Goal: Task Accomplishment & Management: Manage account settings

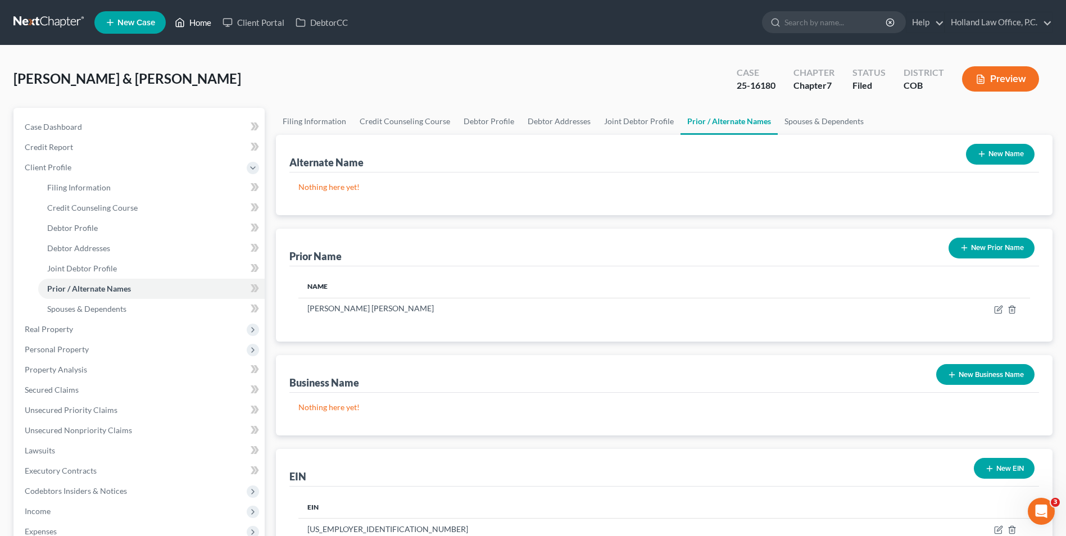
click at [205, 14] on link "Home" at bounding box center [193, 22] width 48 height 20
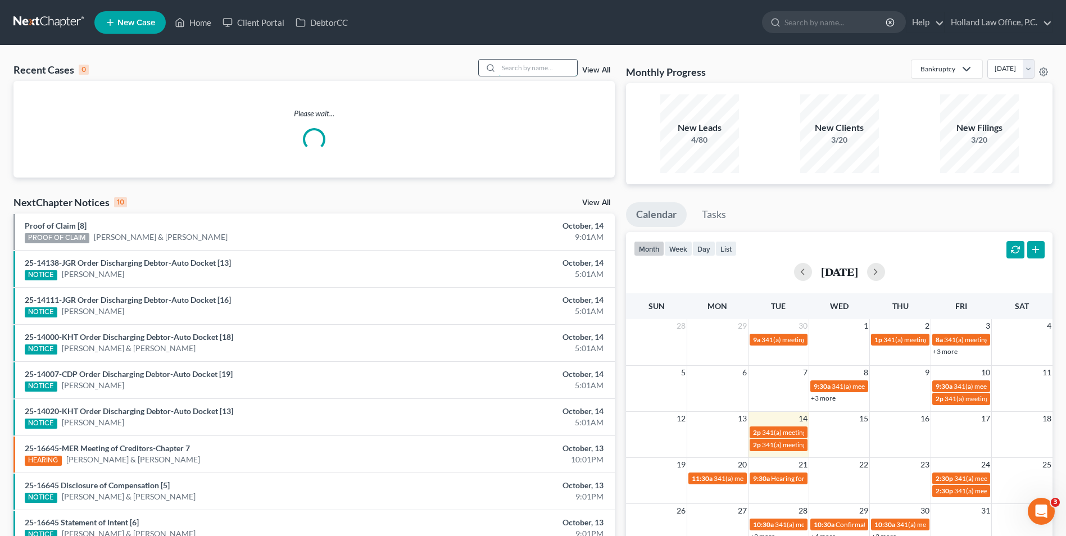
click at [539, 71] on input "search" at bounding box center [537, 68] width 79 height 16
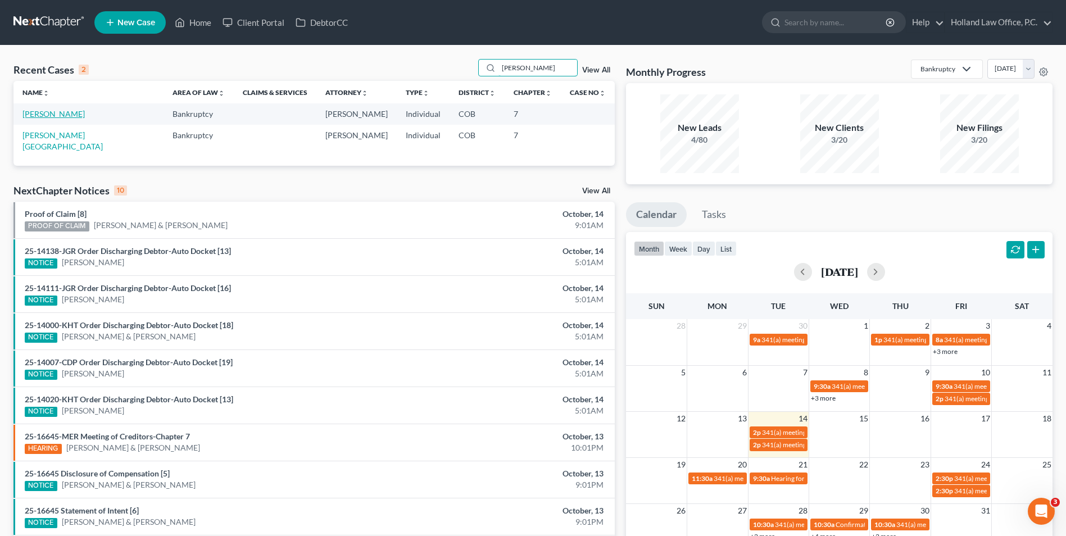
type input "moreno"
click at [52, 114] on link "[PERSON_NAME]" at bounding box center [53, 114] width 62 height 10
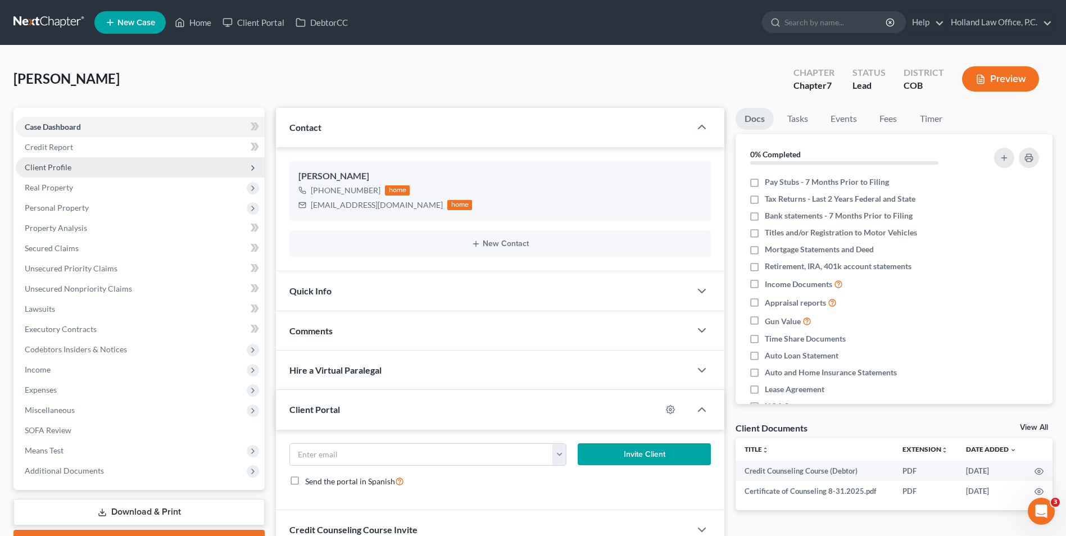
click at [90, 172] on span "Client Profile" at bounding box center [140, 167] width 249 height 20
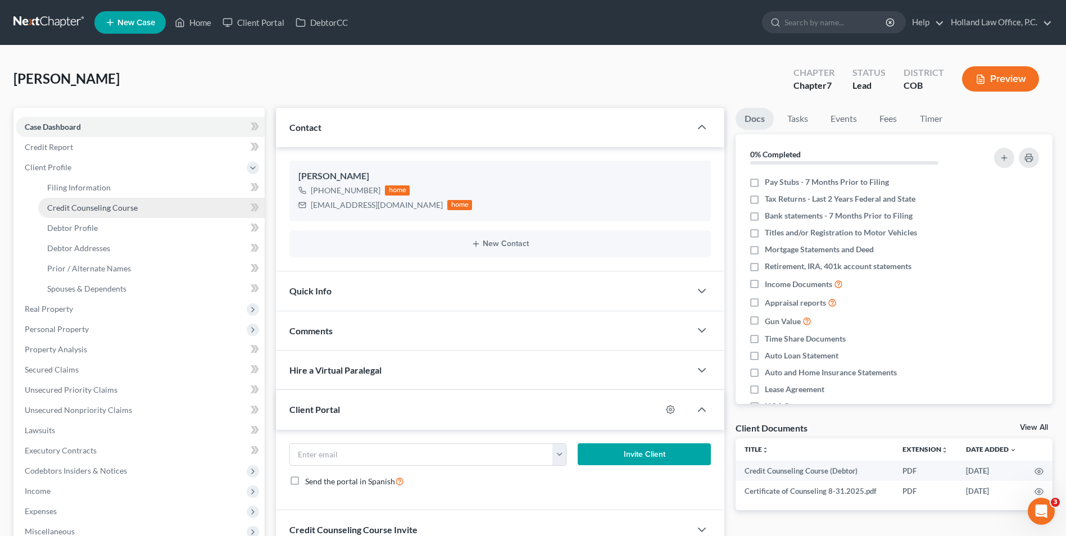
click at [96, 206] on span "Credit Counseling Course" at bounding box center [92, 208] width 90 height 10
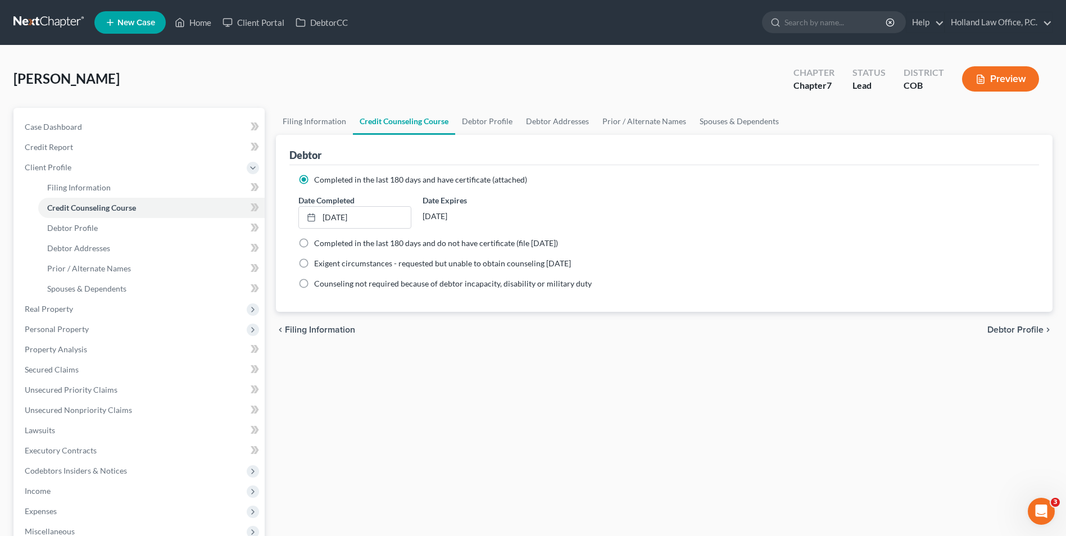
click at [473, 142] on div "Debtor" at bounding box center [664, 150] width 750 height 30
click at [480, 119] on link "Debtor Profile" at bounding box center [487, 121] width 64 height 27
select select "0"
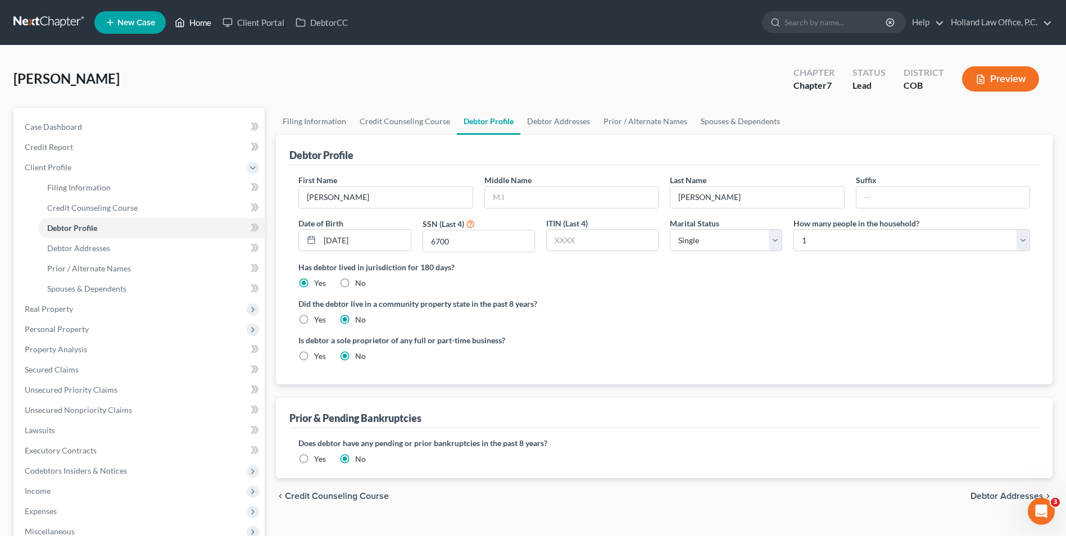
click at [211, 21] on link "Home" at bounding box center [193, 22] width 48 height 20
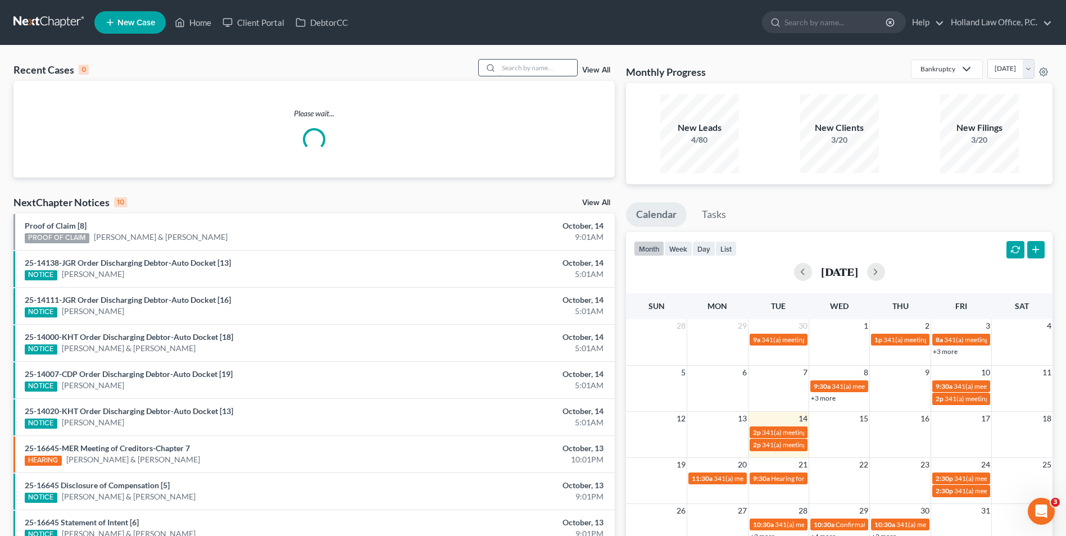
click at [508, 61] on input "search" at bounding box center [537, 68] width 79 height 16
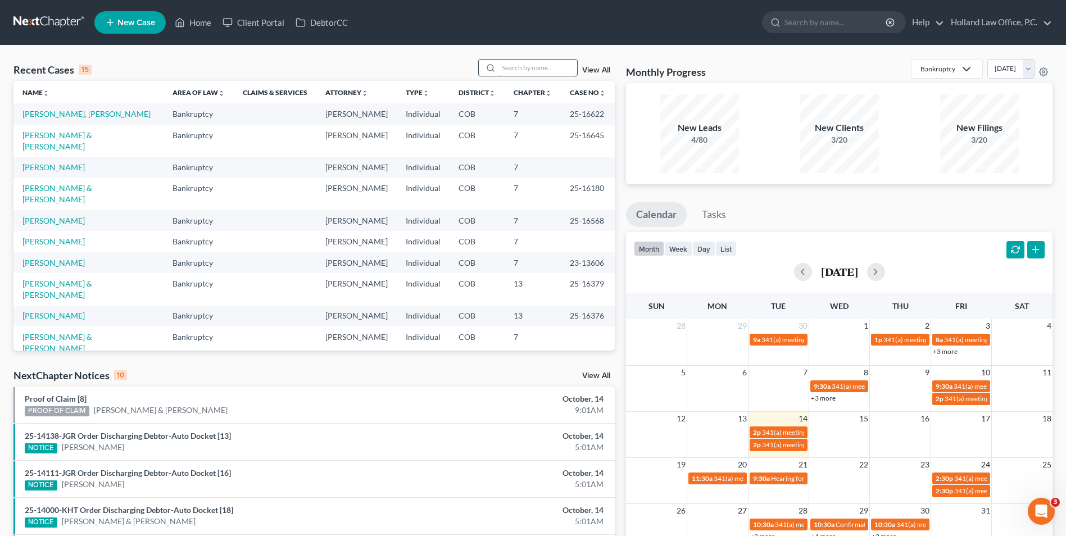
type input "f"
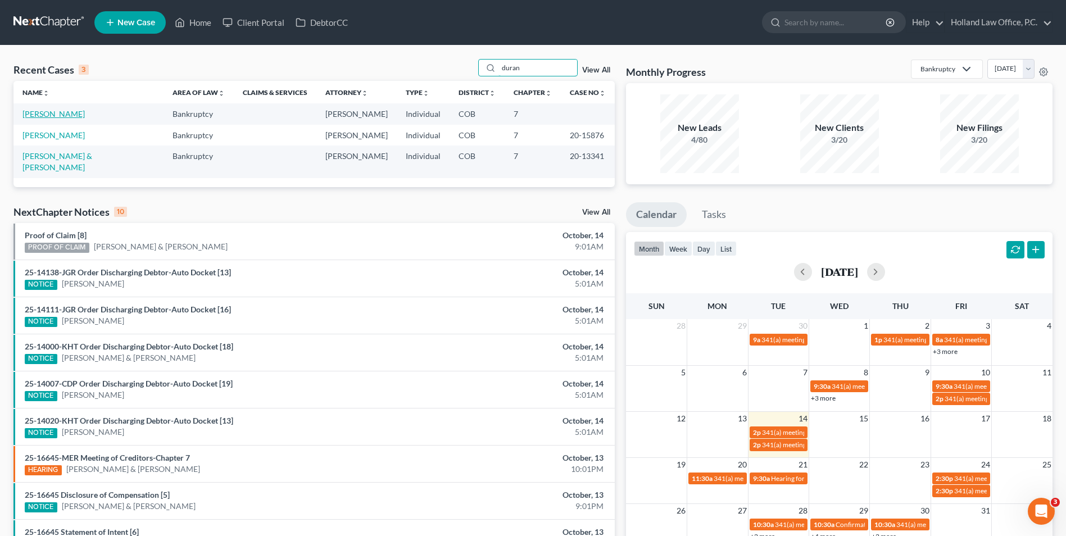
type input "duran"
click at [51, 117] on link "[PERSON_NAME]" at bounding box center [53, 114] width 62 height 10
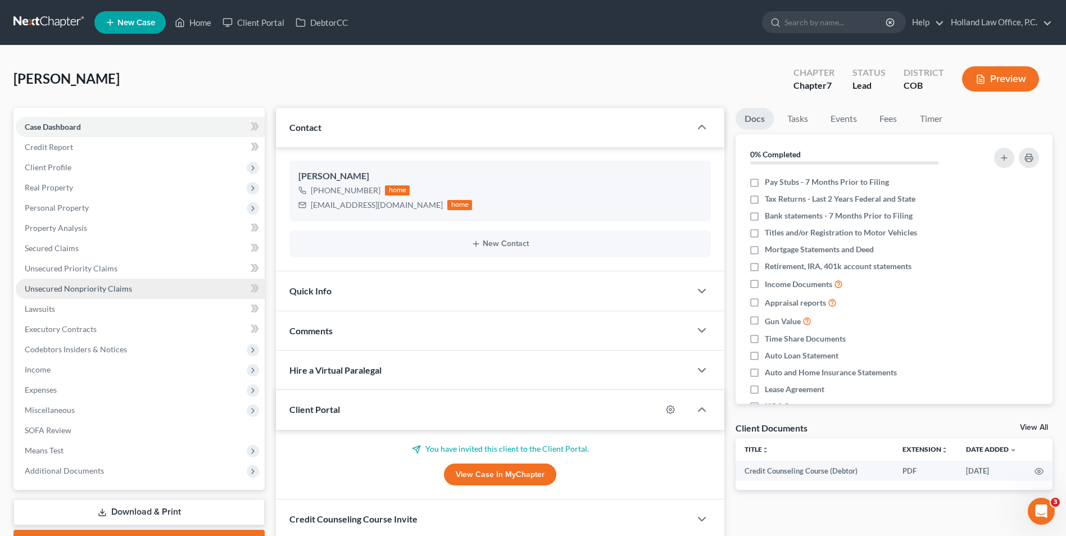
click at [81, 287] on span "Unsecured Nonpriority Claims" at bounding box center [78, 289] width 107 height 10
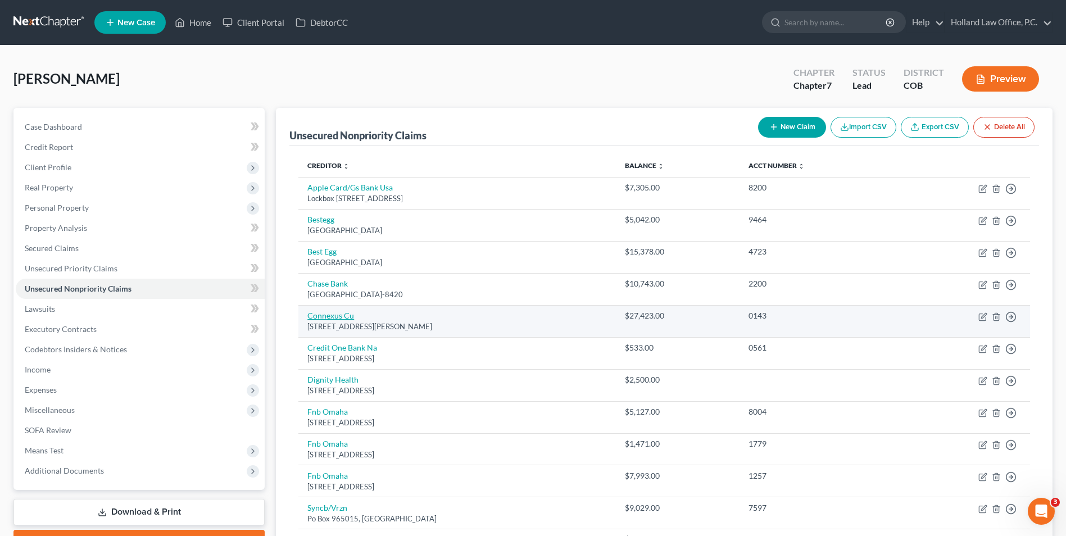
click at [327, 318] on link "Connexus Cu" at bounding box center [330, 316] width 47 height 10
select select "52"
select select "0"
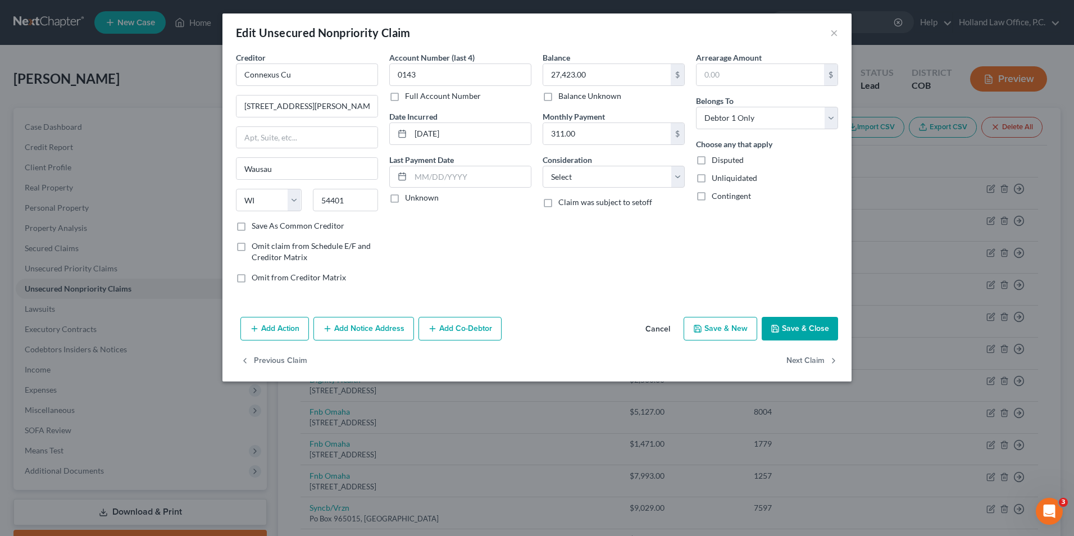
click at [466, 333] on button "Add Co-Debtor" at bounding box center [460, 329] width 83 height 24
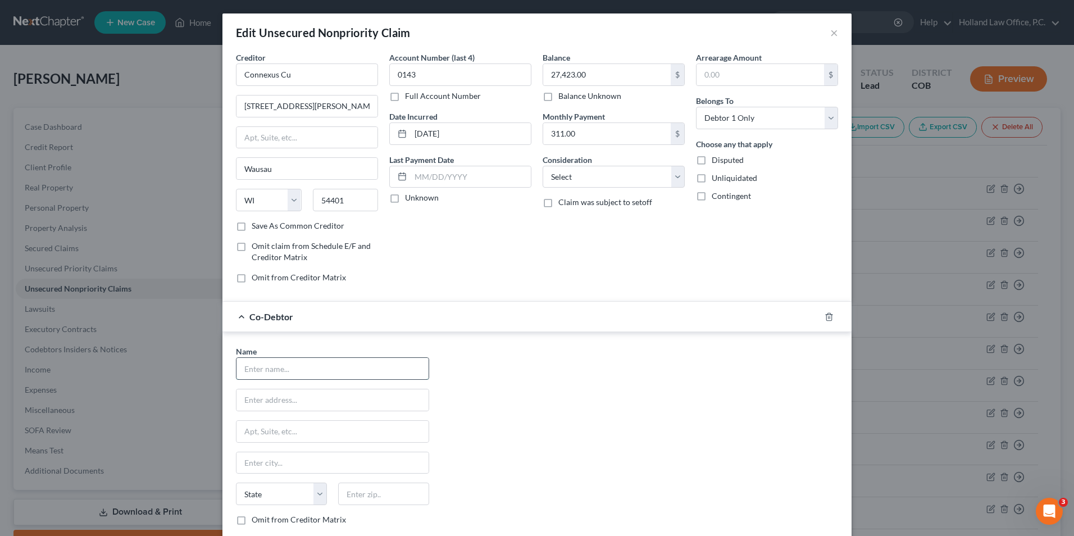
click at [275, 367] on input "text" at bounding box center [333, 368] width 192 height 21
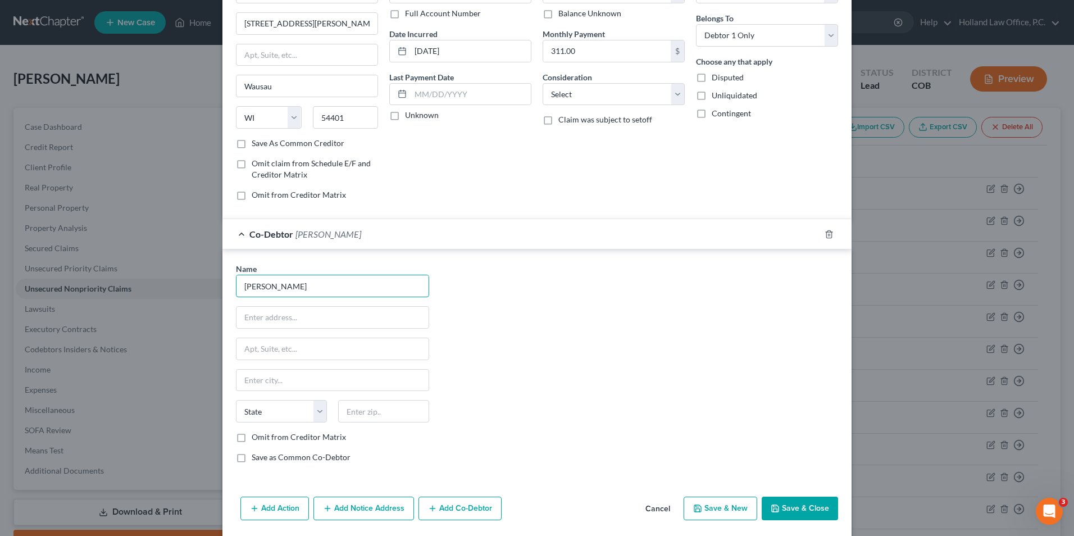
scroll to position [121, 0]
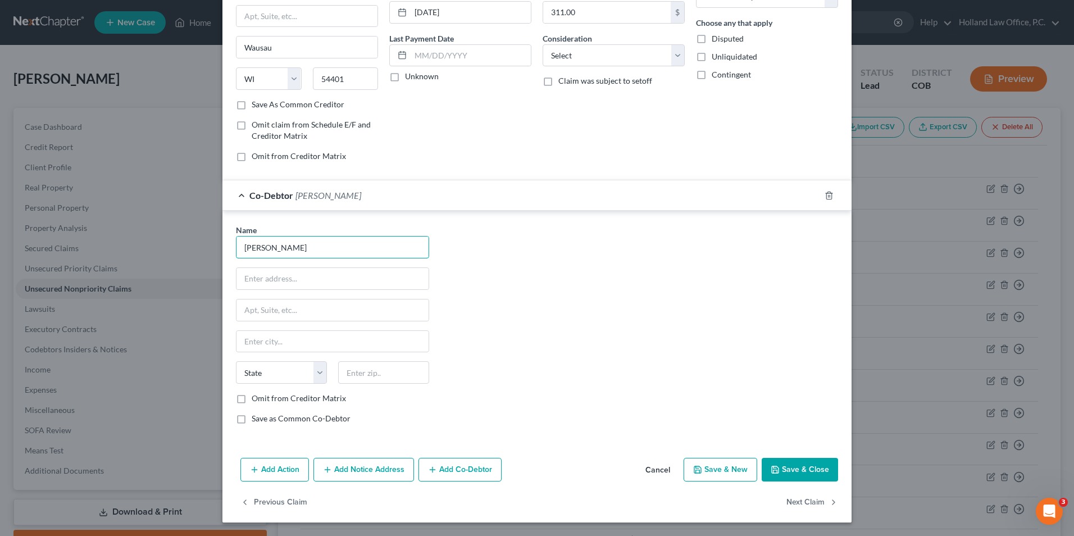
type input "Colton Duran"
click at [802, 475] on button "Save & Close" at bounding box center [800, 470] width 76 height 24
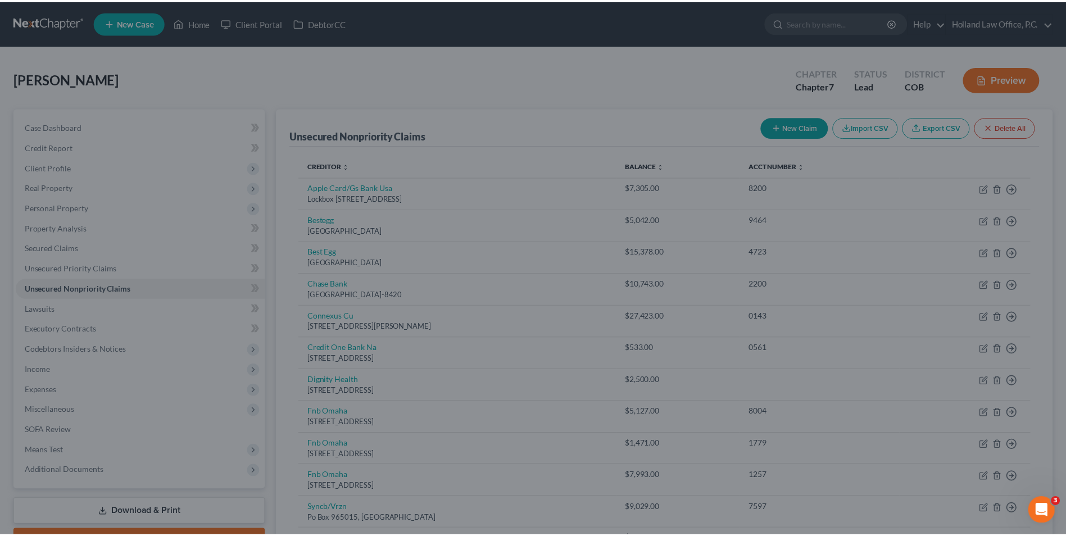
scroll to position [0, 0]
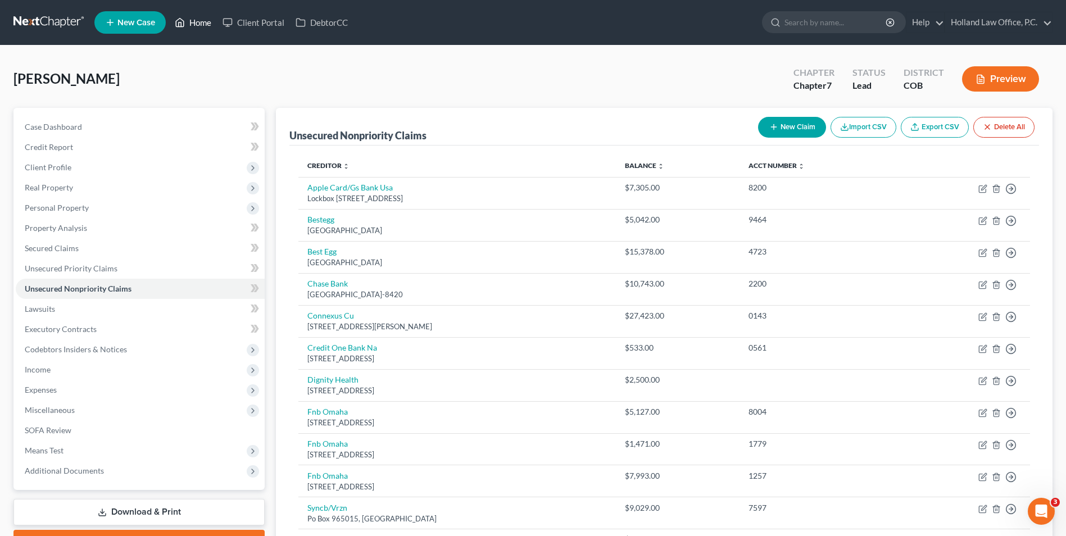
click at [184, 27] on icon at bounding box center [180, 23] width 8 height 8
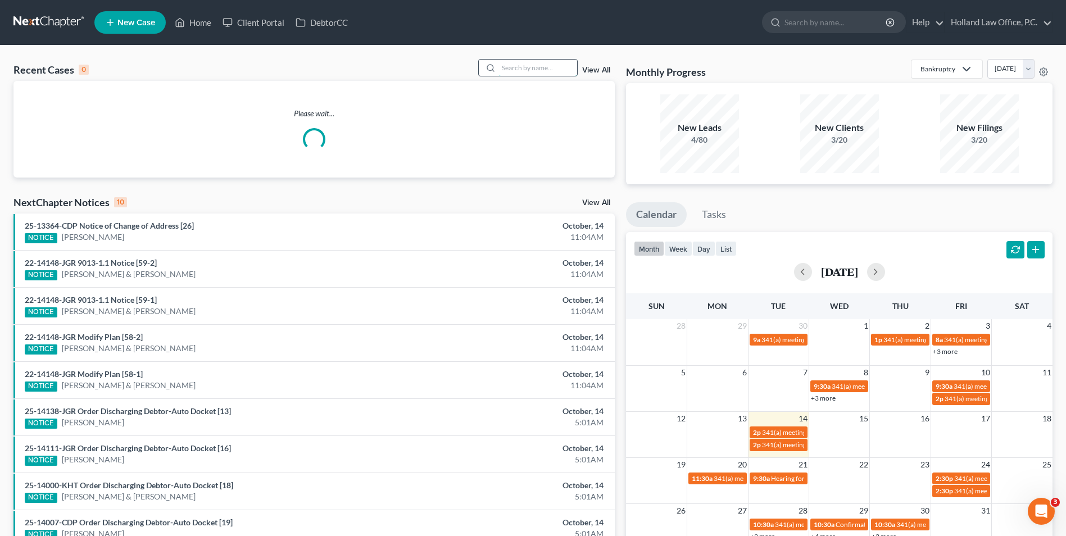
click at [528, 70] on input "search" at bounding box center [537, 68] width 79 height 16
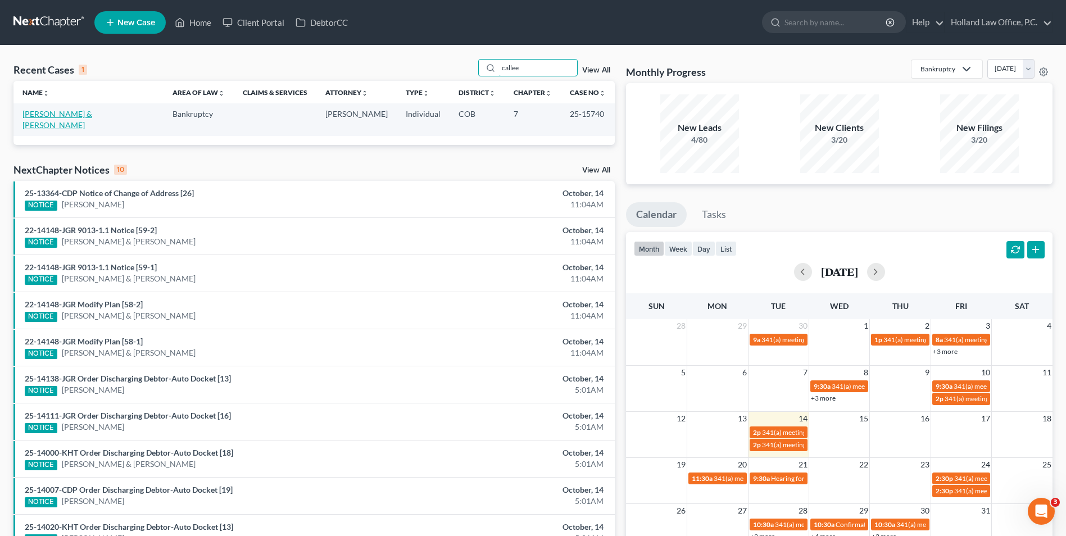
type input "callee"
click at [79, 113] on link "[PERSON_NAME] & [PERSON_NAME]" at bounding box center [57, 119] width 70 height 21
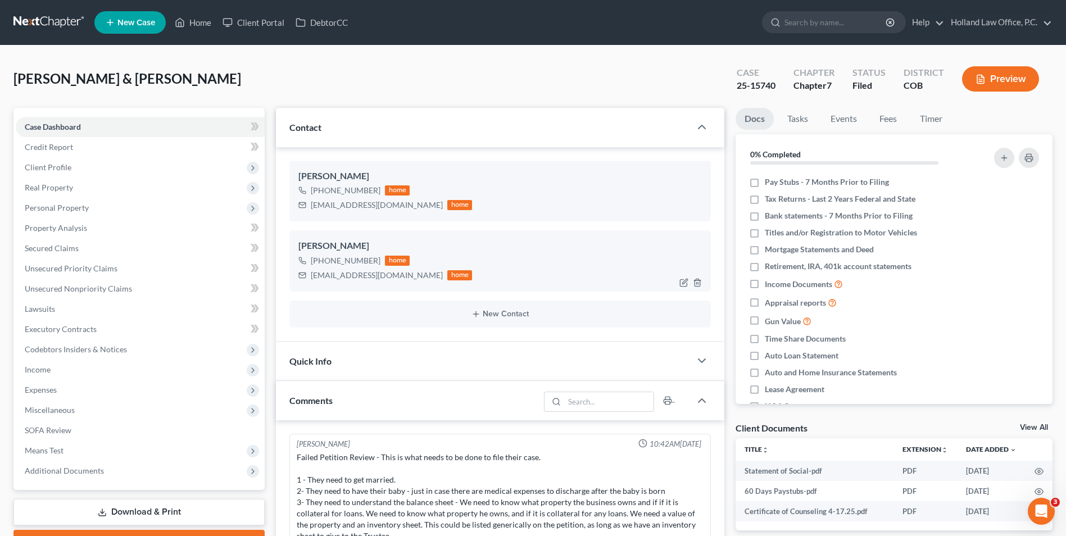
drag, startPoint x: 341, startPoint y: 262, endPoint x: 321, endPoint y: 264, distance: 20.3
click at [321, 264] on div "+1 (512) 806-6932" at bounding box center [346, 260] width 70 height 11
drag, startPoint x: 323, startPoint y: 262, endPoint x: 353, endPoint y: 260, distance: 30.4
copy div "(512) 806-6932"
drag, startPoint x: 193, startPoint y: 21, endPoint x: 382, endPoint y: 42, distance: 189.3
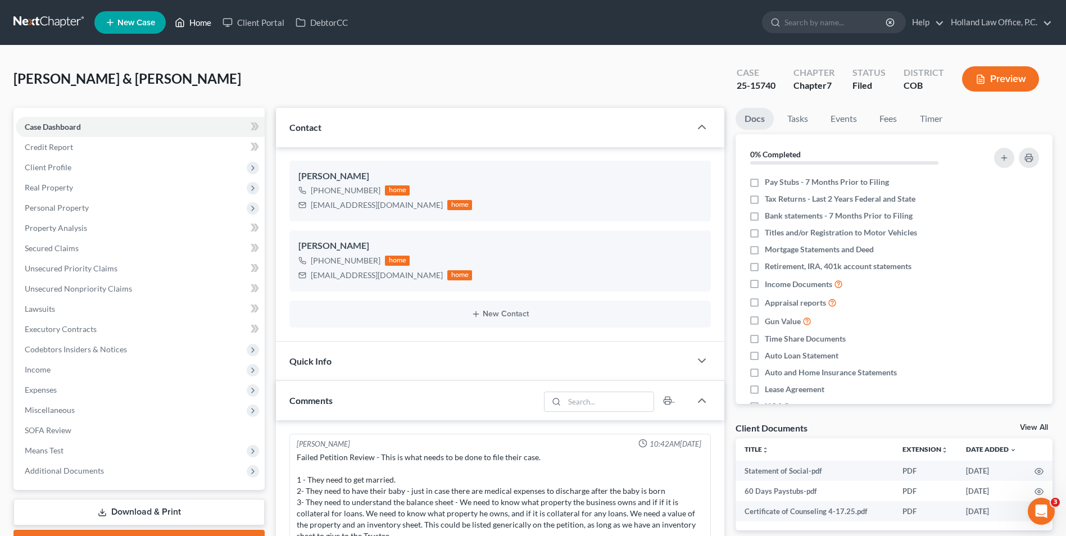
click at [193, 21] on link "Home" at bounding box center [193, 22] width 48 height 20
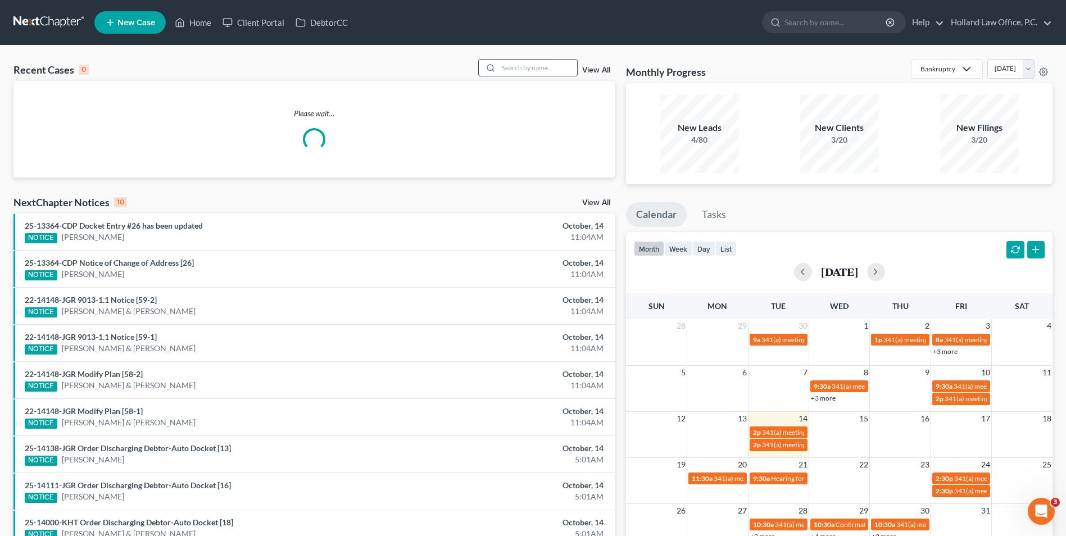
click at [528, 76] on div at bounding box center [528, 67] width 100 height 17
click at [527, 72] on input "search" at bounding box center [537, 68] width 79 height 16
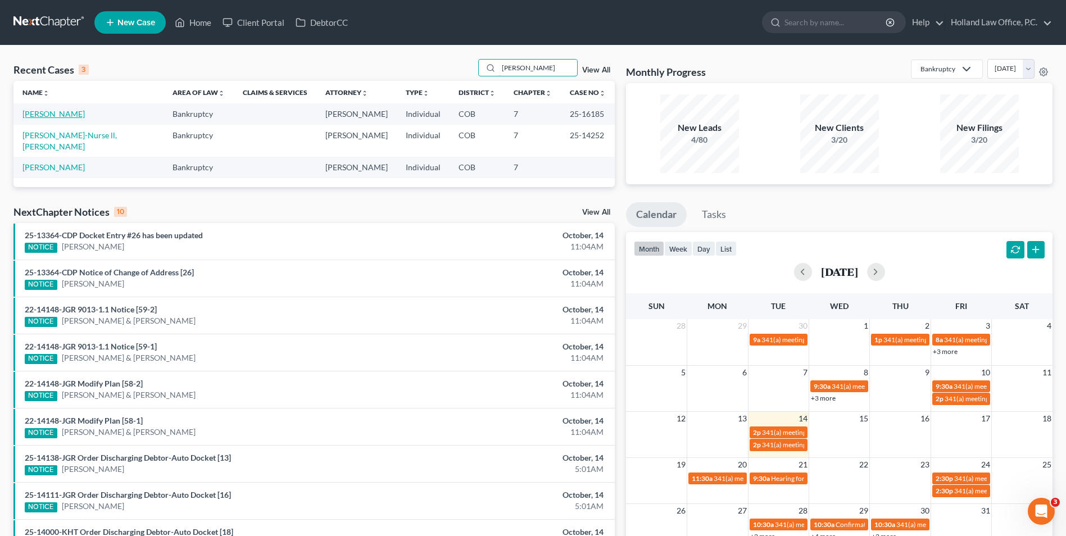
type input "cooper"
click at [63, 115] on link "[PERSON_NAME]" at bounding box center [53, 114] width 62 height 10
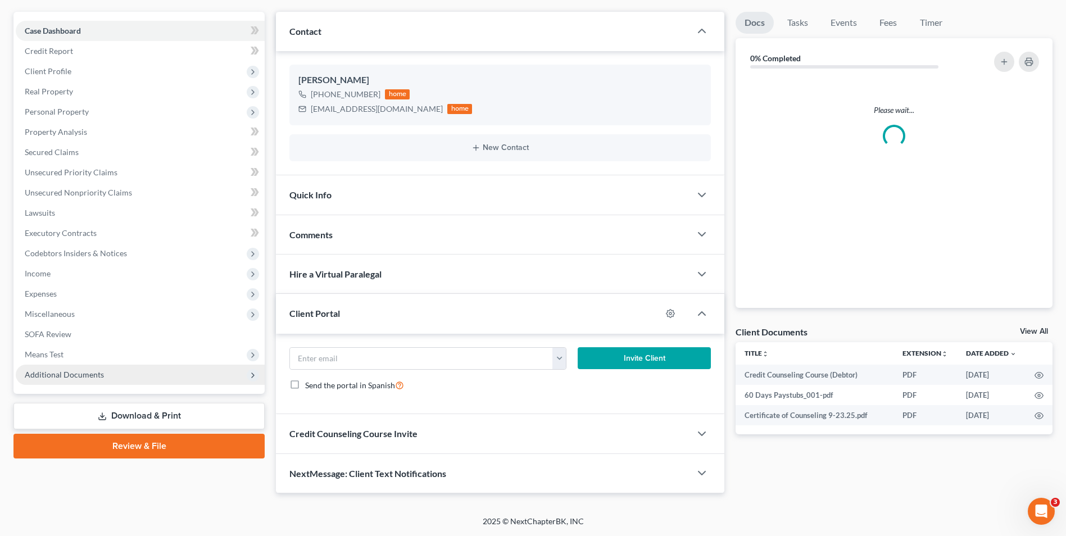
click at [73, 373] on span "Additional Documents" at bounding box center [64, 375] width 79 height 10
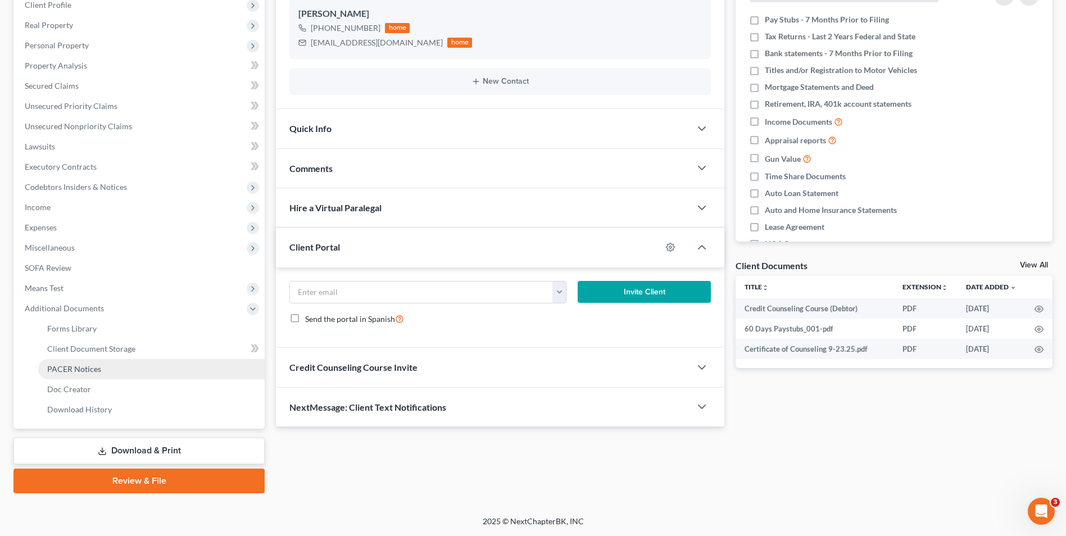
click at [78, 369] on span "PACER Notices" at bounding box center [74, 369] width 54 height 10
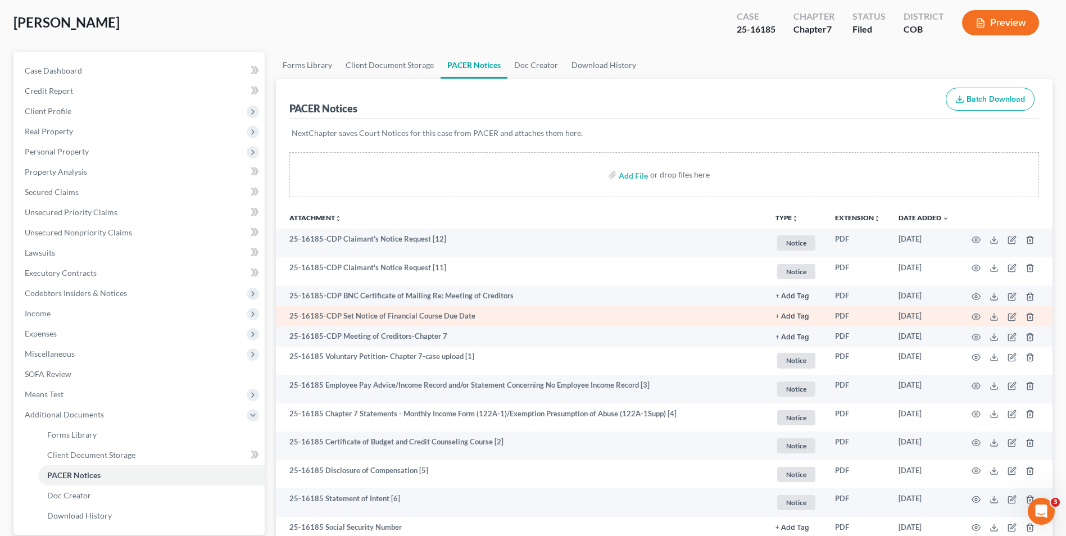
scroll to position [162, 0]
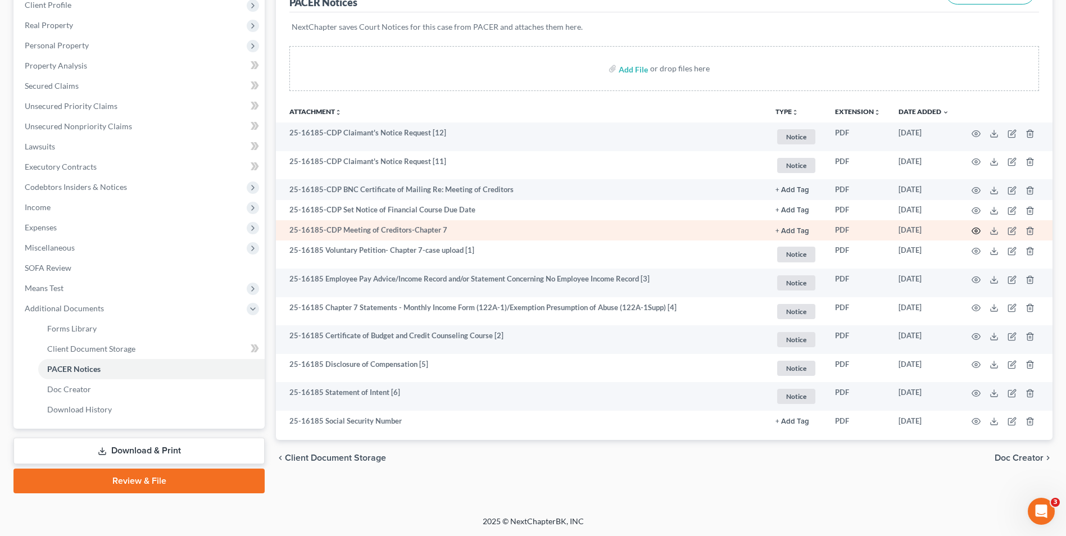
click at [980, 234] on icon "button" at bounding box center [976, 230] width 9 height 9
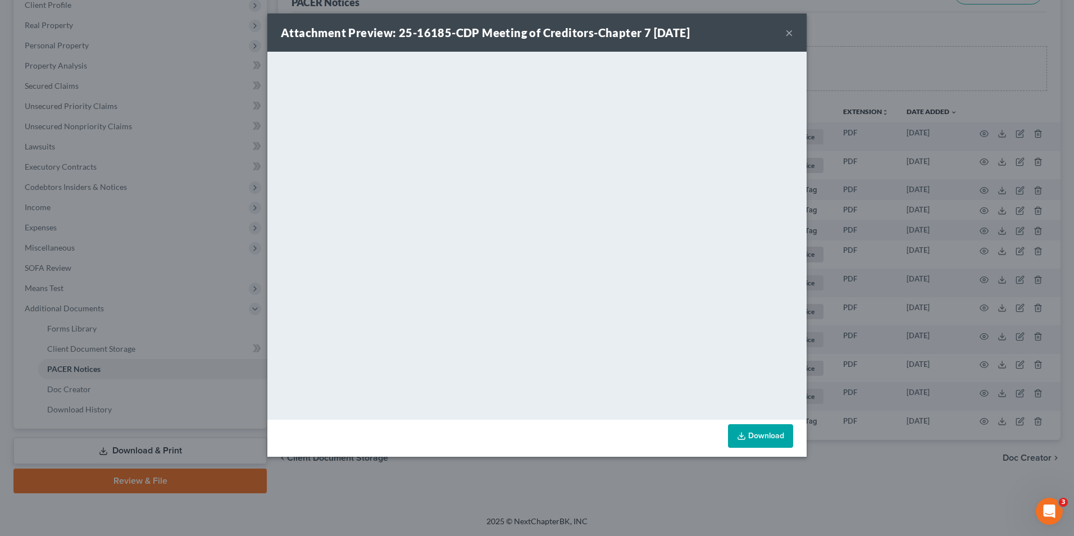
click at [809, 257] on div "Attachment Preview: 25-16185-CDP Meeting of Creditors-Chapter 7 09/25/2025 × <o…" at bounding box center [537, 268] width 1074 height 536
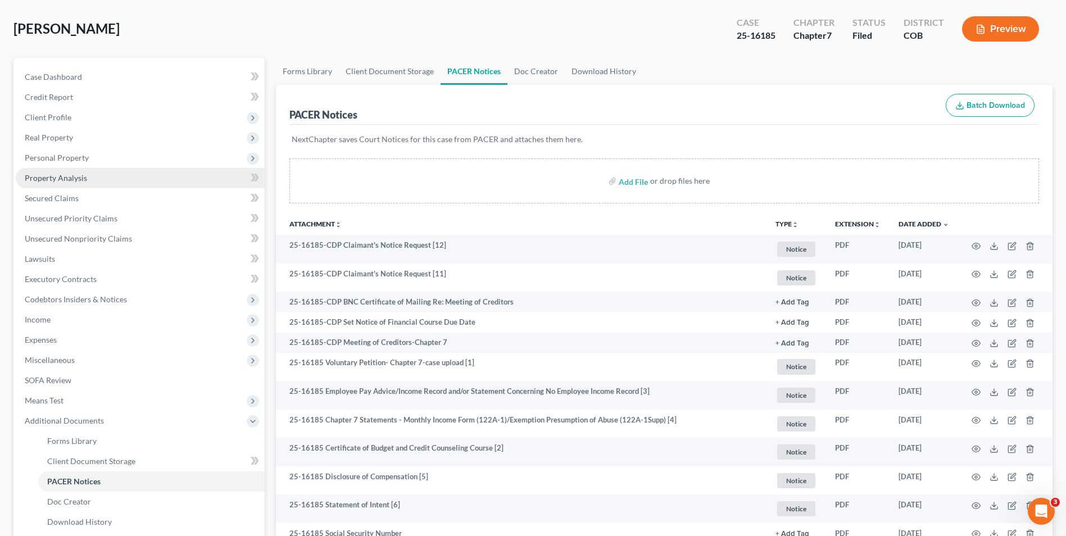
scroll to position [0, 0]
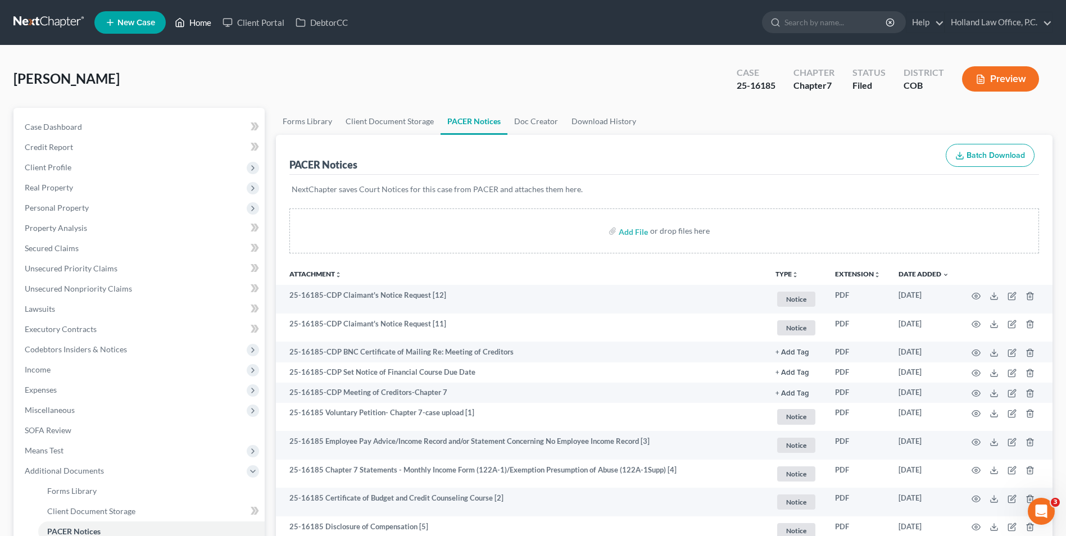
click at [196, 28] on link "Home" at bounding box center [193, 22] width 48 height 20
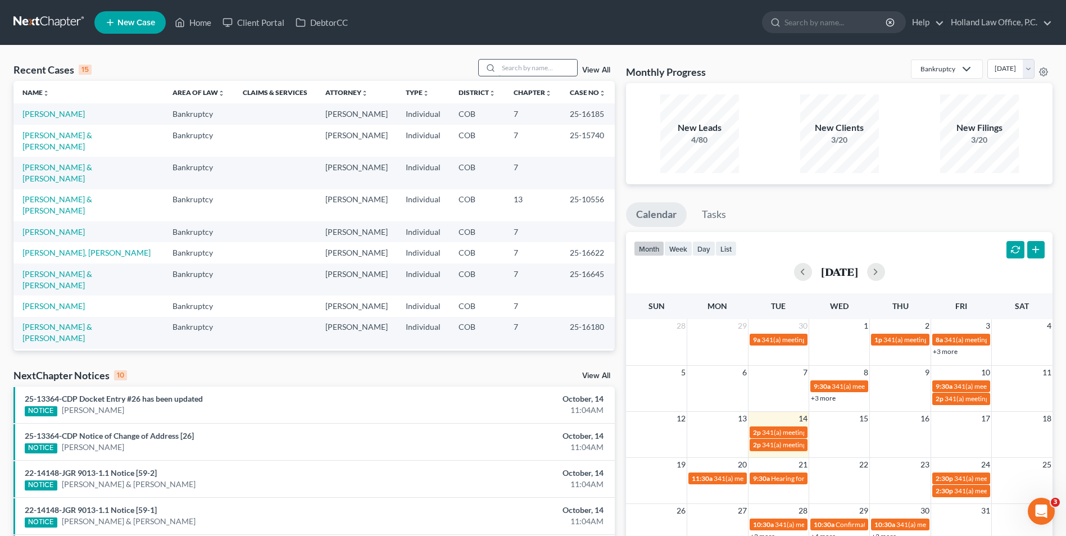
click at [516, 70] on input "search" at bounding box center [537, 68] width 79 height 16
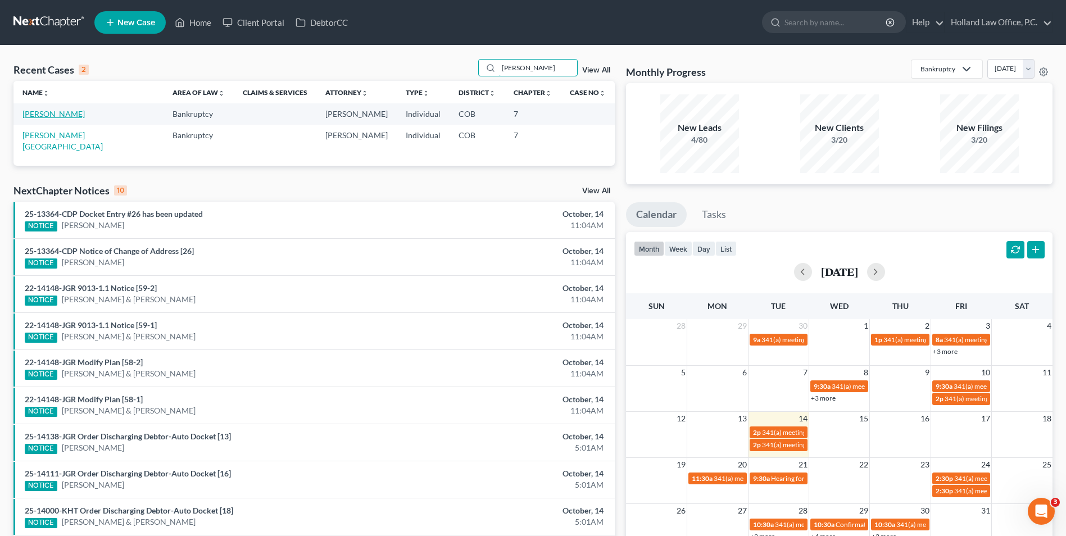
type input "moreno"
click at [65, 113] on link "[PERSON_NAME]" at bounding box center [53, 114] width 62 height 10
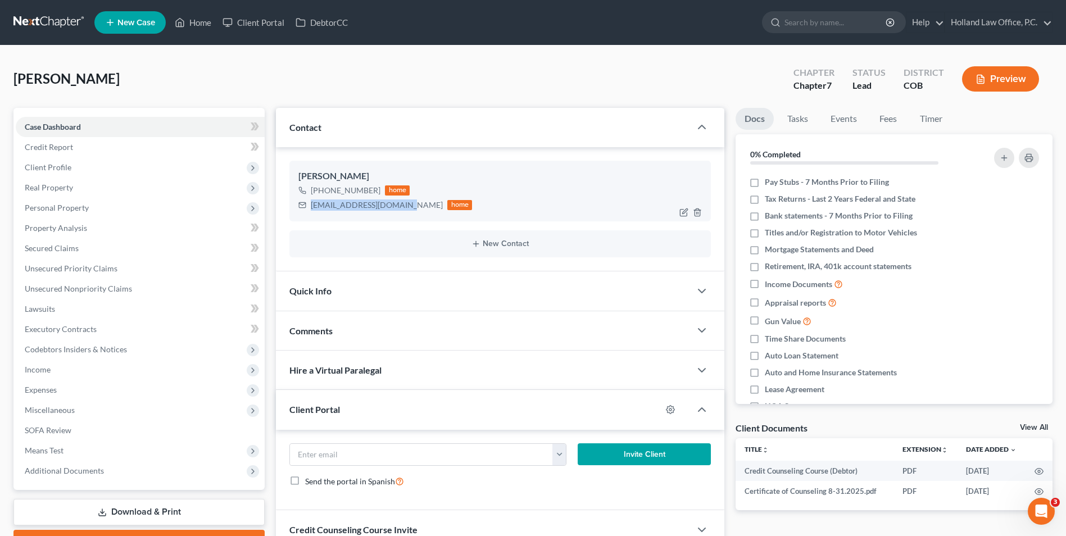
drag, startPoint x: 399, startPoint y: 207, endPoint x: 302, endPoint y: 208, distance: 96.7
click at [302, 208] on div "huskyb.gray4@icloud.com home" at bounding box center [385, 205] width 174 height 15
drag, startPoint x: 314, startPoint y: 206, endPoint x: 355, endPoint y: 207, distance: 41.1
click at [210, 13] on link "Home" at bounding box center [193, 22] width 48 height 20
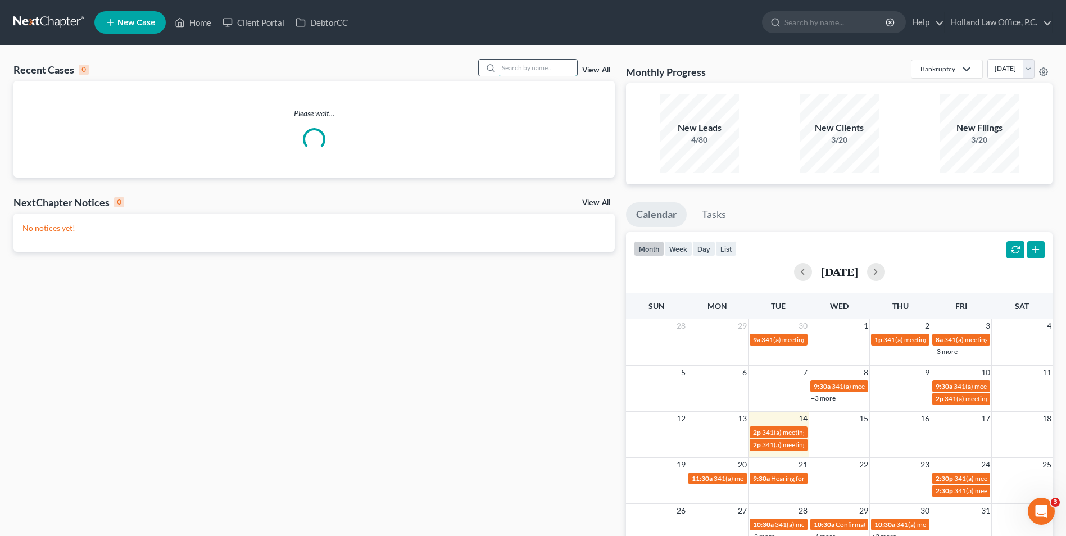
click at [519, 75] on input "search" at bounding box center [537, 68] width 79 height 16
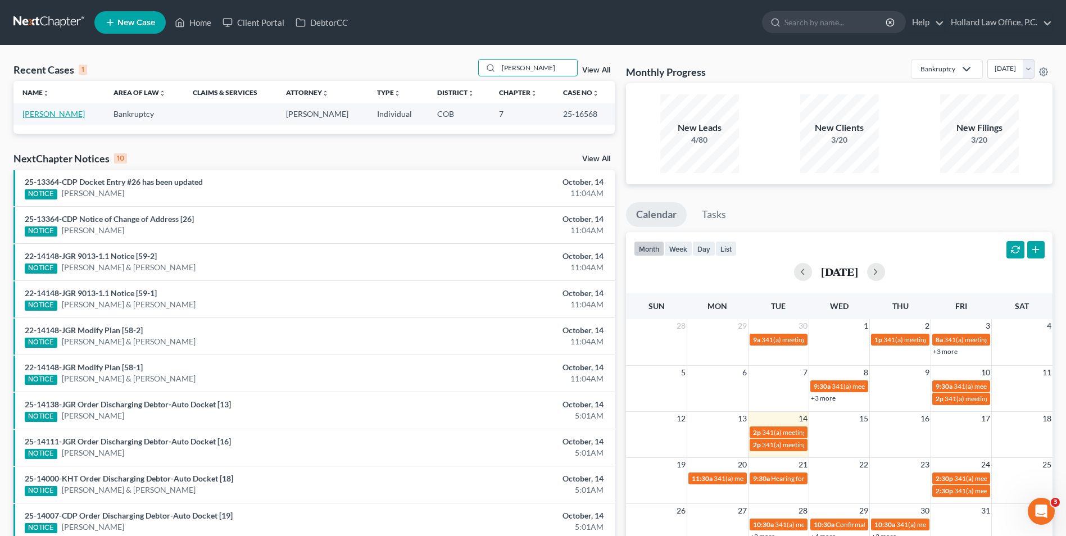
type input "nealey"
click at [40, 115] on link "[PERSON_NAME]" at bounding box center [53, 114] width 62 height 10
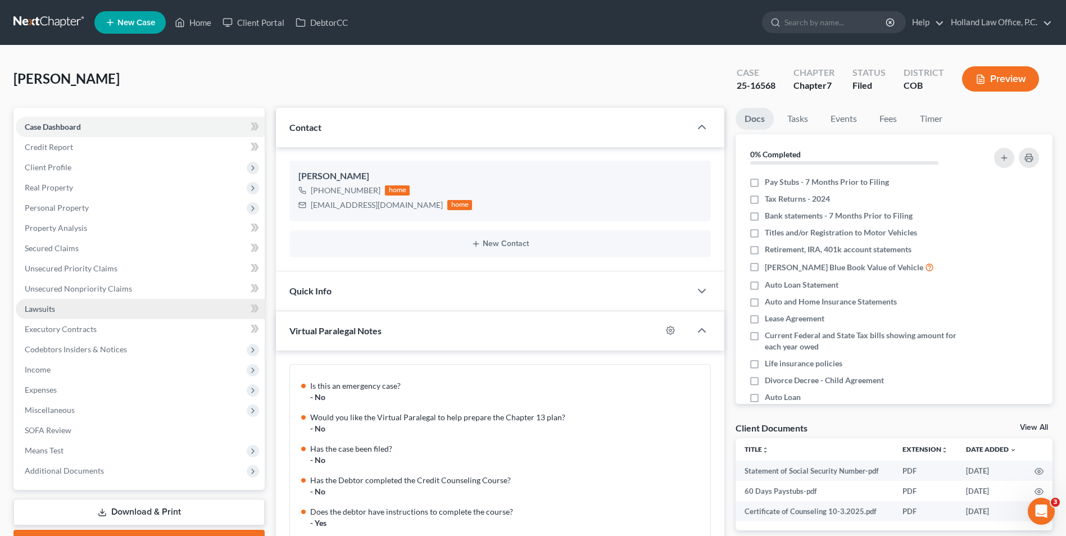
scroll to position [910, 0]
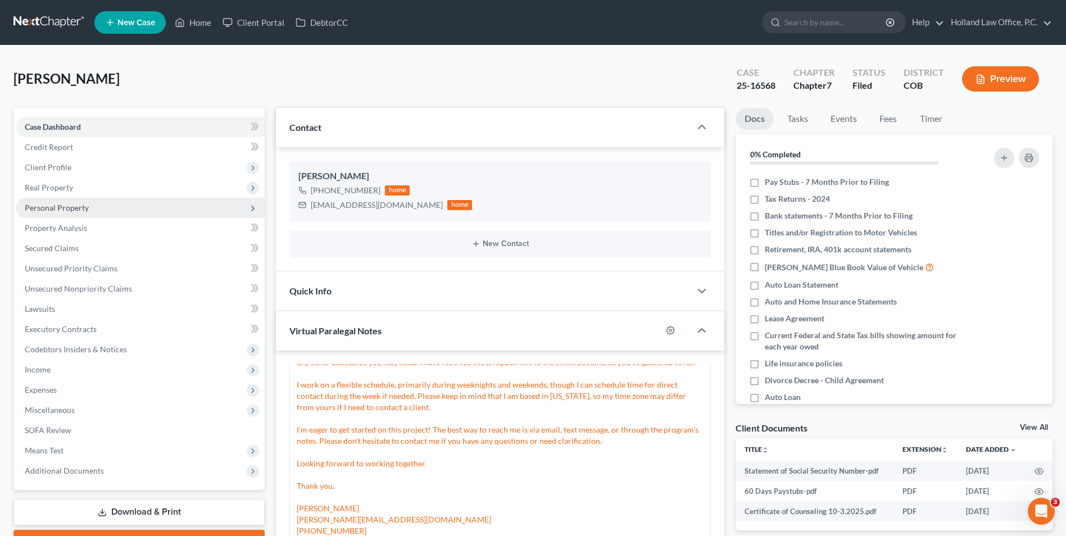
click at [71, 208] on span "Personal Property" at bounding box center [57, 208] width 64 height 10
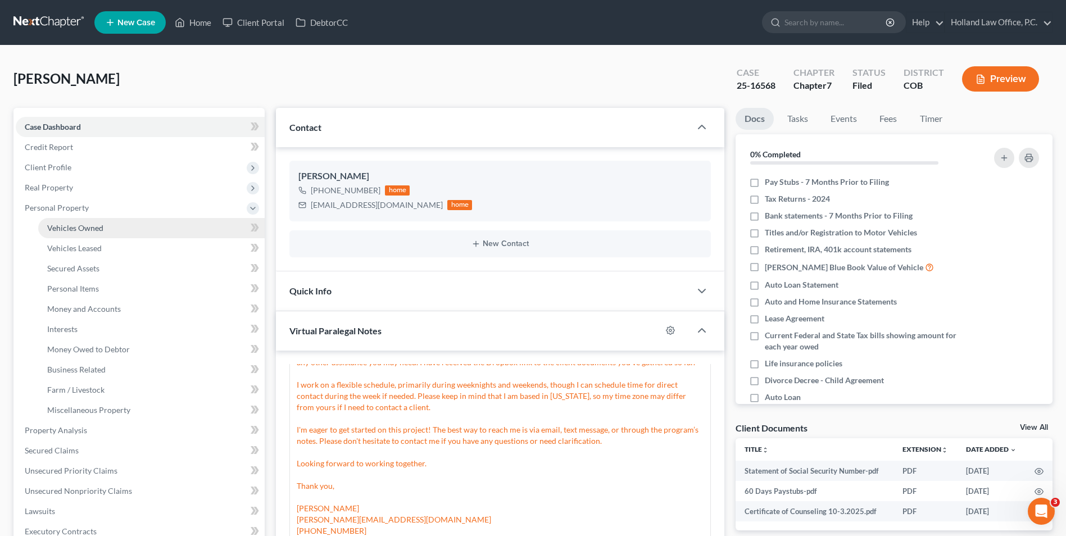
click at [88, 233] on link "Vehicles Owned" at bounding box center [151, 228] width 226 height 20
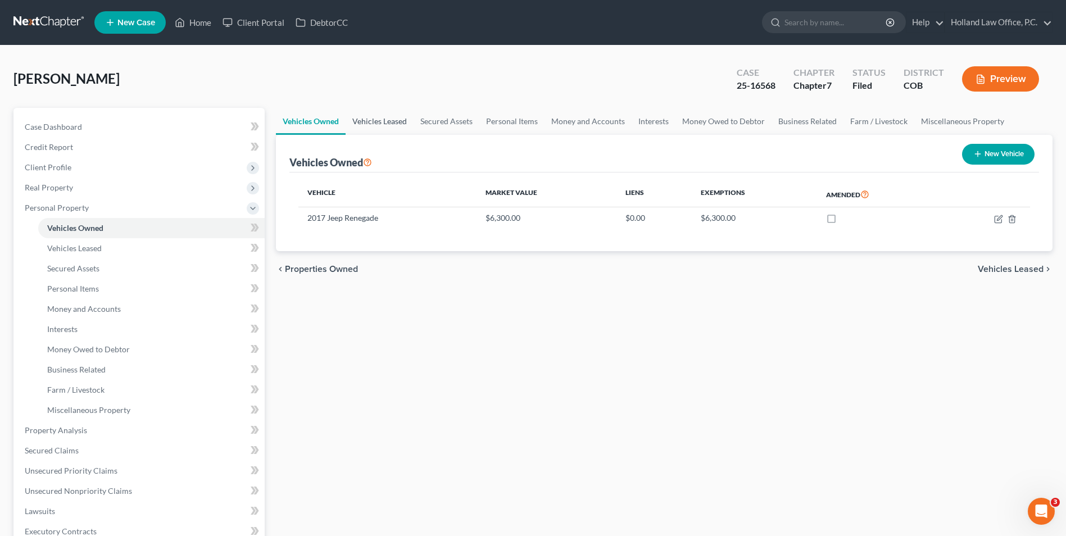
click at [388, 128] on link "Vehicles Leased" at bounding box center [380, 121] width 68 height 27
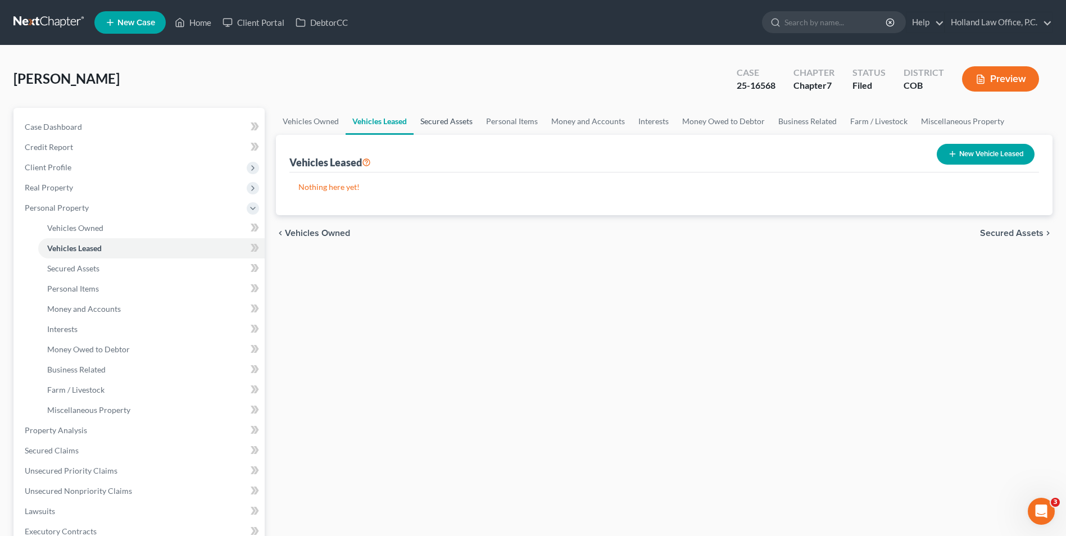
click at [462, 123] on link "Secured Assets" at bounding box center [447, 121] width 66 height 27
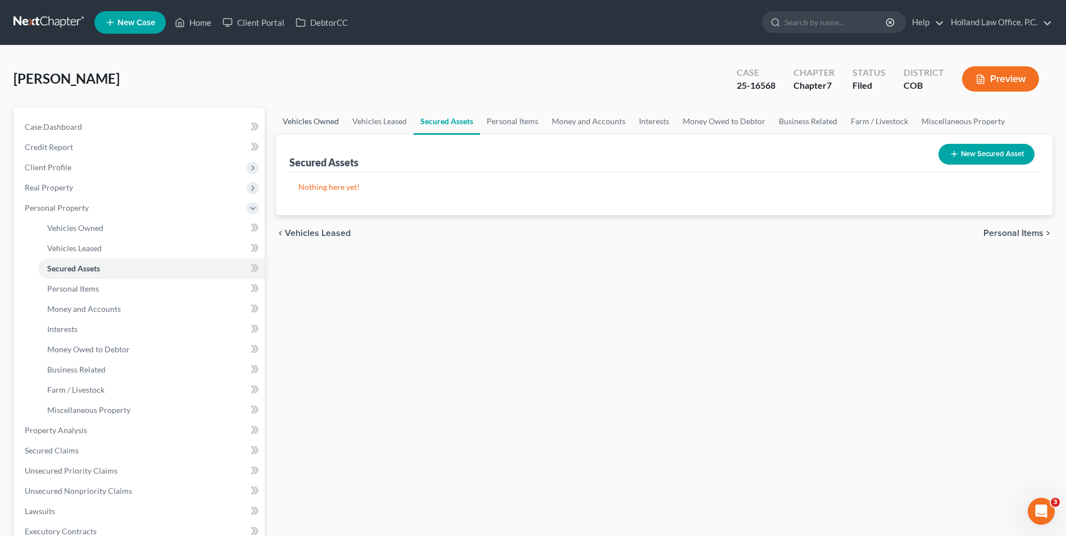
click at [341, 113] on link "Vehicles Owned" at bounding box center [311, 121] width 70 height 27
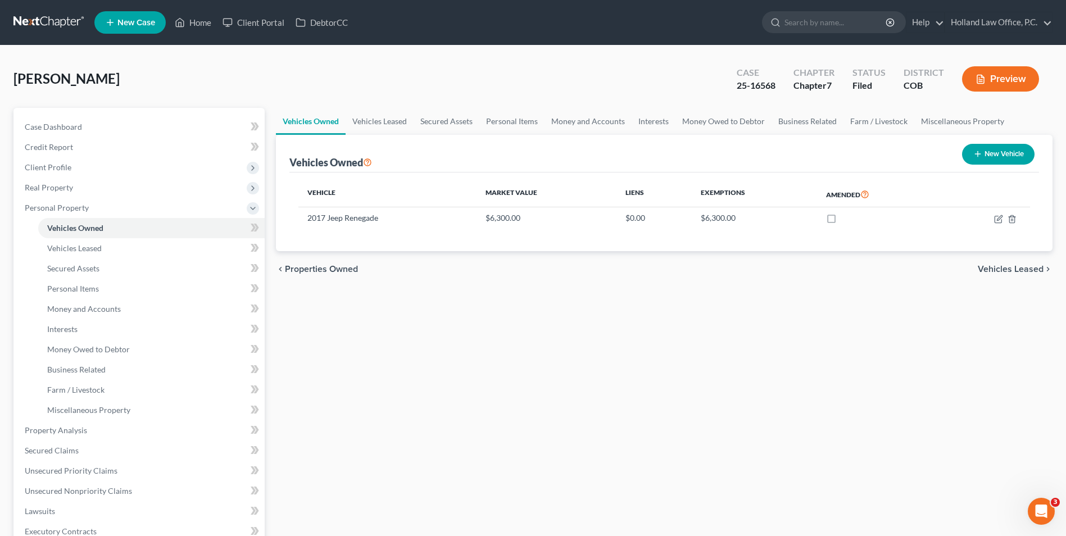
click at [227, 65] on div "Nealey, John Upgraded Case 25-16568 Chapter Chapter 7 Status Filed District COB…" at bounding box center [532, 83] width 1039 height 49
click at [106, 312] on span "Money and Accounts" at bounding box center [84, 309] width 74 height 10
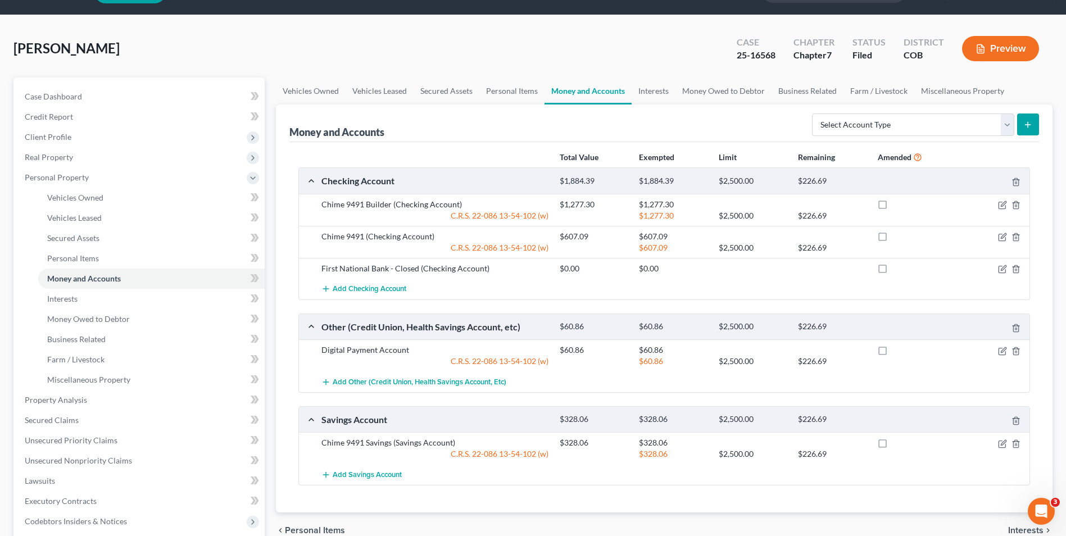
scroll to position [56, 0]
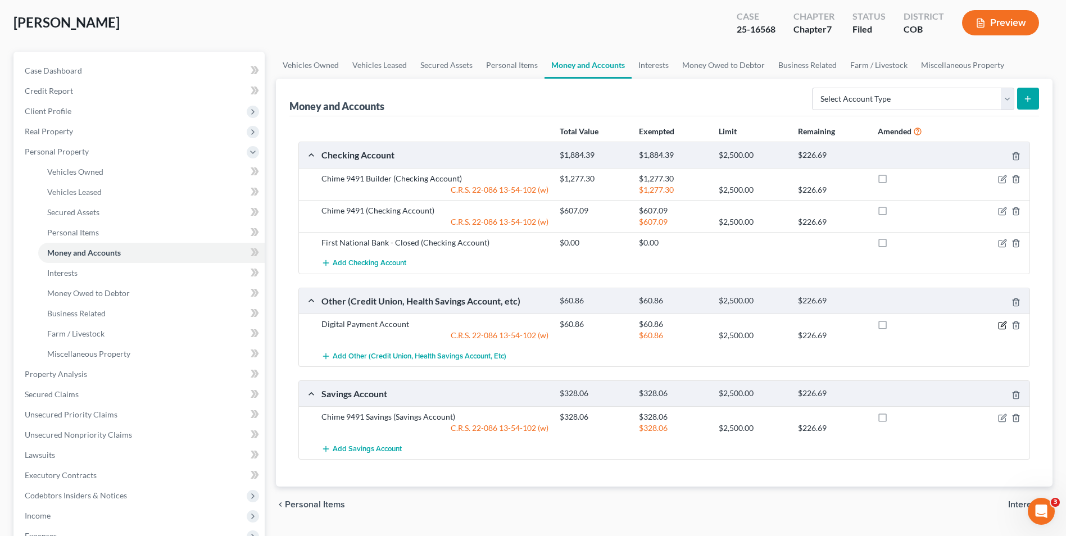
click at [1002, 326] on icon "button" at bounding box center [1003, 323] width 5 height 5
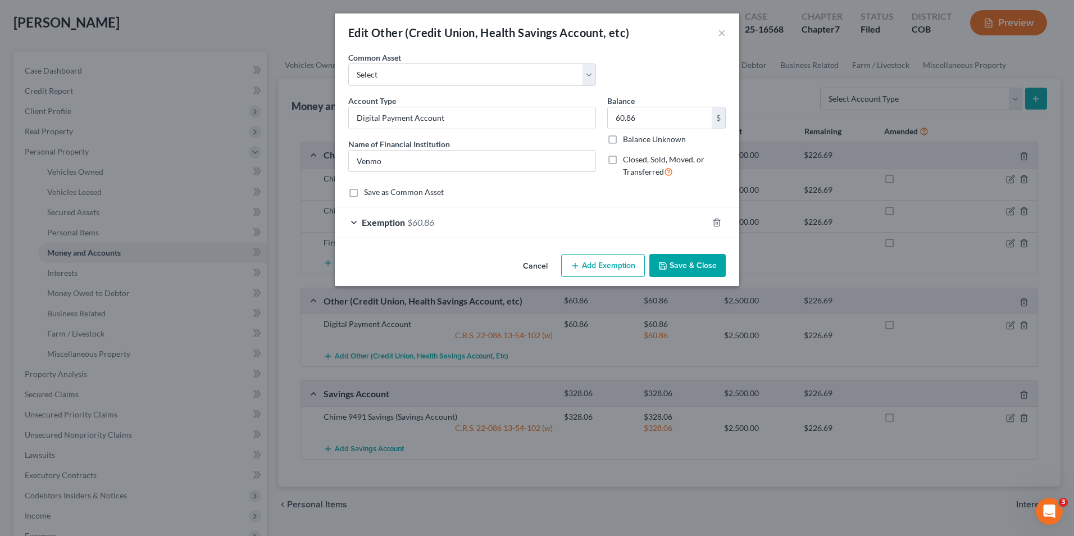
click at [709, 270] on button "Save & Close" at bounding box center [688, 266] width 76 height 24
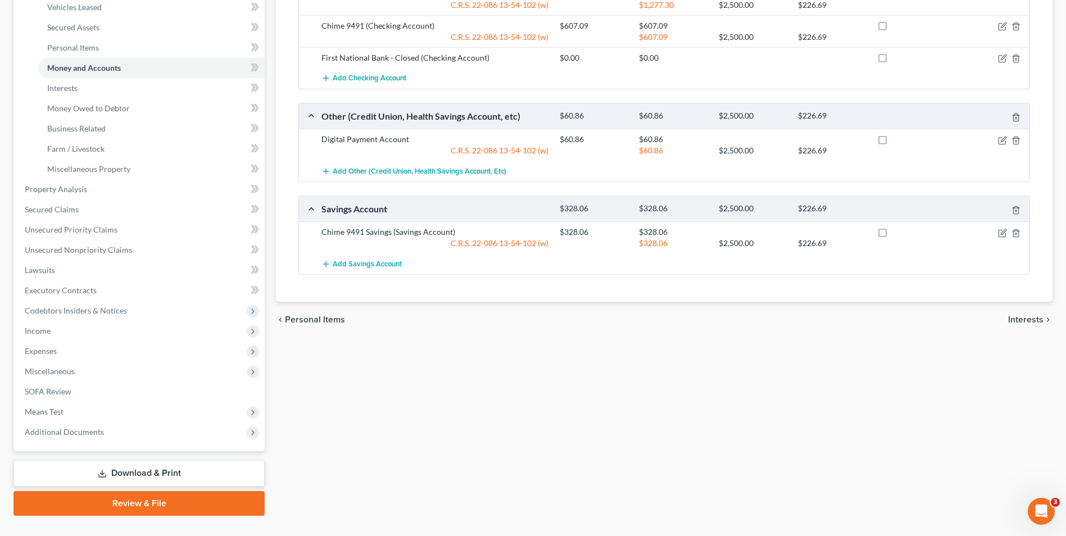
scroll to position [264, 0]
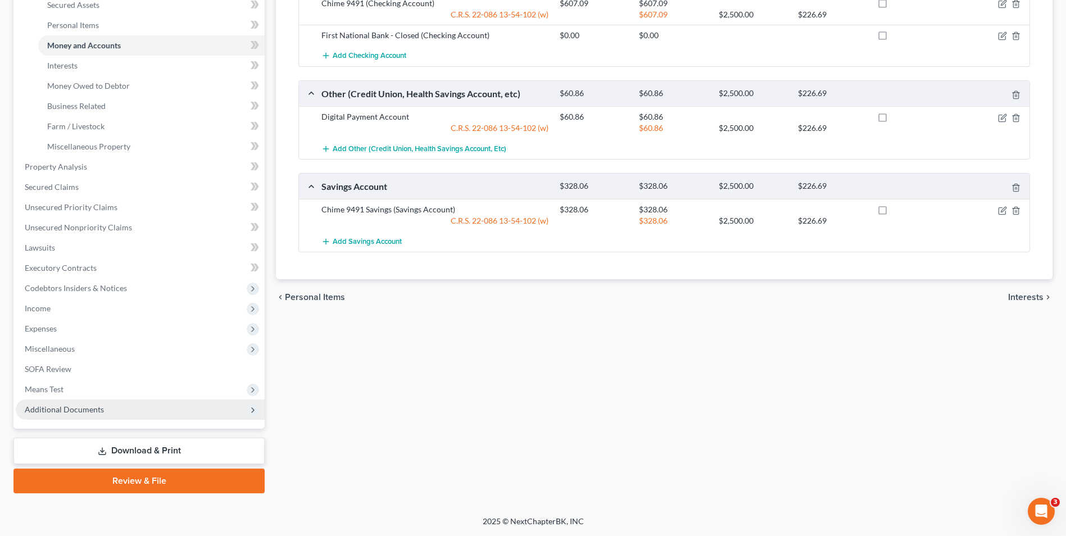
click at [95, 417] on span "Additional Documents" at bounding box center [140, 410] width 249 height 20
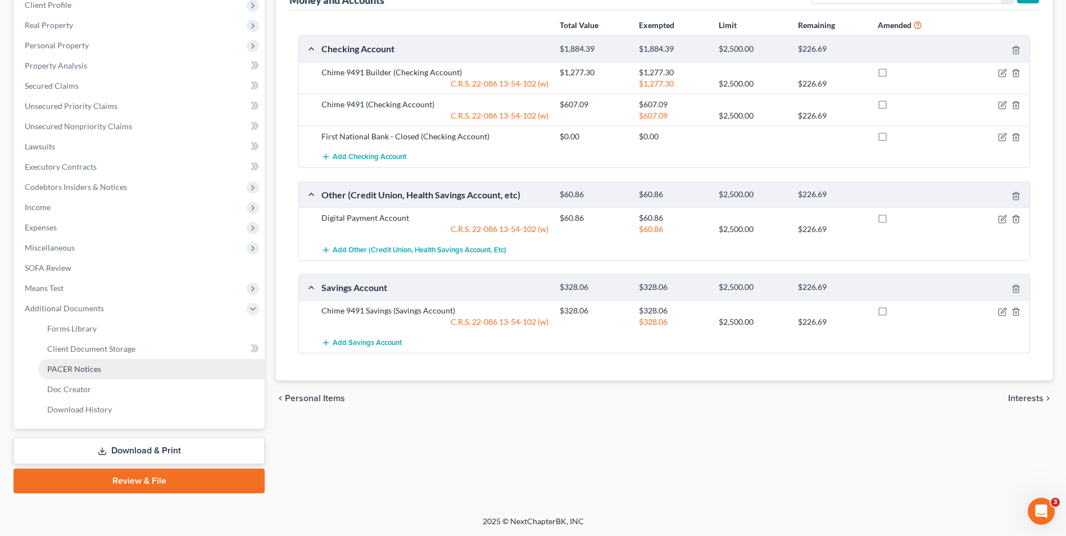
click at [115, 367] on link "PACER Notices" at bounding box center [151, 369] width 226 height 20
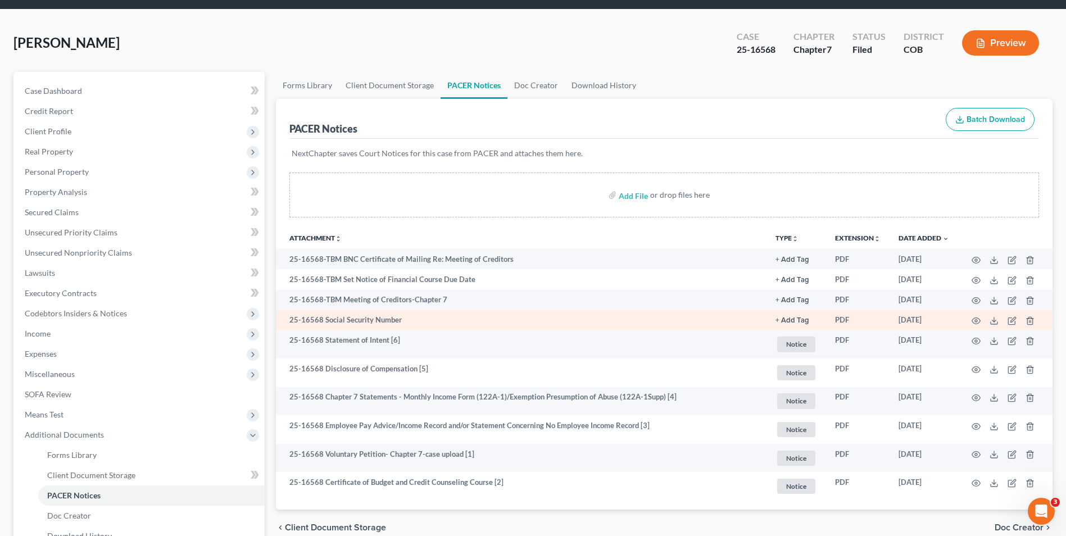
scroll to position [56, 0]
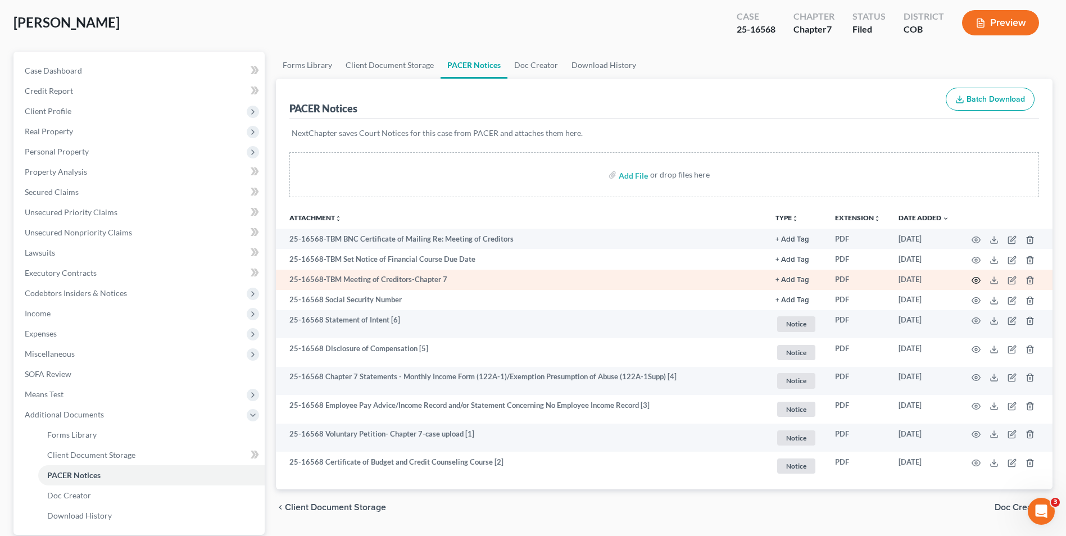
click at [974, 278] on icon "button" at bounding box center [976, 281] width 8 height 6
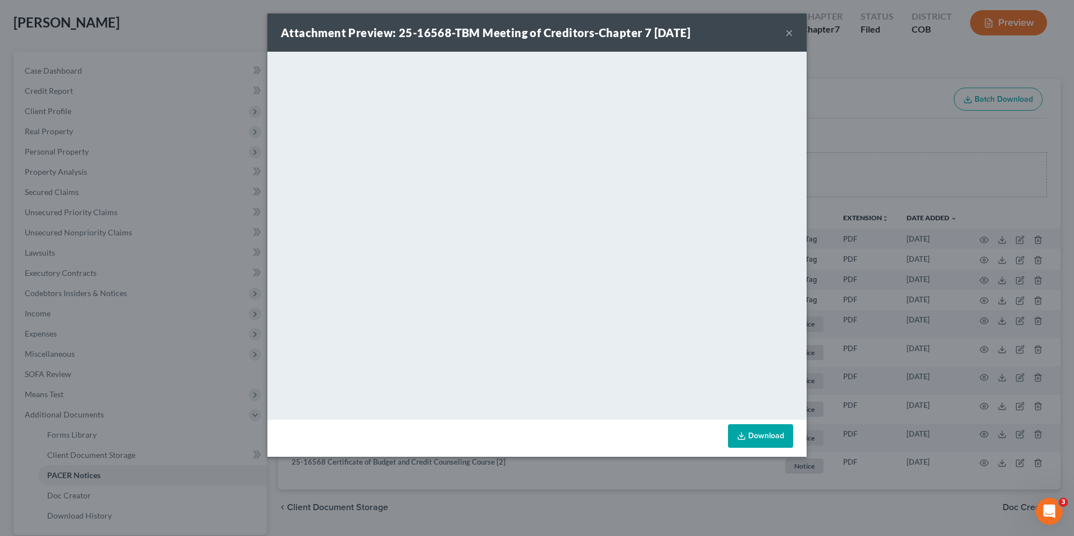
drag, startPoint x: 956, startPoint y: 264, endPoint x: 834, endPoint y: 180, distance: 148.2
click at [834, 180] on div "Attachment Preview: 25-16568-TBM Meeting of Creditors-Chapter 7 10/09/2025 × <o…" at bounding box center [537, 268] width 1074 height 536
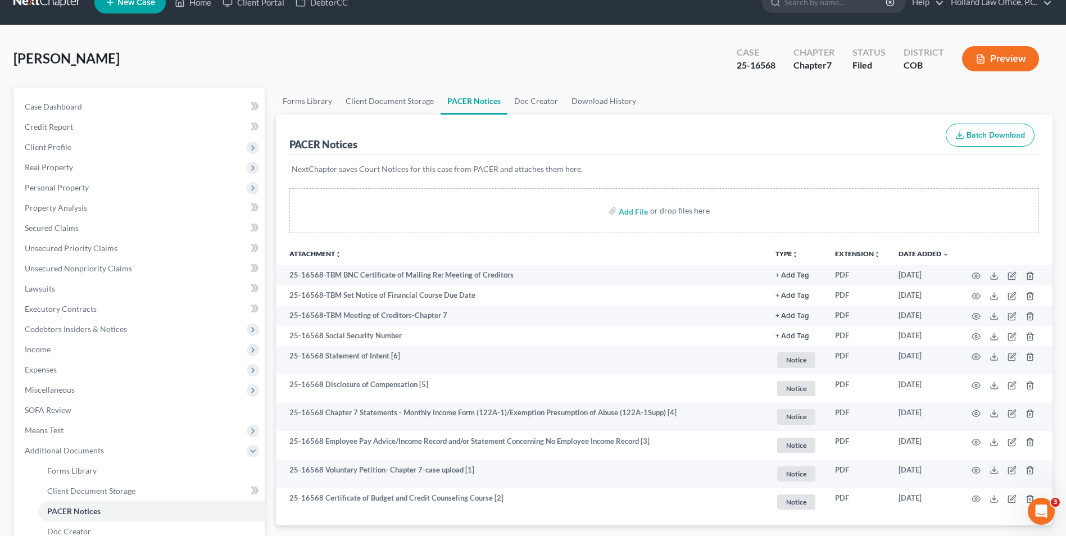
scroll to position [0, 0]
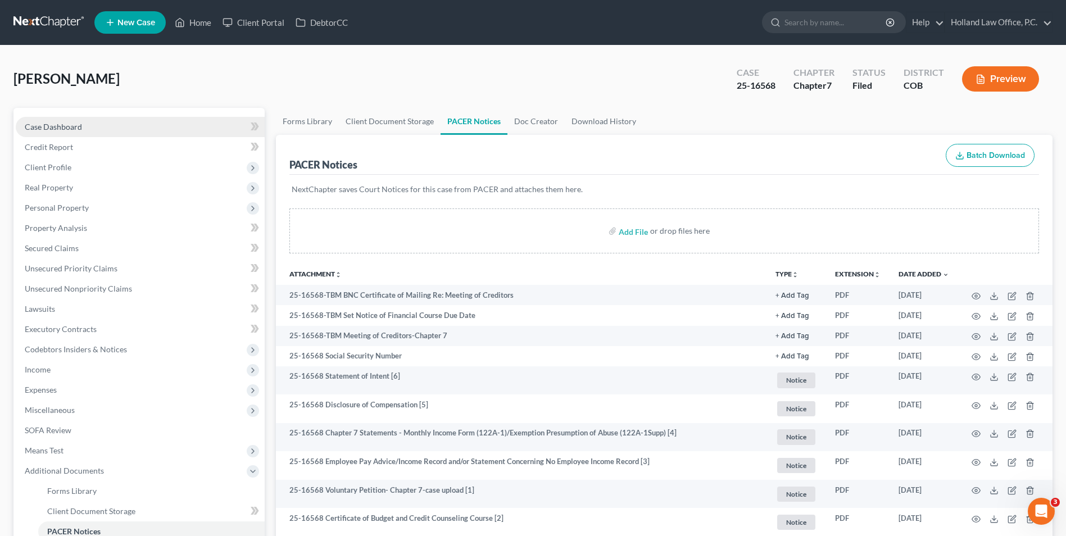
click at [121, 120] on link "Case Dashboard" at bounding box center [140, 127] width 249 height 20
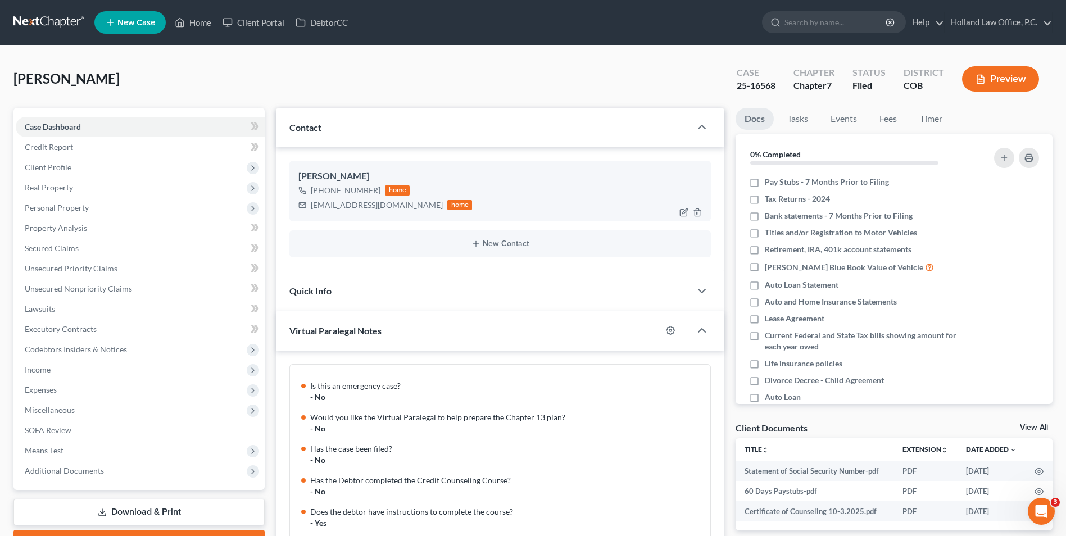
scroll to position [910, 0]
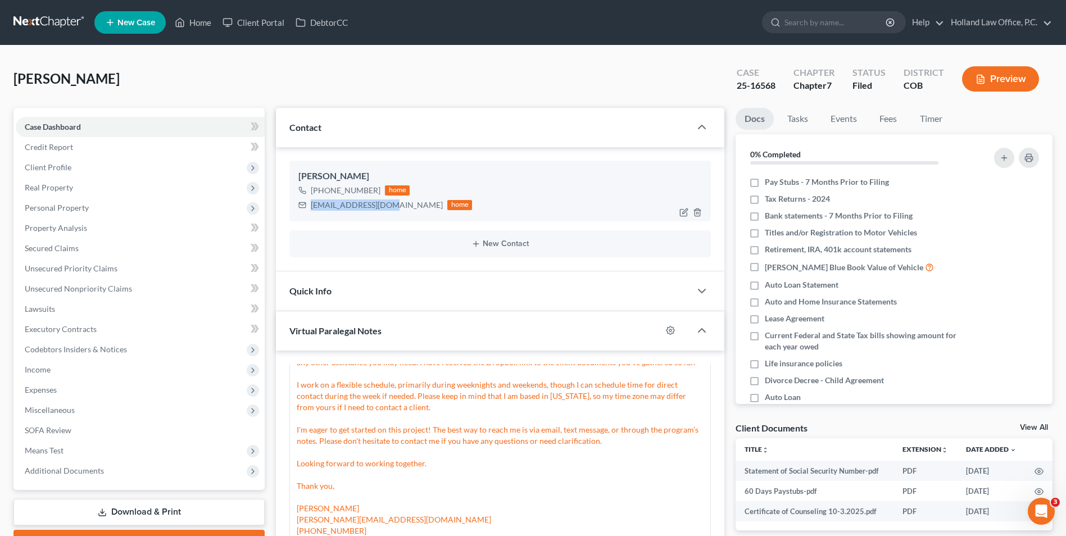
drag, startPoint x: 389, startPoint y: 205, endPoint x: 335, endPoint y: 203, distance: 53.4
click at [299, 206] on div "nealey543@gmail.com home" at bounding box center [385, 205] width 174 height 15
drag, startPoint x: 335, startPoint y: 203, endPoint x: 343, endPoint y: 202, distance: 7.4
copy div "nealey543@gmail.com"
click at [247, 87] on div "Nealey, John Upgraded Case 25-16568 Chapter Chapter 7 Status Filed District COB…" at bounding box center [532, 83] width 1039 height 49
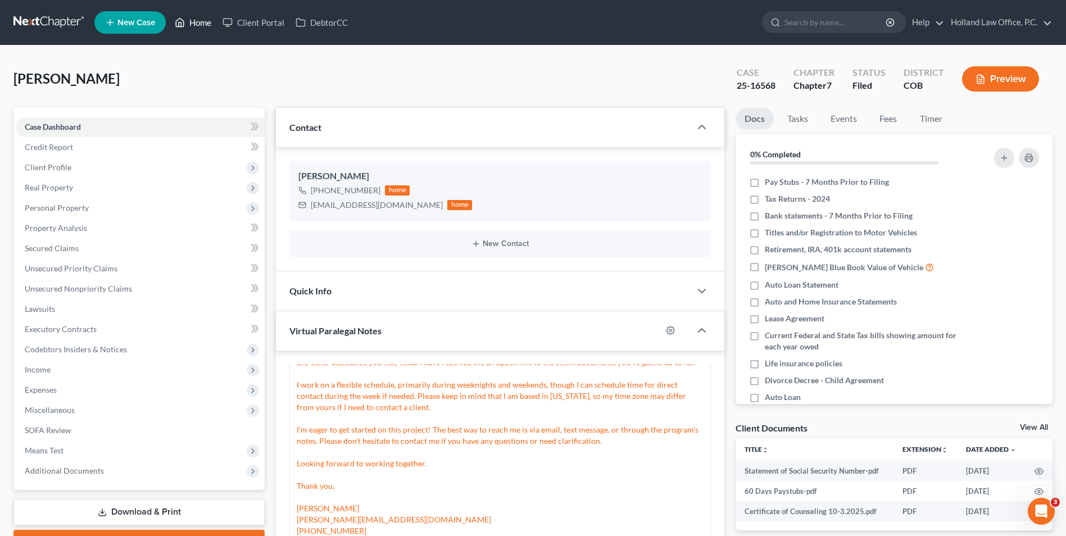
click at [194, 24] on link "Home" at bounding box center [193, 22] width 48 height 20
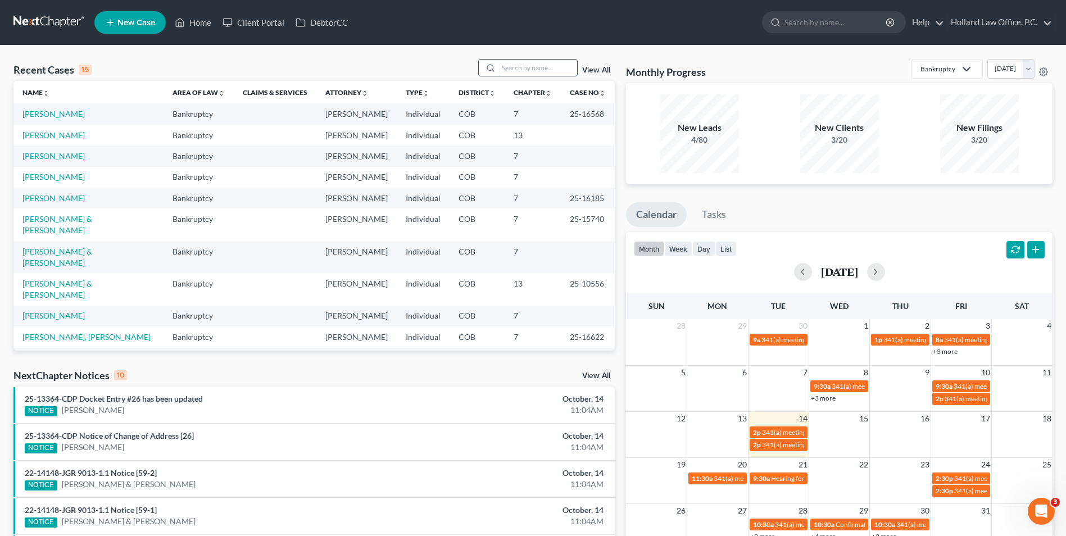
click at [516, 65] on input "search" at bounding box center [537, 68] width 79 height 16
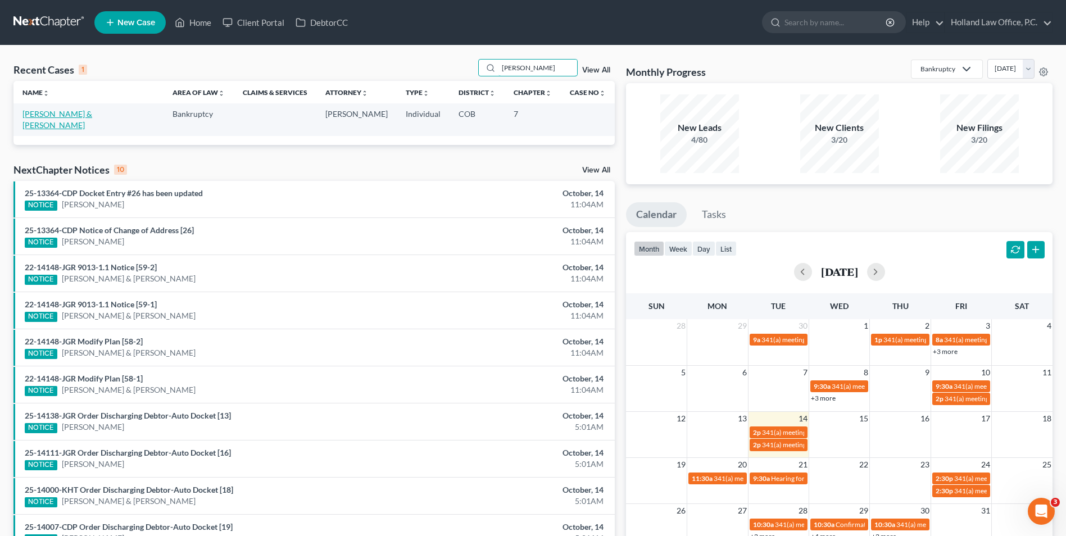
type input "hoefer"
click at [75, 110] on link "[PERSON_NAME] & [PERSON_NAME]" at bounding box center [57, 119] width 70 height 21
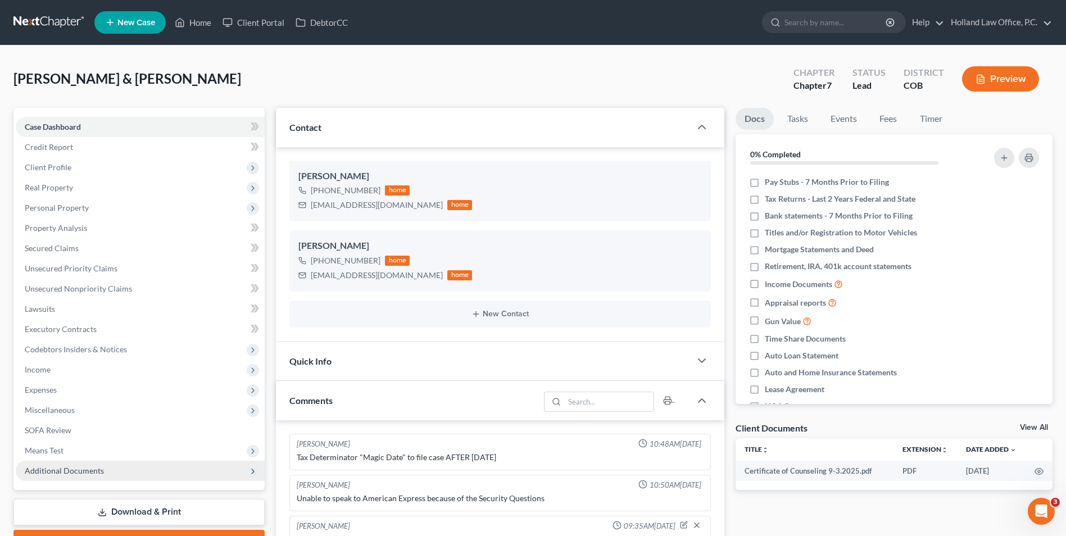
scroll to position [61, 0]
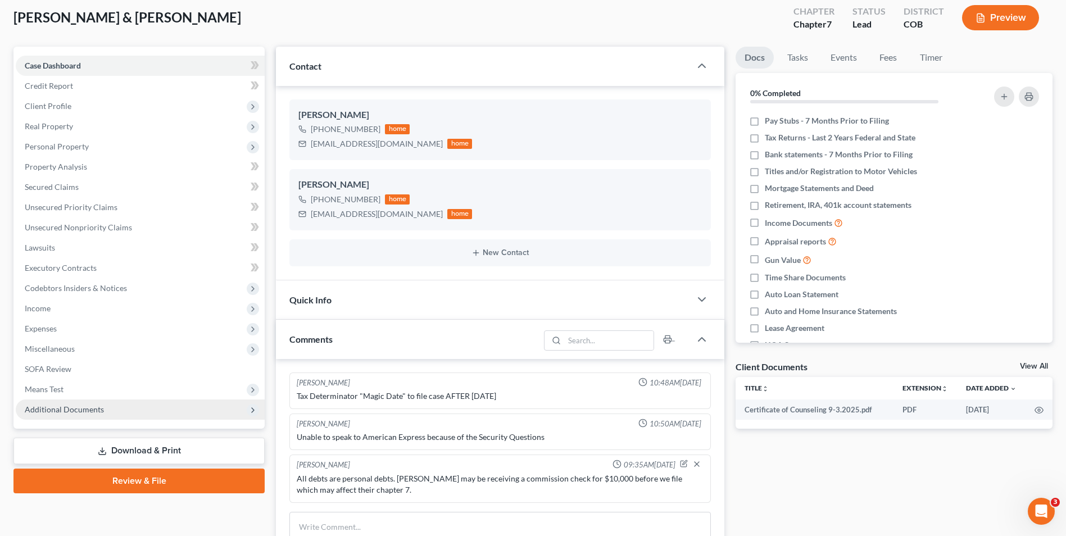
click at [79, 410] on span "Additional Documents" at bounding box center [64, 410] width 79 height 10
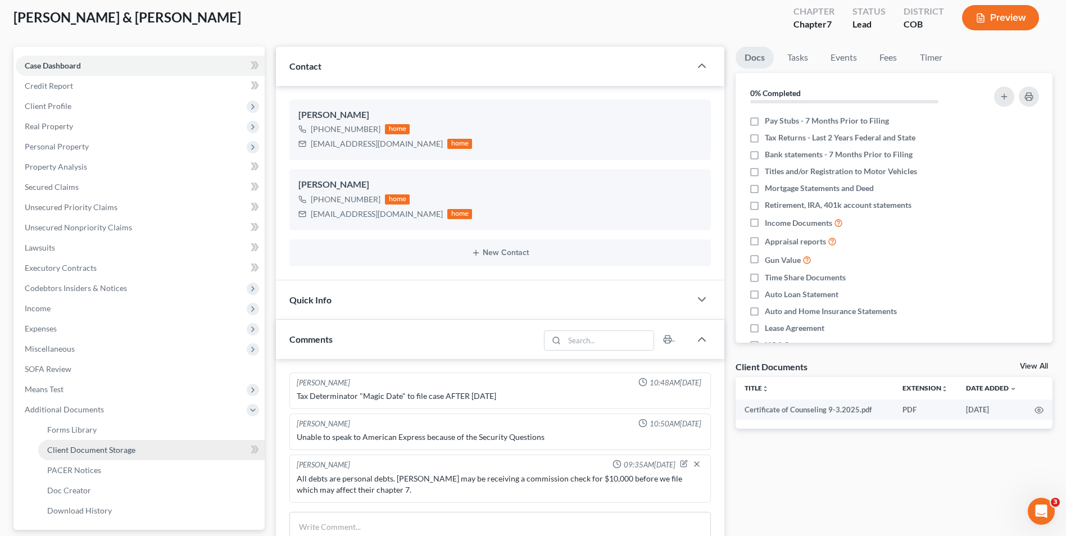
click at [108, 456] on link "Client Document Storage" at bounding box center [151, 450] width 226 height 20
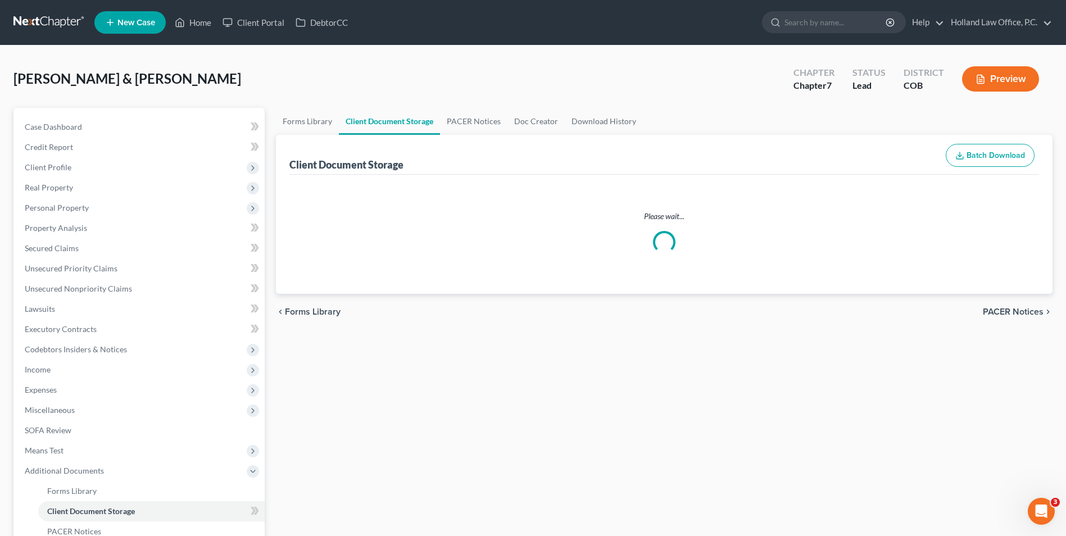
select select "5"
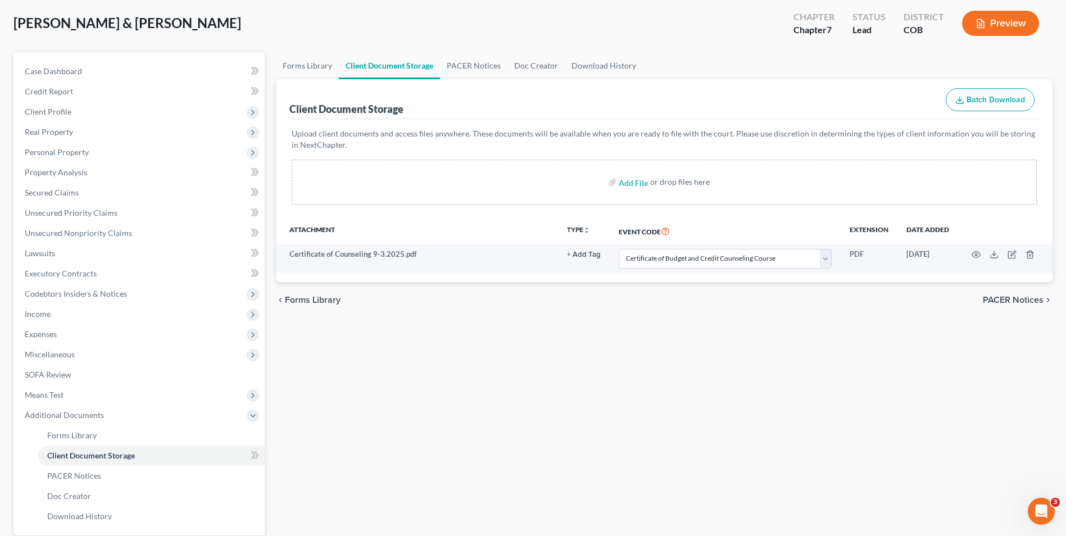
scroll to position [56, 0]
click at [480, 64] on link "PACER Notices" at bounding box center [473, 65] width 67 height 27
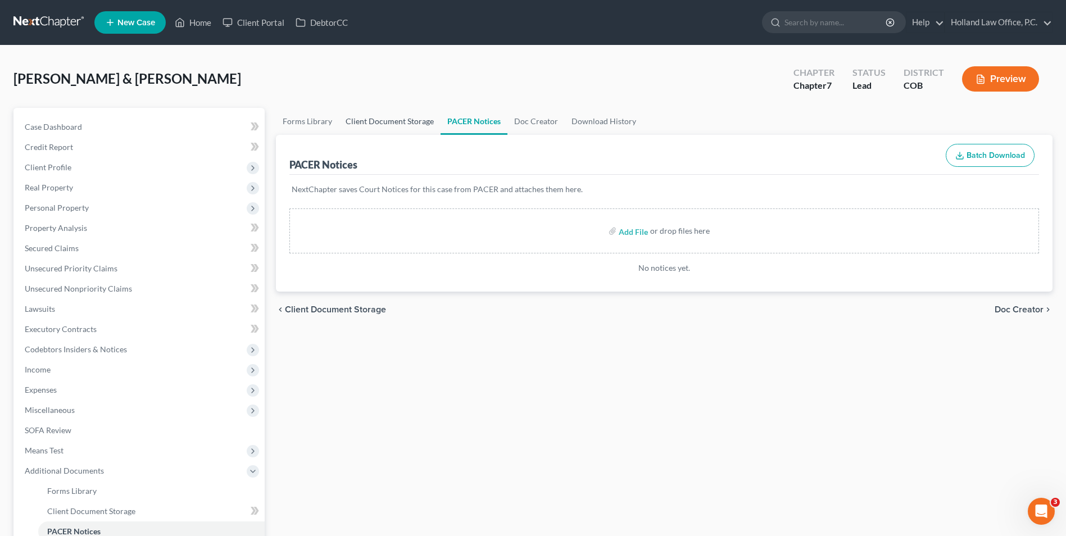
click at [348, 129] on link "Client Document Storage" at bounding box center [390, 121] width 102 height 27
select select "5"
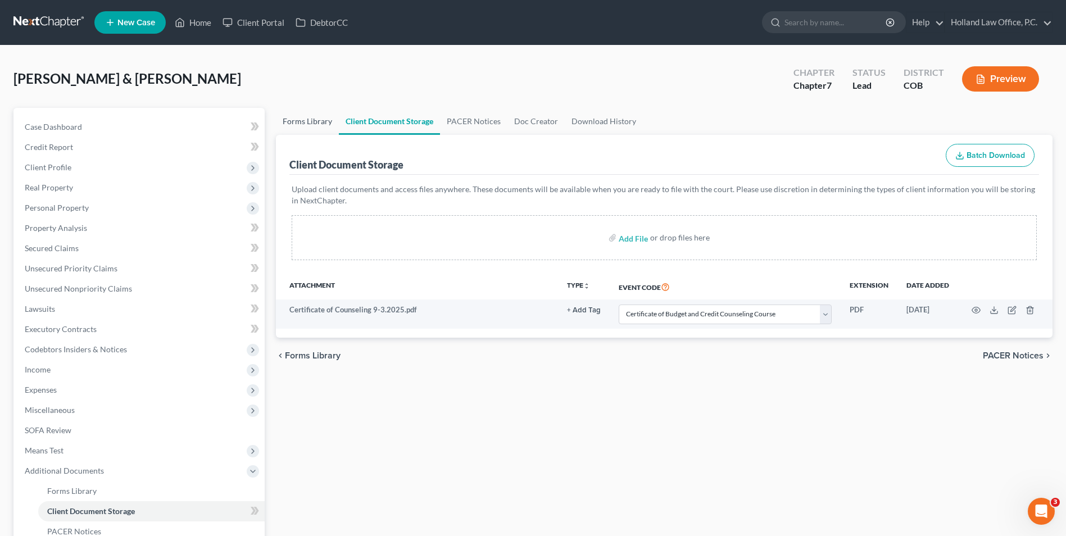
click at [292, 125] on link "Forms Library" at bounding box center [307, 121] width 63 height 27
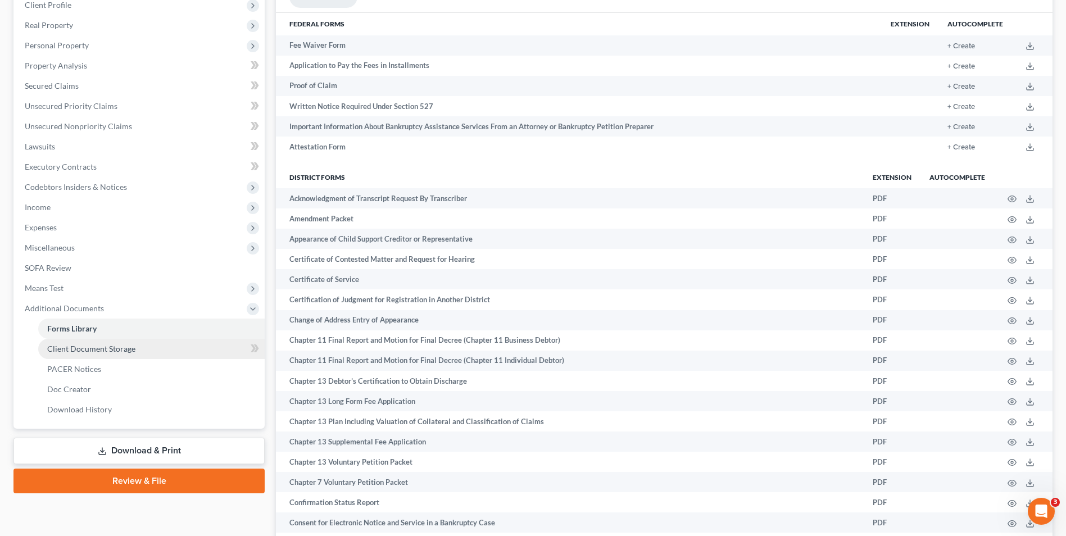
click at [93, 353] on span "Client Document Storage" at bounding box center [91, 349] width 88 height 10
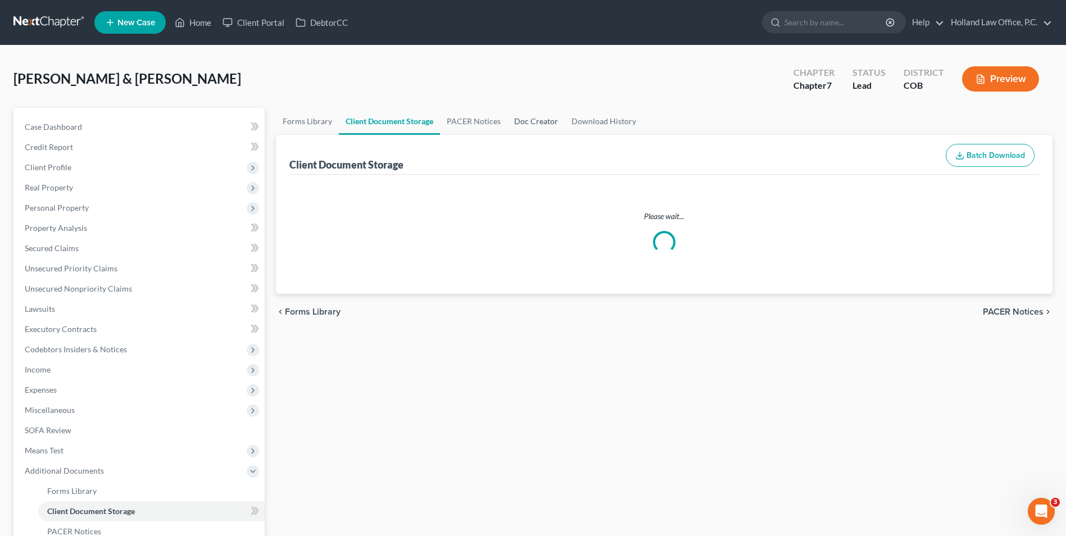
select select "5"
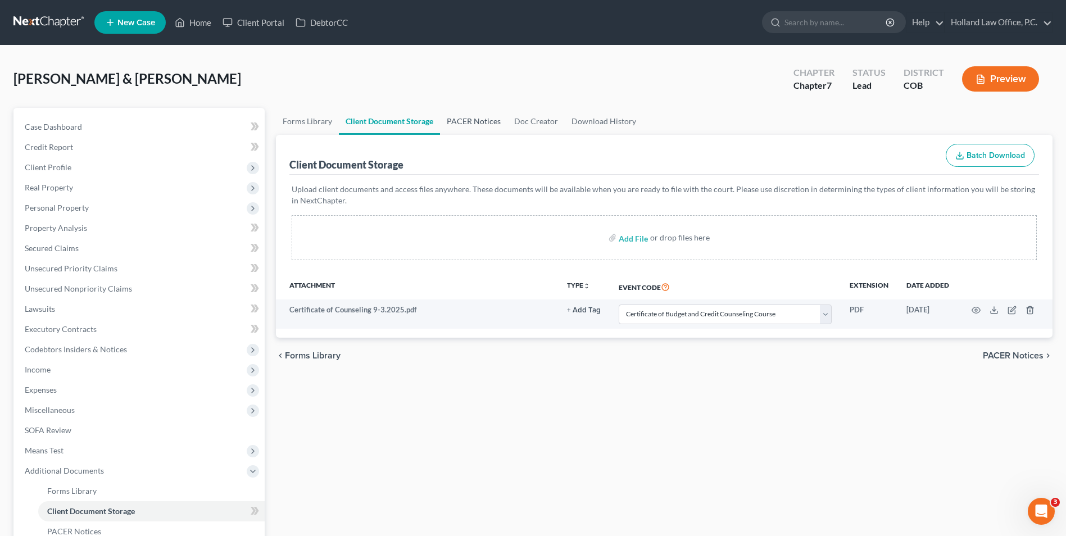
click at [449, 125] on link "PACER Notices" at bounding box center [473, 121] width 67 height 27
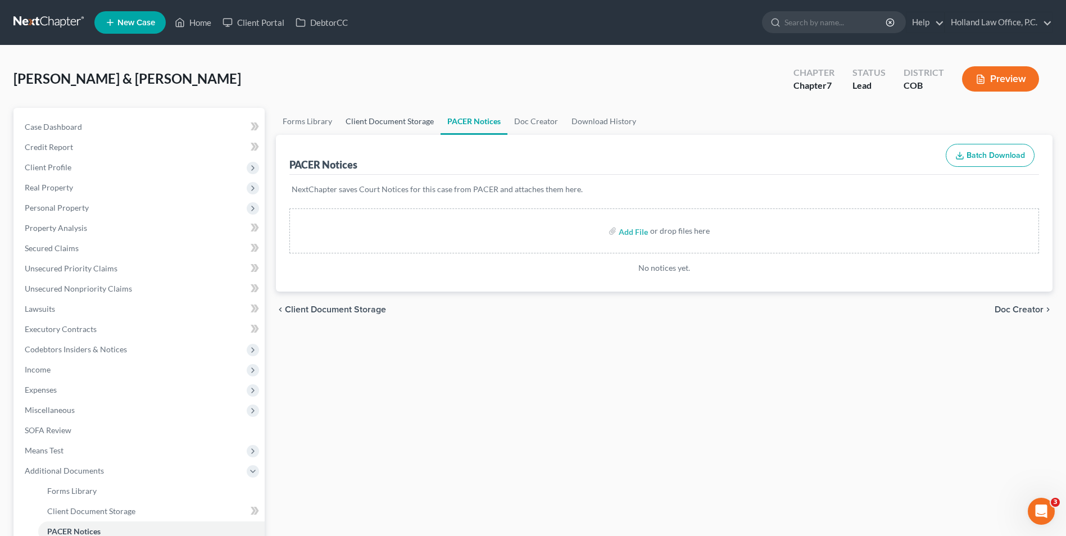
click at [384, 120] on link "Client Document Storage" at bounding box center [390, 121] width 102 height 27
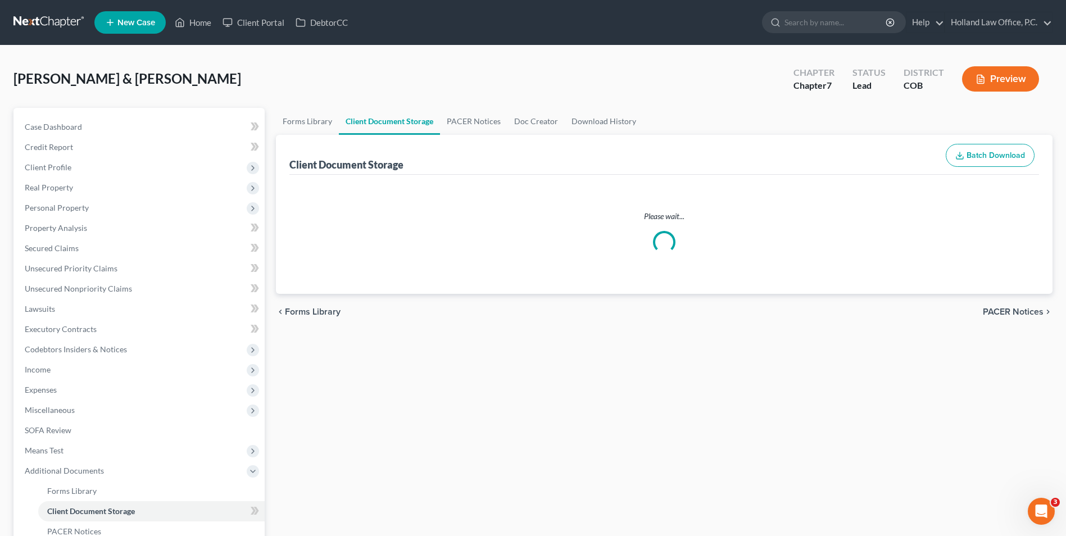
select select "5"
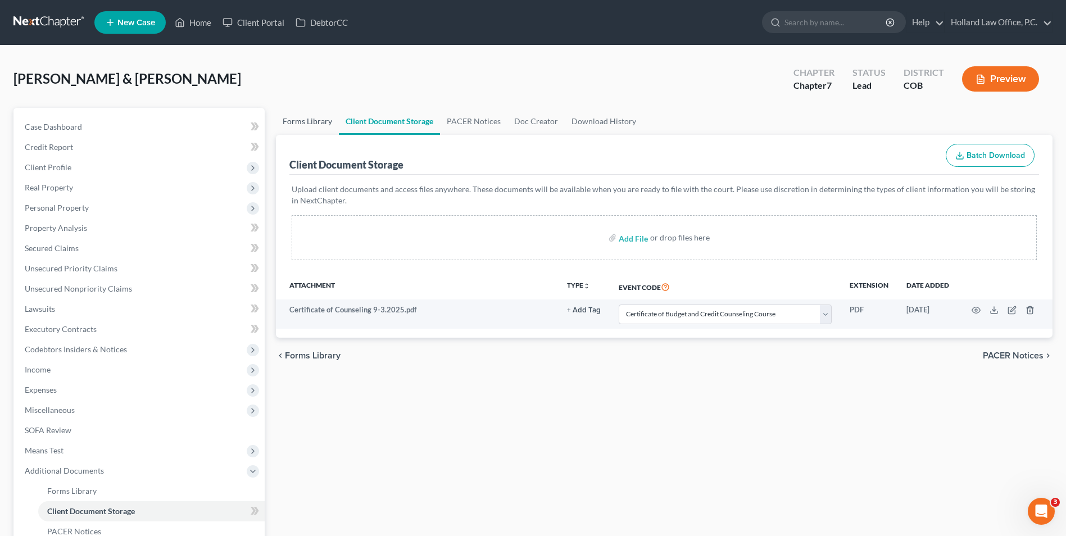
click at [322, 121] on link "Forms Library" at bounding box center [307, 121] width 63 height 27
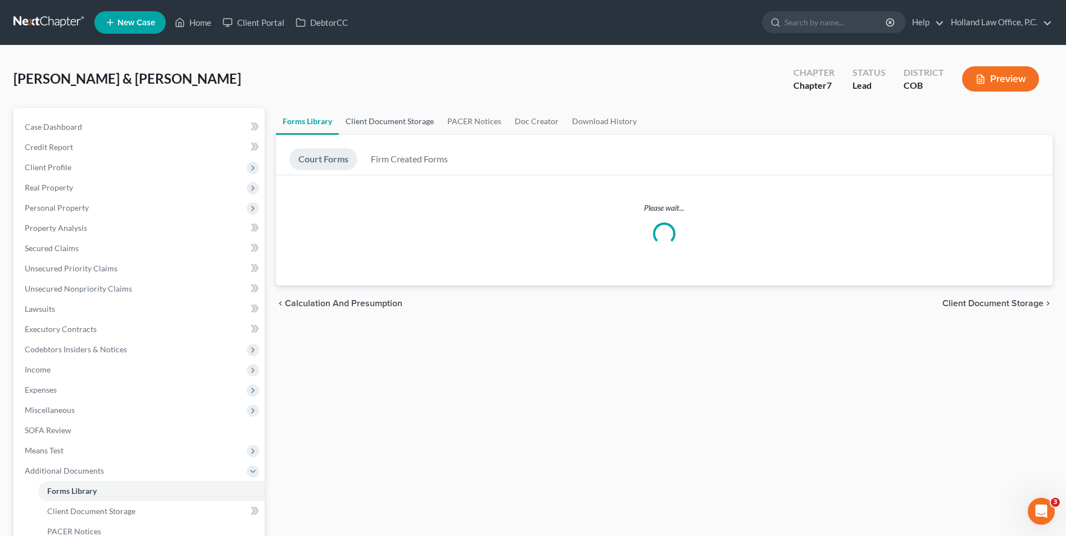
click at [378, 119] on link "Client Document Storage" at bounding box center [390, 121] width 102 height 27
select select "5"
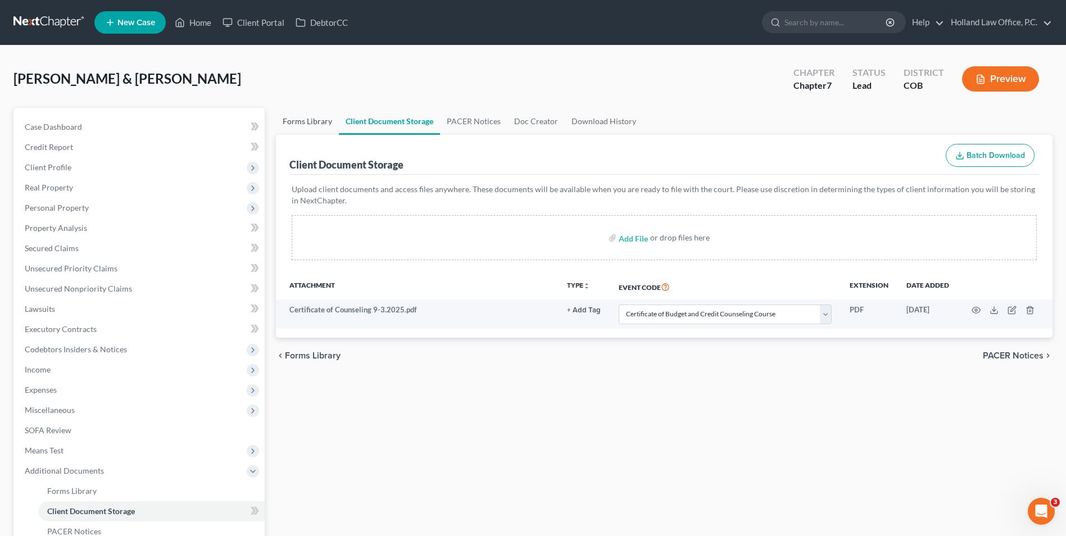
click at [325, 122] on link "Forms Library" at bounding box center [307, 121] width 63 height 27
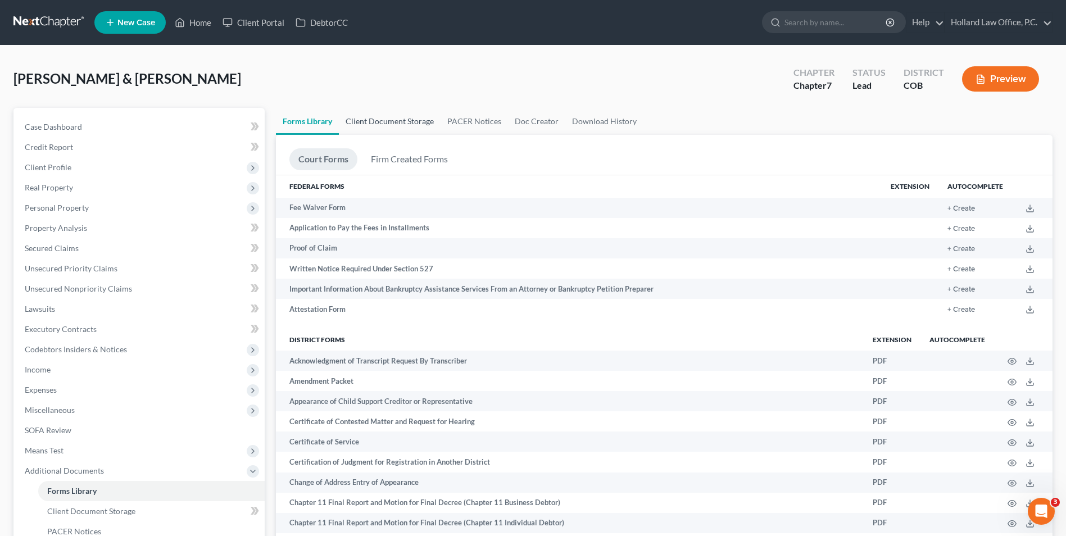
click at [415, 123] on link "Client Document Storage" at bounding box center [390, 121] width 102 height 27
select select "5"
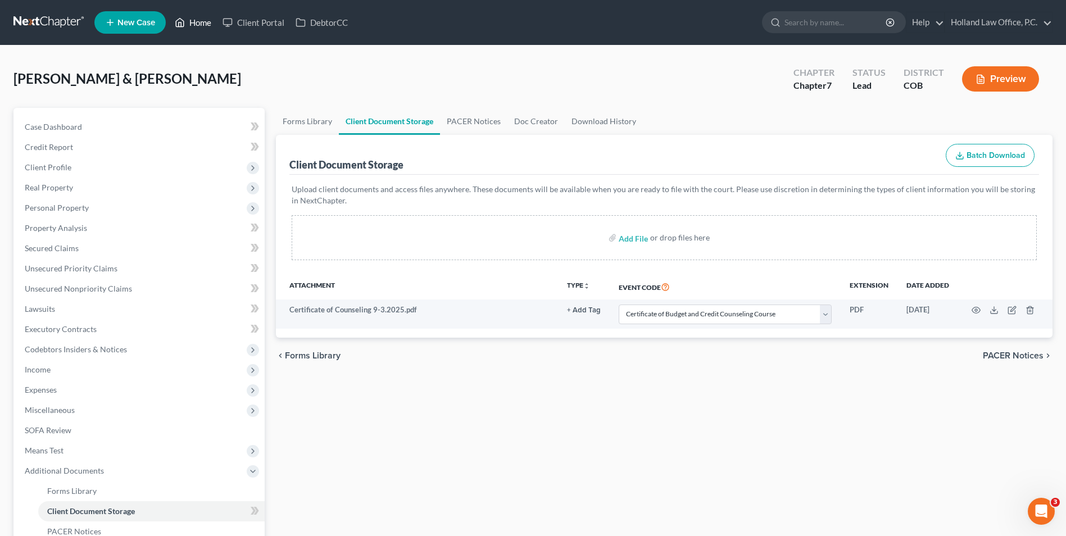
click at [194, 19] on link "Home" at bounding box center [193, 22] width 48 height 20
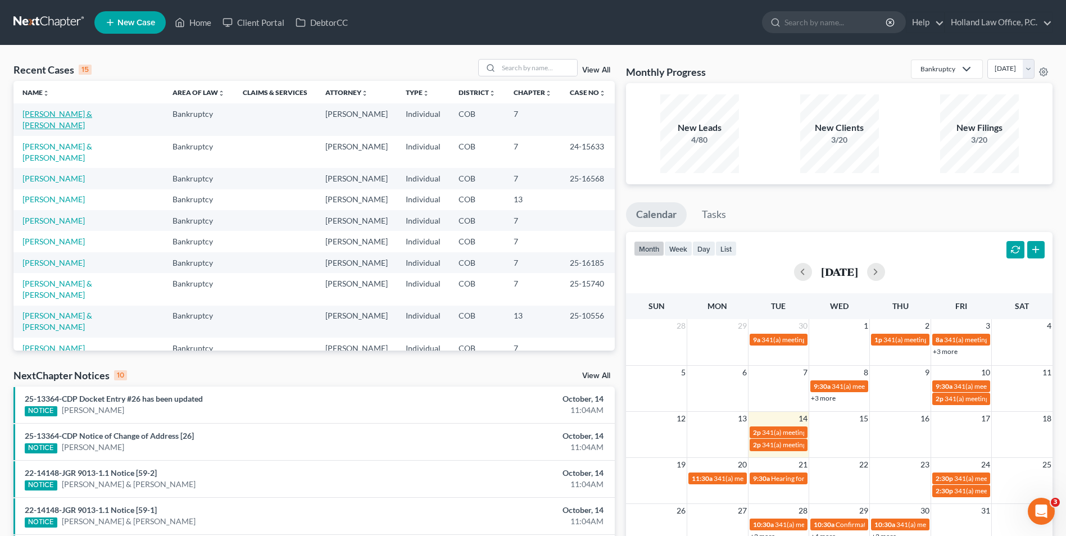
click at [85, 113] on link "[PERSON_NAME] & [PERSON_NAME]" at bounding box center [57, 119] width 70 height 21
click at [56, 116] on link "[PERSON_NAME] & [PERSON_NAME]" at bounding box center [57, 119] width 70 height 21
click at [65, 112] on link "[PERSON_NAME] & [PERSON_NAME]" at bounding box center [57, 119] width 70 height 21
click at [37, 113] on link "[PERSON_NAME] & [PERSON_NAME]" at bounding box center [57, 119] width 70 height 21
click at [43, 117] on link "[PERSON_NAME] & [PERSON_NAME]" at bounding box center [57, 119] width 70 height 21
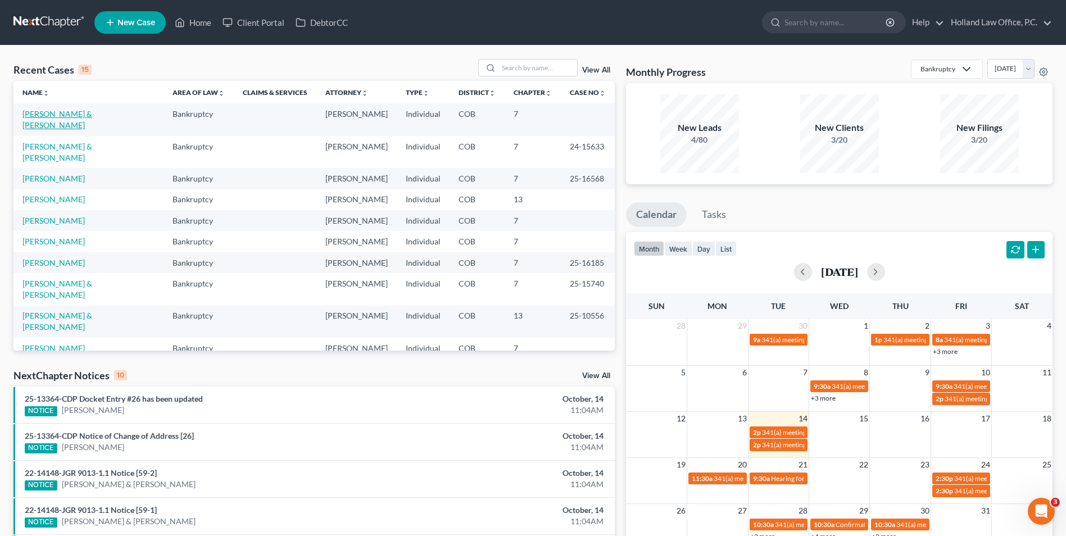
click at [41, 116] on link "[PERSON_NAME] & [PERSON_NAME]" at bounding box center [57, 119] width 70 height 21
click at [62, 110] on link "[PERSON_NAME] & [PERSON_NAME]" at bounding box center [57, 119] width 70 height 21
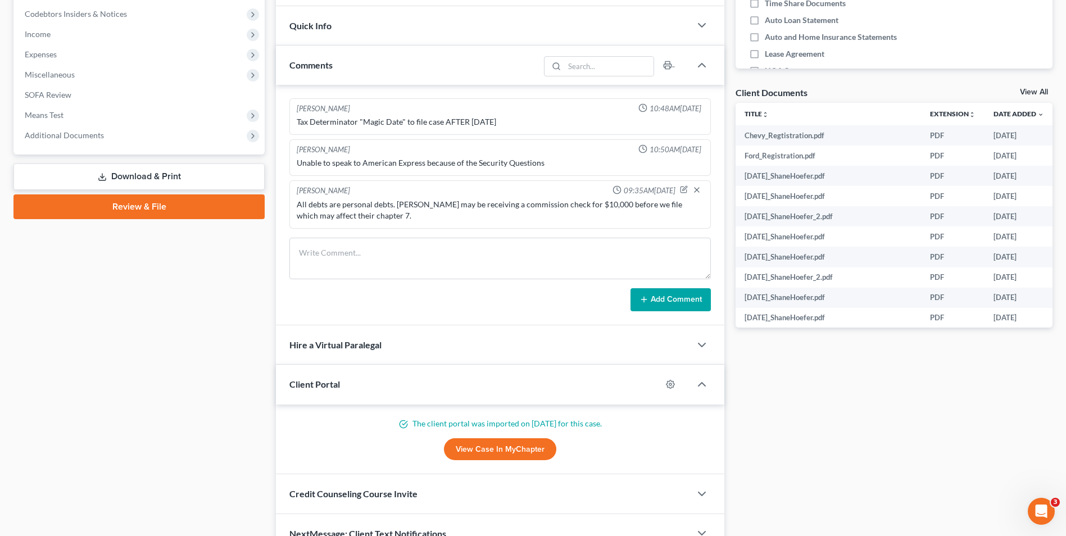
scroll to position [337, 0]
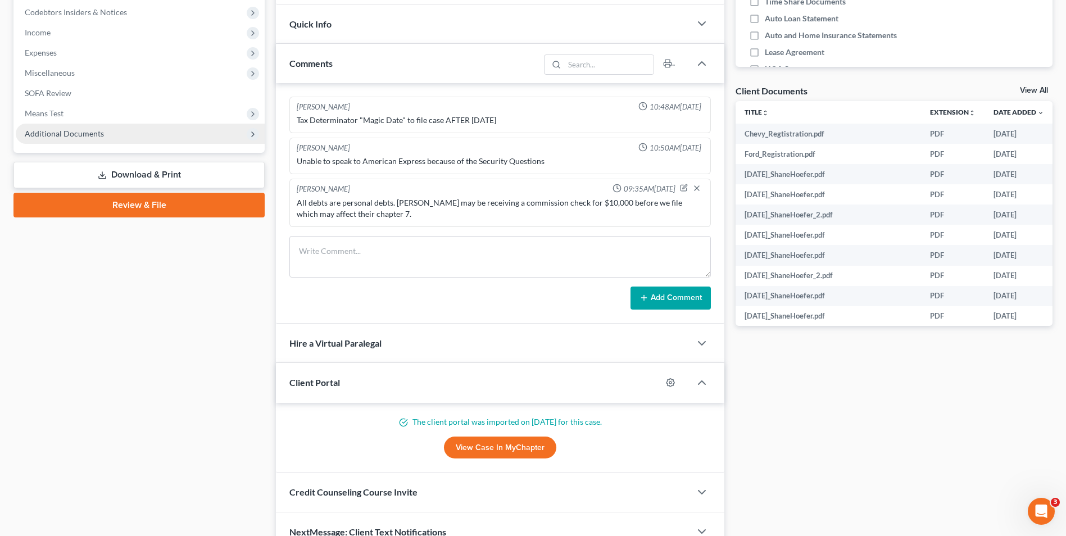
click at [55, 138] on span "Additional Documents" at bounding box center [140, 134] width 249 height 20
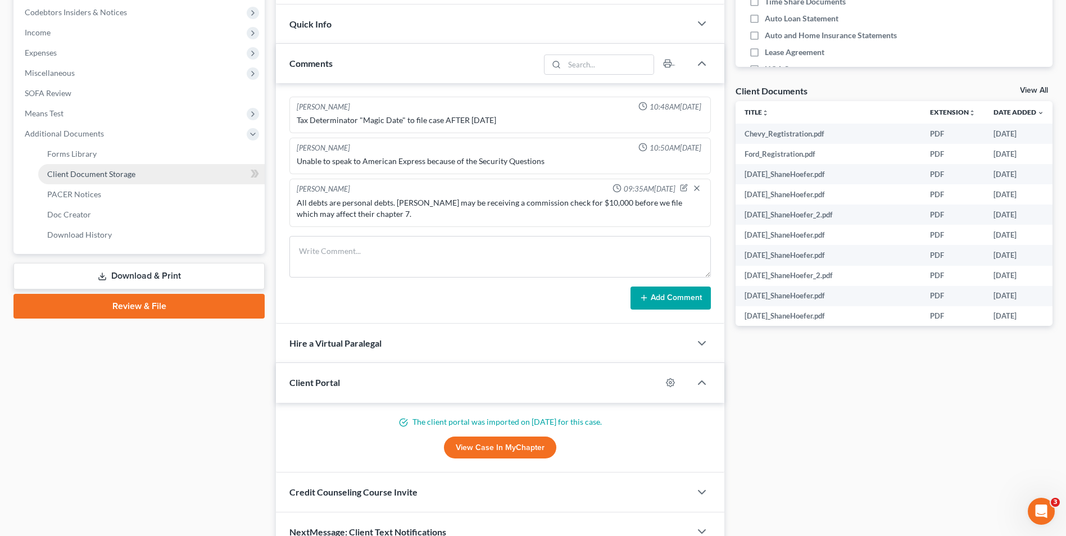
click at [92, 178] on span "Client Document Storage" at bounding box center [91, 174] width 88 height 10
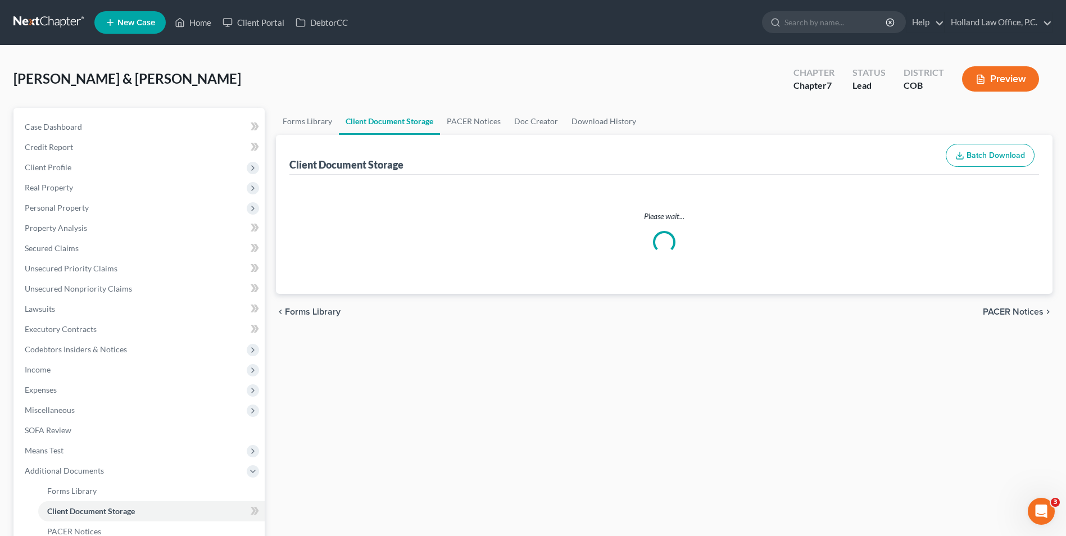
select select "5"
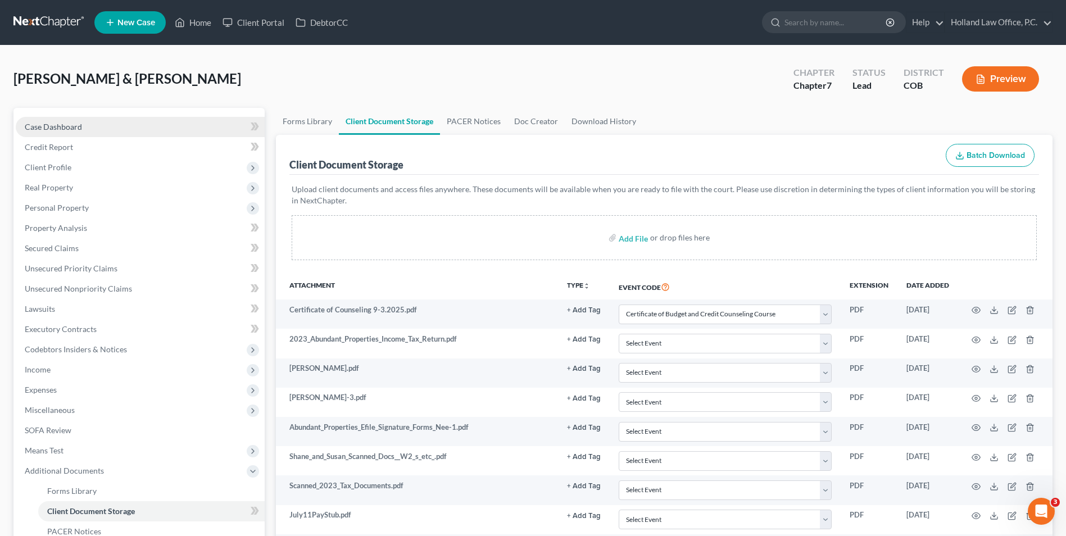
click at [108, 120] on link "Case Dashboard" at bounding box center [140, 127] width 249 height 20
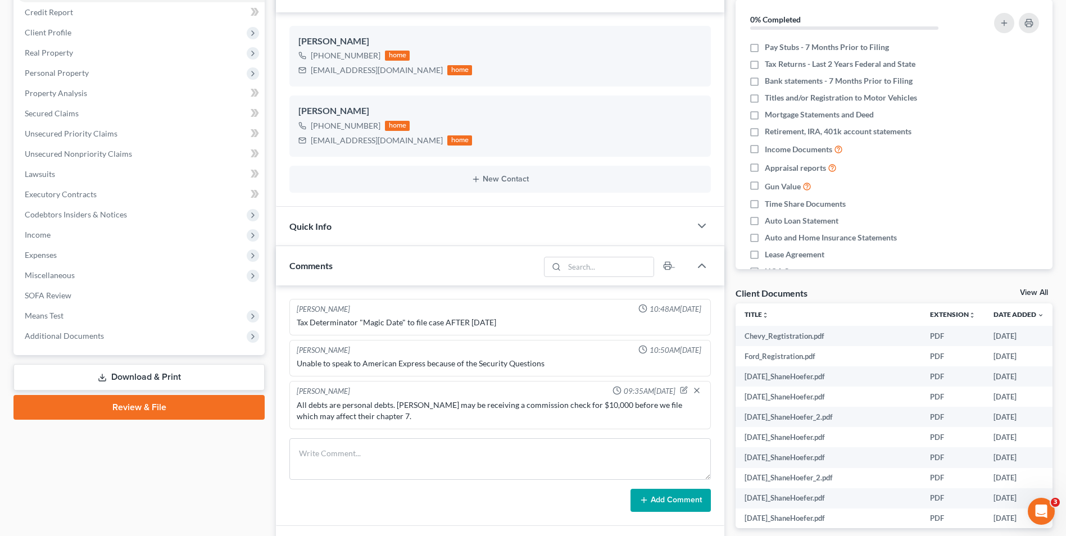
scroll to position [169, 0]
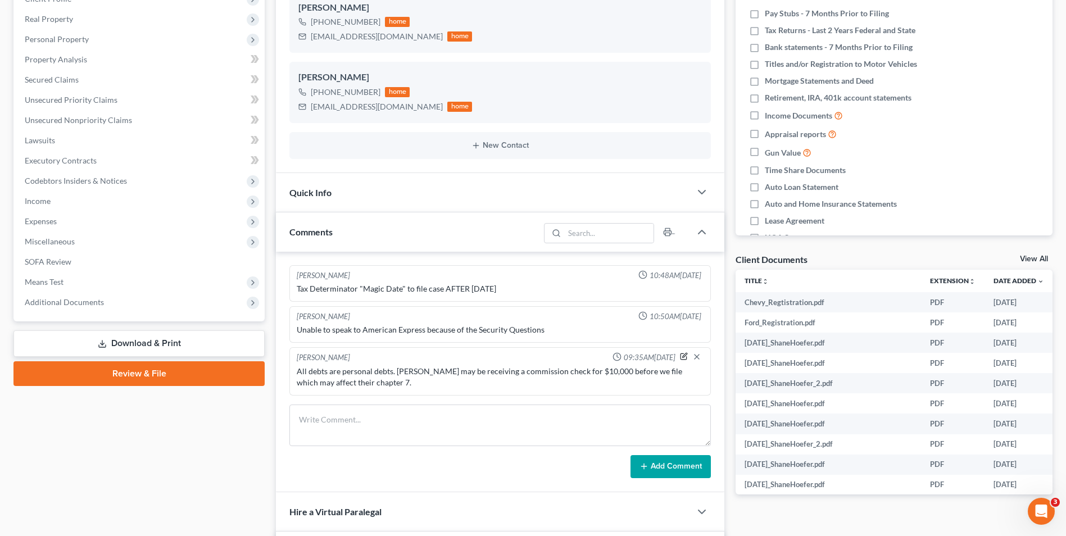
click at [683, 357] on icon "button" at bounding box center [685, 355] width 4 height 4
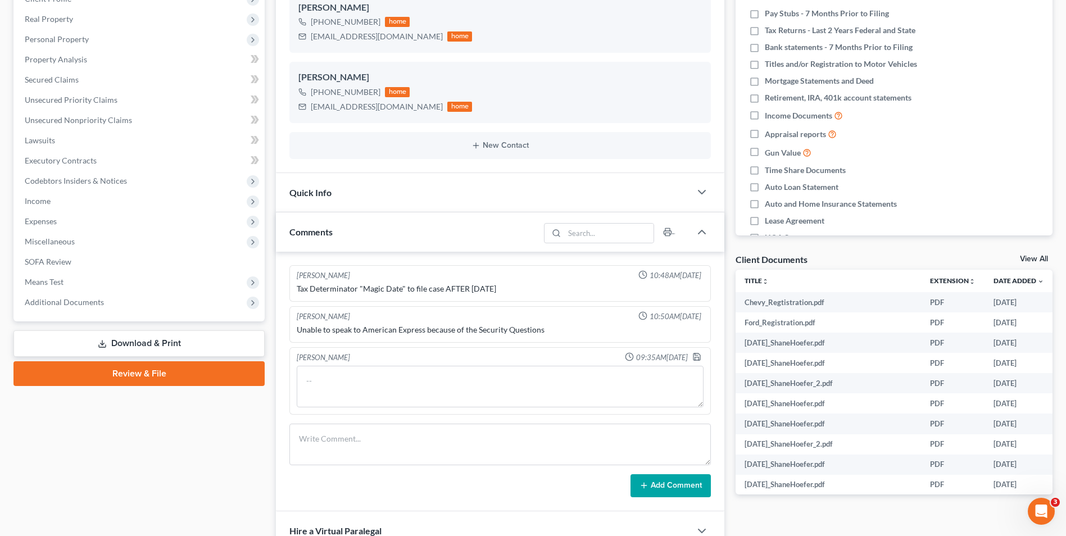
type textarea "All debts are personal debts. [PERSON_NAME] may be receiving a commission check…"
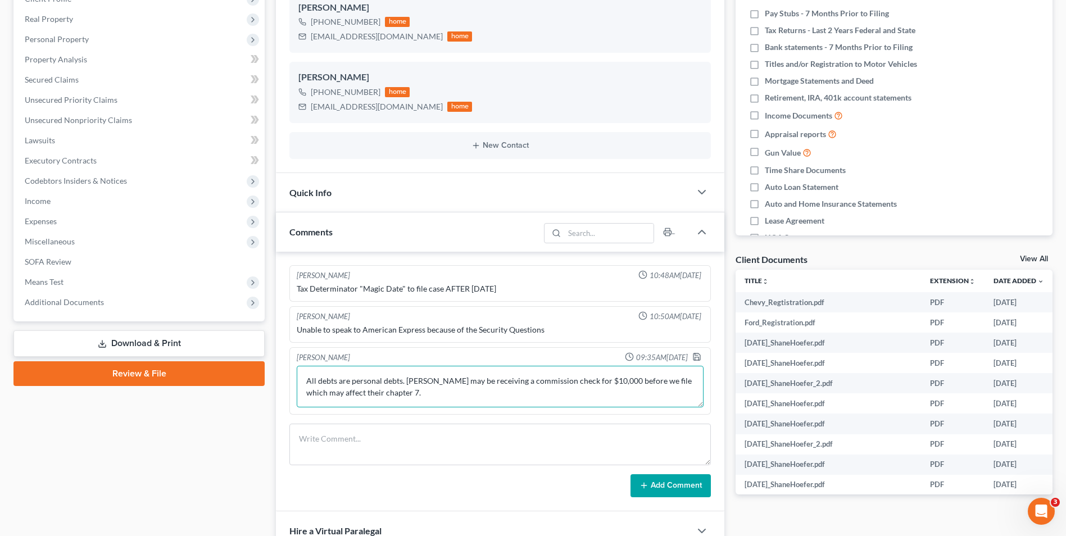
click at [455, 395] on textarea "All debts are personal debts. [PERSON_NAME] may be receiving a commission check…" at bounding box center [500, 387] width 407 height 42
click at [697, 360] on icon "button" at bounding box center [696, 356] width 7 height 7
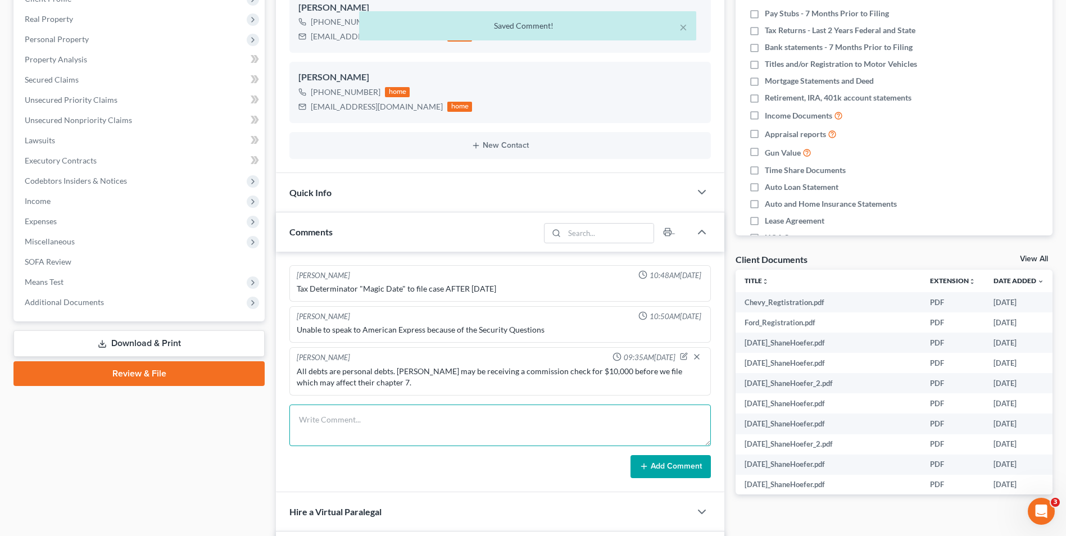
click at [587, 441] on textarea at bounding box center [499, 426] width 421 height 42
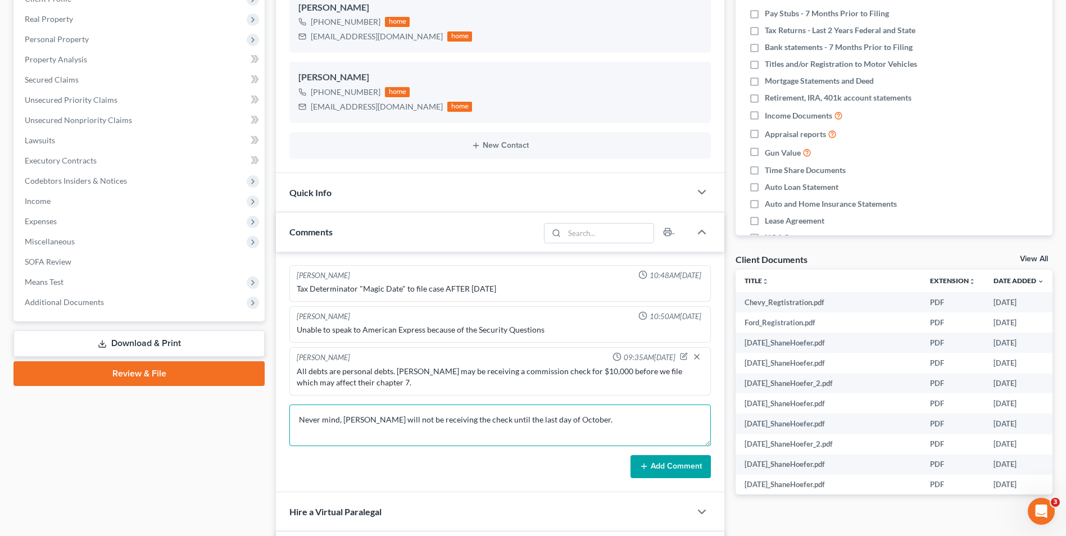
click at [477, 418] on textarea "Never mind, [PERSON_NAME] will not be receiving the check until the last day of…" at bounding box center [499, 426] width 421 height 42
click at [447, 422] on textarea "Never mind, [PERSON_NAME] will not be receiving the check until the last day of…" at bounding box center [499, 426] width 421 height 42
click at [617, 416] on textarea "Never mind, [PERSON_NAME] will not be receiving the commission check until the …" at bounding box center [499, 426] width 421 height 42
click at [702, 421] on textarea "Never mind, [PERSON_NAME] will not be receiving the commission check until the …" at bounding box center [499, 426] width 421 height 42
type textarea "Never mind, [PERSON_NAME] will not be receiving the commission check until the …"
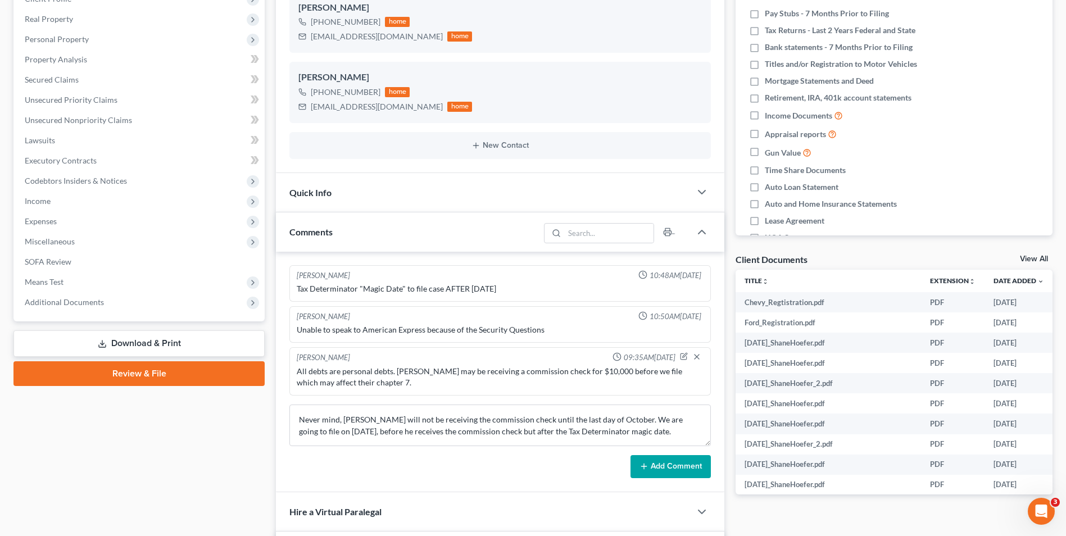
click at [678, 470] on button "Add Comment" at bounding box center [670, 467] width 80 height 24
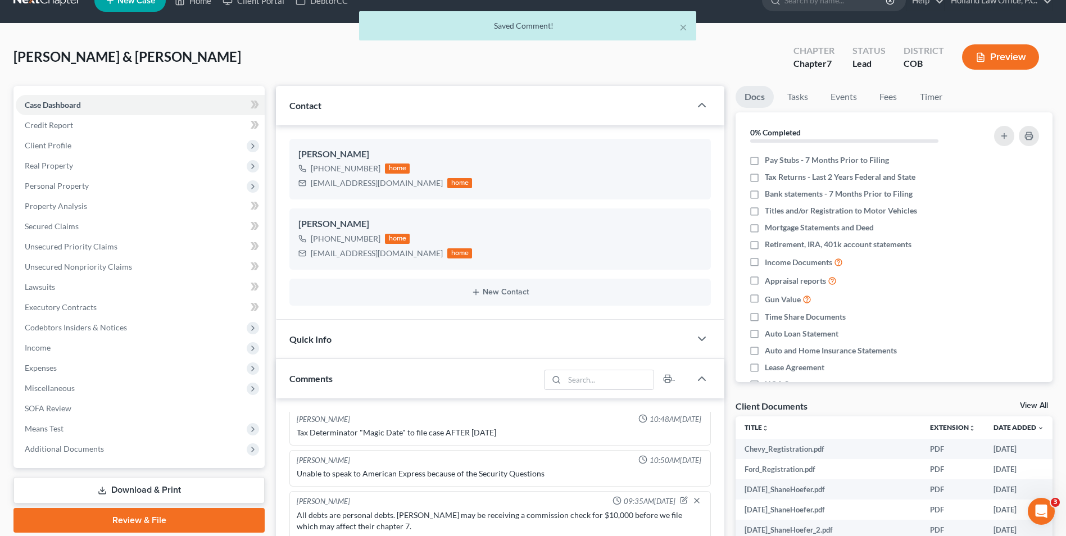
scroll to position [0, 0]
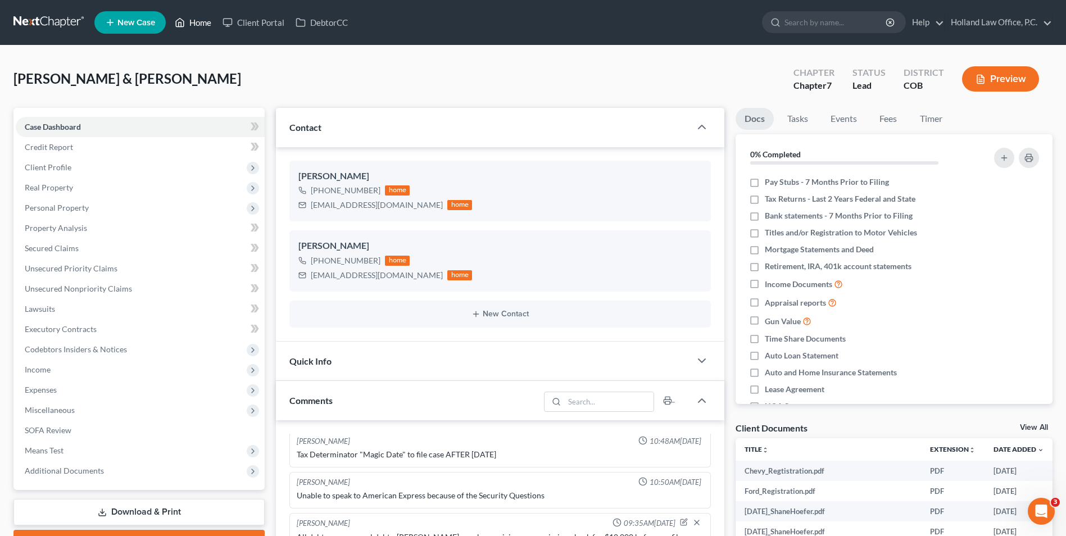
click at [193, 25] on link "Home" at bounding box center [193, 22] width 48 height 20
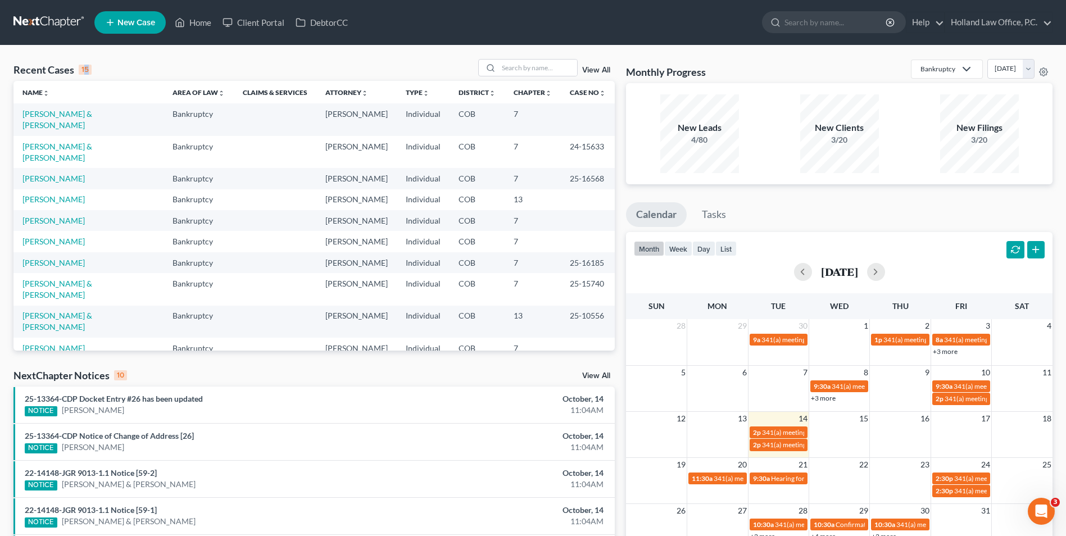
drag, startPoint x: 89, startPoint y: 72, endPoint x: 83, endPoint y: 73, distance: 6.8
click at [83, 73] on div "15" at bounding box center [85, 70] width 13 height 10
copy div "5"
click at [149, 60] on div "Recent Cases 15 View All" at bounding box center [313, 70] width 601 height 22
click at [200, 20] on link "Home" at bounding box center [193, 22] width 48 height 20
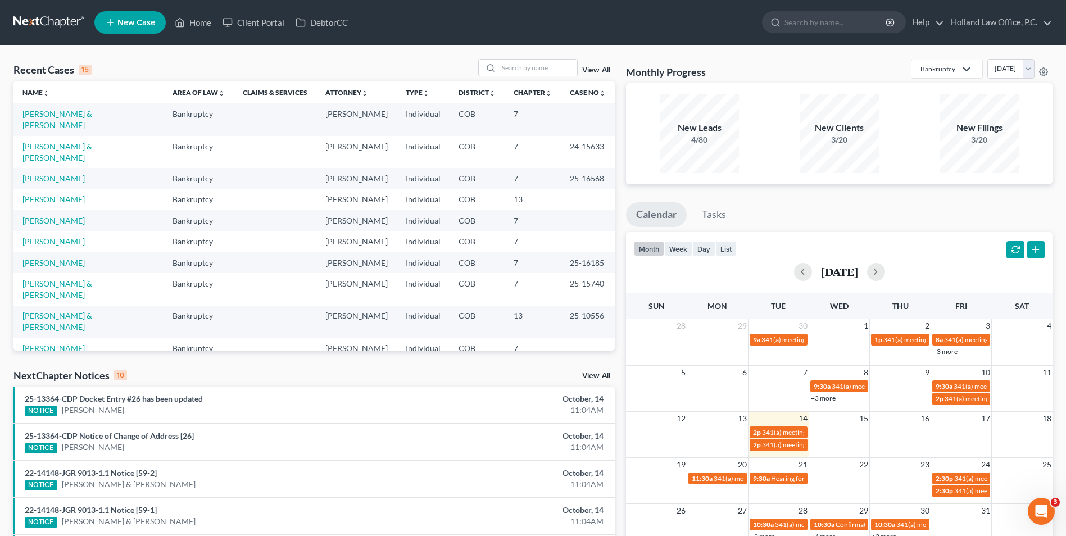
click at [511, 57] on div "Recent Cases 15 View All Name unfold_more expand_more expand_less Area of Law u…" at bounding box center [533, 417] width 1066 height 743
click at [528, 69] on input "search" at bounding box center [537, 68] width 79 height 16
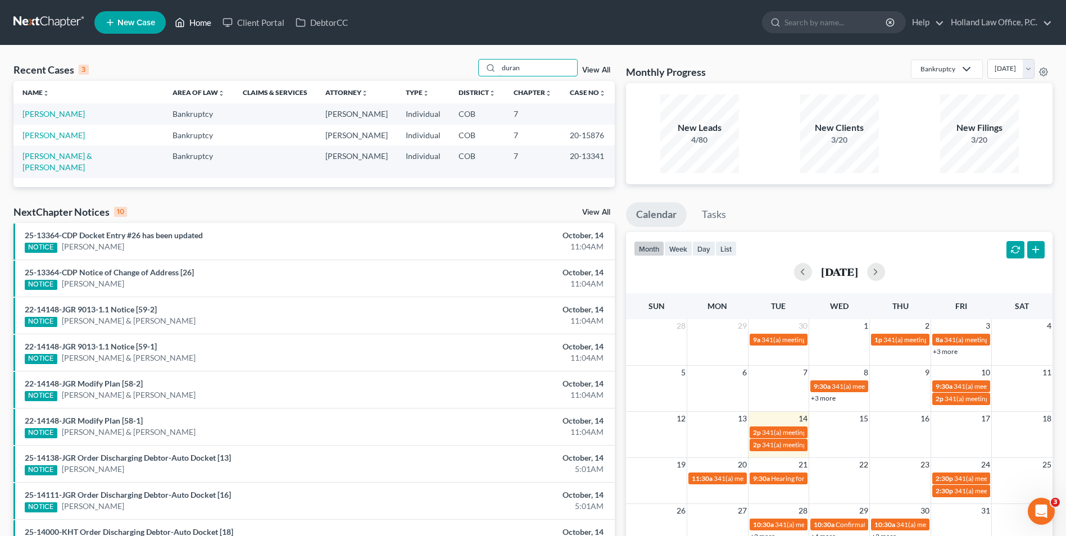
type input "duran"
click at [193, 19] on link "Home" at bounding box center [193, 22] width 48 height 20
click at [197, 28] on link "Home" at bounding box center [193, 22] width 48 height 20
drag, startPoint x: 555, startPoint y: 66, endPoint x: 393, endPoint y: 79, distance: 163.0
click at [393, 79] on div "Recent Cases 3 [PERSON_NAME] View All" at bounding box center [313, 70] width 601 height 22
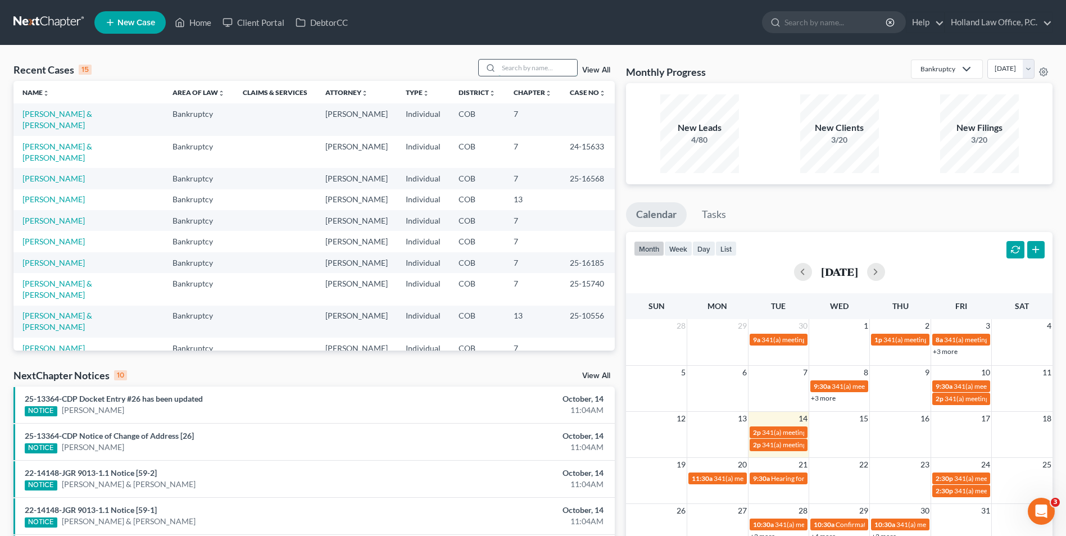
click at [522, 68] on input "search" at bounding box center [537, 68] width 79 height 16
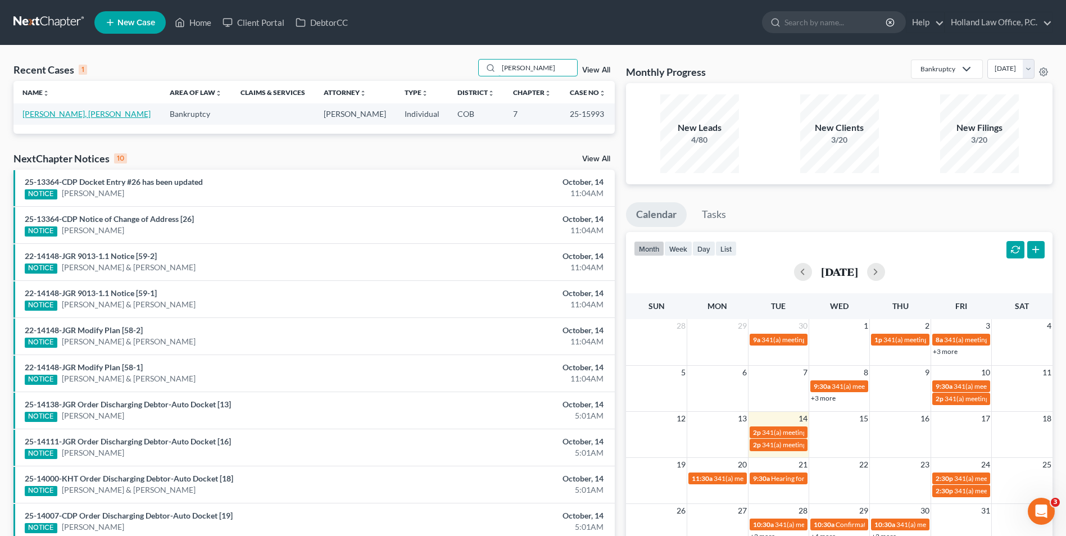
type input "[PERSON_NAME]"
click at [62, 112] on link "[PERSON_NAME], [PERSON_NAME]" at bounding box center [86, 114] width 128 height 10
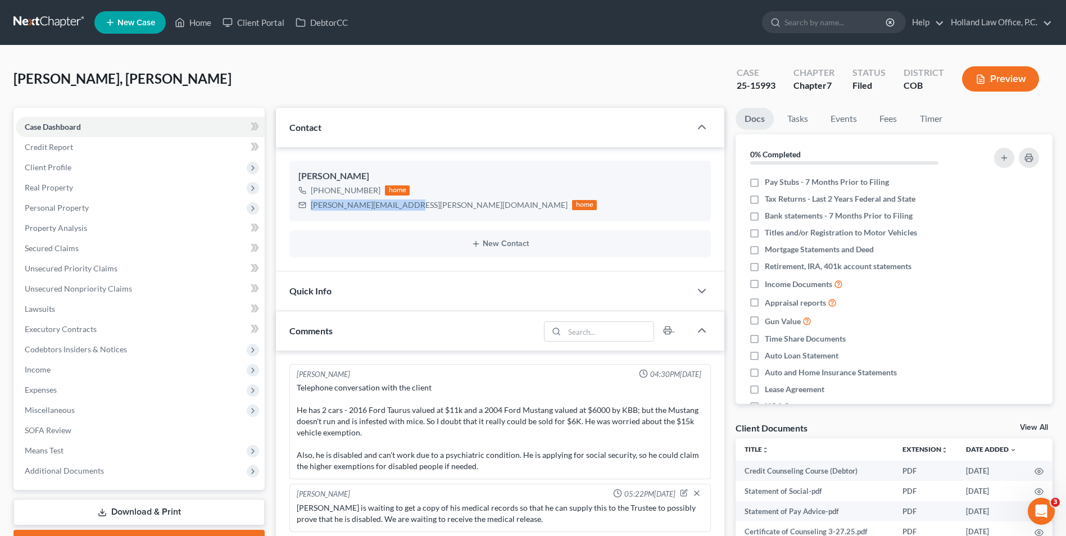
drag, startPoint x: 402, startPoint y: 206, endPoint x: 288, endPoint y: 209, distance: 114.1
click at [288, 209] on div "[PERSON_NAME] [PHONE_NUMBER] home [PERSON_NAME][EMAIL_ADDRESS][PERSON_NAME][DOM…" at bounding box center [500, 209] width 448 height 124
drag, startPoint x: 292, startPoint y: 208, endPoint x: 381, endPoint y: 208, distance: 88.8
copy div "[PERSON_NAME][EMAIL_ADDRESS][PERSON_NAME][DOMAIN_NAME]"
click at [66, 204] on span "Personal Property" at bounding box center [57, 208] width 64 height 10
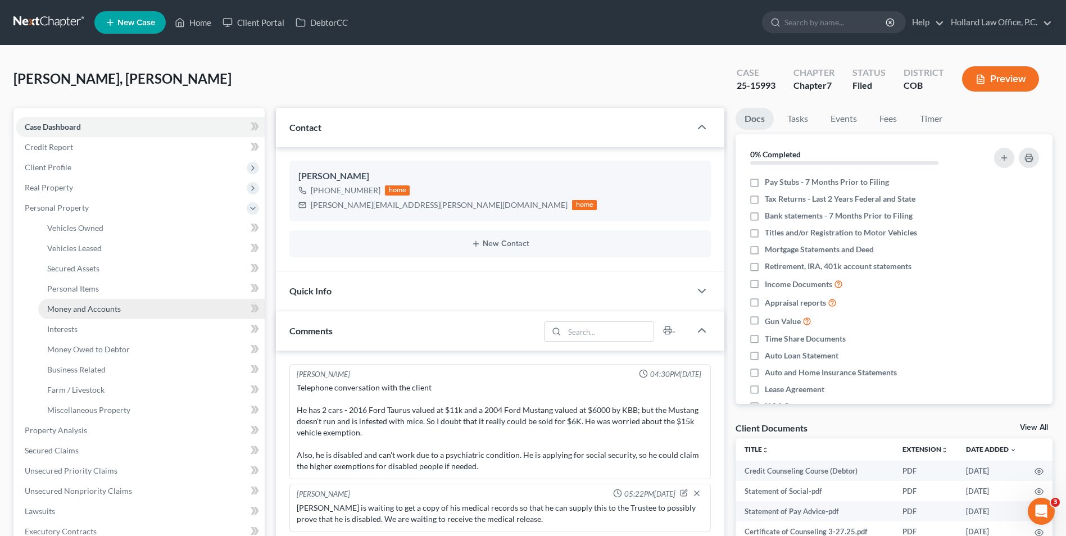
click at [98, 304] on span "Money and Accounts" at bounding box center [84, 309] width 74 height 10
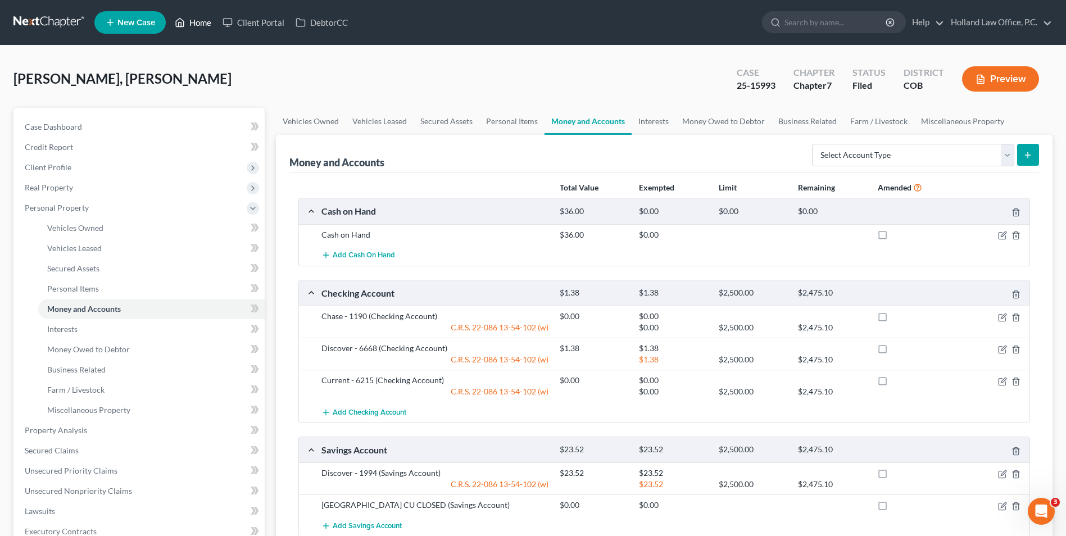
click at [203, 26] on link "Home" at bounding box center [193, 22] width 48 height 20
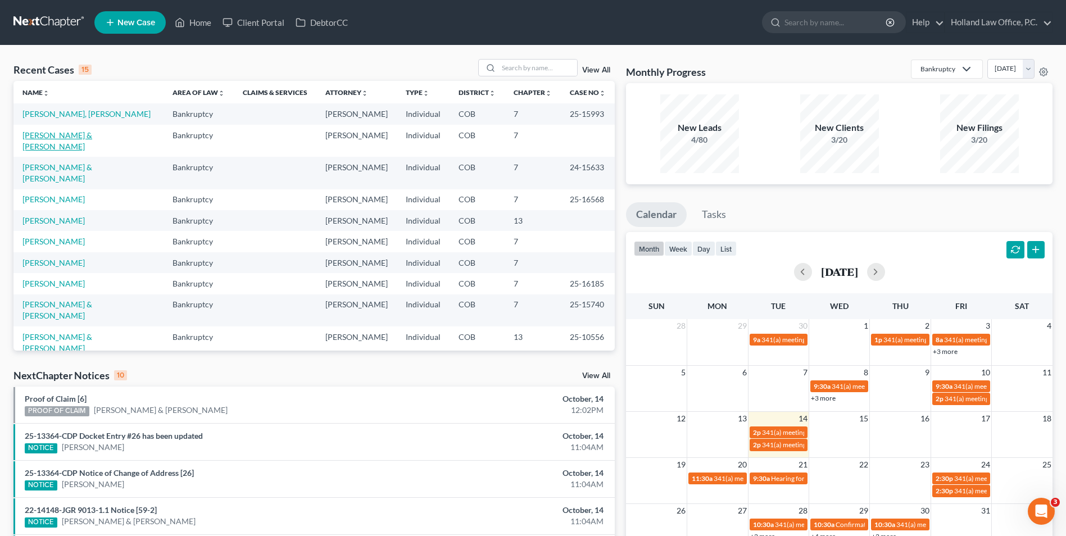
click at [58, 136] on link "[PERSON_NAME] & [PERSON_NAME]" at bounding box center [57, 140] width 70 height 21
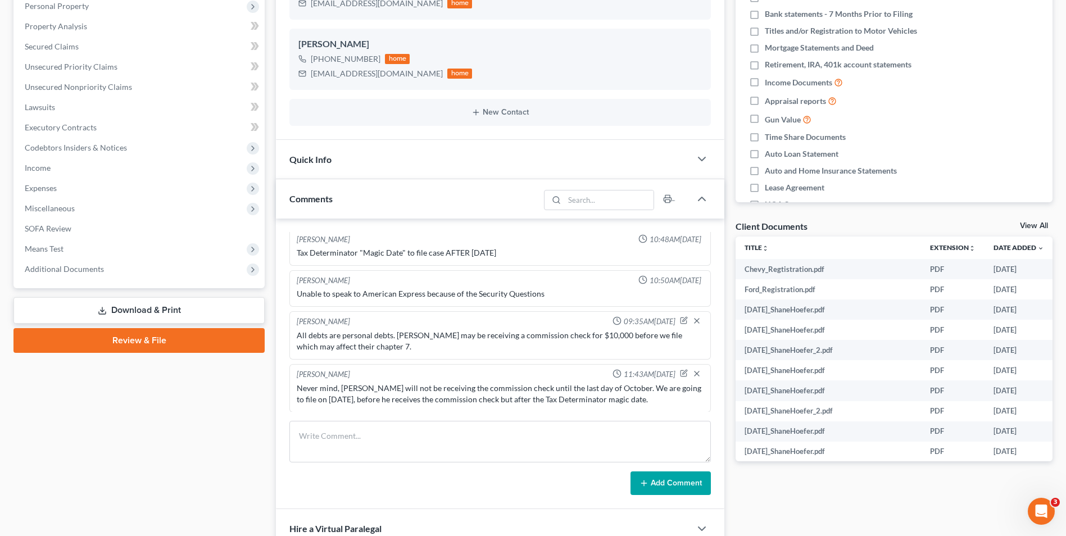
scroll to position [225, 0]
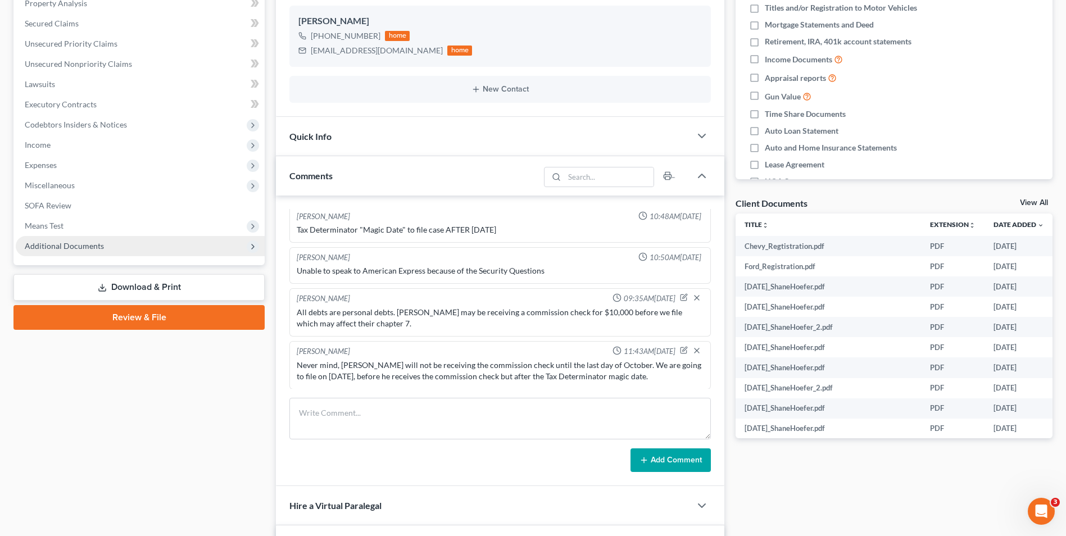
click at [81, 253] on span "Additional Documents" at bounding box center [140, 246] width 249 height 20
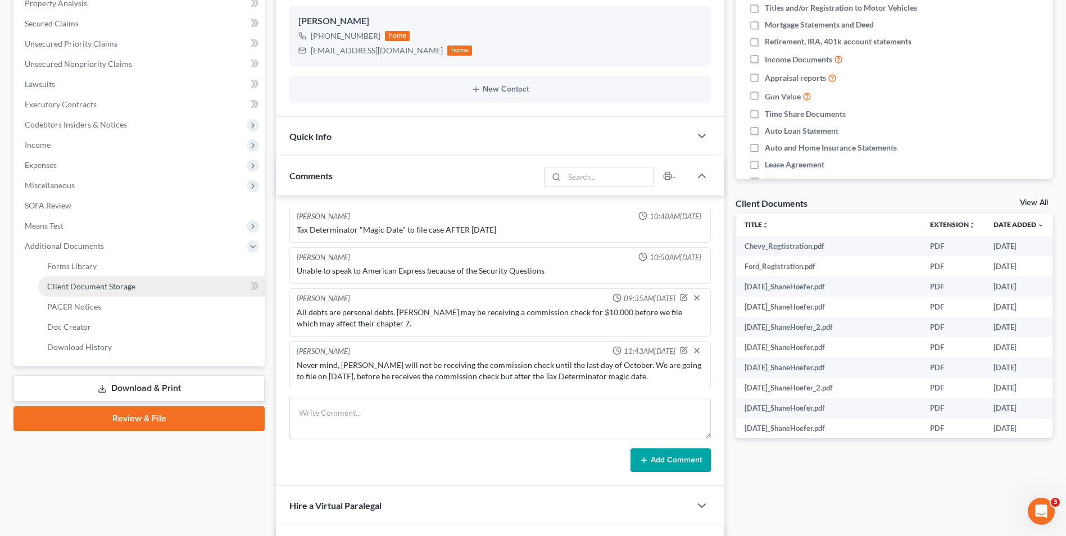
click at [108, 288] on span "Client Document Storage" at bounding box center [91, 287] width 88 height 10
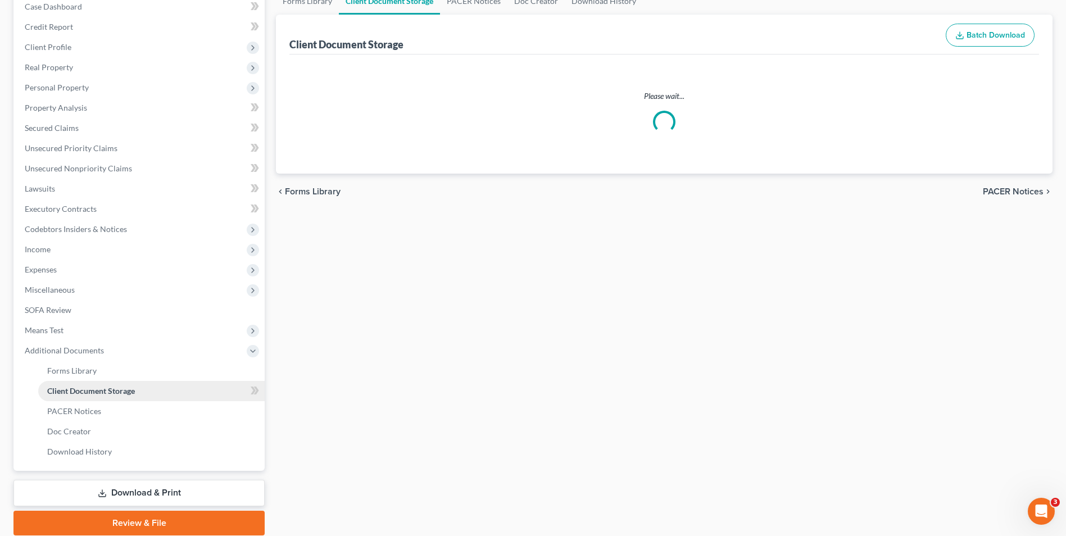
scroll to position [29, 0]
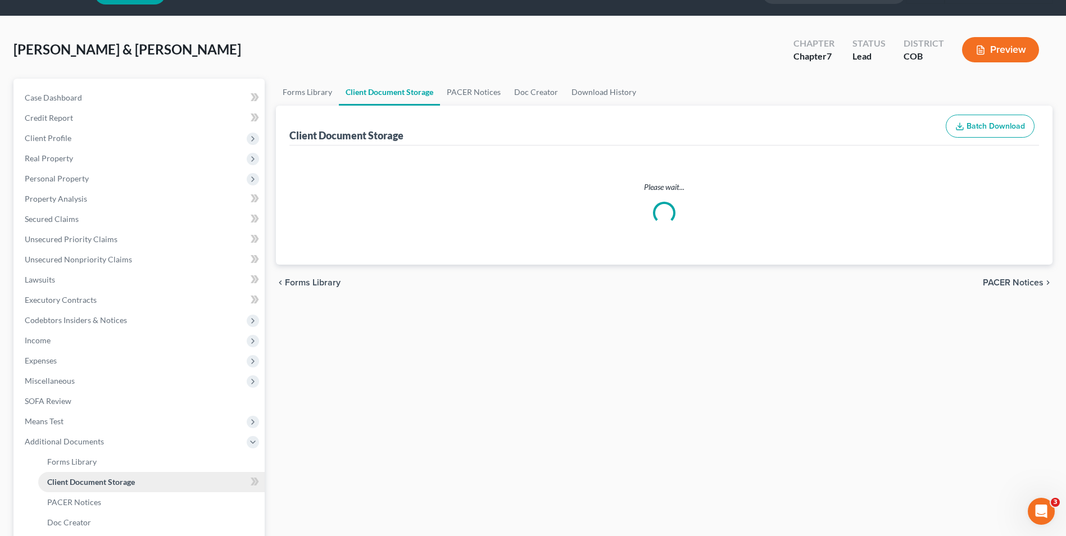
select select "5"
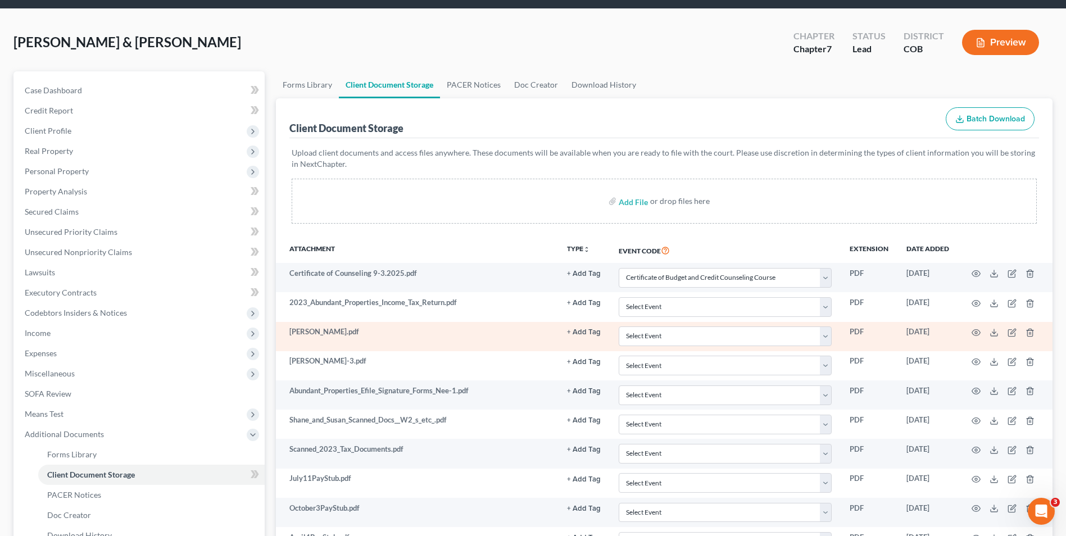
scroll to position [56, 0]
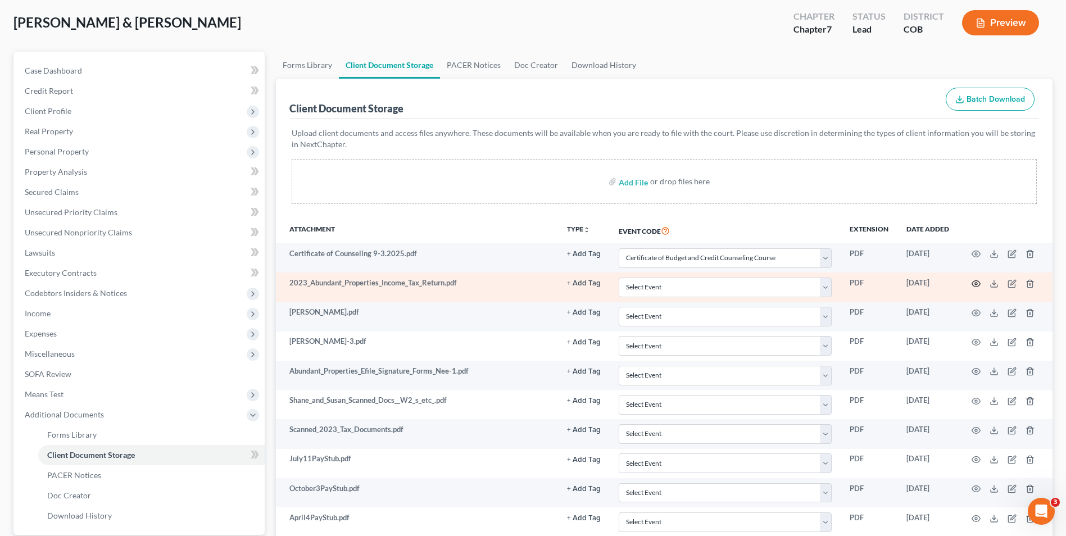
click at [977, 284] on circle "button" at bounding box center [976, 284] width 2 height 2
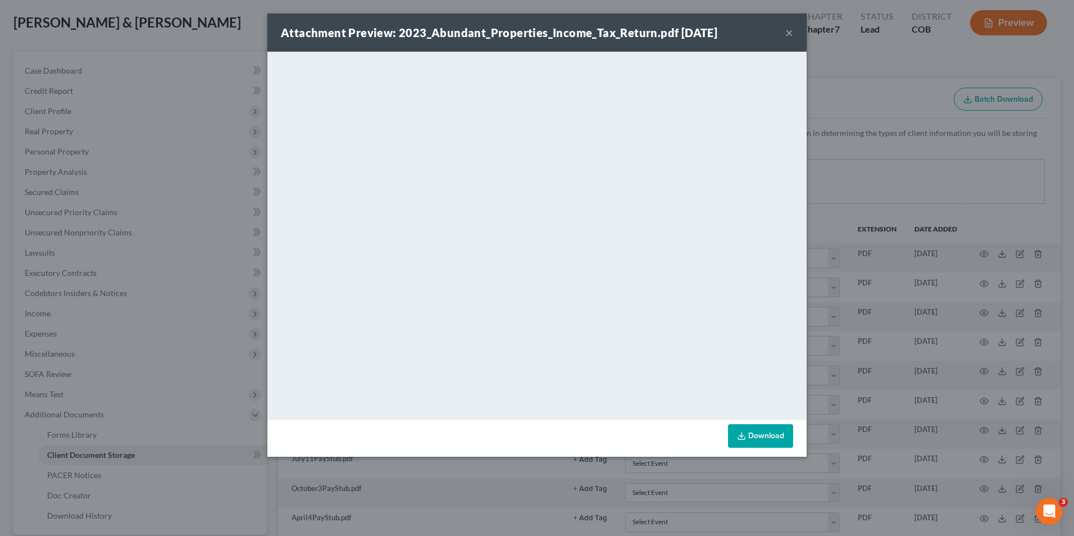
click at [787, 28] on button "×" at bounding box center [790, 32] width 8 height 13
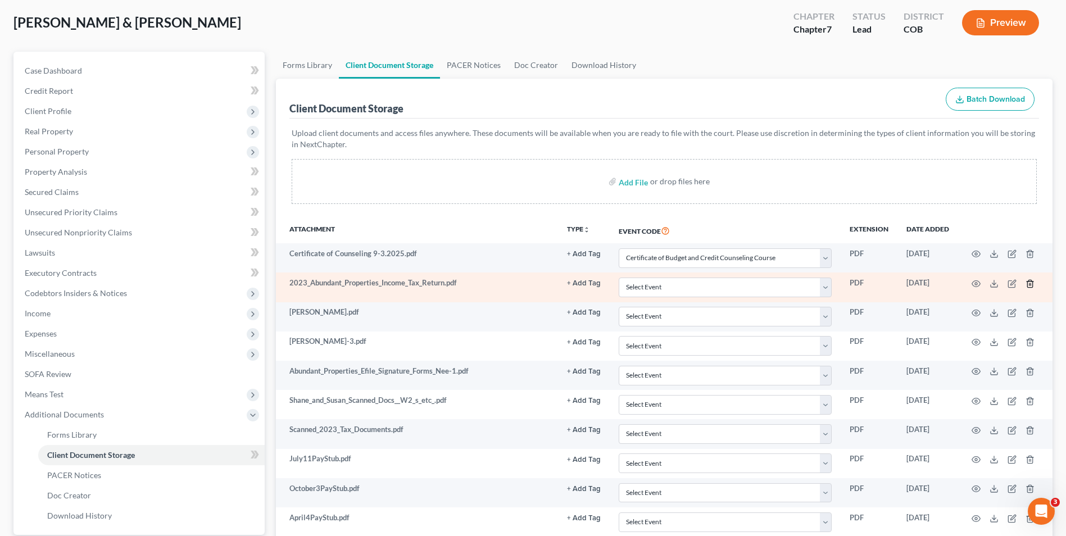
click at [1028, 283] on icon "button" at bounding box center [1030, 283] width 9 height 9
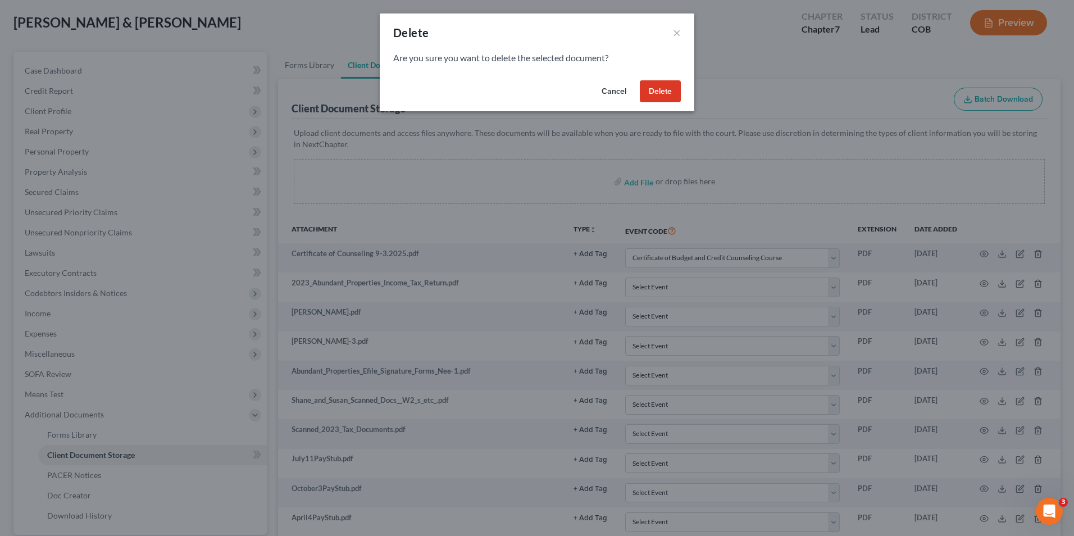
click at [670, 79] on div "Cancel Delete" at bounding box center [537, 94] width 315 height 36
click at [664, 96] on button "Delete" at bounding box center [660, 91] width 41 height 22
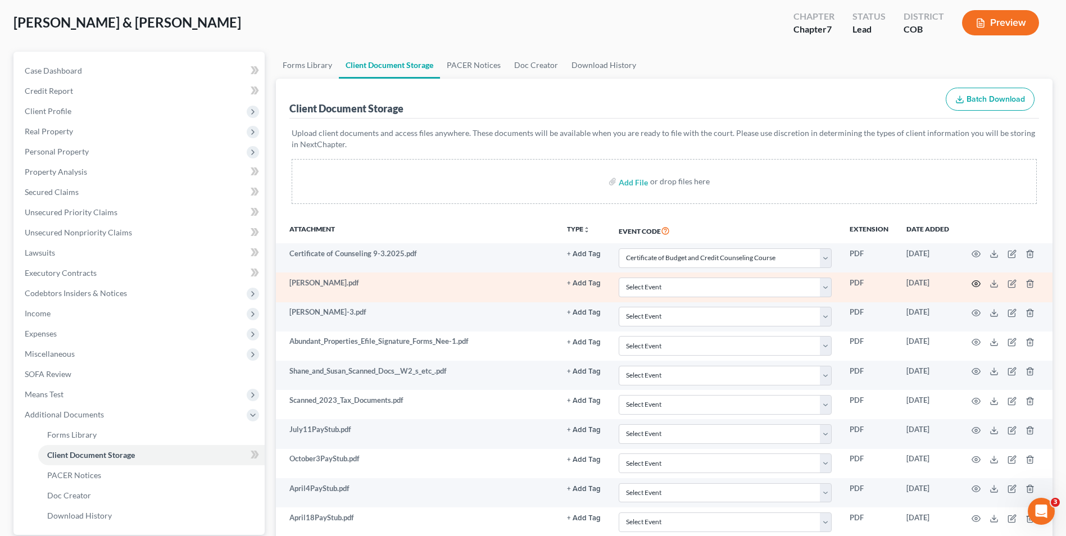
click at [977, 284] on circle "button" at bounding box center [976, 284] width 2 height 2
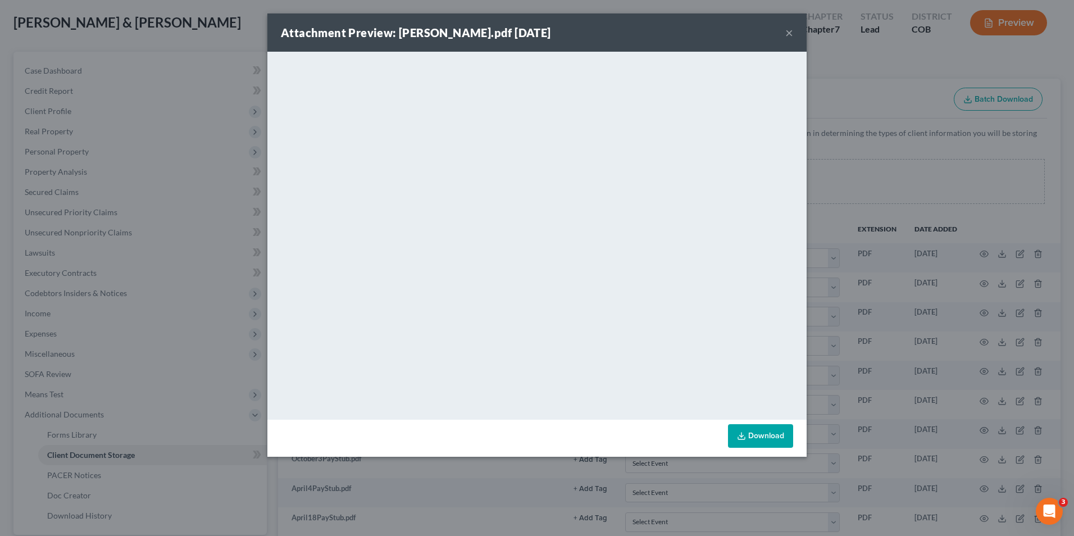
click at [787, 34] on button "×" at bounding box center [790, 32] width 8 height 13
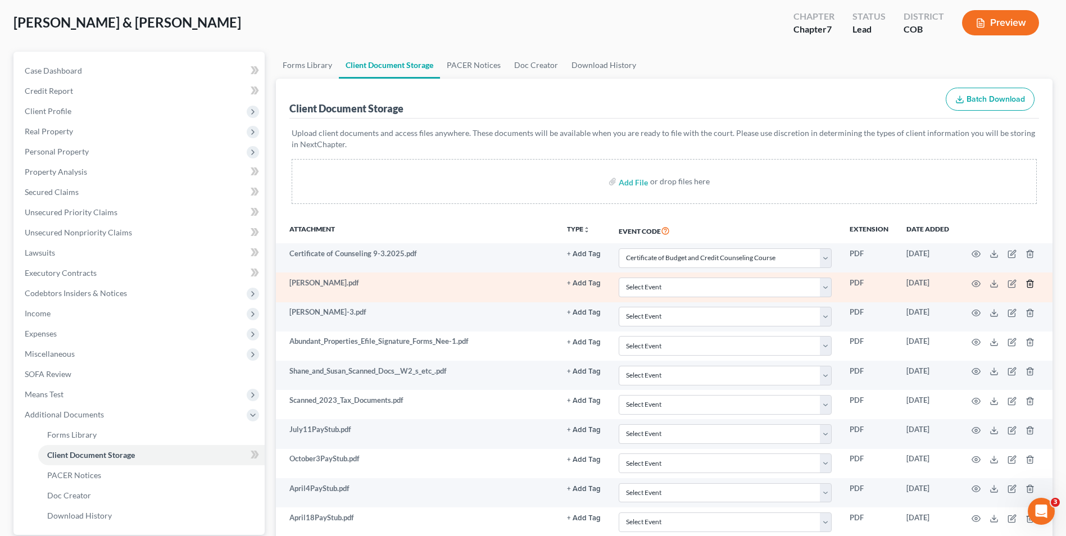
click at [1029, 283] on line "button" at bounding box center [1029, 284] width 0 height 2
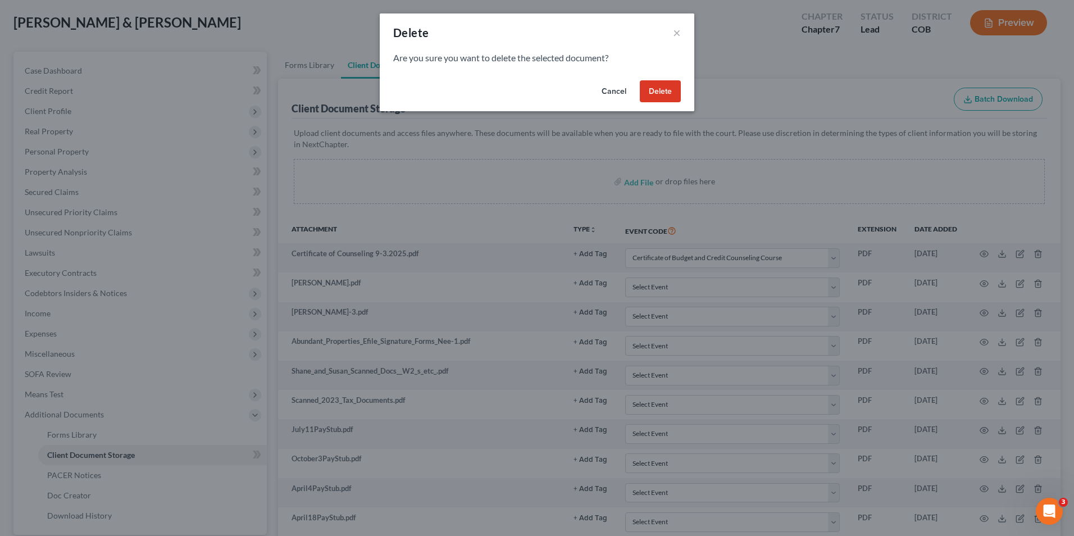
click at [669, 95] on button "Delete" at bounding box center [660, 91] width 41 height 22
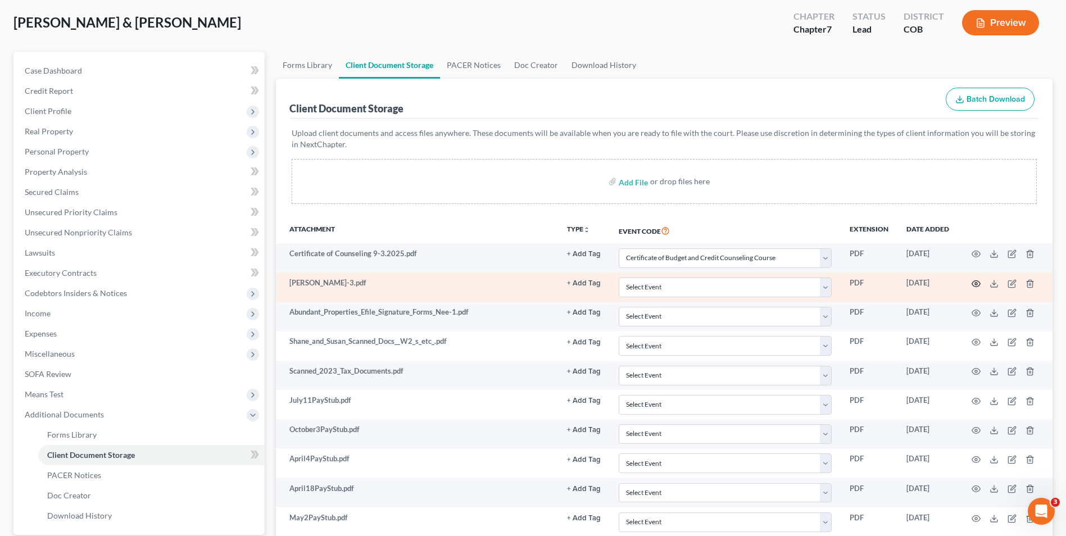
click at [975, 282] on icon "button" at bounding box center [976, 283] width 9 height 9
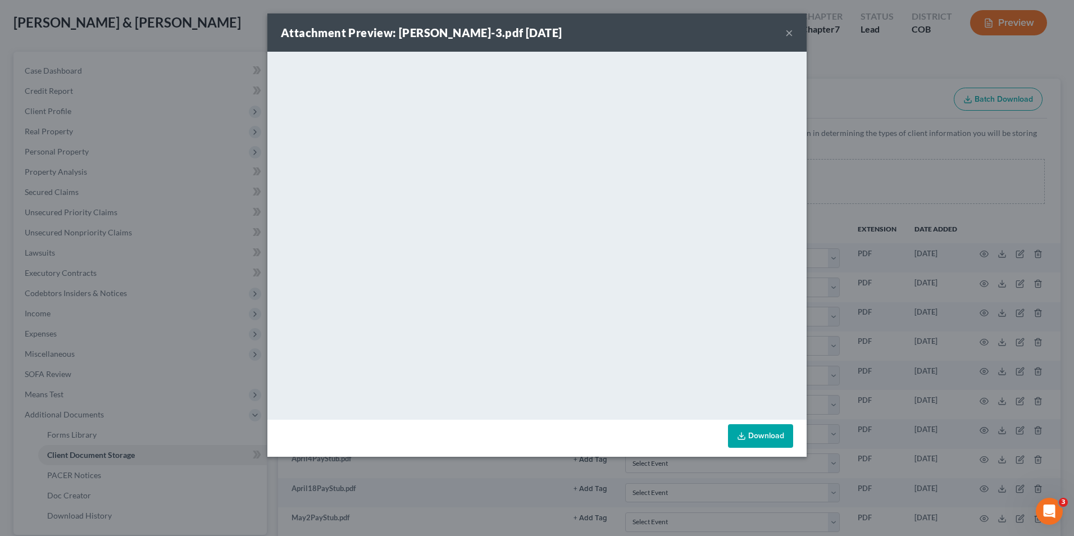
click at [788, 29] on button "×" at bounding box center [790, 32] width 8 height 13
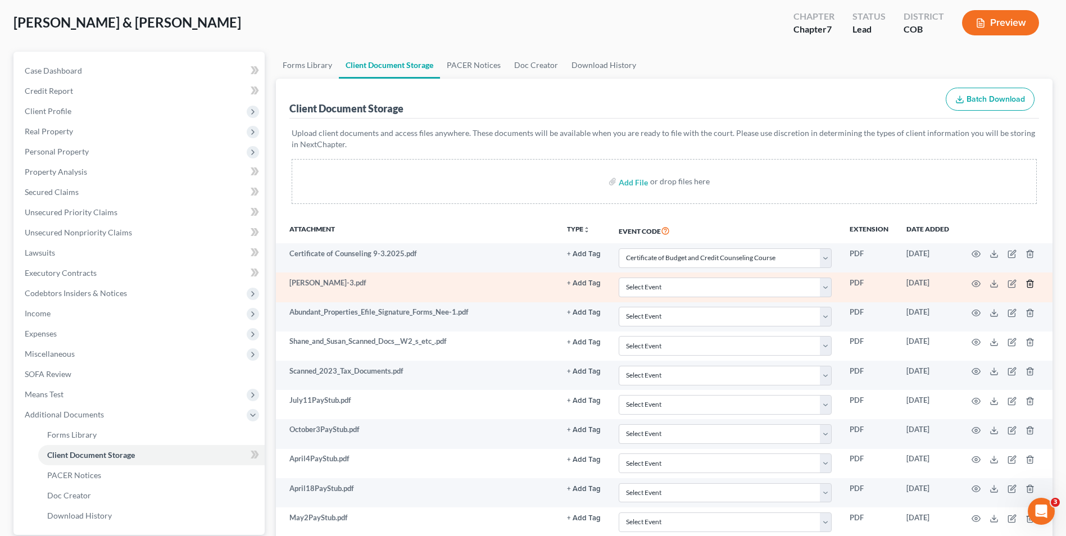
click at [1030, 283] on icon "button" at bounding box center [1030, 283] width 9 height 9
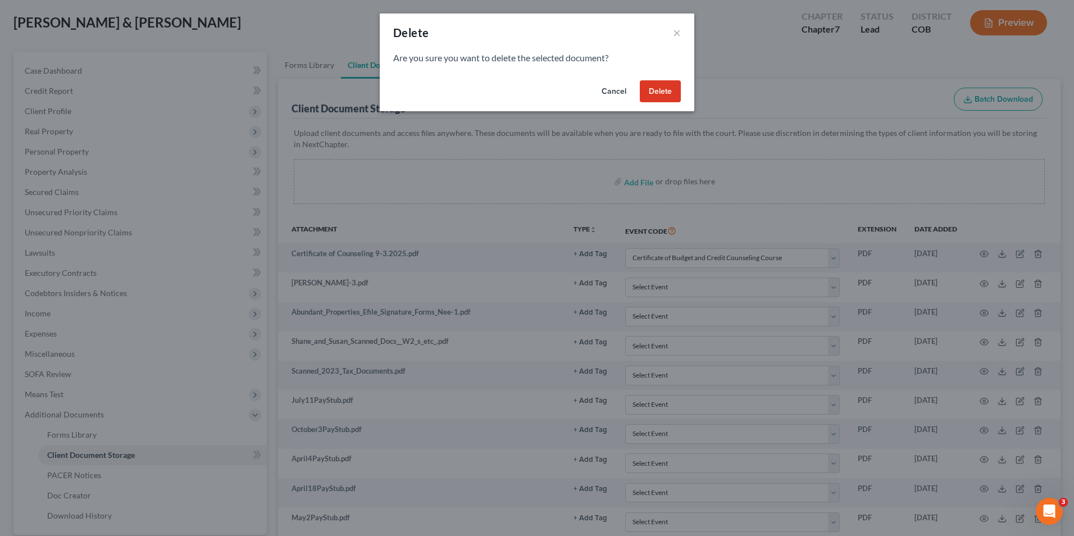
click at [660, 92] on button "Delete" at bounding box center [660, 91] width 41 height 22
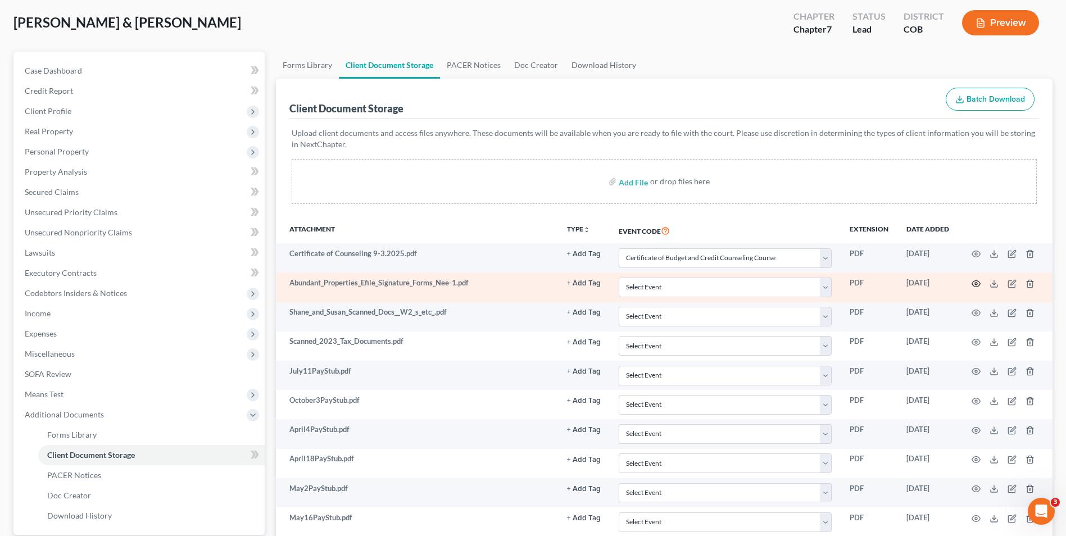
click at [974, 284] on icon "button" at bounding box center [976, 283] width 9 height 9
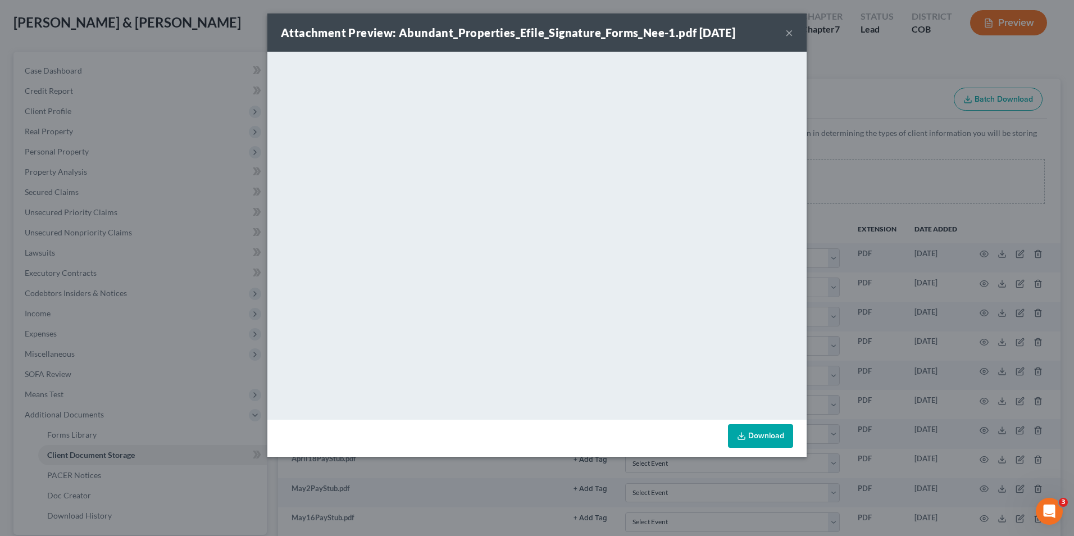
click at [791, 31] on button "×" at bounding box center [790, 32] width 8 height 13
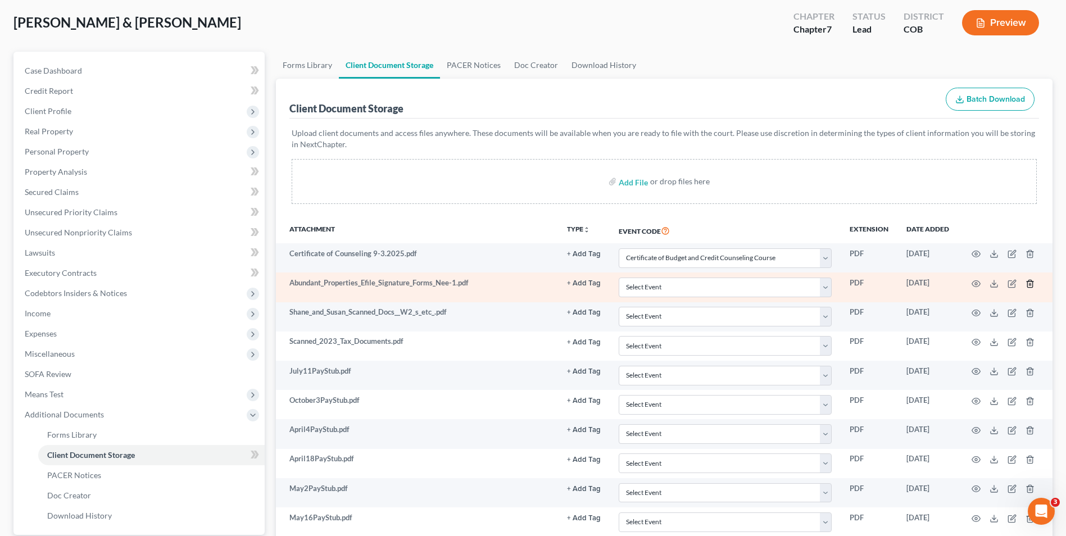
click at [1028, 283] on icon "button" at bounding box center [1029, 283] width 5 height 7
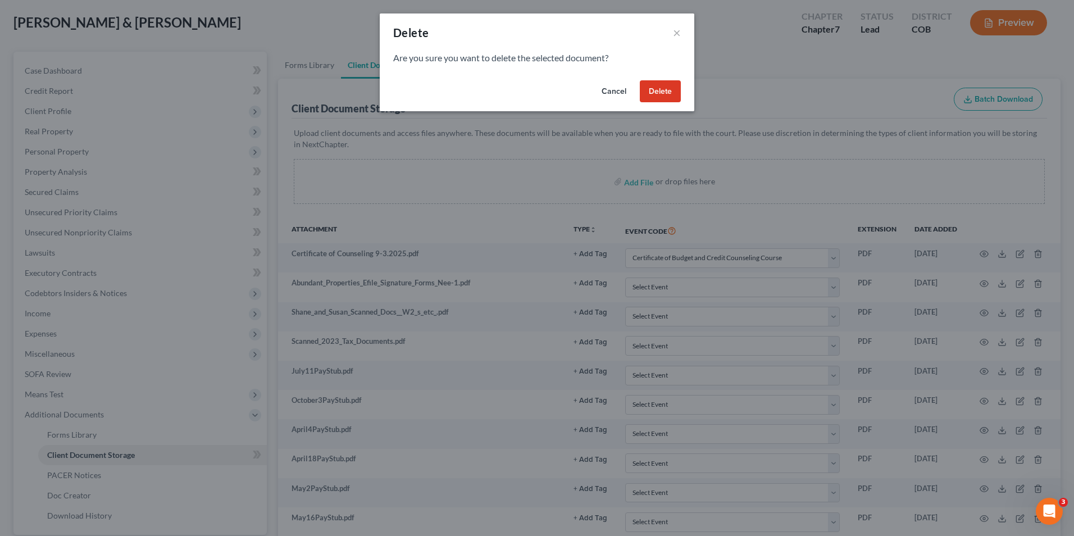
click at [655, 98] on button "Delete" at bounding box center [660, 91] width 41 height 22
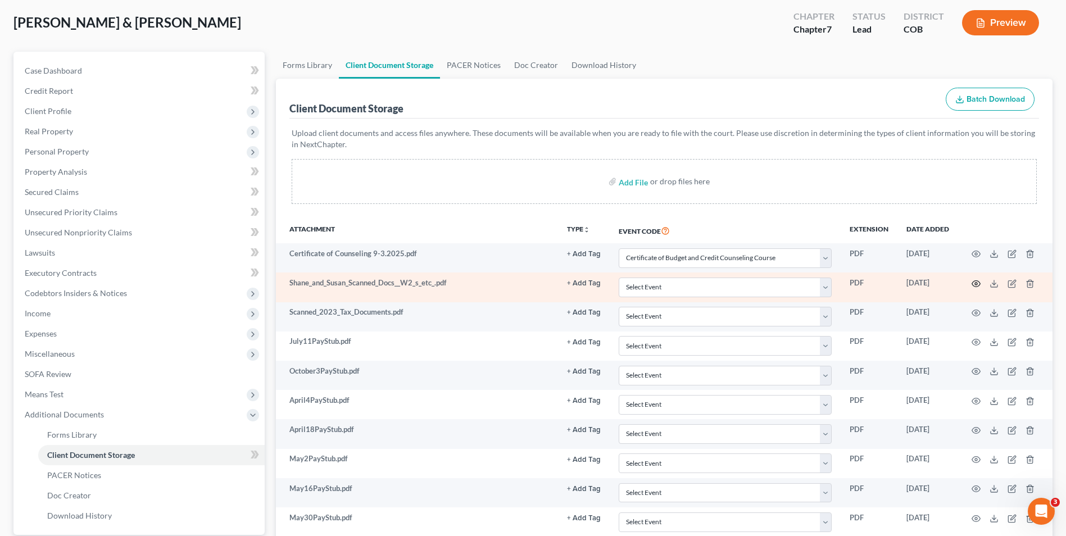
click at [977, 287] on icon "button" at bounding box center [976, 283] width 9 height 9
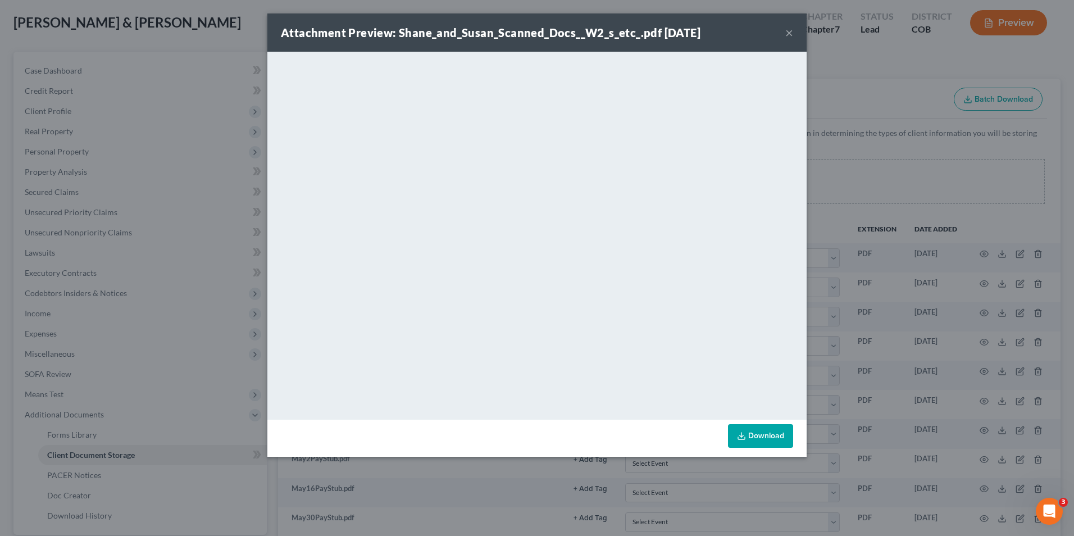
click at [792, 34] on button "×" at bounding box center [790, 32] width 8 height 13
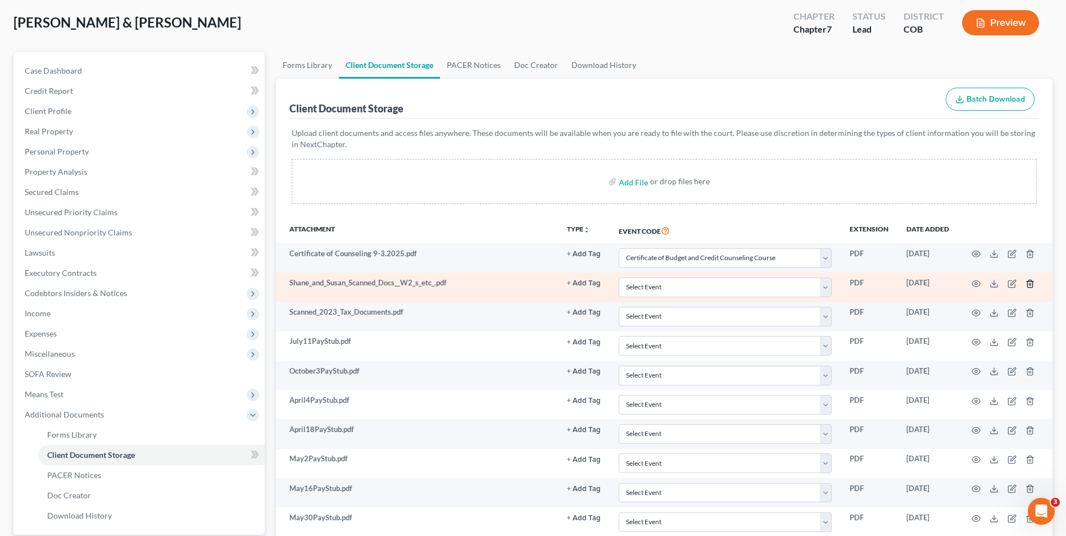
click at [1028, 286] on icon "button" at bounding box center [1029, 283] width 5 height 7
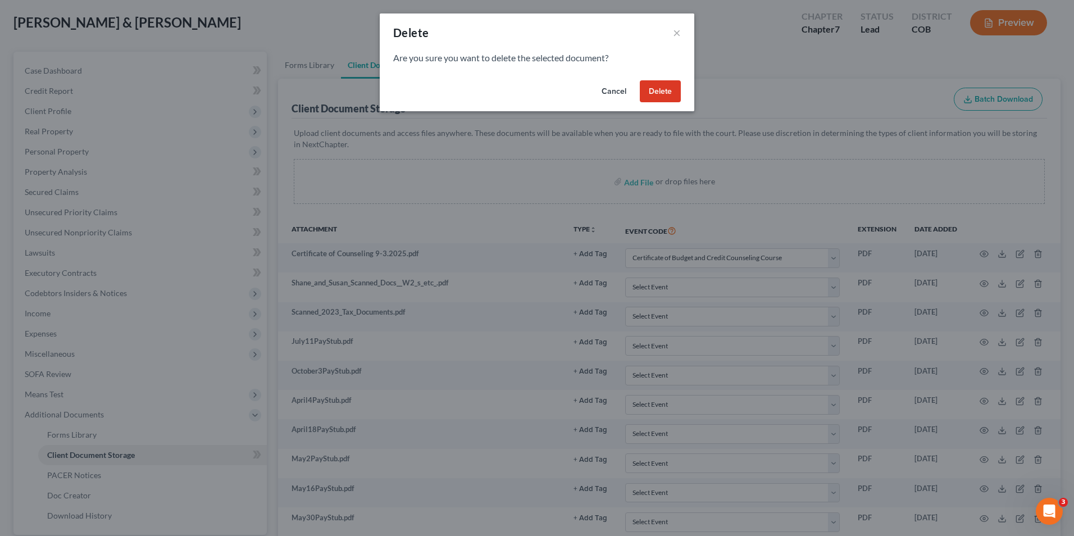
click at [662, 95] on button "Delete" at bounding box center [660, 91] width 41 height 22
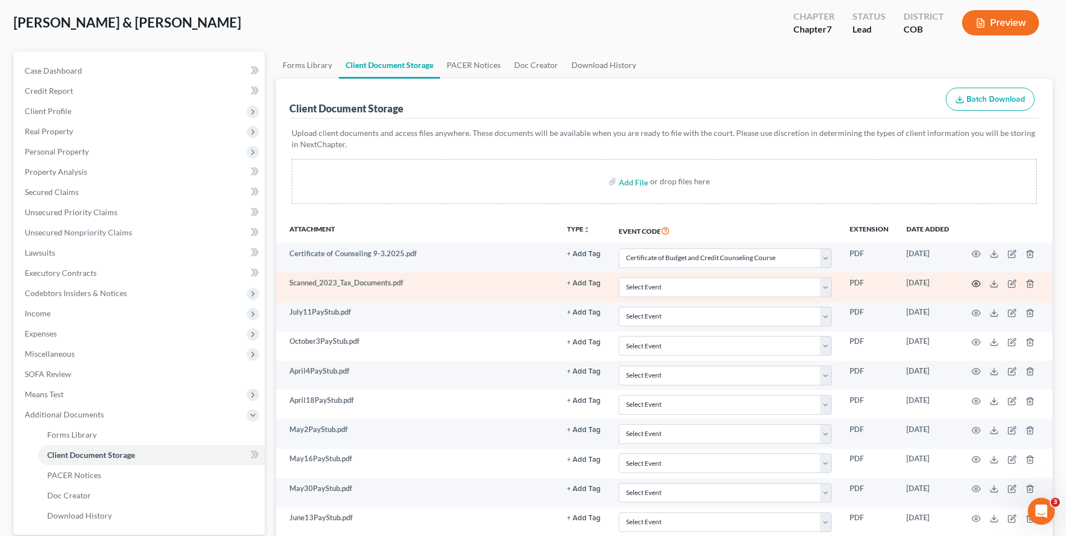
click at [978, 285] on icon "button" at bounding box center [976, 283] width 9 height 9
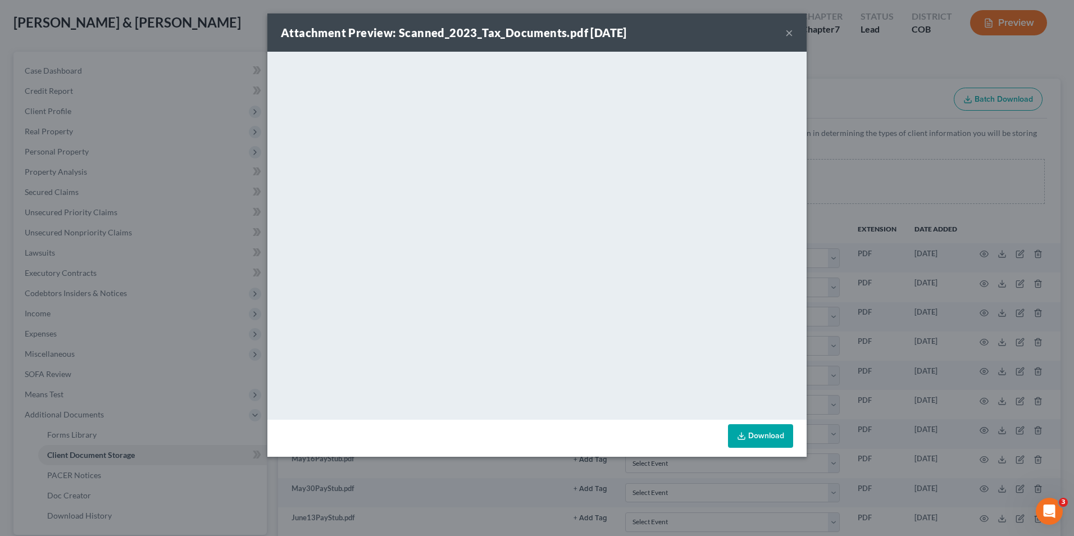
click at [791, 32] on button "×" at bounding box center [790, 32] width 8 height 13
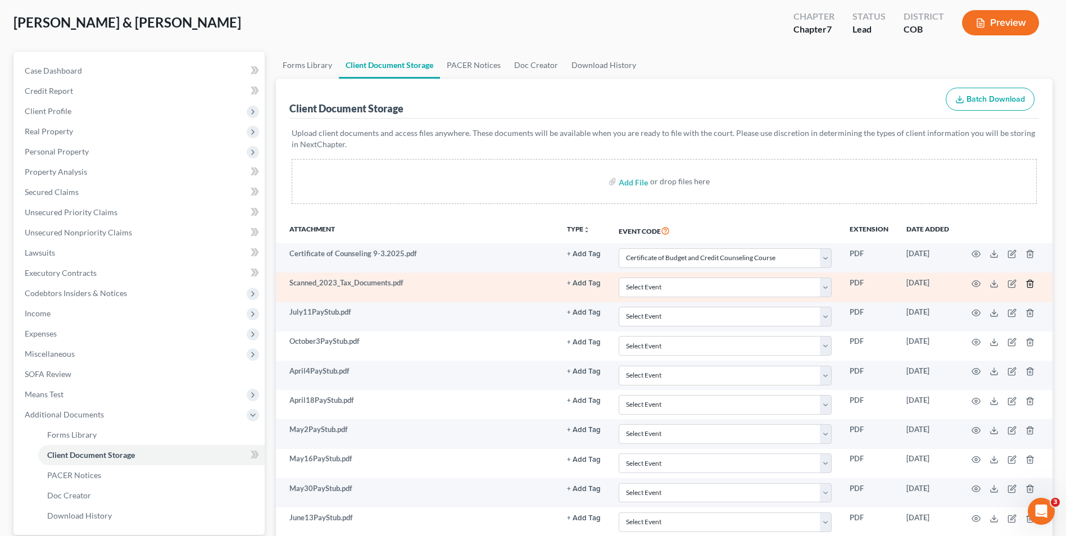
click at [1031, 283] on icon "button" at bounding box center [1030, 283] width 9 height 9
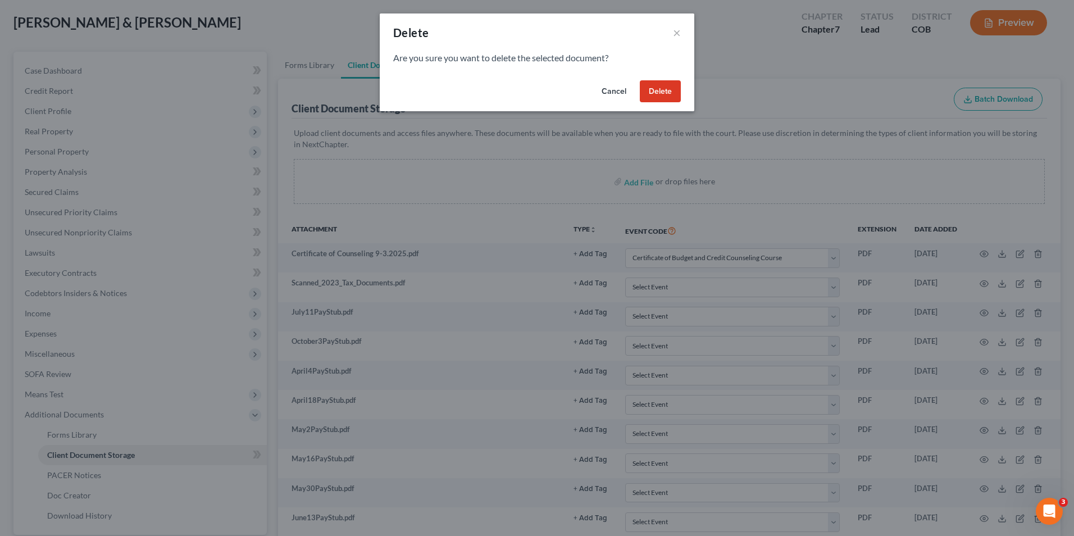
click at [673, 85] on button "Delete" at bounding box center [660, 91] width 41 height 22
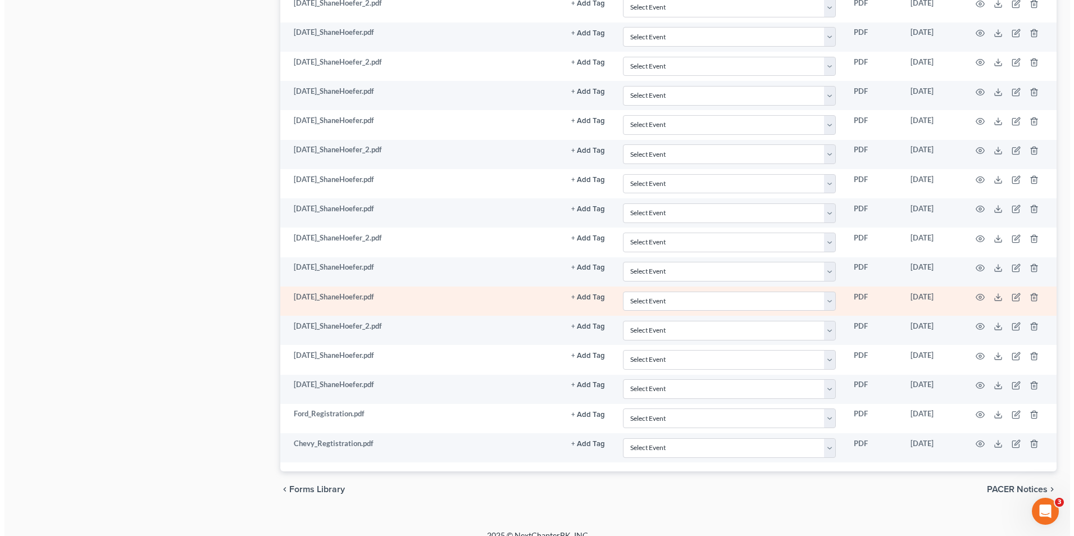
scroll to position [996, 0]
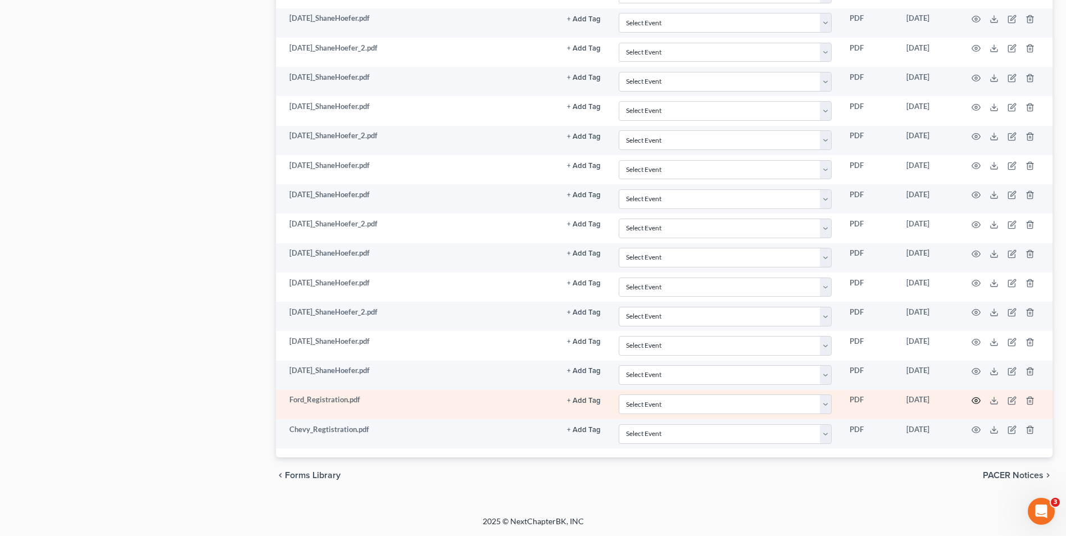
click at [979, 403] on icon "button" at bounding box center [976, 401] width 8 height 6
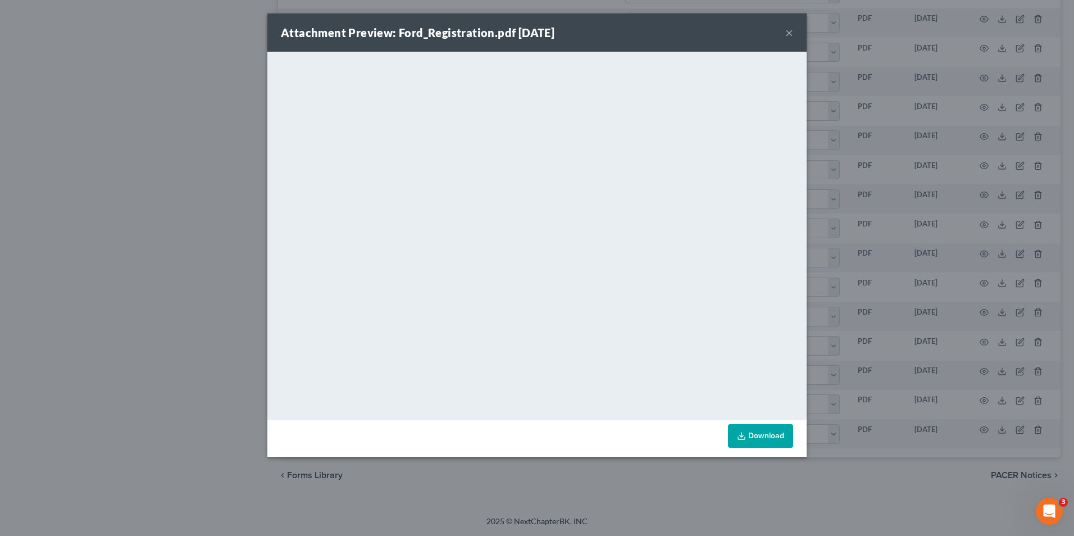
click at [785, 30] on div "Attachment Preview: Ford_Registration.pdf [DATE] ×" at bounding box center [536, 32] width 539 height 38
click at [788, 30] on button "×" at bounding box center [790, 32] width 8 height 13
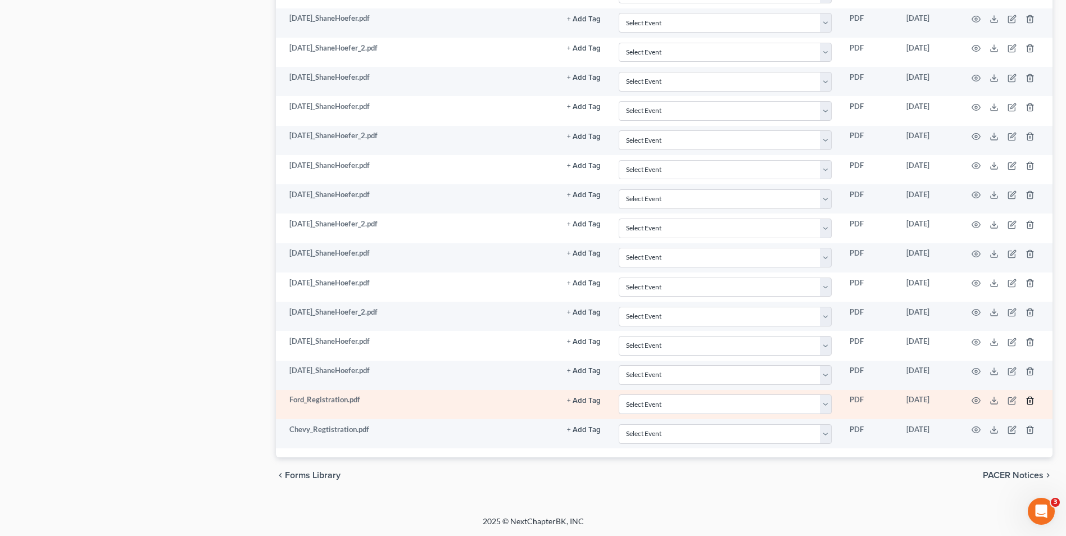
click at [1030, 401] on icon "button" at bounding box center [1030, 400] width 9 height 9
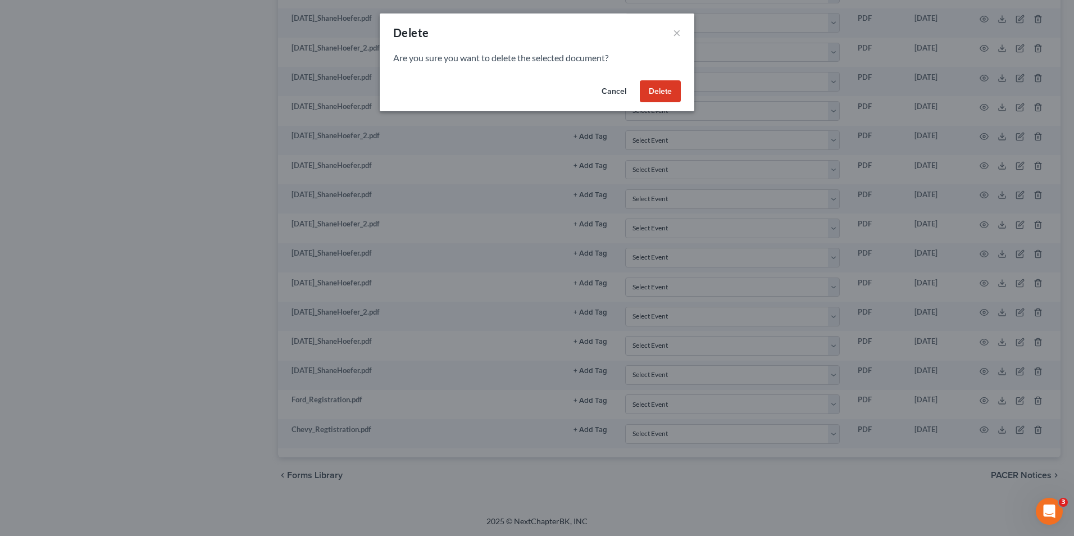
click at [657, 101] on button "Delete" at bounding box center [660, 91] width 41 height 22
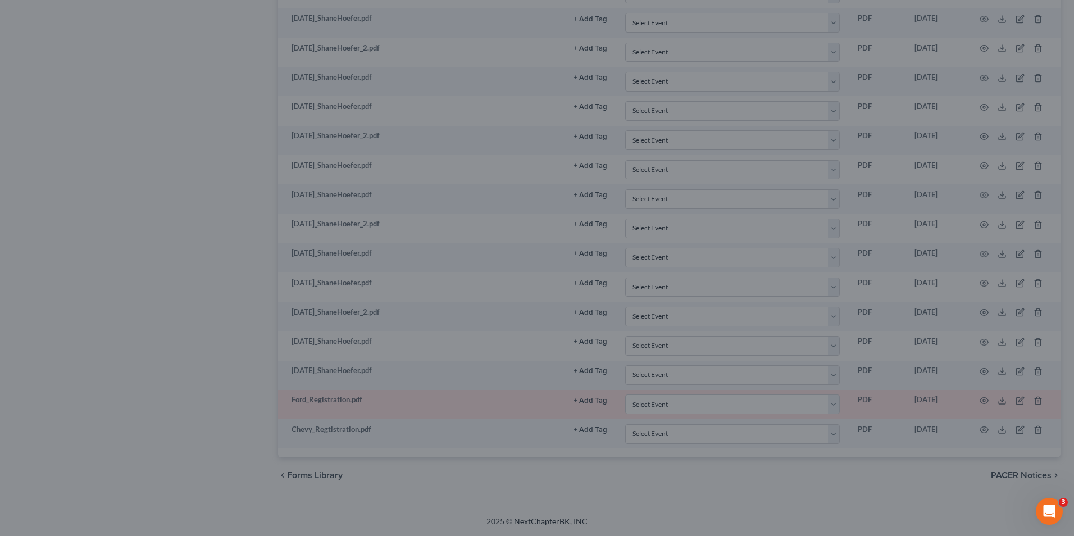
scroll to position [967, 0]
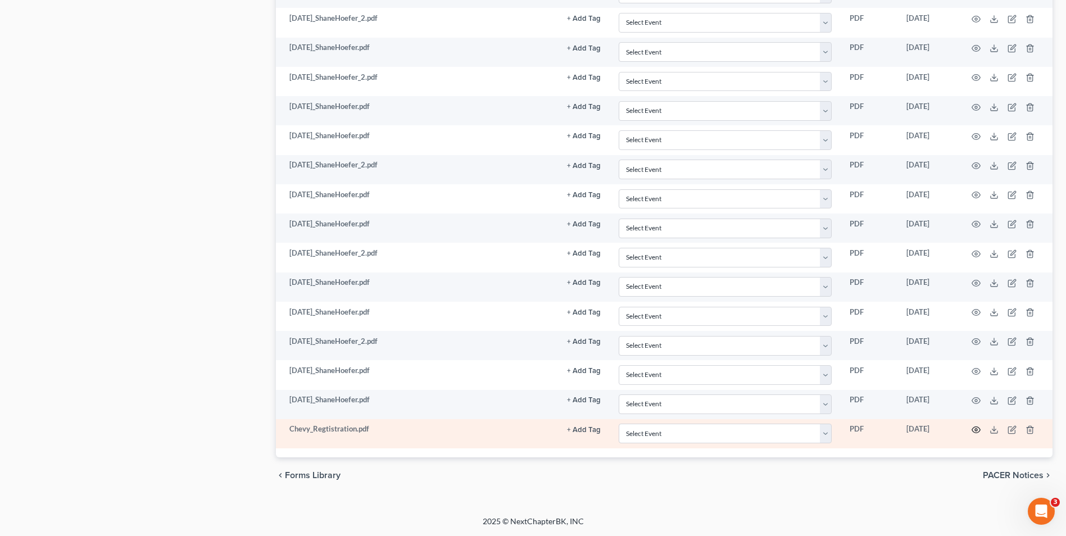
click at [973, 430] on icon "button" at bounding box center [976, 429] width 9 height 9
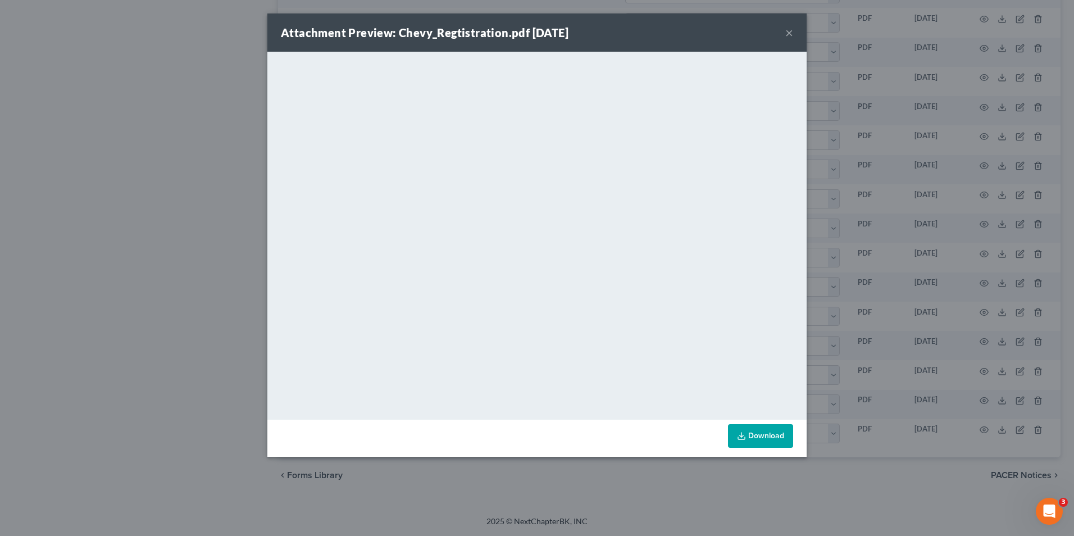
click at [785, 32] on div "Attachment Preview: Chevy_Regtistration.pdf [DATE] ×" at bounding box center [536, 32] width 539 height 38
click at [787, 32] on button "×" at bounding box center [790, 32] width 8 height 13
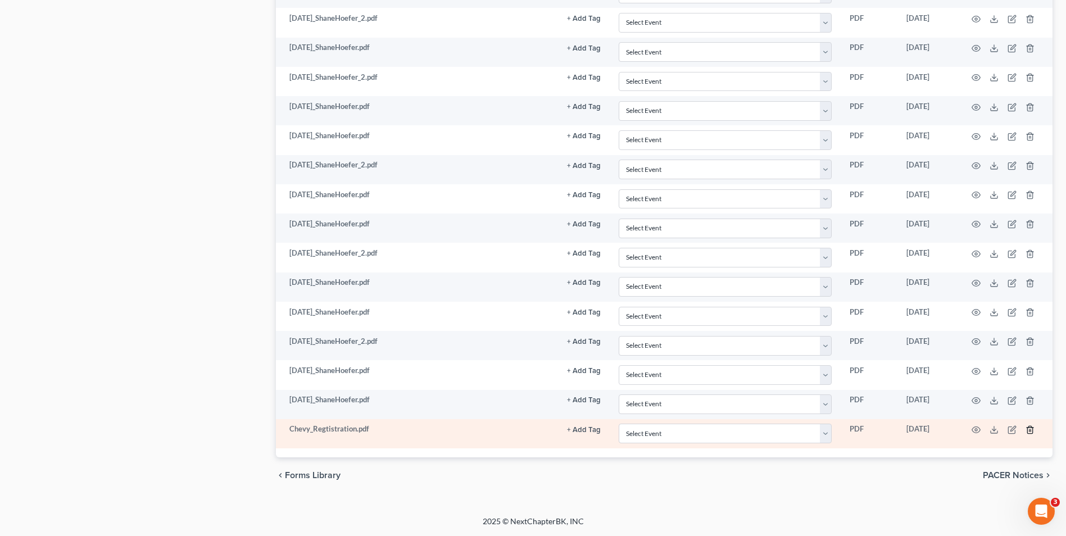
click at [1026, 429] on icon "button" at bounding box center [1030, 429] width 9 height 9
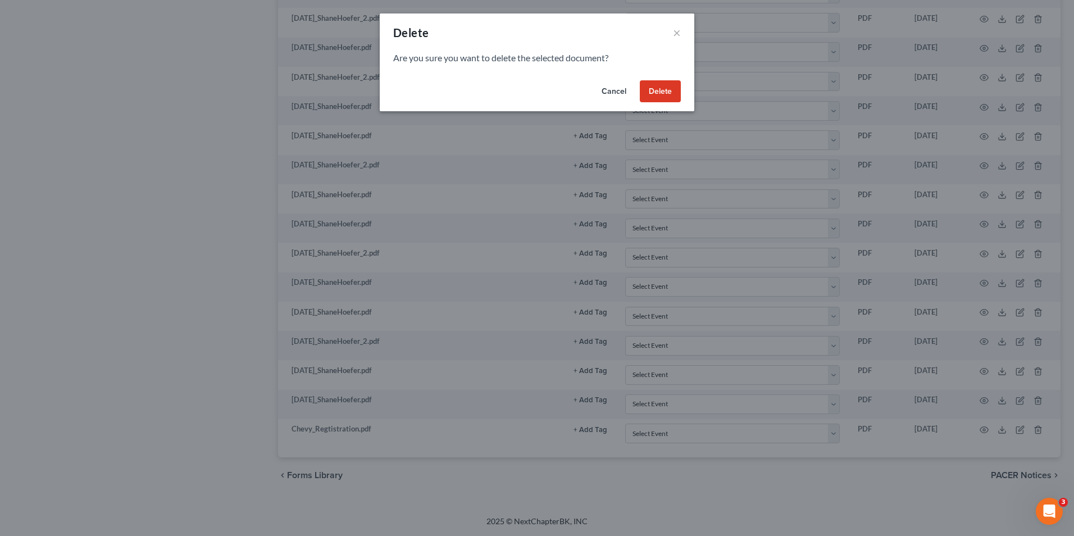
click at [660, 93] on button "Delete" at bounding box center [660, 91] width 41 height 22
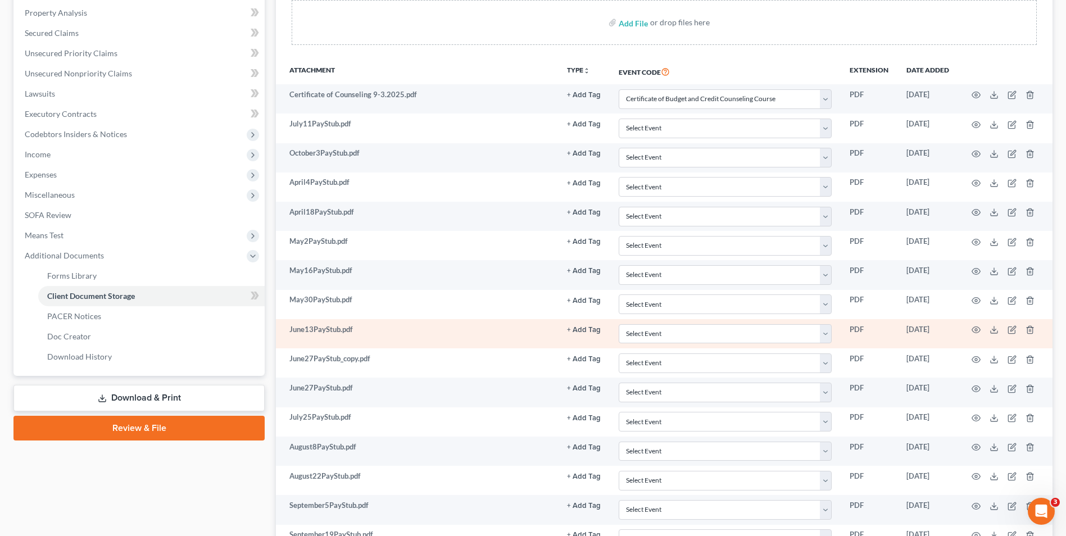
scroll to position [151, 0]
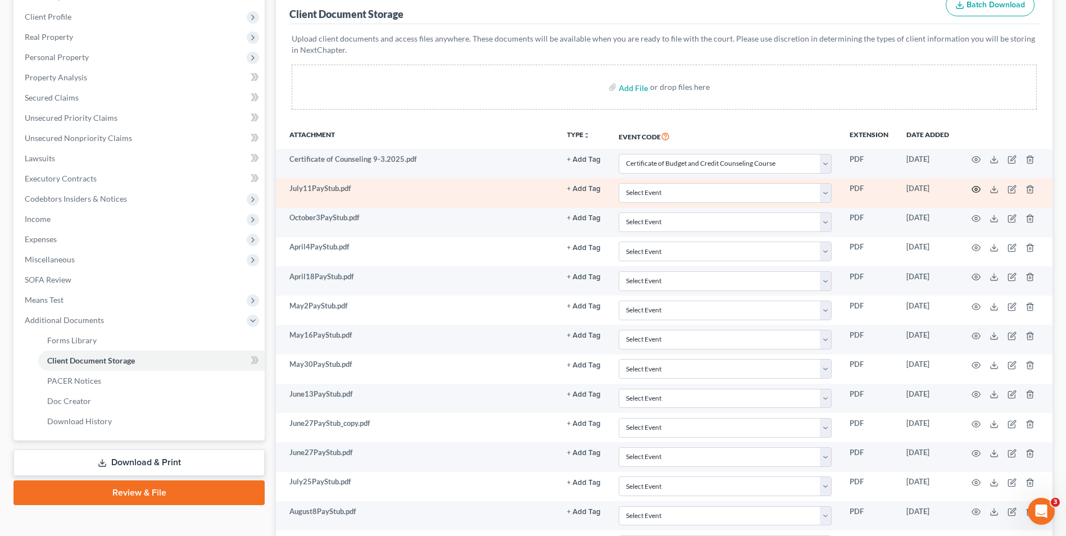
click at [975, 189] on circle "button" at bounding box center [976, 189] width 2 height 2
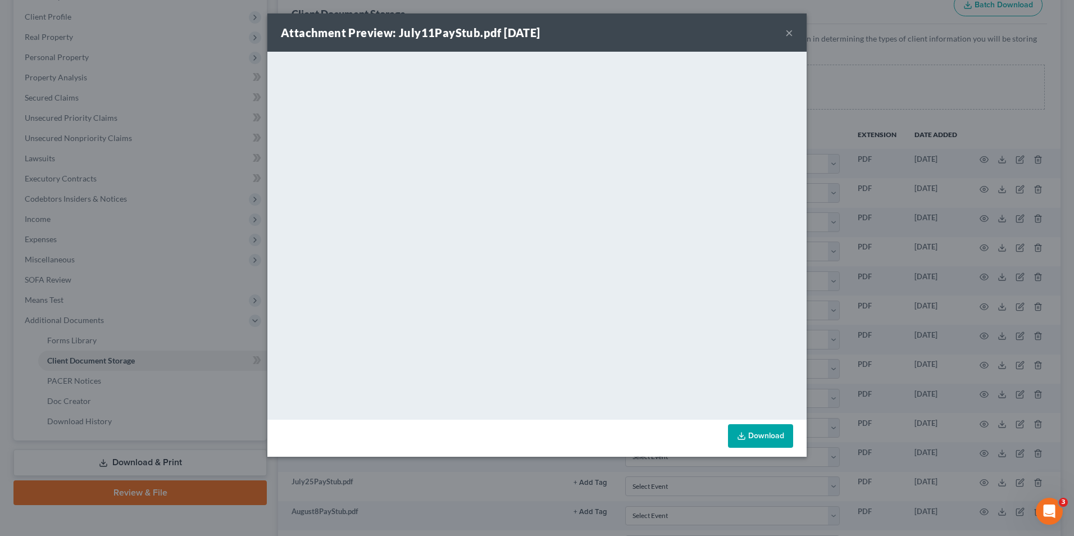
click at [811, 214] on div "Attachment Preview: July11PayStub.pdf [DATE] × <object ng-attr-data='[URL][DOMA…" at bounding box center [537, 268] width 1074 height 536
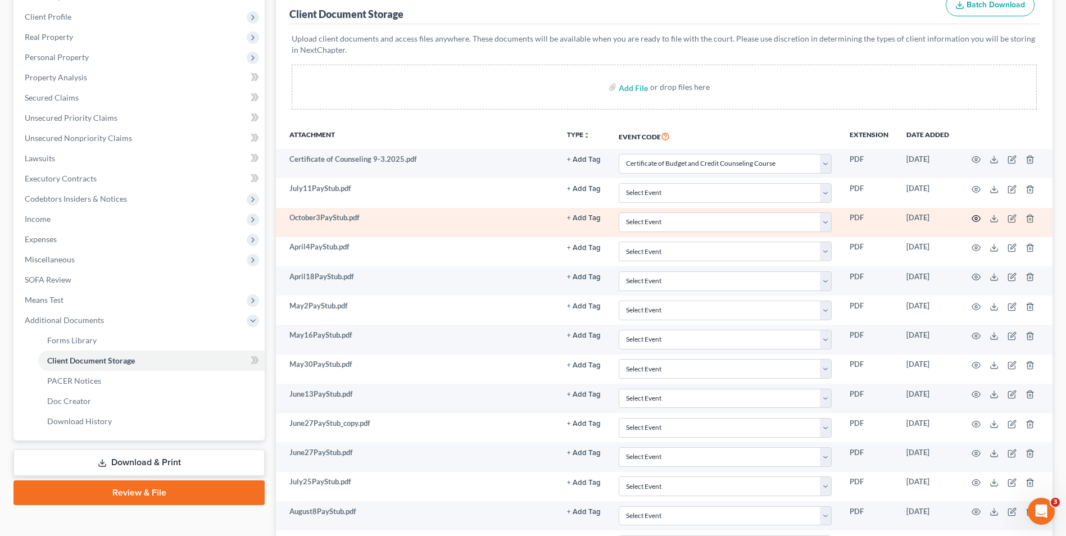
click at [977, 218] on circle "button" at bounding box center [976, 218] width 2 height 2
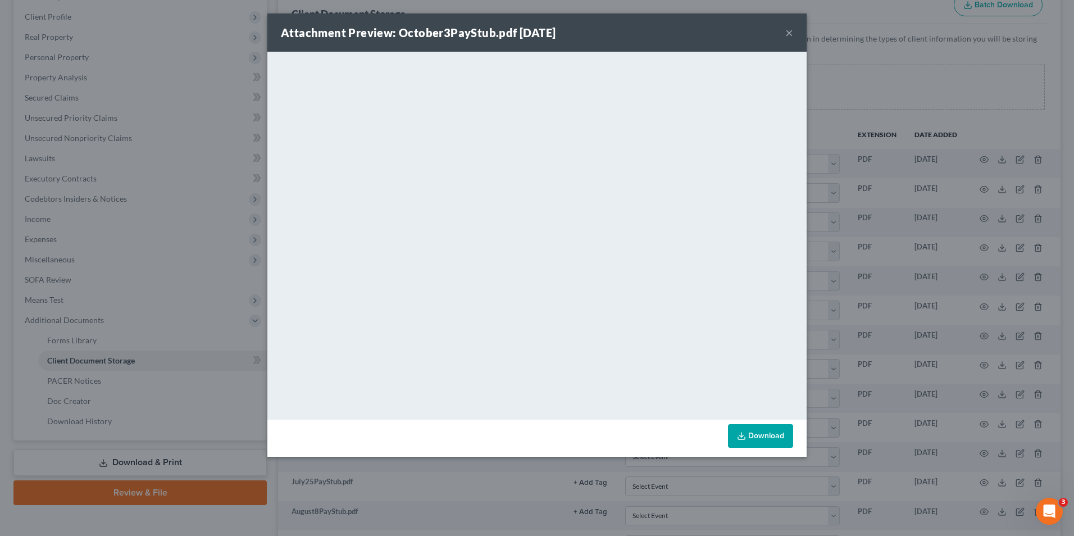
click at [914, 239] on div "Attachment Preview: October3PayStub.pdf [DATE] × <object ng-attr-data='[URL][DO…" at bounding box center [537, 268] width 1074 height 536
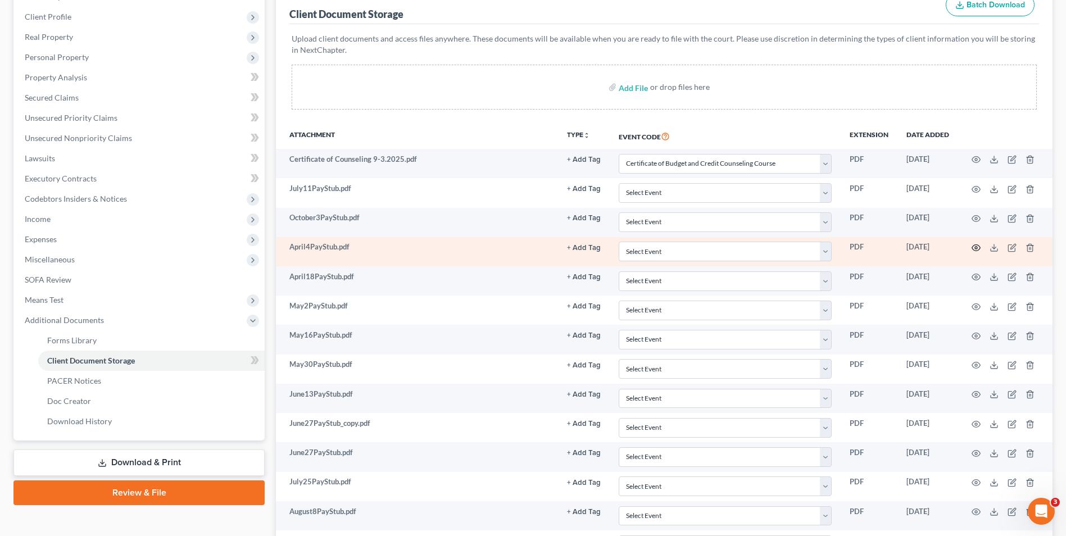
click at [973, 250] on icon "button" at bounding box center [976, 248] width 8 height 6
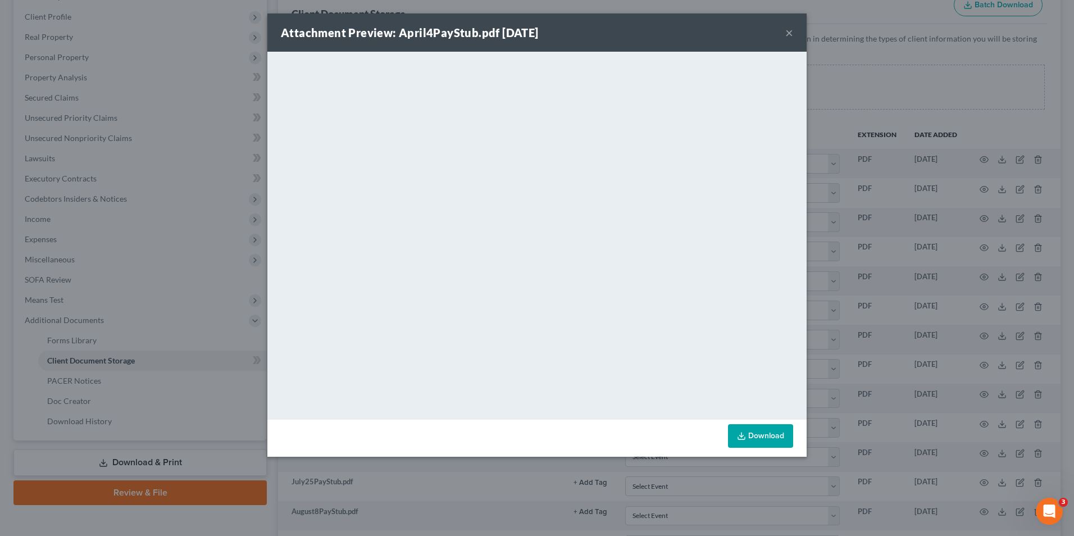
click at [933, 314] on div "Attachment Preview: April4PayStub.pdf [DATE] × <object ng-attr-data='[URL][DOMA…" at bounding box center [537, 268] width 1074 height 536
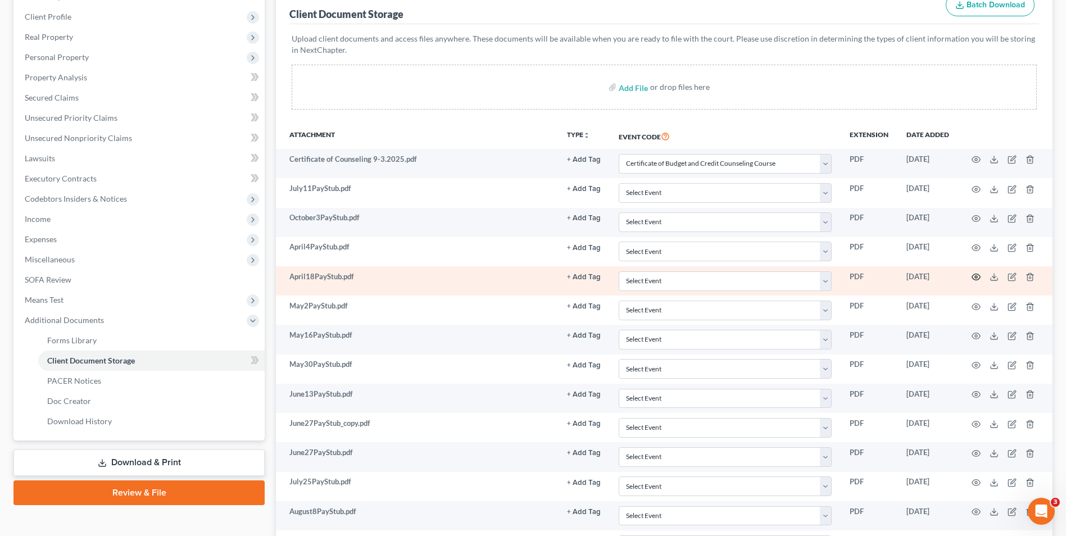
click at [976, 275] on icon "button" at bounding box center [976, 277] width 9 height 9
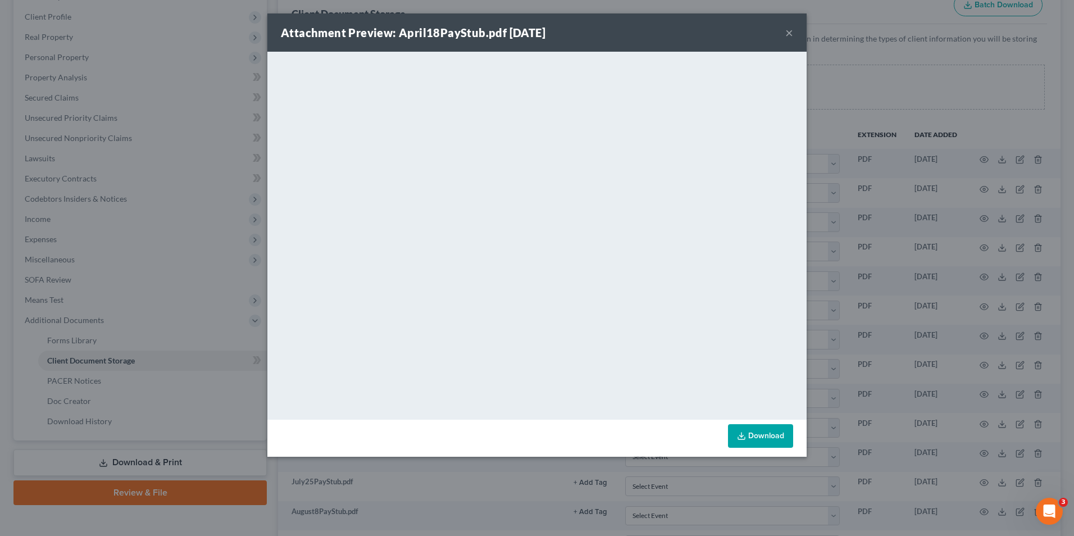
click at [1013, 264] on div "Attachment Preview: April18PayStub.pdf [DATE] × <object ng-attr-data='[URL][DOM…" at bounding box center [537, 268] width 1074 height 536
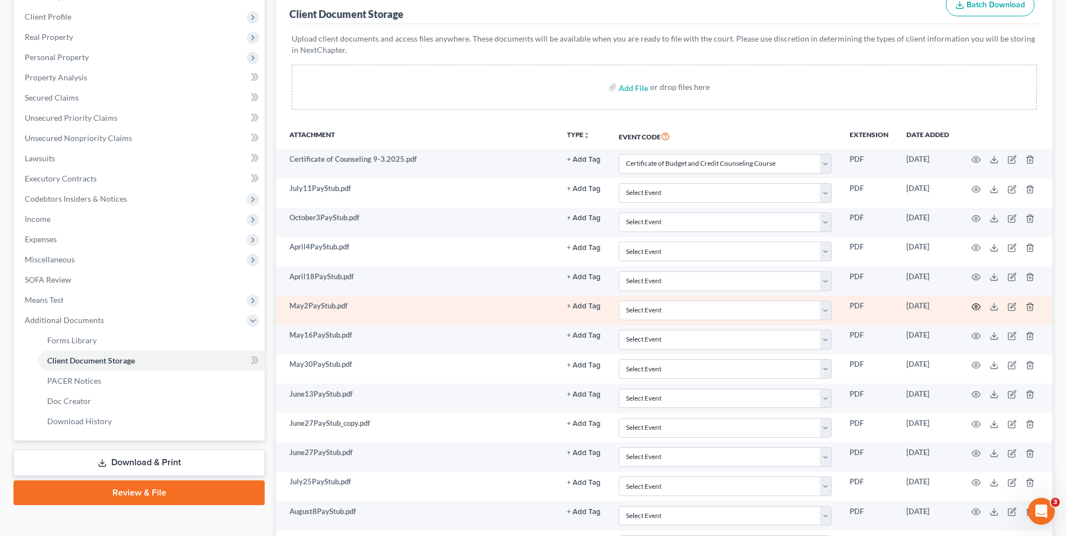
click at [978, 309] on icon "button" at bounding box center [976, 306] width 9 height 9
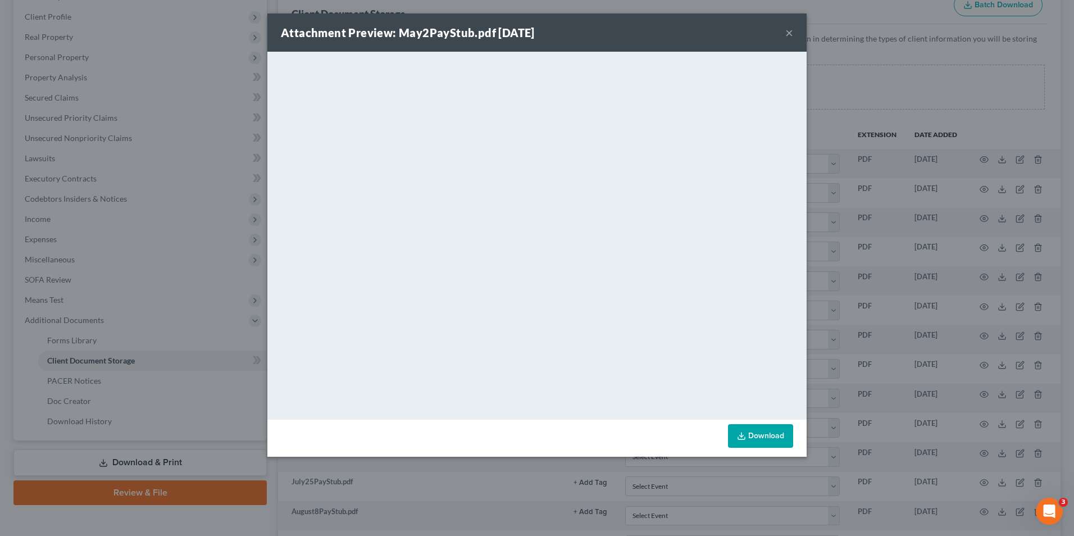
click at [918, 273] on div "Attachment Preview: May2PayStub.pdf [DATE] × <object ng-attr-data='[URL][DOMAIN…" at bounding box center [537, 268] width 1074 height 536
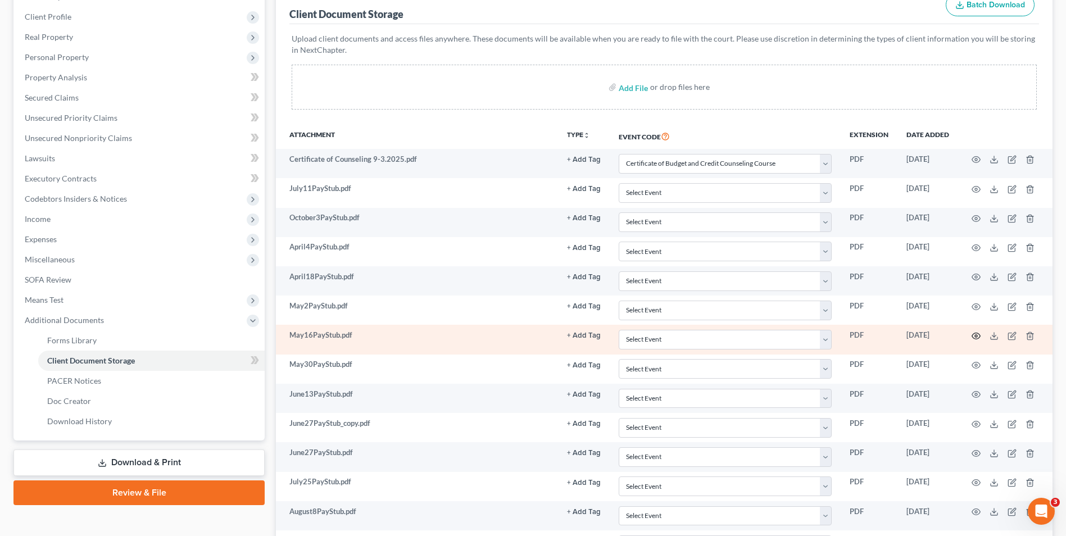
click at [978, 337] on icon "button" at bounding box center [976, 336] width 9 height 9
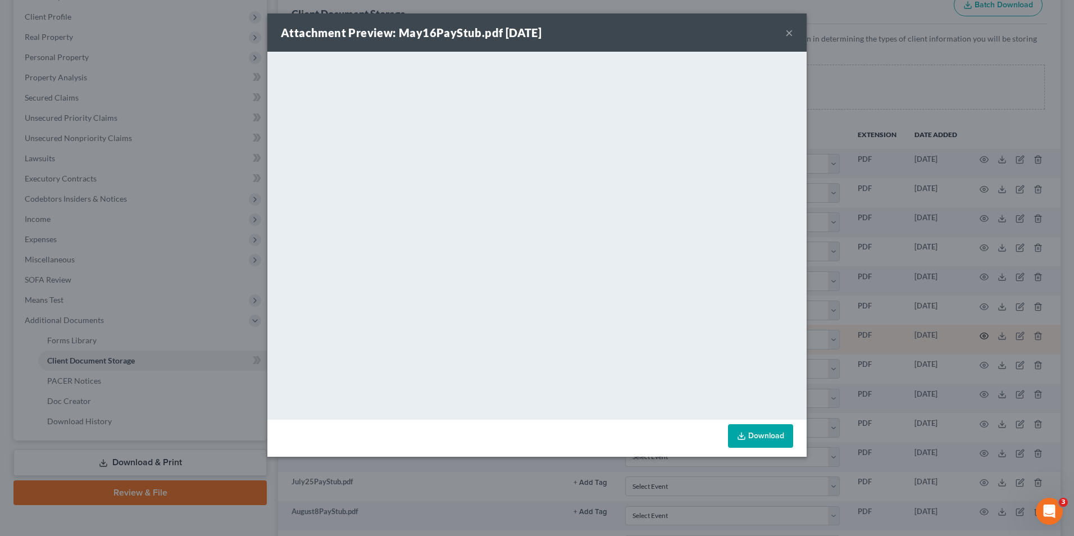
click at [977, 335] on div "Attachment Preview: May16PayStub.pdf [DATE] × <object ng-attr-data='[URL][DOMAI…" at bounding box center [537, 268] width 1074 height 536
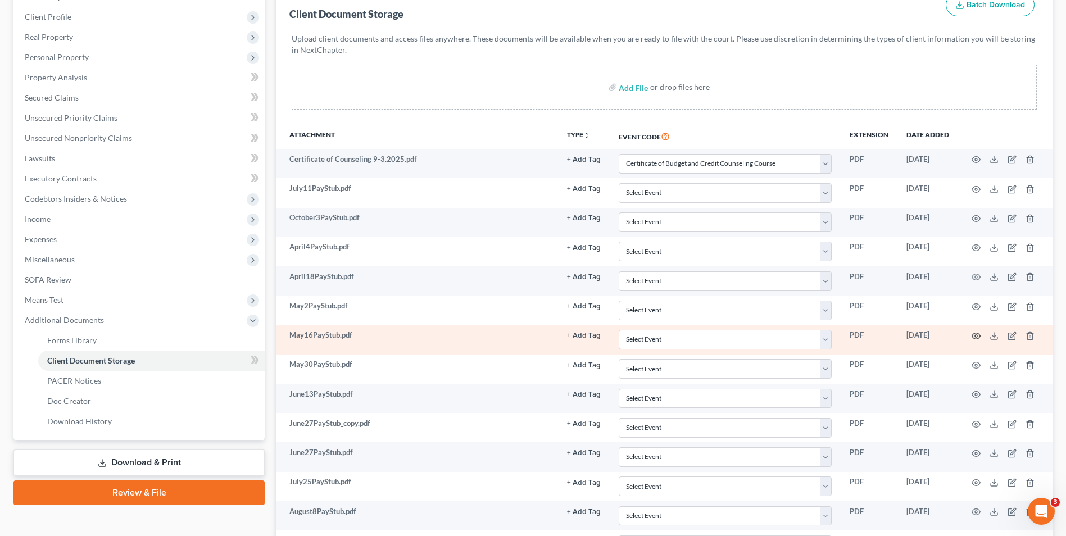
click at [976, 336] on icon "button" at bounding box center [976, 336] width 9 height 9
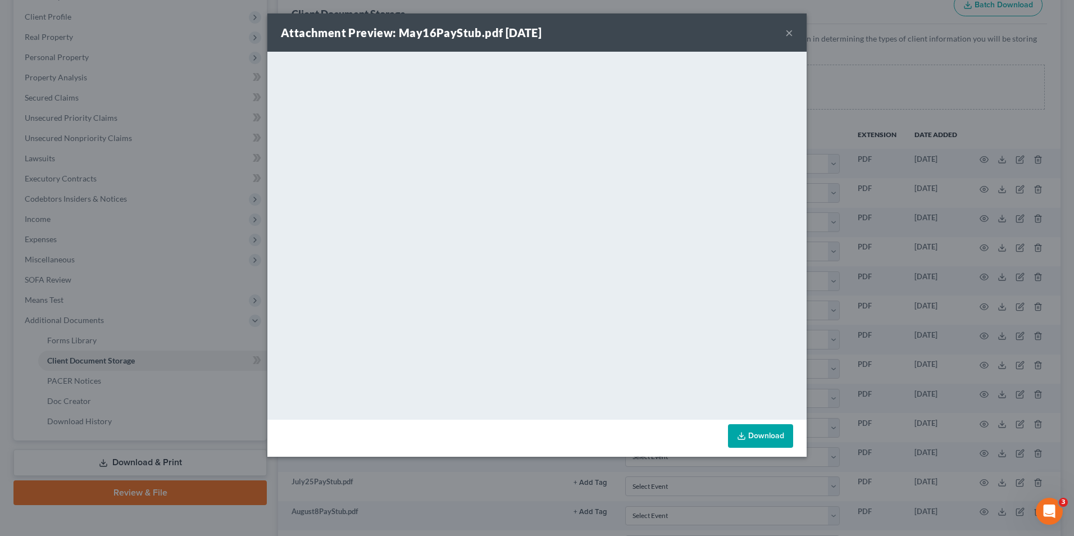
click at [967, 332] on div "Attachment Preview: May16PayStub.pdf [DATE] × <object ng-attr-data='[URL][DOMAI…" at bounding box center [537, 268] width 1074 height 536
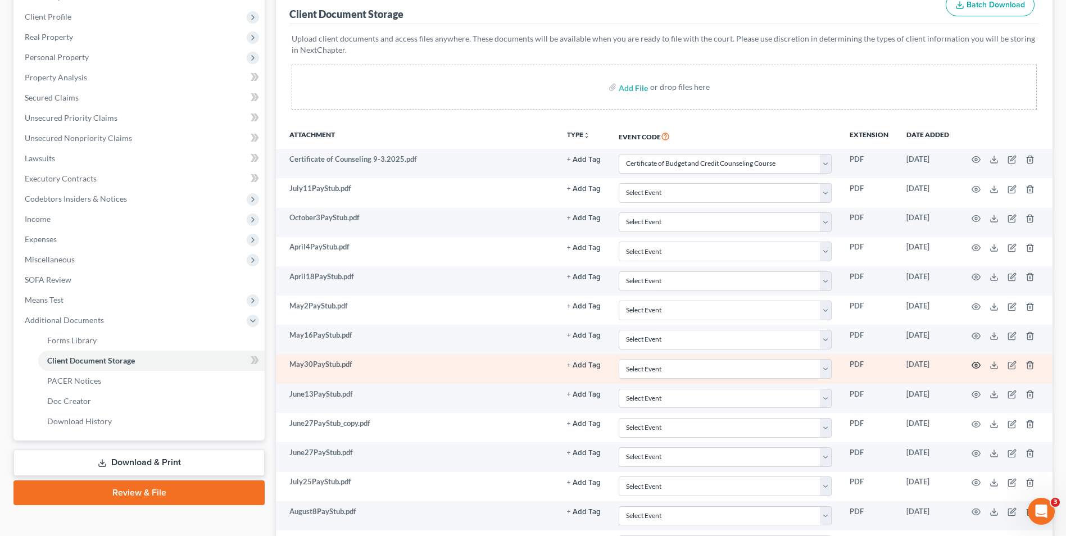
click at [978, 365] on icon "button" at bounding box center [976, 365] width 9 height 9
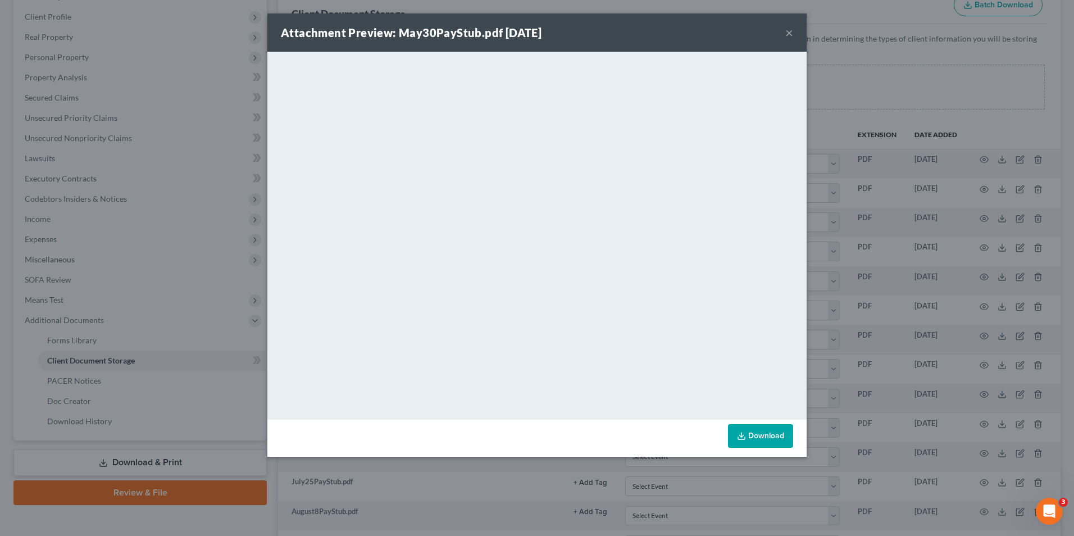
click at [909, 351] on div "Attachment Preview: May30PayStub.pdf [DATE] × <object ng-attr-data='[URL][DOMAI…" at bounding box center [537, 268] width 1074 height 536
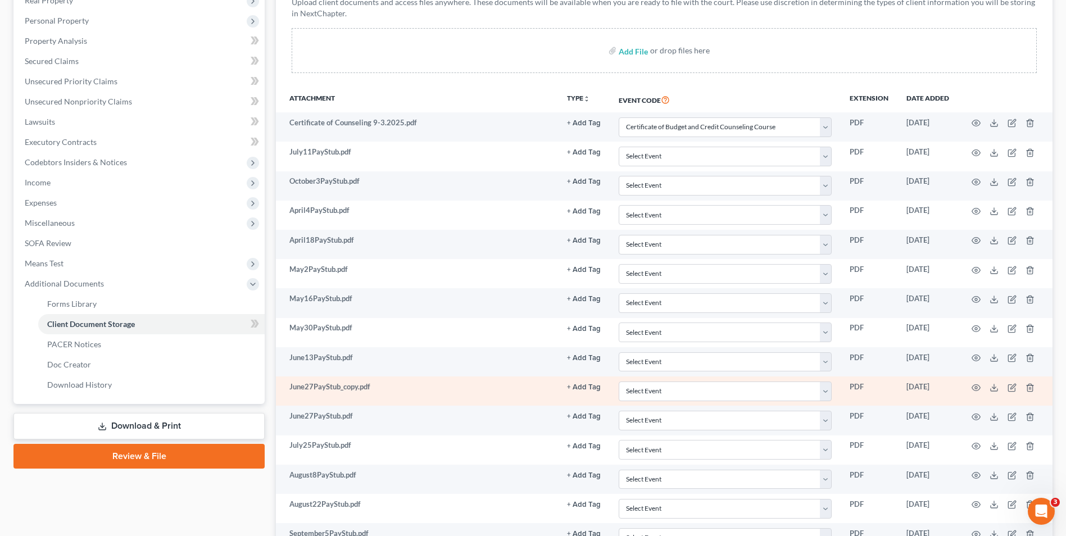
scroll to position [207, 0]
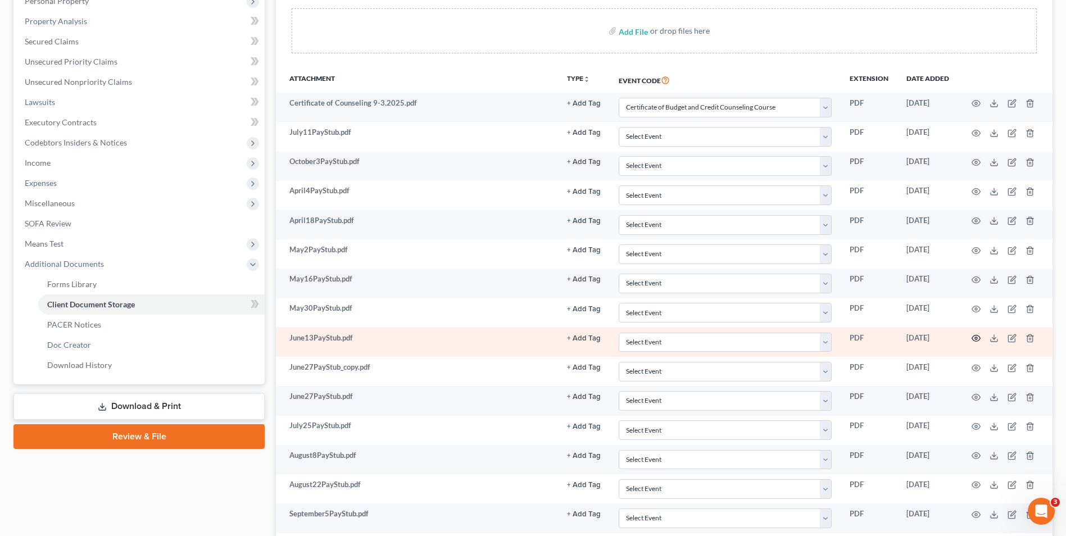
click at [978, 339] on icon "button" at bounding box center [976, 338] width 9 height 9
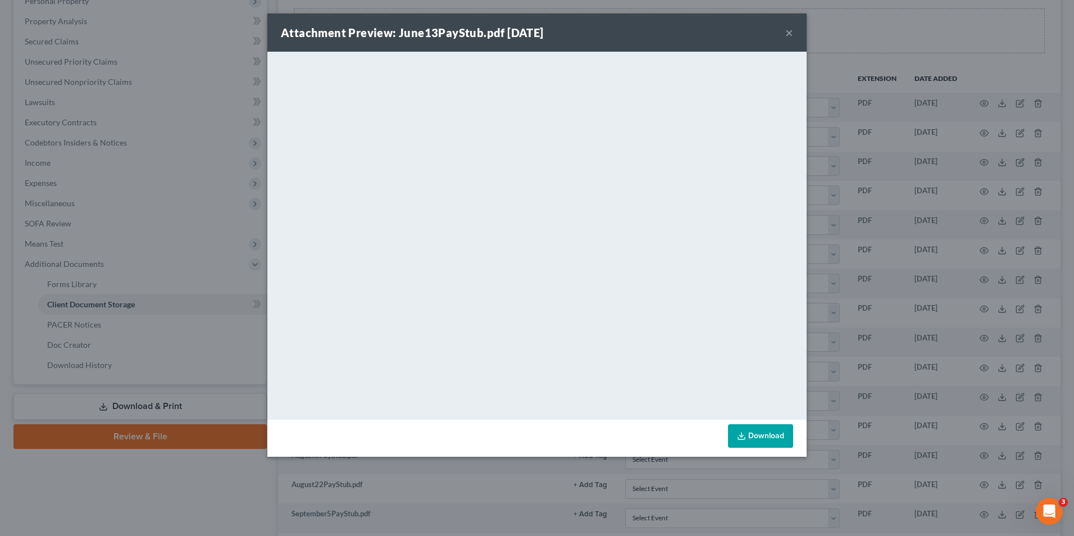
click at [847, 360] on div "Attachment Preview: June13PayStub.pdf [DATE] × <object ng-attr-data='[URL][DOMA…" at bounding box center [537, 268] width 1074 height 536
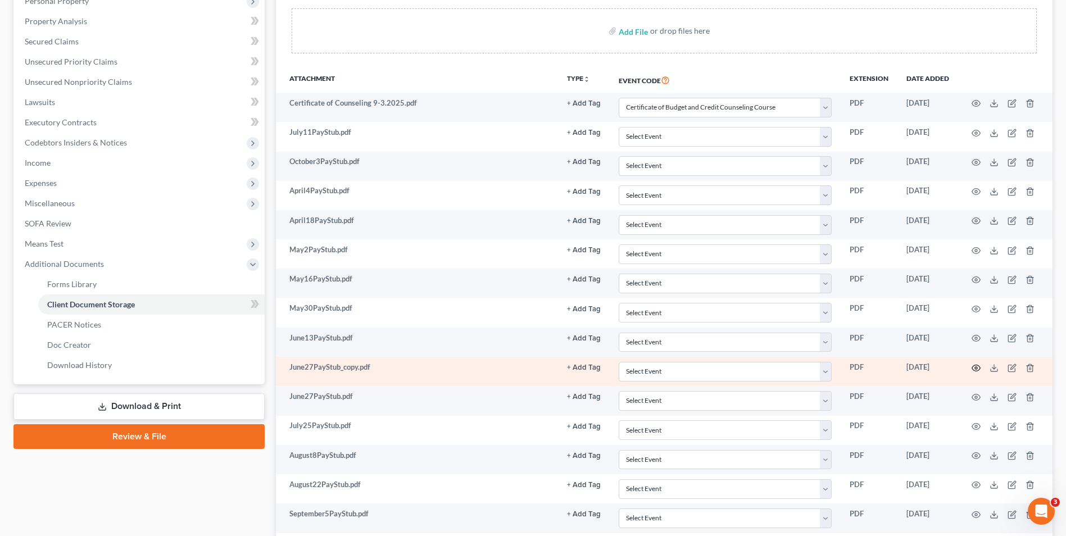
click at [973, 371] on icon "button" at bounding box center [976, 368] width 9 height 9
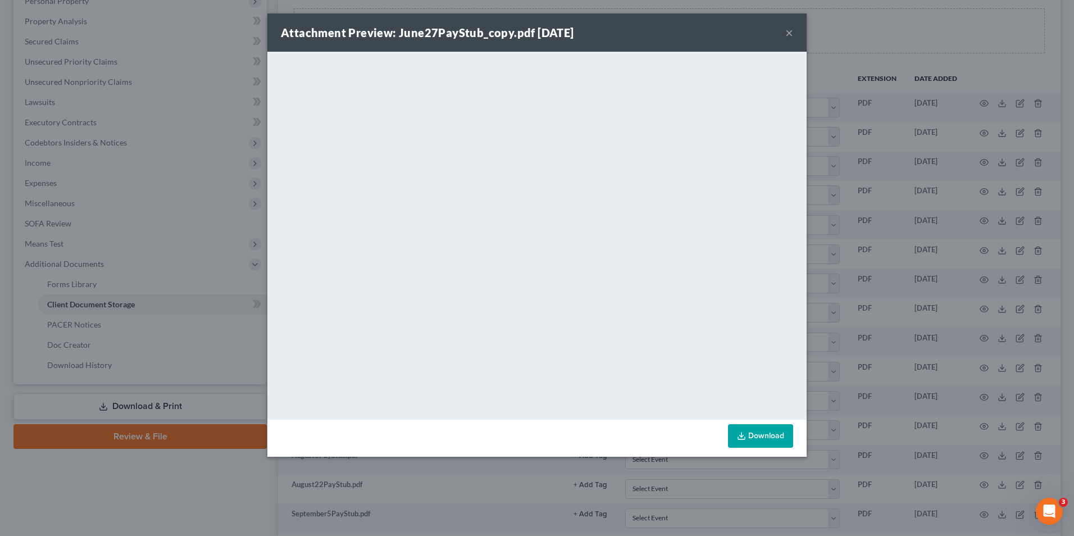
click at [952, 350] on div "Attachment Preview: June27PayStub_copy.pdf [DATE] × <object ng-attr-data='[URL]…" at bounding box center [537, 268] width 1074 height 536
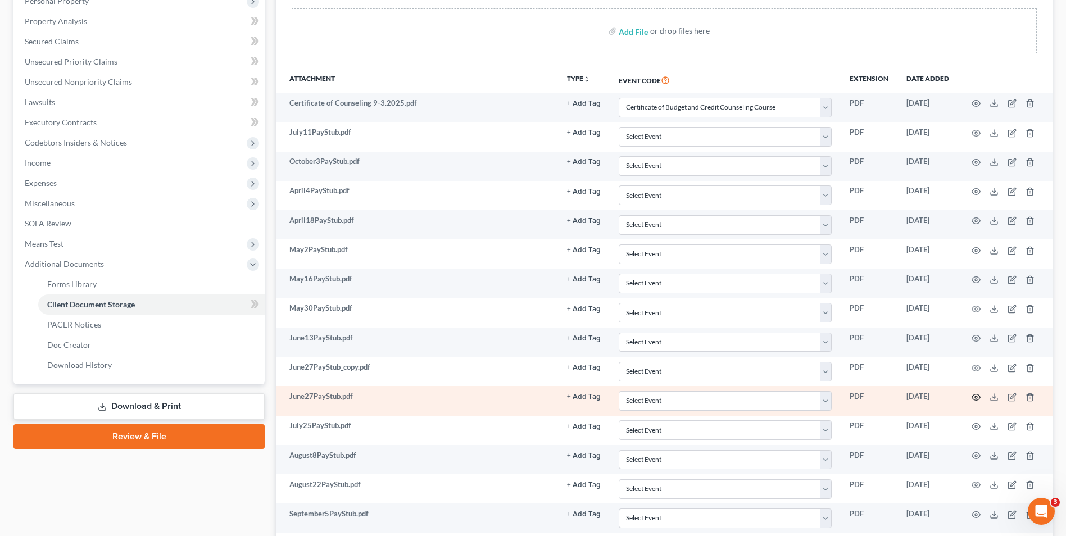
click at [976, 393] on icon "button" at bounding box center [976, 397] width 9 height 9
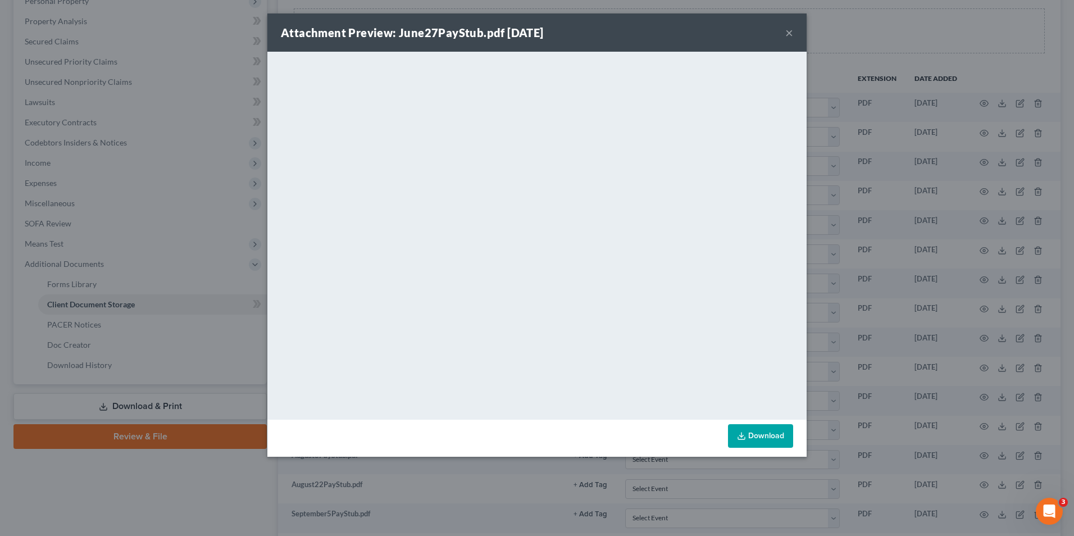
click at [890, 396] on div "Attachment Preview: June27PayStub.pdf [DATE] × <object ng-attr-data='[URL][DOMA…" at bounding box center [537, 268] width 1074 height 536
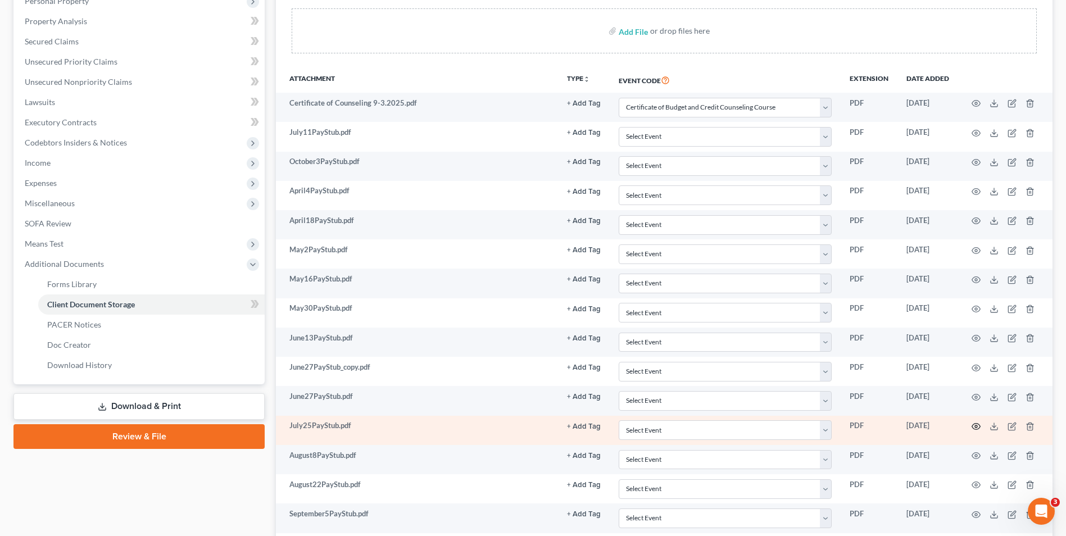
click at [975, 430] on icon "button" at bounding box center [976, 426] width 9 height 9
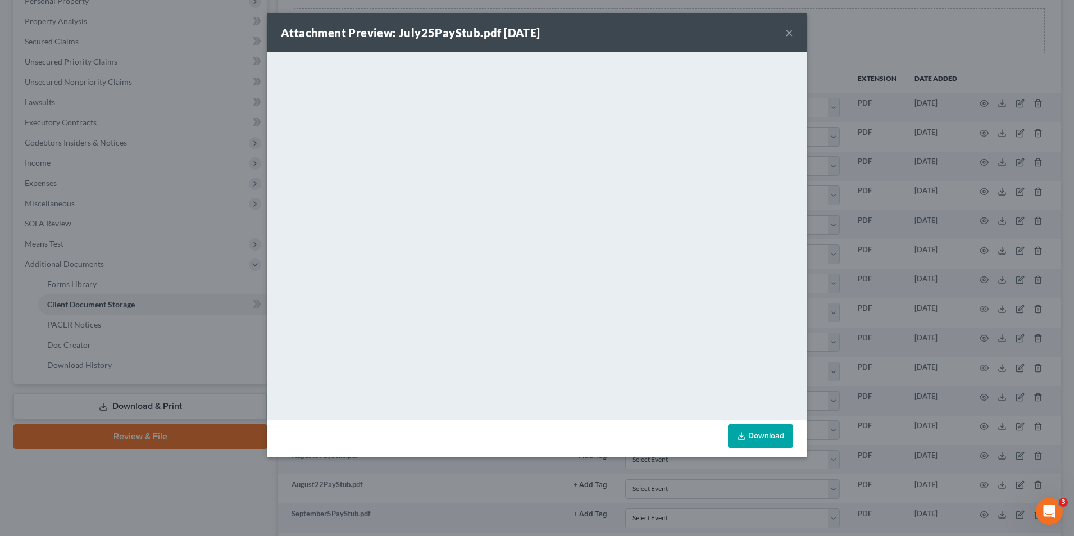
click at [909, 417] on div "Attachment Preview: July25PayStub.pdf [DATE] × <object ng-attr-data='[URL][DOMA…" at bounding box center [537, 268] width 1074 height 536
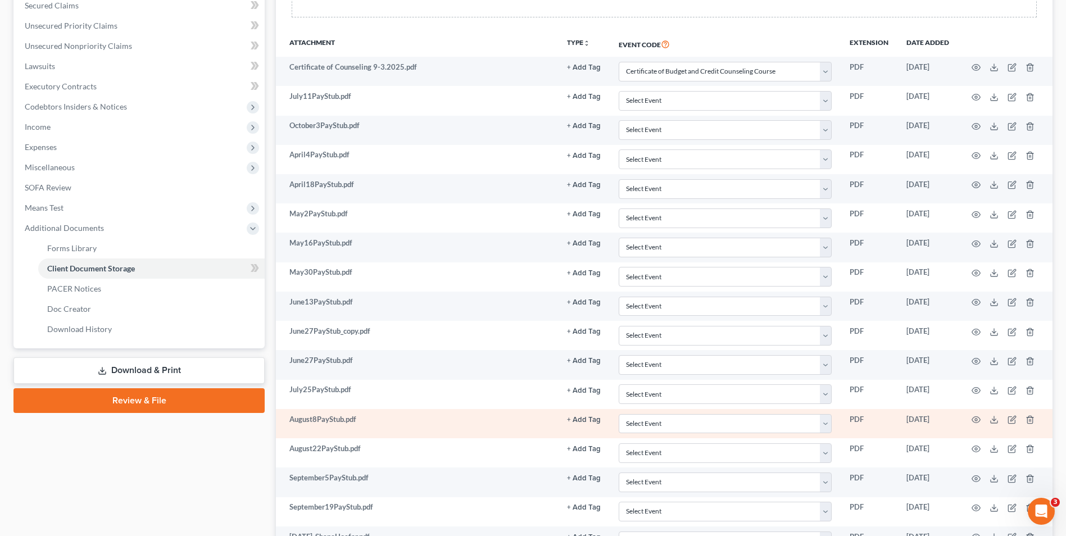
scroll to position [263, 0]
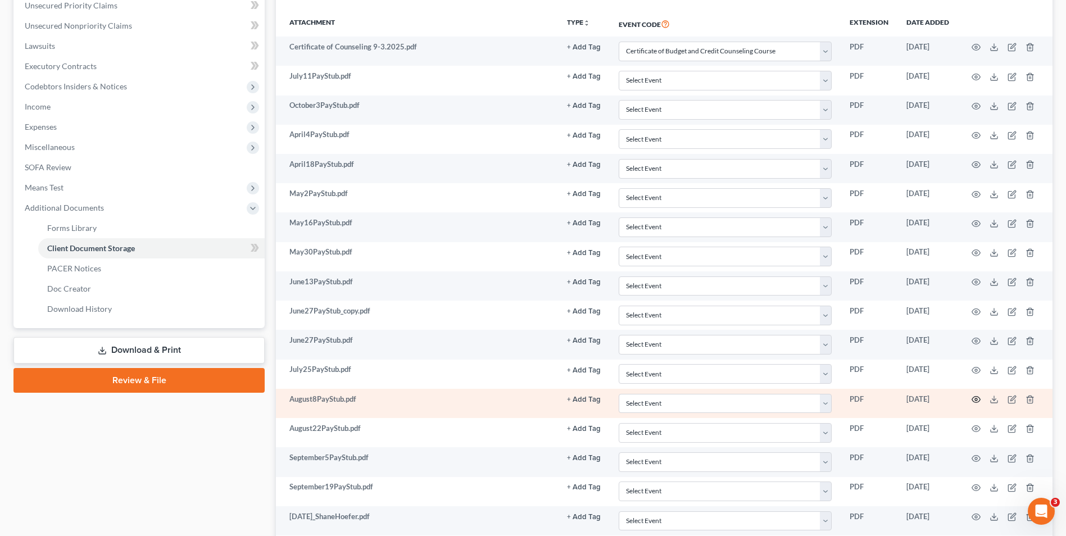
click at [978, 401] on icon "button" at bounding box center [976, 399] width 9 height 9
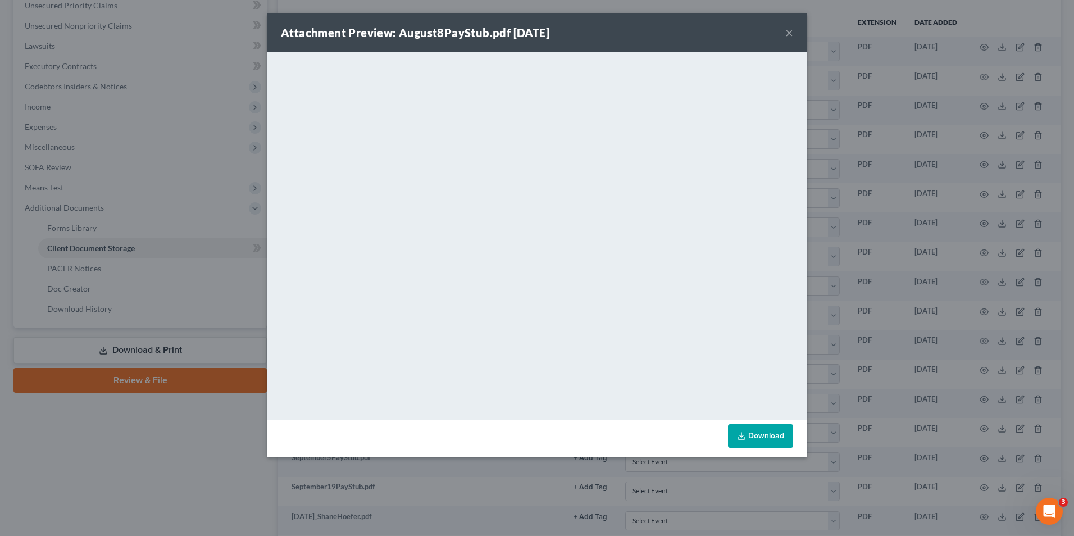
click at [904, 376] on div "Attachment Preview: August8PayStub.pdf [DATE] × <object ng-attr-data='[URL][DOM…" at bounding box center [537, 268] width 1074 height 536
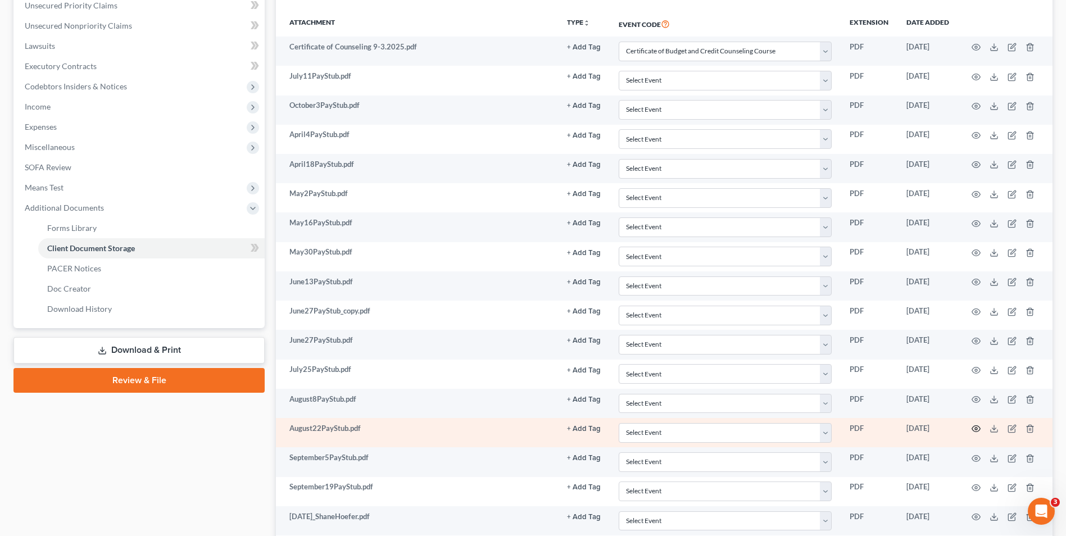
click at [975, 430] on circle "button" at bounding box center [976, 429] width 2 height 2
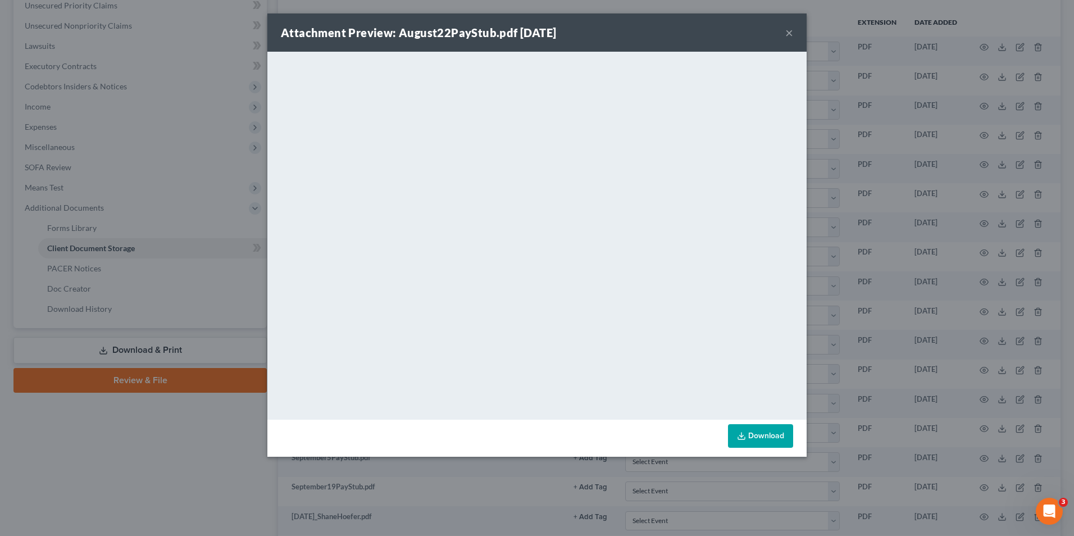
click at [888, 393] on div "Attachment Preview: August22PayStub.pdf [DATE] × <object ng-attr-data='[URL][DO…" at bounding box center [537, 268] width 1074 height 536
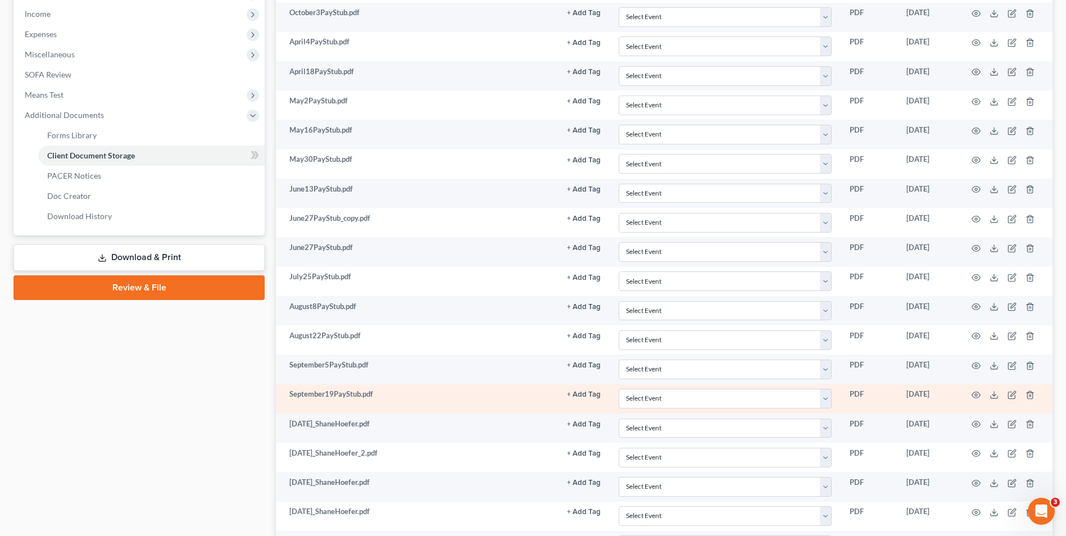
scroll to position [375, 0]
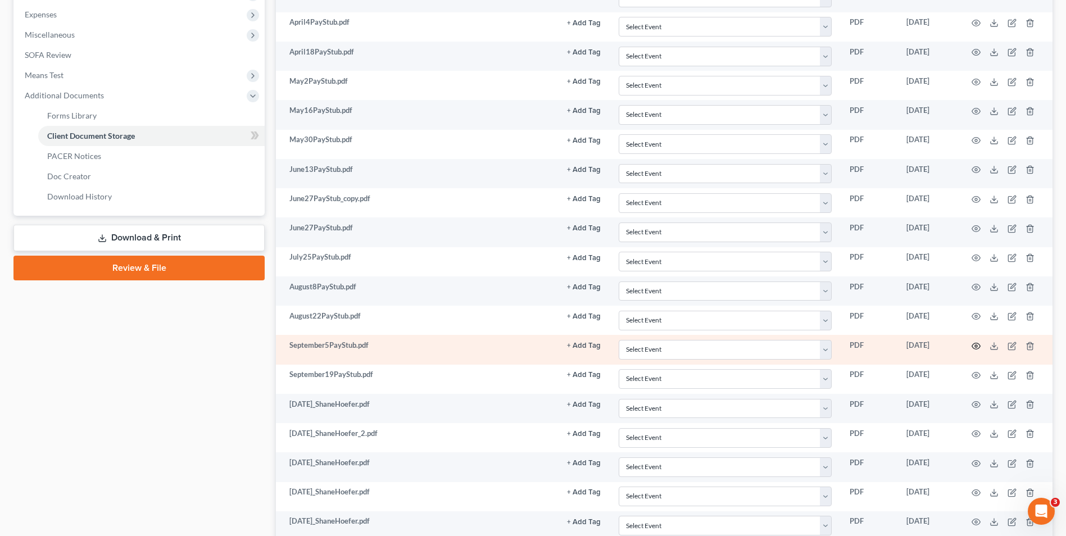
click at [974, 347] on icon "button" at bounding box center [976, 346] width 9 height 9
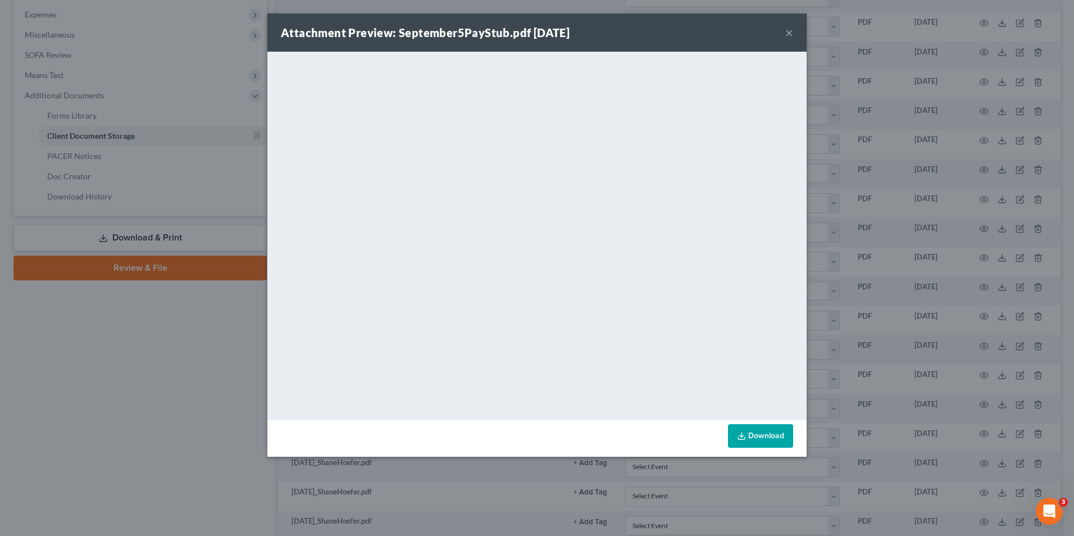
click at [978, 352] on div "Attachment Preview: September5PayStub.pdf [DATE] × <object ng-attr-data='[URL][…" at bounding box center [537, 268] width 1074 height 536
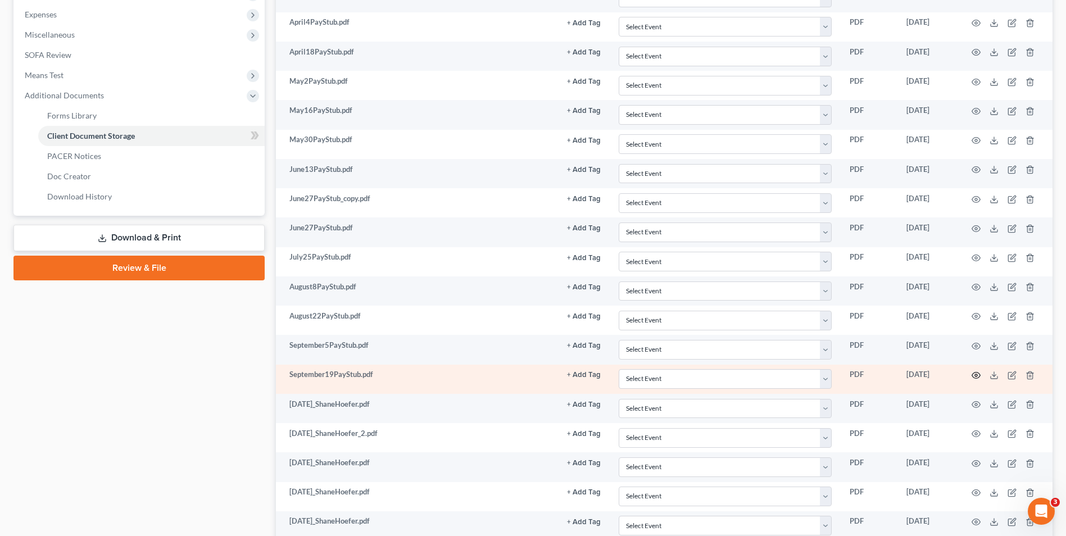
click at [975, 374] on icon "button" at bounding box center [976, 375] width 9 height 9
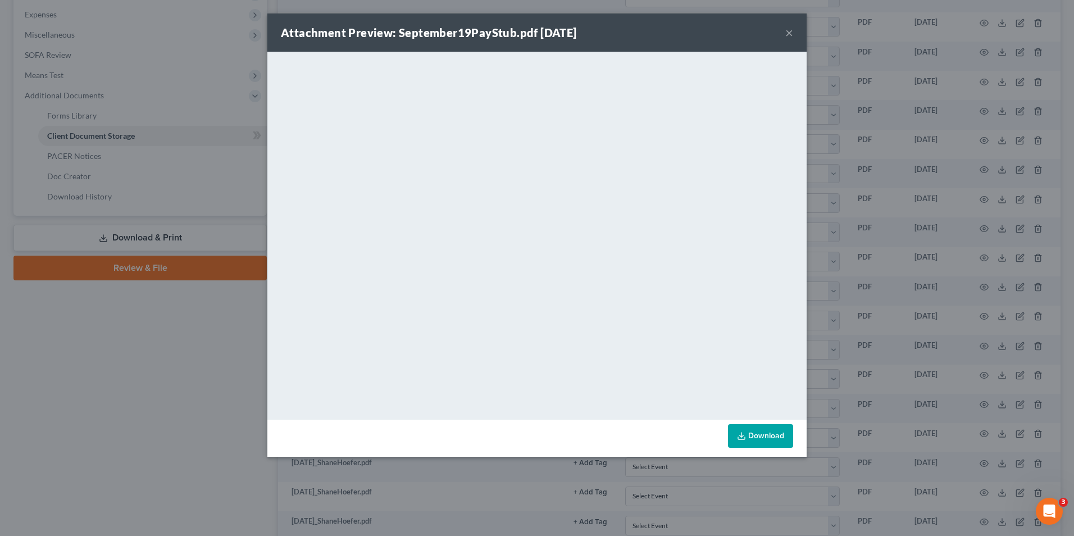
click at [936, 355] on div "Attachment Preview: September19PayStub.pdf [DATE] × <object ng-attr-data='[URL]…" at bounding box center [537, 268] width 1074 height 536
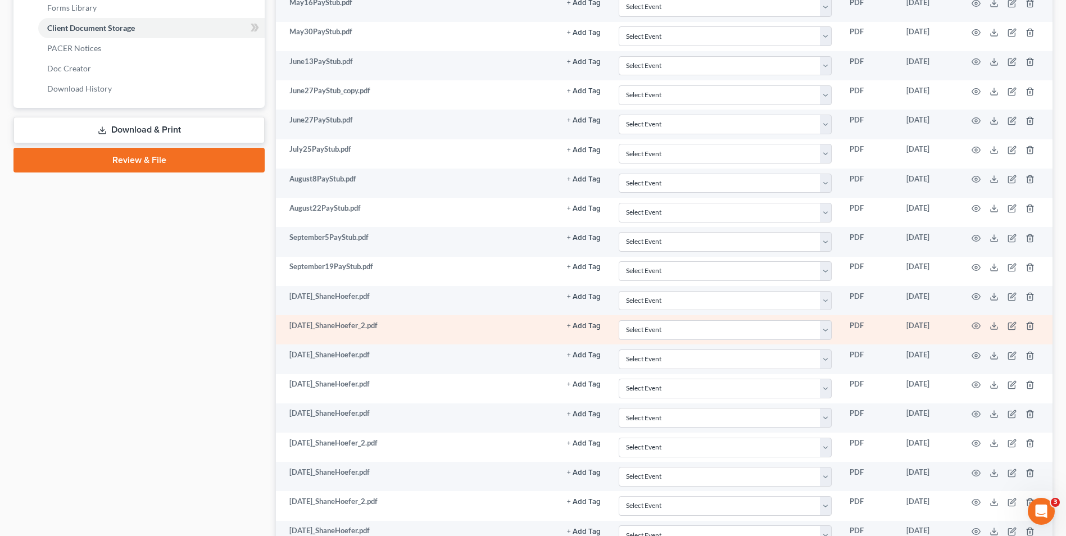
scroll to position [488, 0]
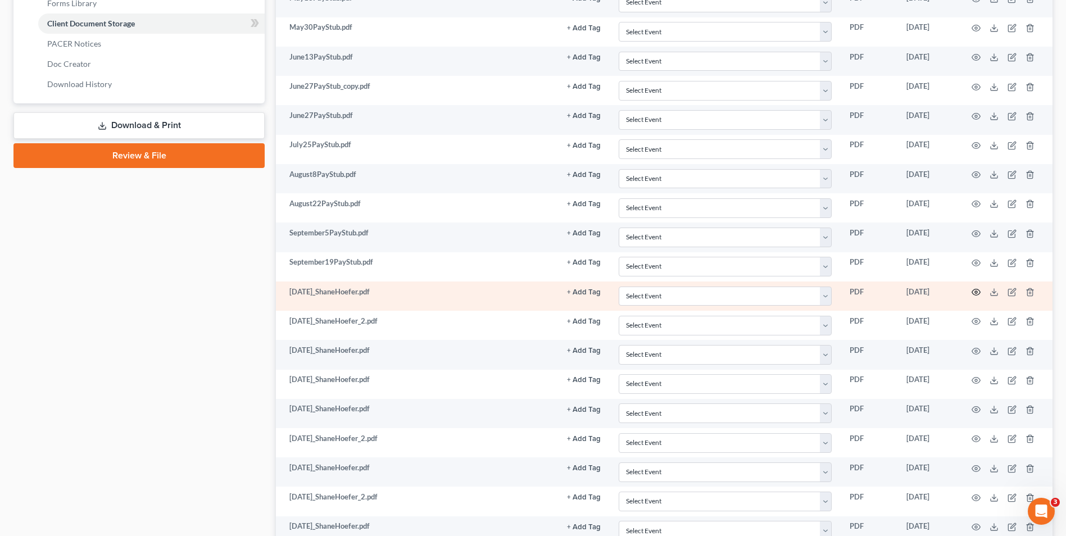
click at [977, 293] on circle "button" at bounding box center [976, 292] width 2 height 2
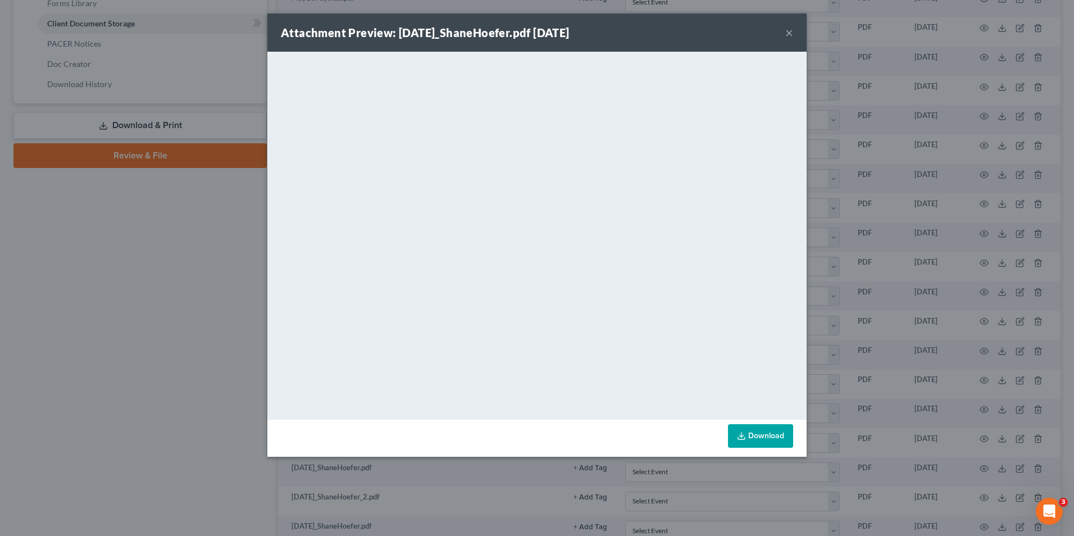
click at [964, 317] on div "Attachment Preview: [DATE]_ShaneHoefer.pdf [DATE] × <object ng-attr-data='[URL]…" at bounding box center [537, 268] width 1074 height 536
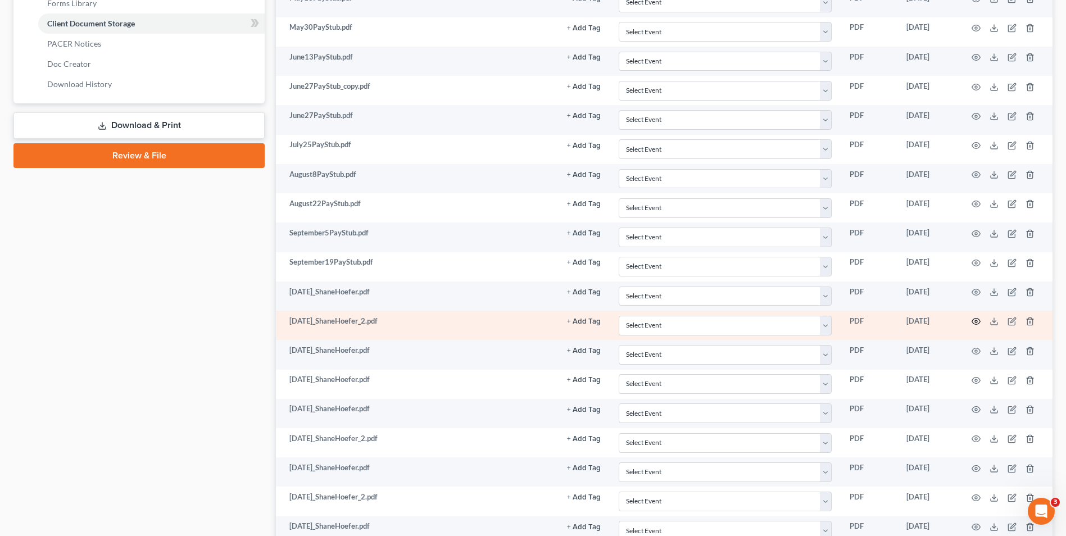
click at [976, 322] on icon "button" at bounding box center [976, 321] width 9 height 9
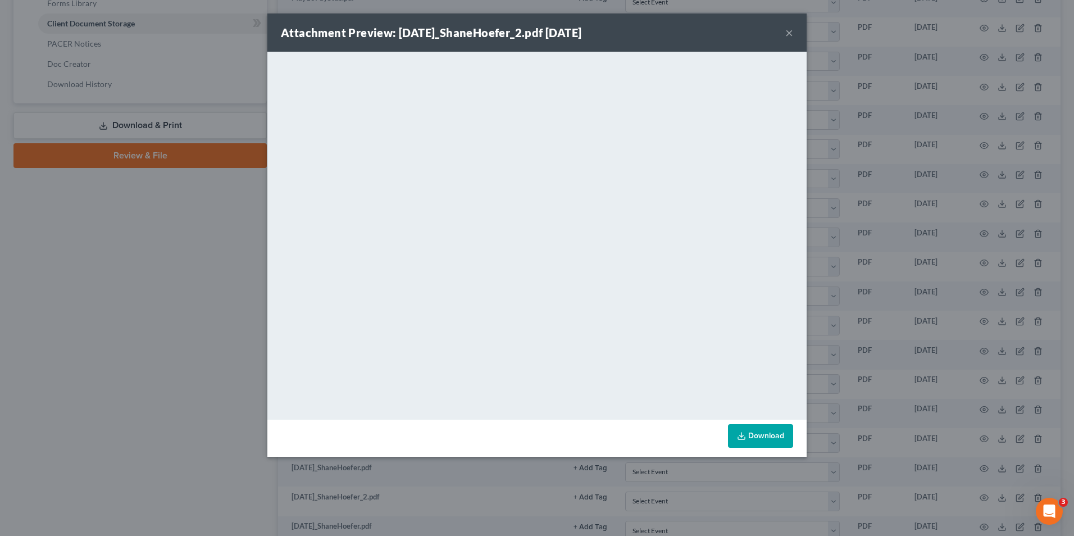
click at [897, 276] on div "Attachment Preview: [DATE]_ShaneHoefer_2.pdf [DATE] × <object ng-attr-data='[UR…" at bounding box center [537, 268] width 1074 height 536
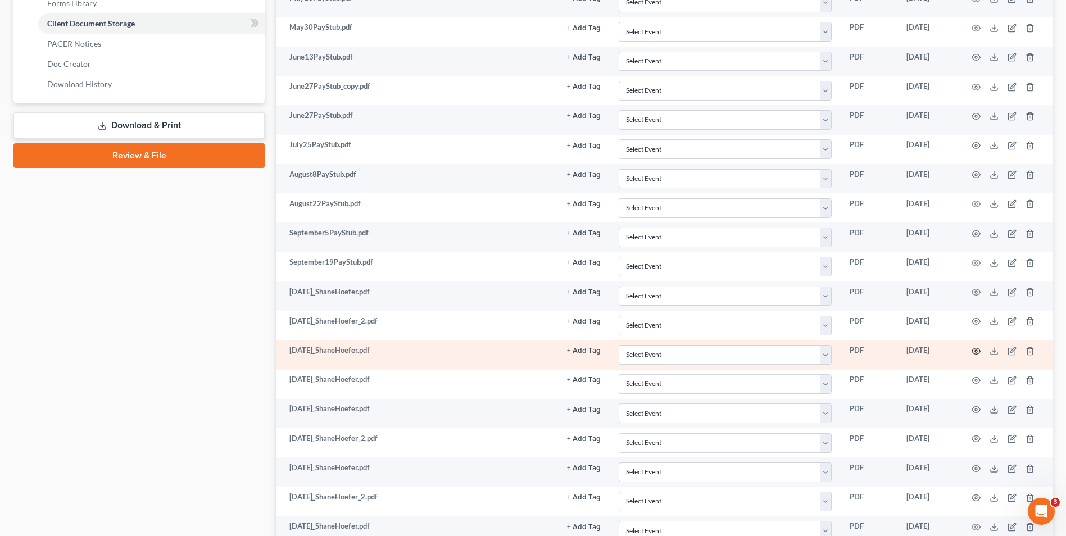
click at [974, 351] on icon "button" at bounding box center [976, 351] width 9 height 9
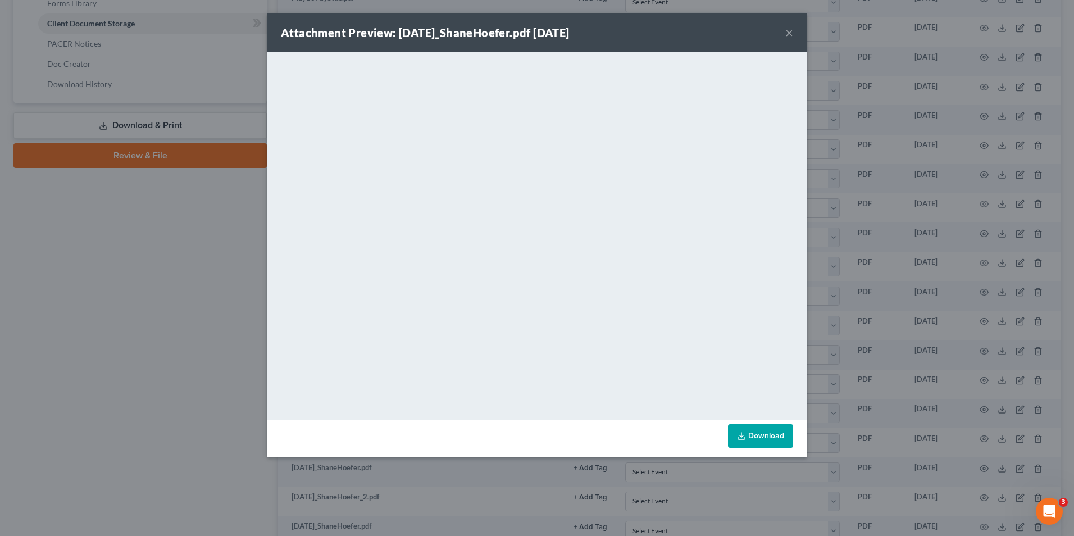
click at [884, 335] on div "Attachment Preview: [DATE]_ShaneHoefer.pdf [DATE] × <object ng-attr-data='[URL]…" at bounding box center [537, 268] width 1074 height 536
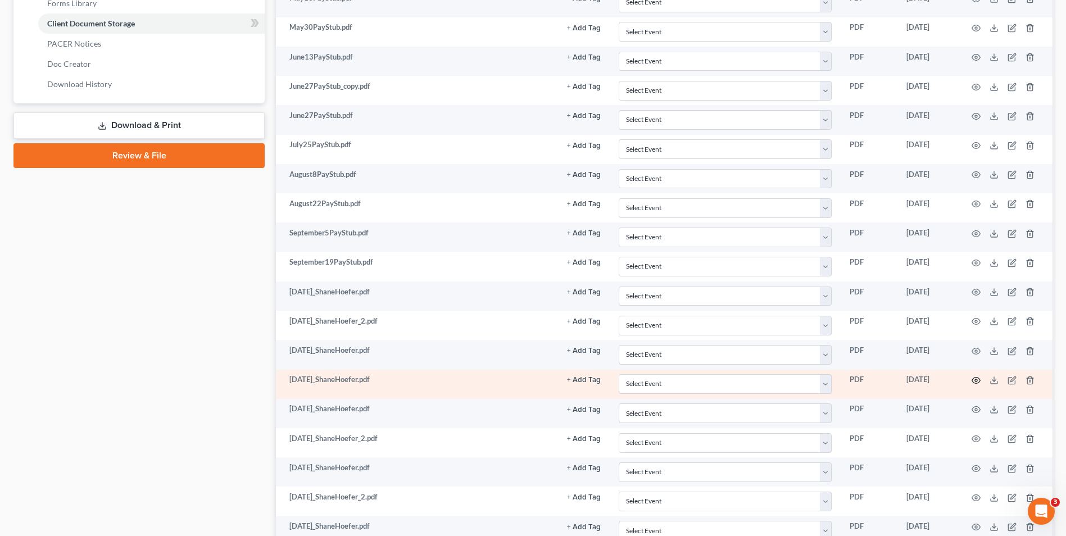
click at [977, 379] on icon "button" at bounding box center [976, 380] width 9 height 9
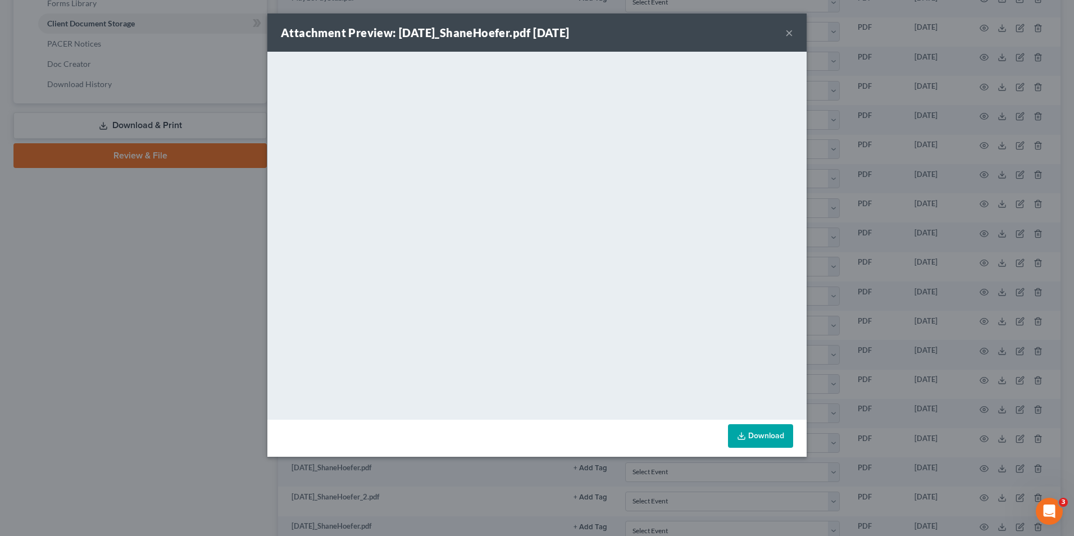
click at [818, 439] on div "Attachment Preview: [DATE]_ShaneHoefer.pdf [DATE] × <object ng-attr-data='[URL]…" at bounding box center [537, 268] width 1074 height 536
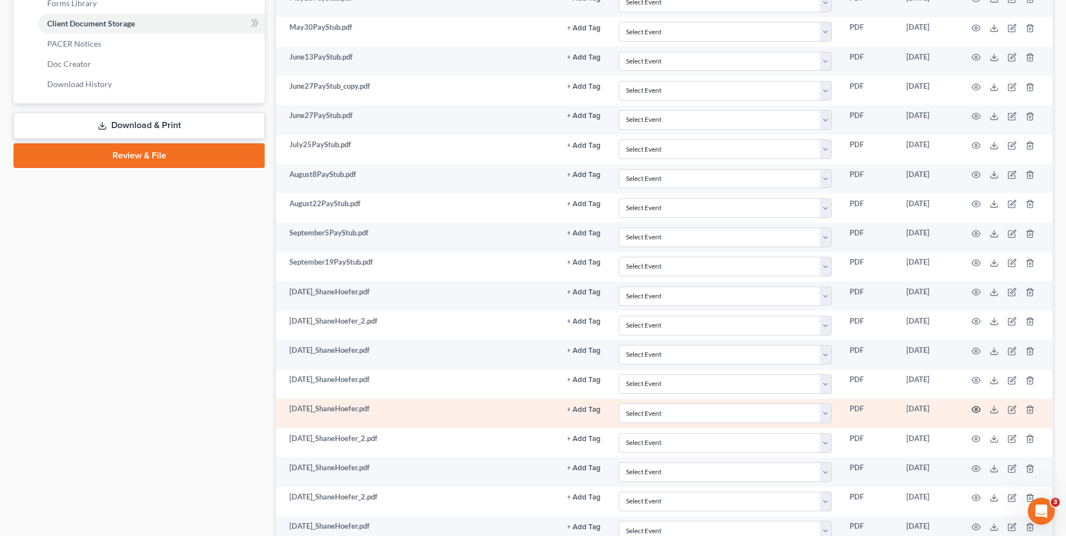
click at [976, 409] on icon "button" at bounding box center [976, 409] width 9 height 9
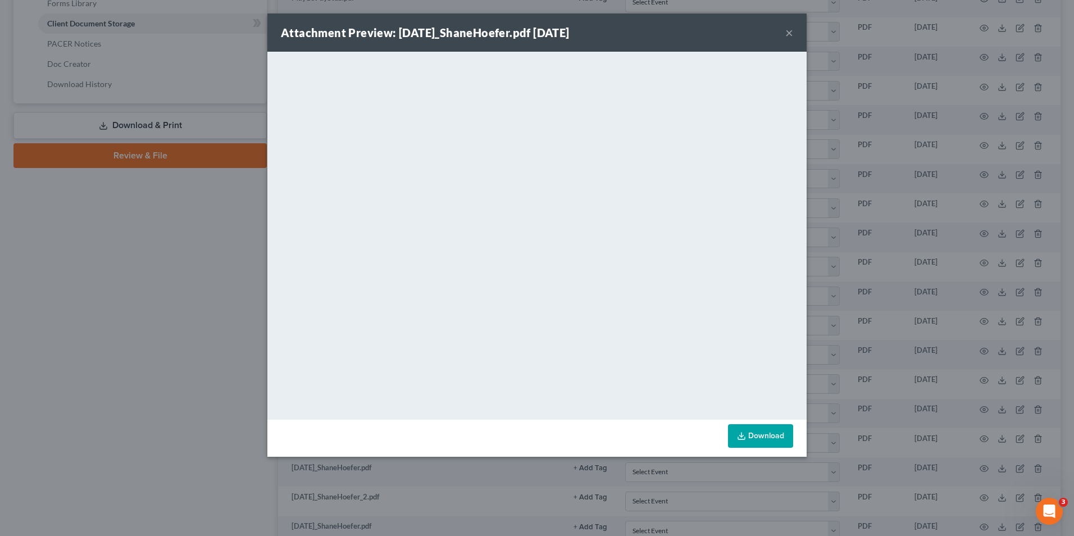
click at [822, 409] on div "Attachment Preview: [DATE]_ShaneHoefer.pdf [DATE] × <object ng-attr-data='[URL]…" at bounding box center [537, 268] width 1074 height 536
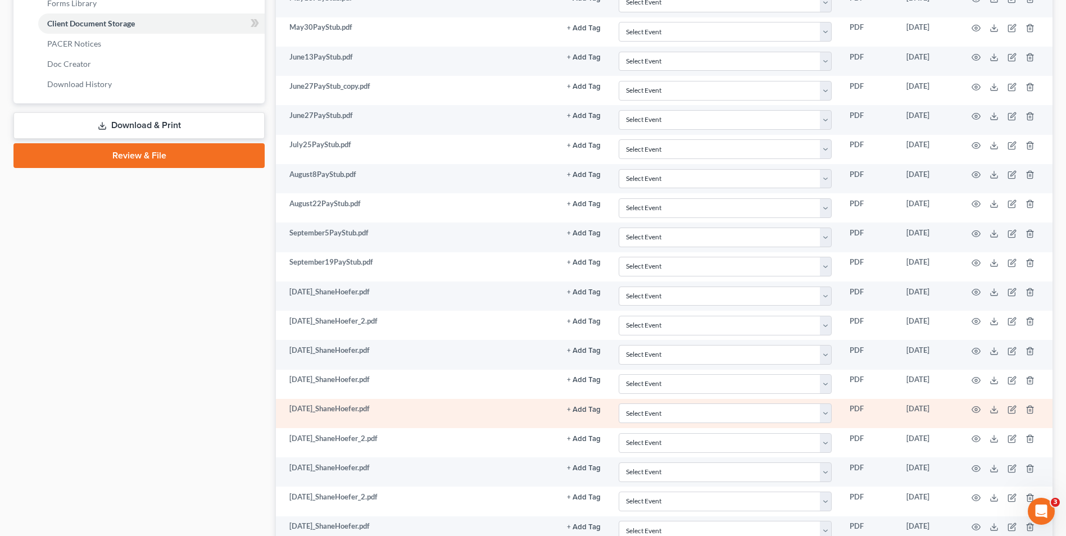
scroll to position [544, 0]
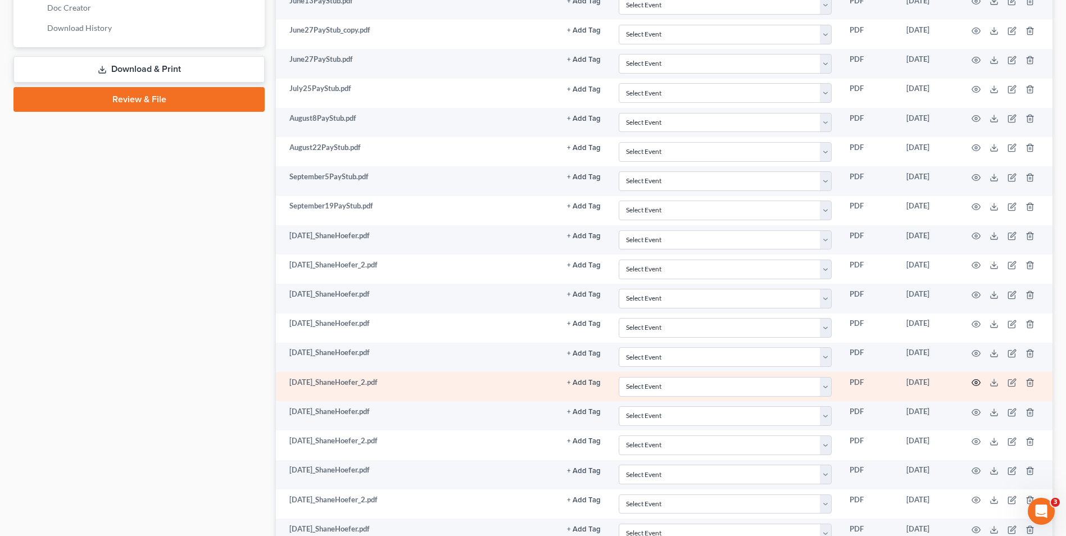
click at [980, 384] on icon "button" at bounding box center [976, 382] width 9 height 9
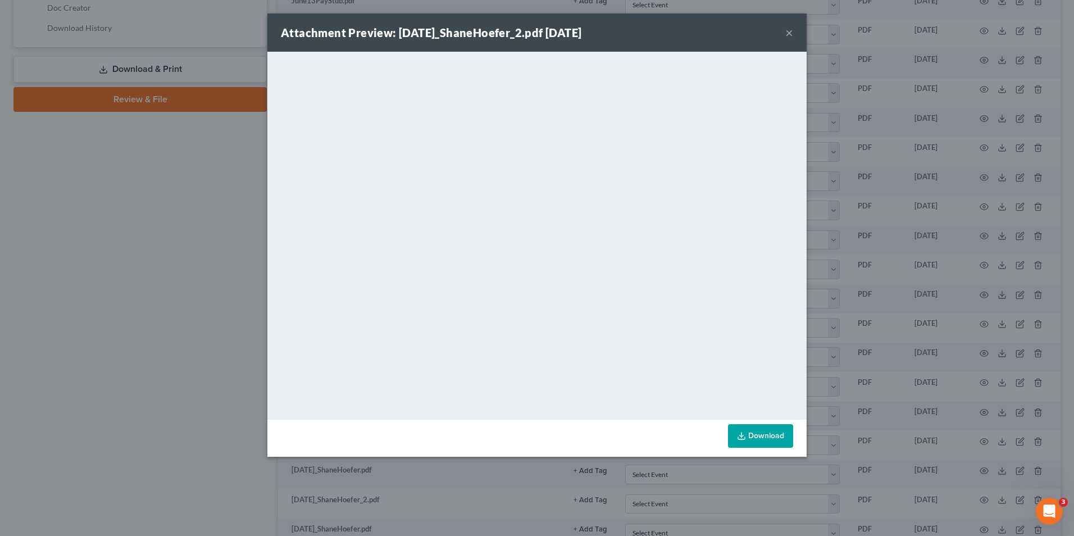
click at [840, 397] on div "Attachment Preview: [DATE]_ShaneHoefer_2.pdf [DATE] × <object ng-attr-data='[UR…" at bounding box center [537, 268] width 1074 height 536
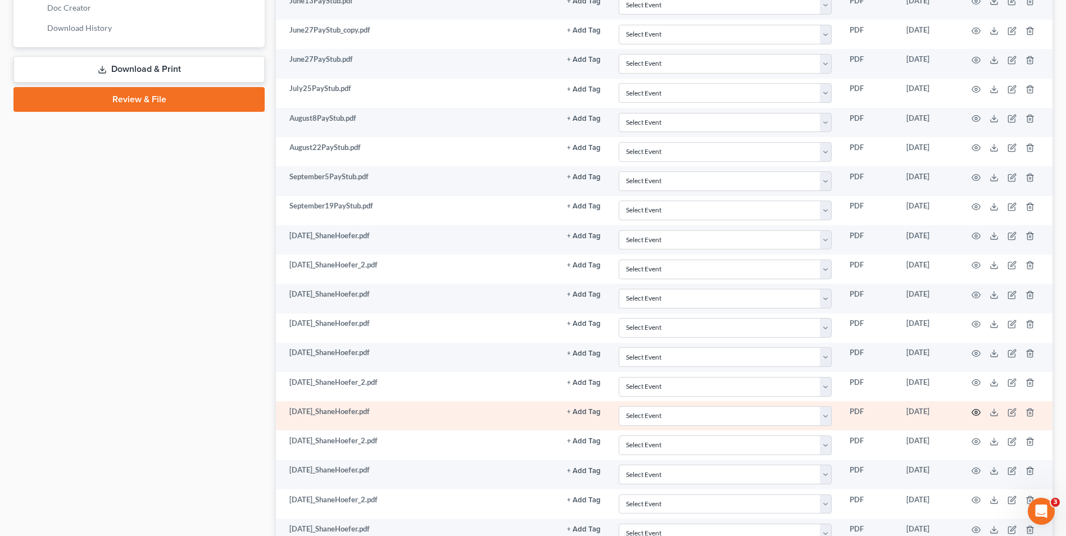
click at [978, 412] on icon "button" at bounding box center [976, 412] width 9 height 9
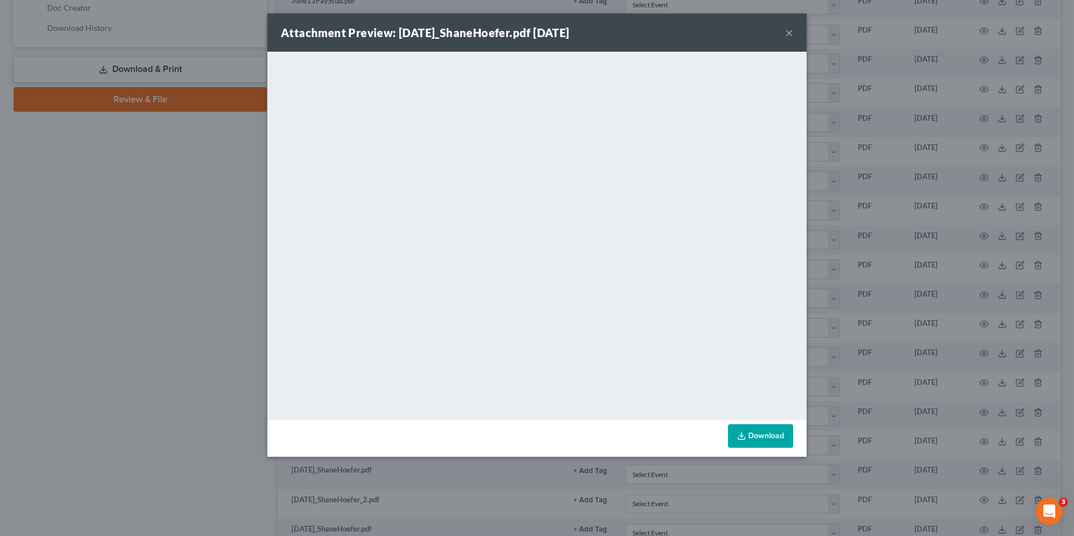
drag, startPoint x: 925, startPoint y: 242, endPoint x: 862, endPoint y: 266, distance: 67.4
click at [926, 242] on div "Attachment Preview: [DATE]_ShaneHoefer.pdf [DATE] × <object ng-attr-data='[URL]…" at bounding box center [537, 268] width 1074 height 536
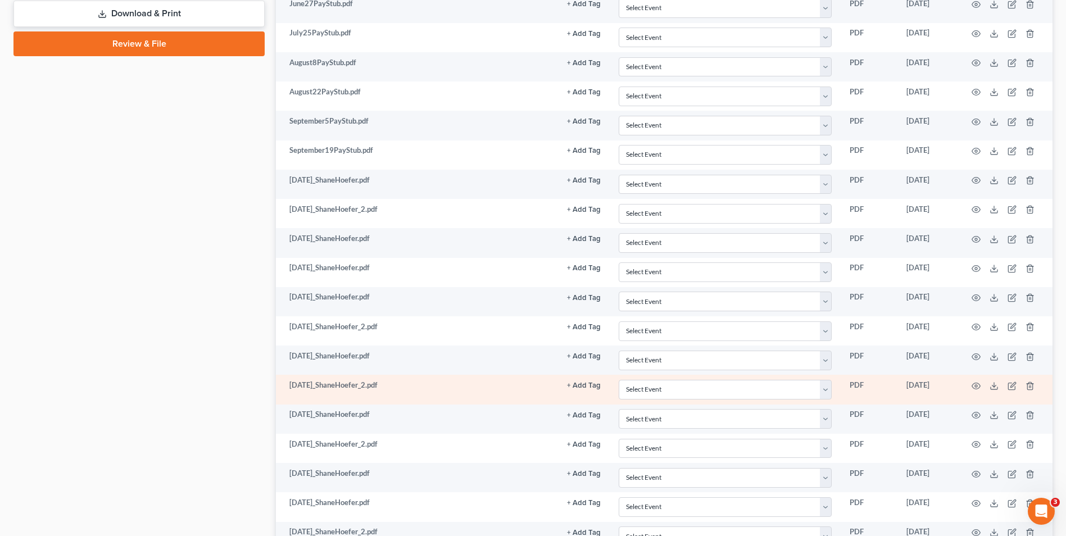
scroll to position [600, 0]
click at [976, 387] on circle "button" at bounding box center [976, 385] width 2 height 2
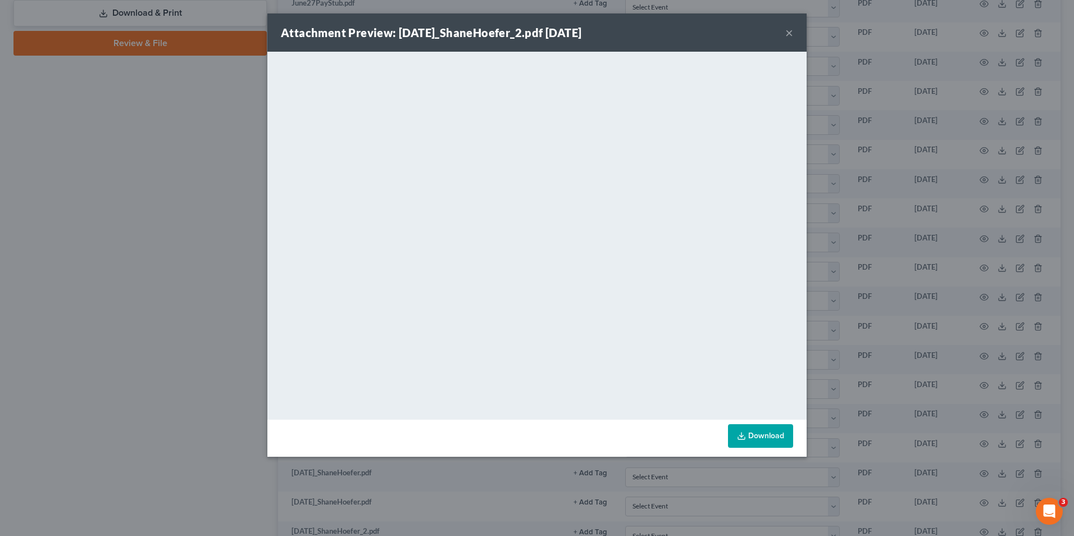
click at [880, 388] on div "Attachment Preview: [DATE]_ShaneHoefer_2.pdf [DATE] × <object ng-attr-data='[UR…" at bounding box center [537, 268] width 1074 height 536
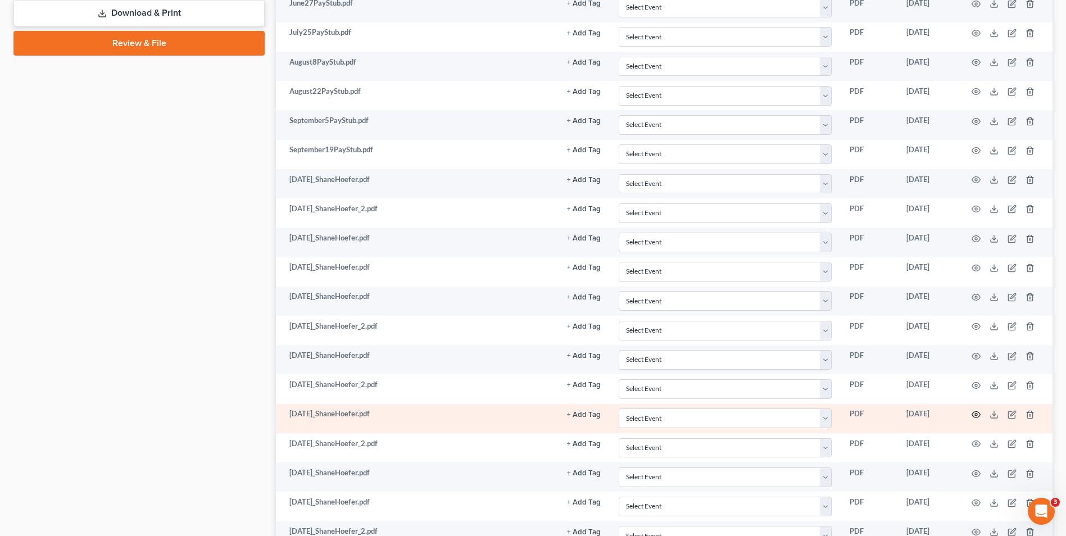
click at [976, 417] on icon "button" at bounding box center [976, 414] width 9 height 9
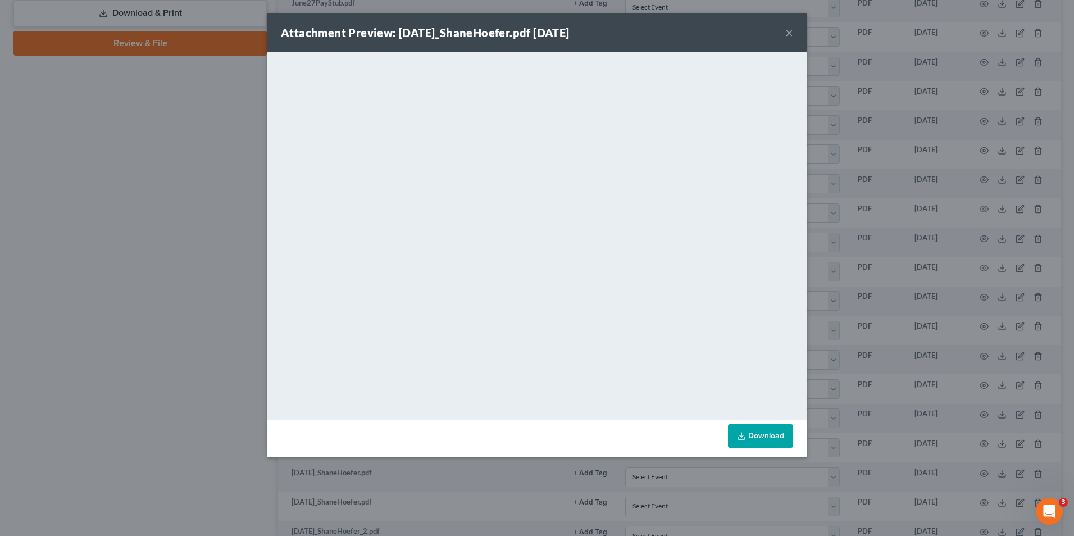
drag, startPoint x: 896, startPoint y: 382, endPoint x: 886, endPoint y: 385, distance: 10.1
click at [896, 382] on div "Attachment Preview: [DATE]_ShaneHoefer.pdf [DATE] × <object ng-attr-data='[URL]…" at bounding box center [537, 268] width 1074 height 536
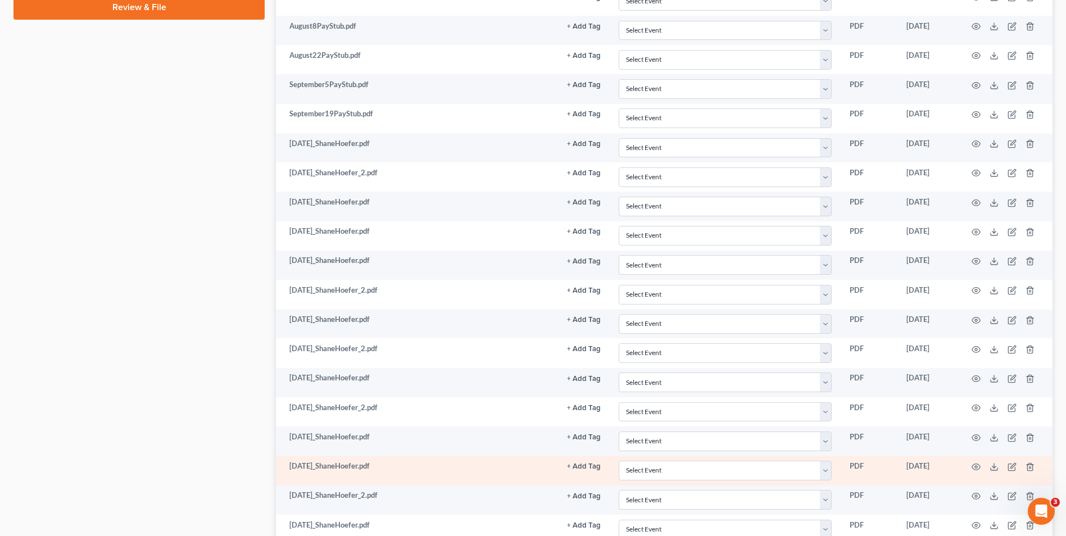
scroll to position [656, 0]
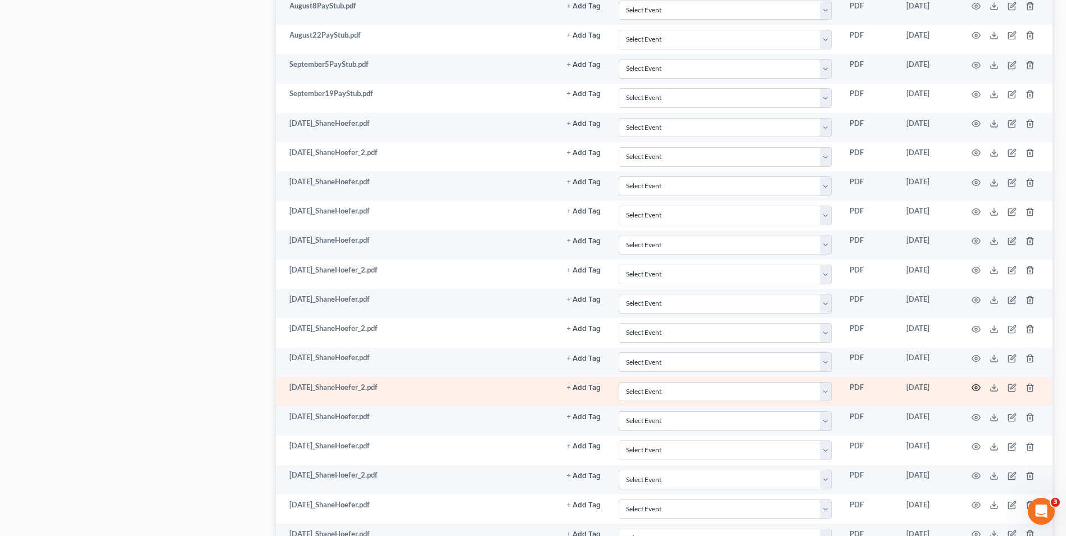
click at [978, 389] on icon "button" at bounding box center [976, 387] width 9 height 9
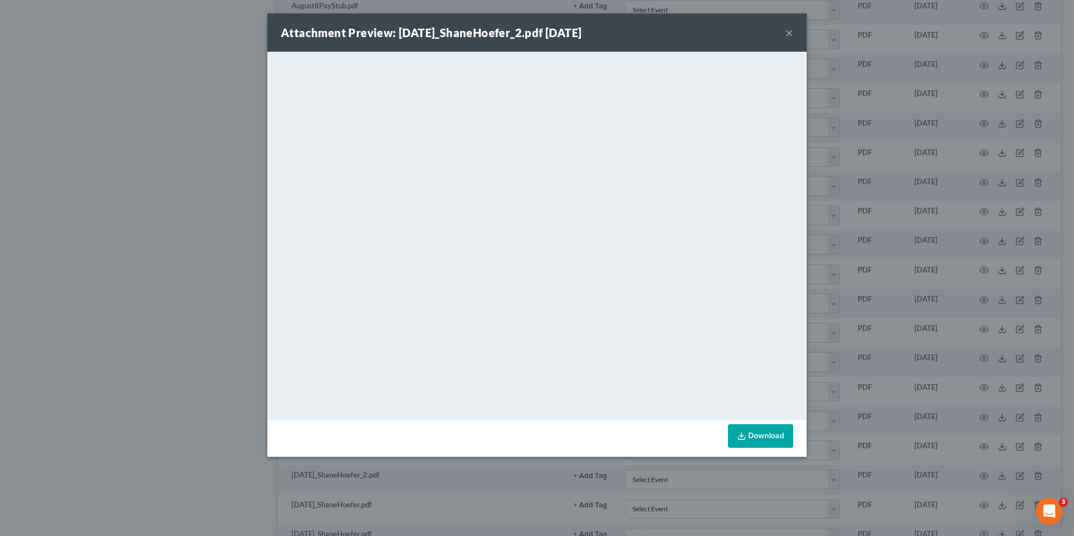
click at [922, 386] on div "Attachment Preview: [DATE]_ShaneHoefer_2.pdf [DATE] × <object ng-attr-data='[UR…" at bounding box center [537, 268] width 1074 height 536
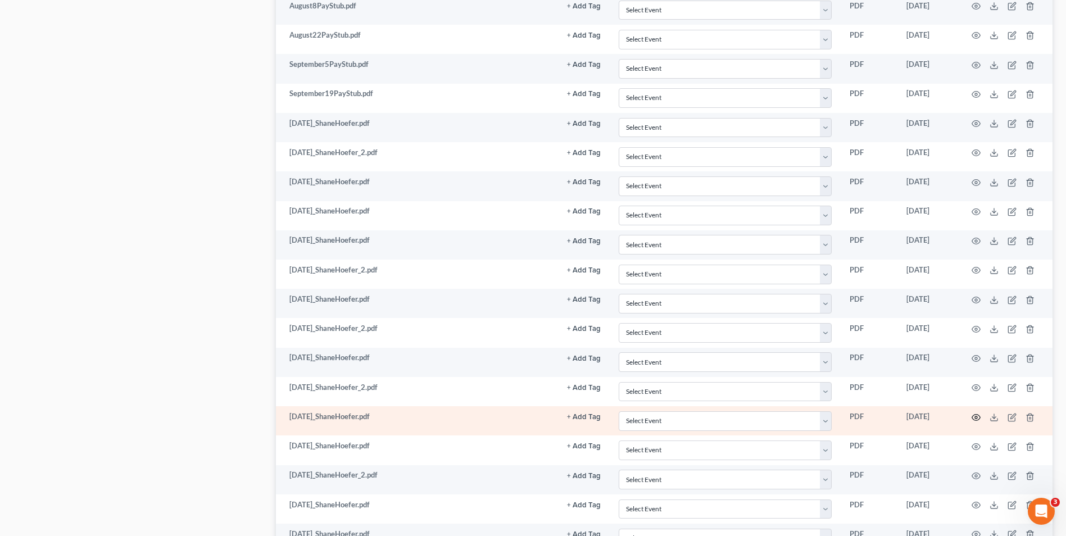
click at [975, 416] on circle "button" at bounding box center [976, 417] width 2 height 2
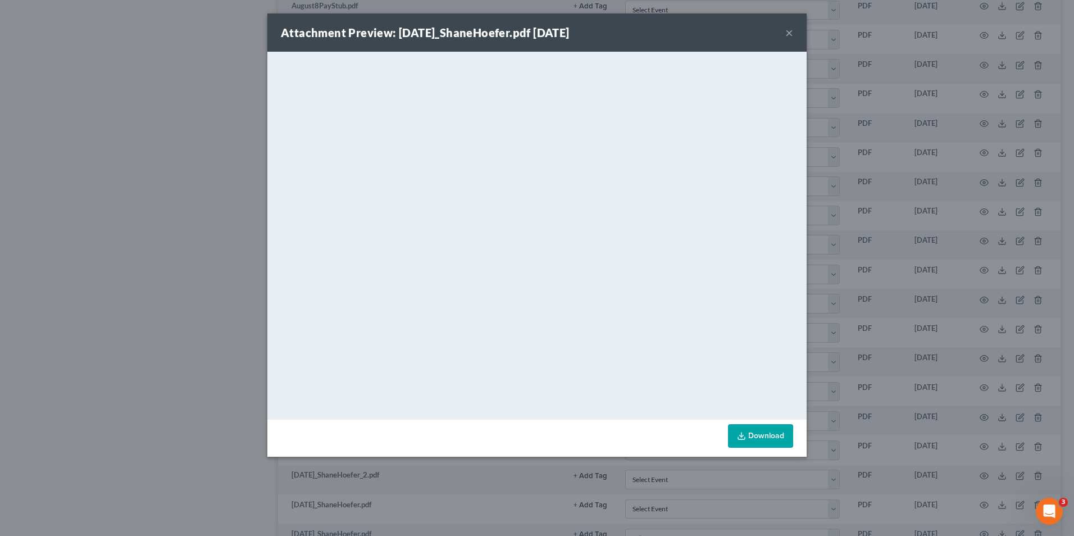
click at [883, 328] on div "Attachment Preview: [DATE]_ShaneHoefer.pdf [DATE] × <object ng-attr-data='[URL]…" at bounding box center [537, 268] width 1074 height 536
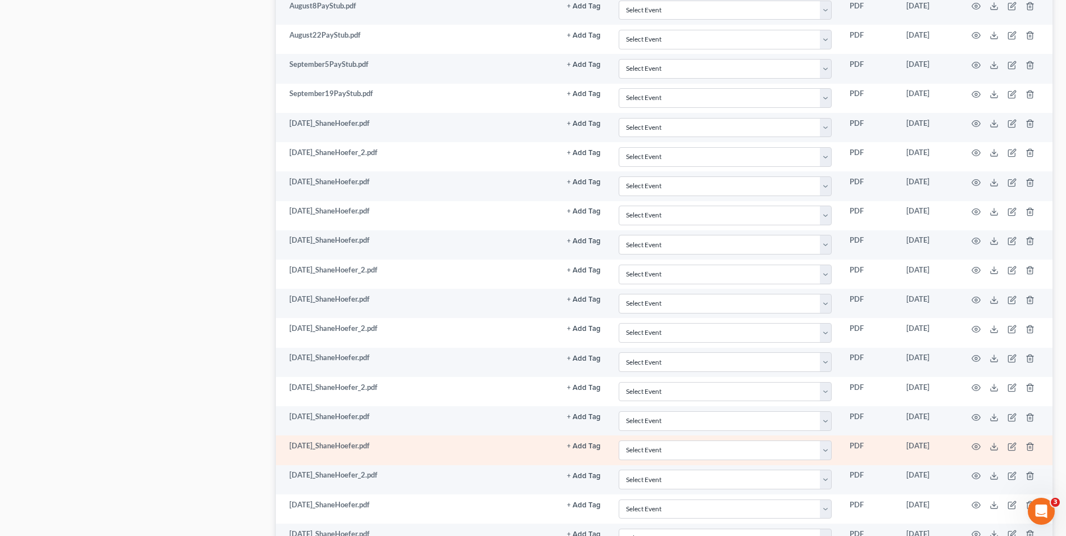
scroll to position [713, 0]
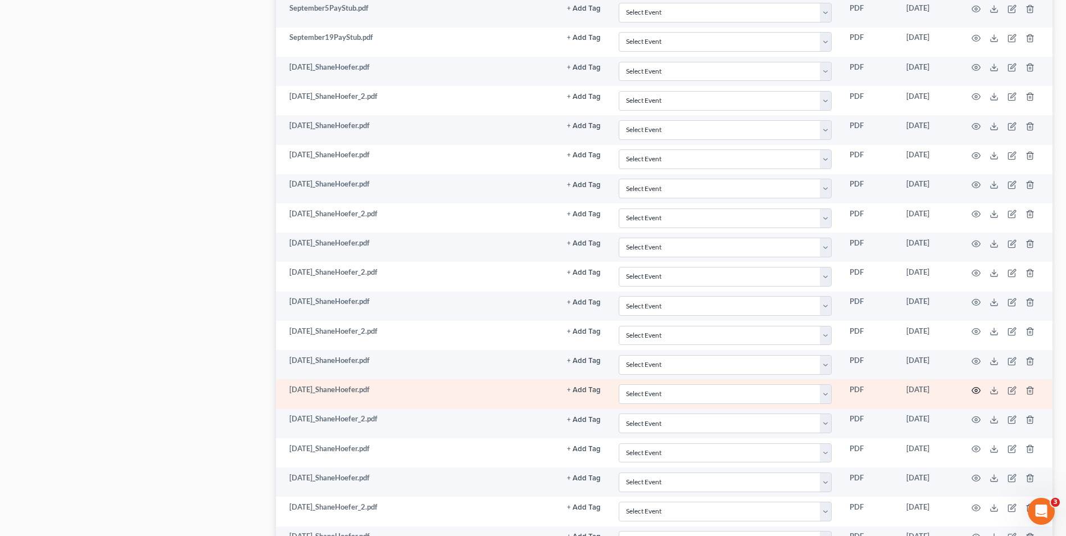
click at [977, 392] on icon "button" at bounding box center [976, 390] width 9 height 9
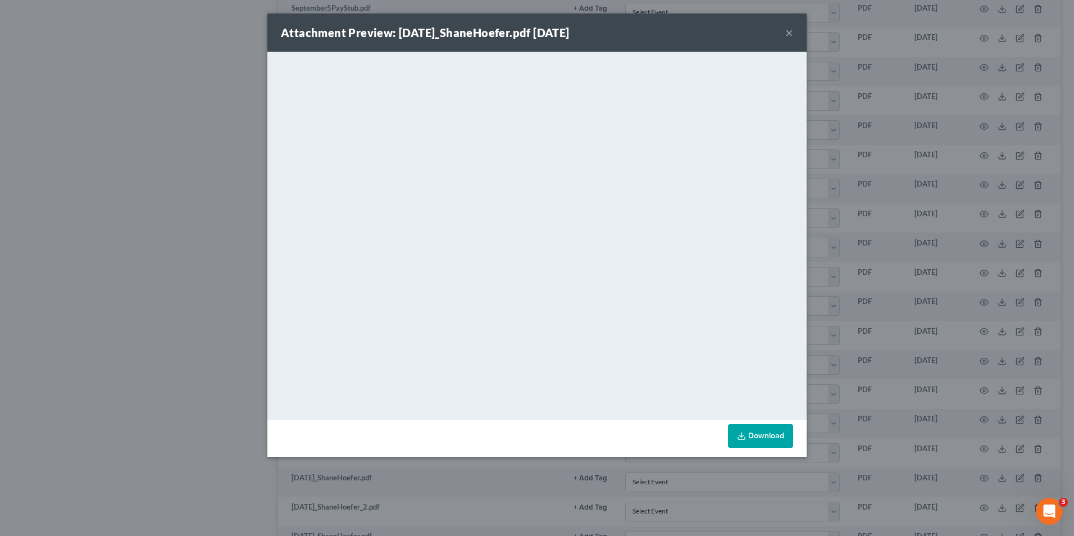
click at [870, 403] on div "Attachment Preview: [DATE]_ShaneHoefer.pdf [DATE] × <object ng-attr-data='[URL]…" at bounding box center [537, 268] width 1074 height 536
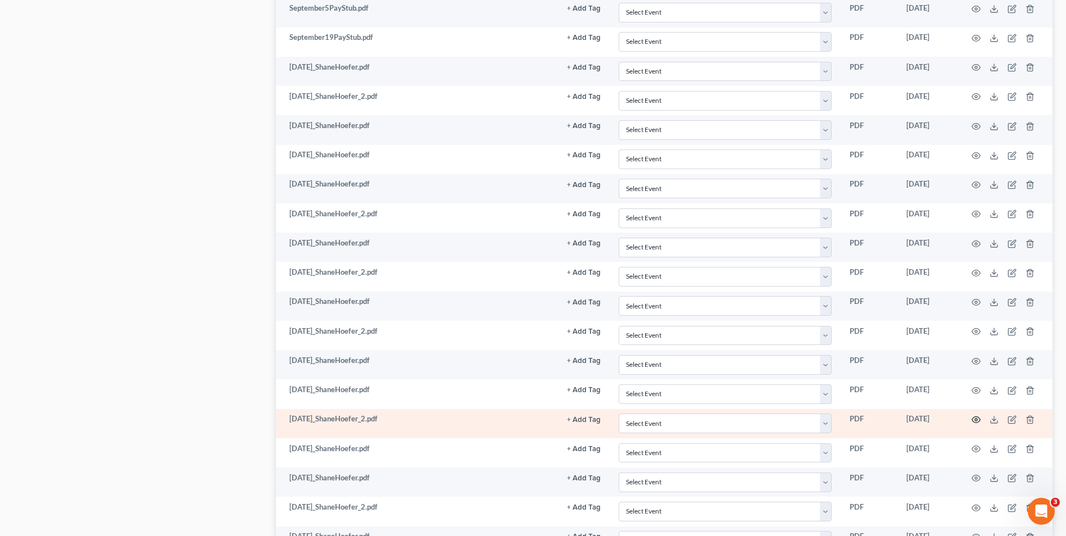
click at [972, 419] on icon "button" at bounding box center [976, 420] width 8 height 6
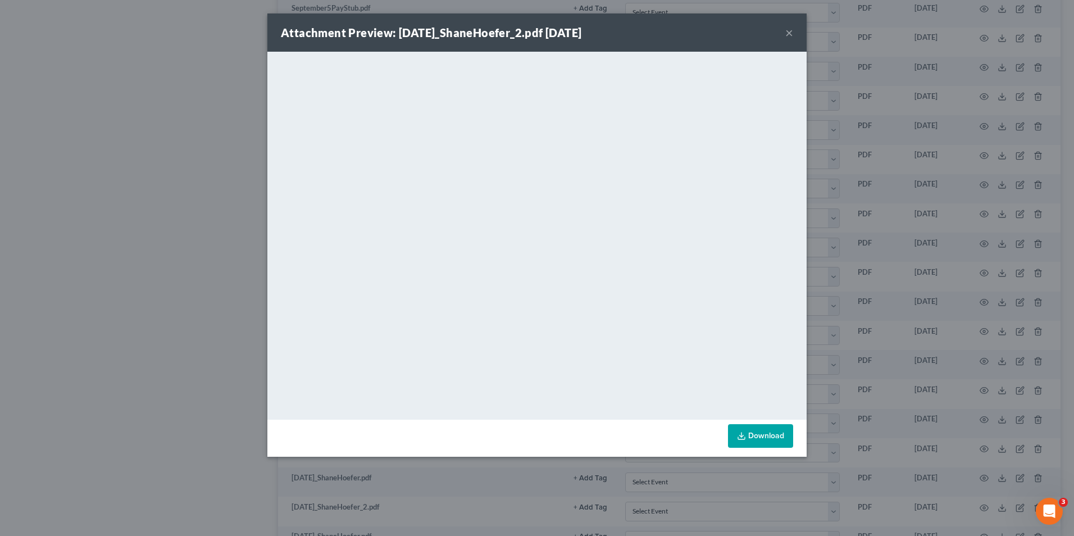
click at [1008, 376] on div "Attachment Preview: [DATE]_ShaneHoefer_2.pdf [DATE] × <object ng-attr-data='[UR…" at bounding box center [537, 268] width 1074 height 536
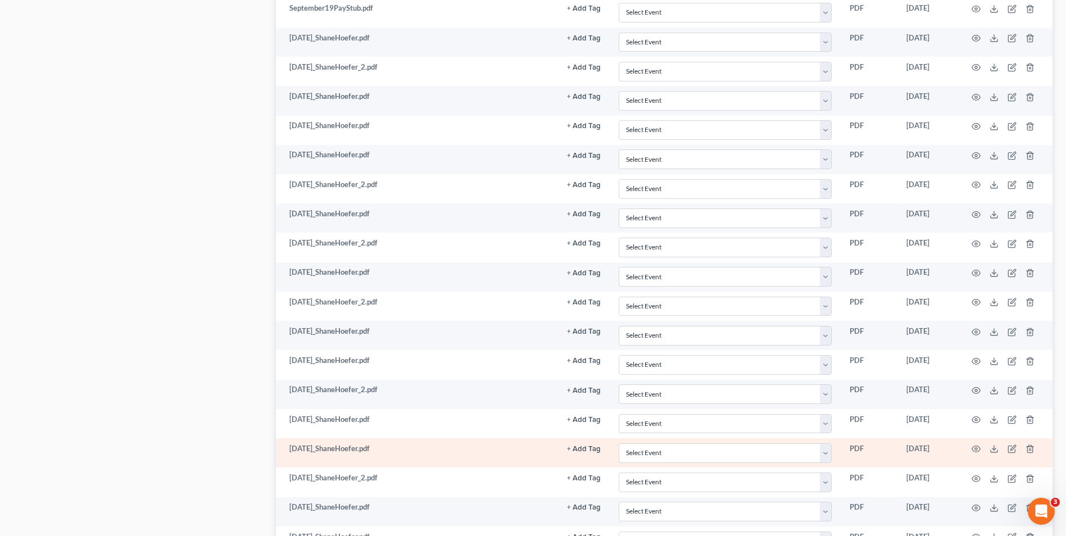
scroll to position [769, 0]
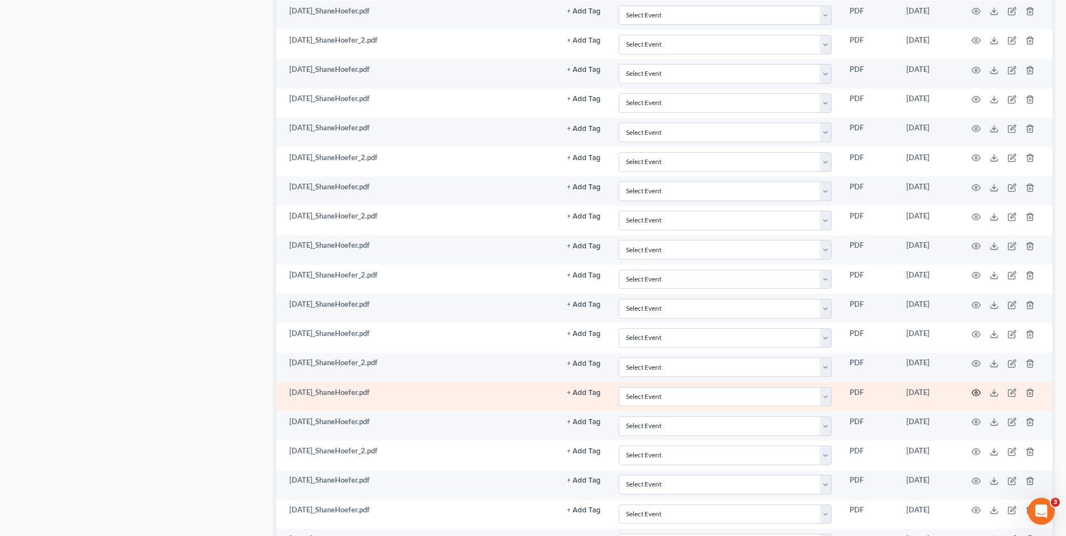
click at [977, 394] on icon "button" at bounding box center [976, 392] width 9 height 9
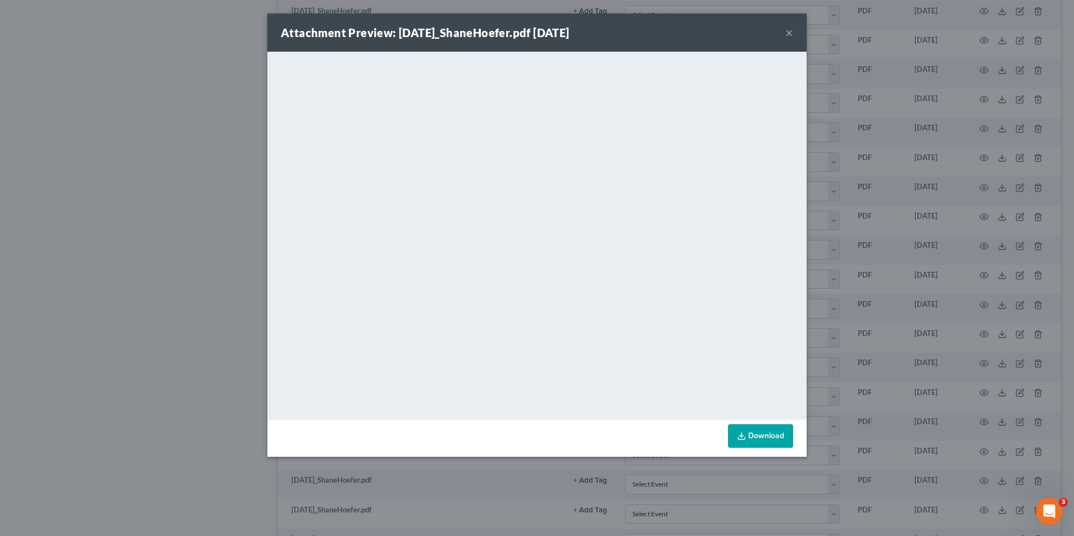
click at [893, 344] on div "Attachment Preview: [DATE]_ShaneHoefer.pdf [DATE] × <object ng-attr-data='[URL]…" at bounding box center [537, 268] width 1074 height 536
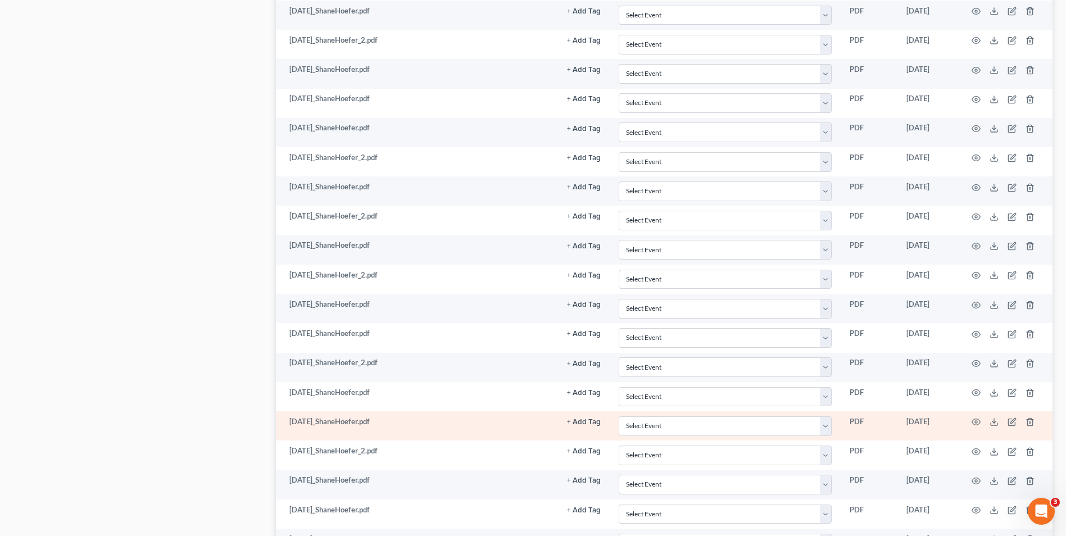
click at [983, 420] on td at bounding box center [1005, 425] width 94 height 29
click at [979, 420] on icon "button" at bounding box center [976, 422] width 9 height 9
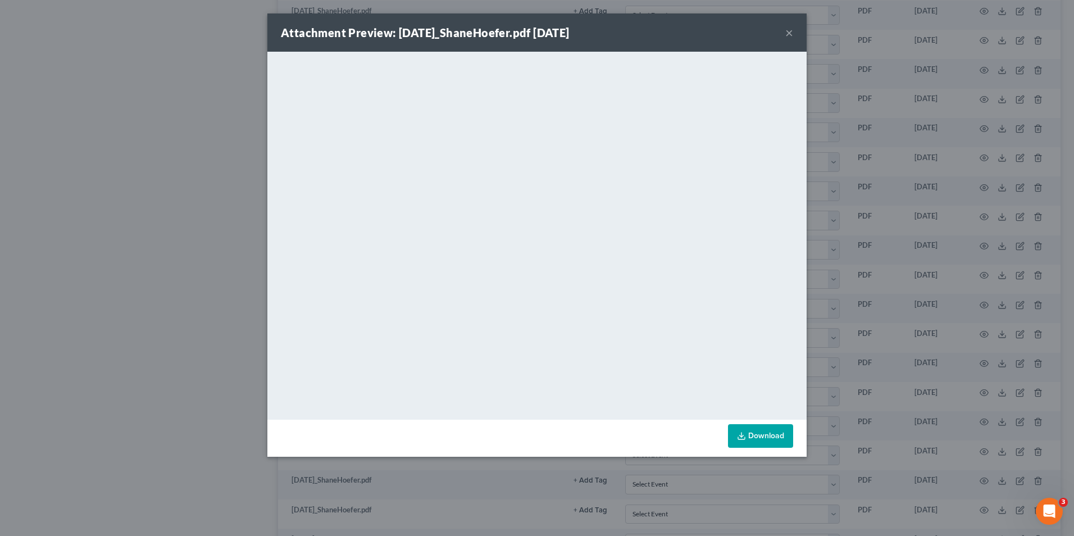
click at [930, 366] on div "Attachment Preview: [DATE]_ShaneHoefer.pdf [DATE] × <object ng-attr-data='[URL]…" at bounding box center [537, 268] width 1074 height 536
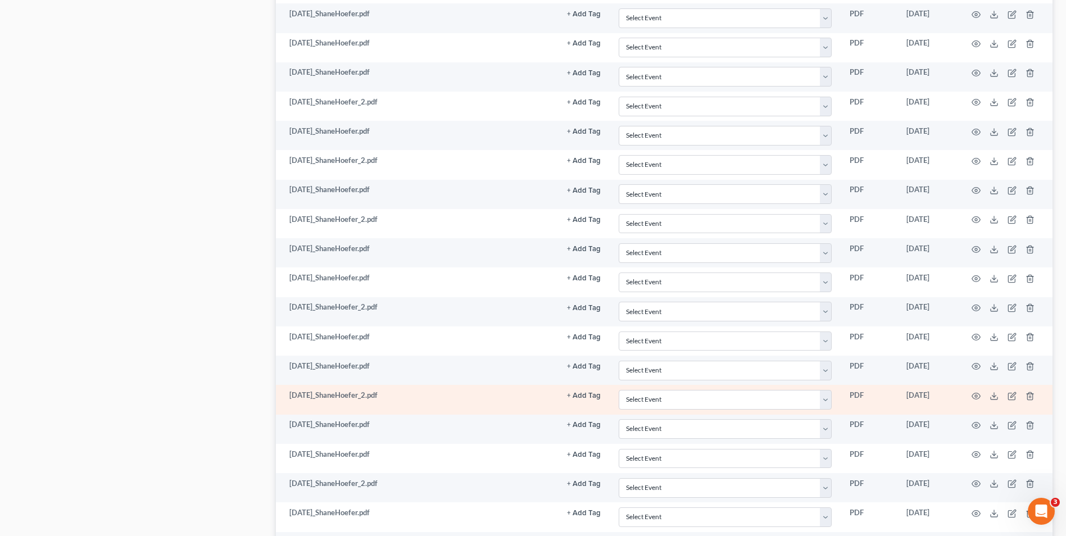
scroll to position [825, 0]
click at [974, 395] on icon "button" at bounding box center [976, 395] width 9 height 9
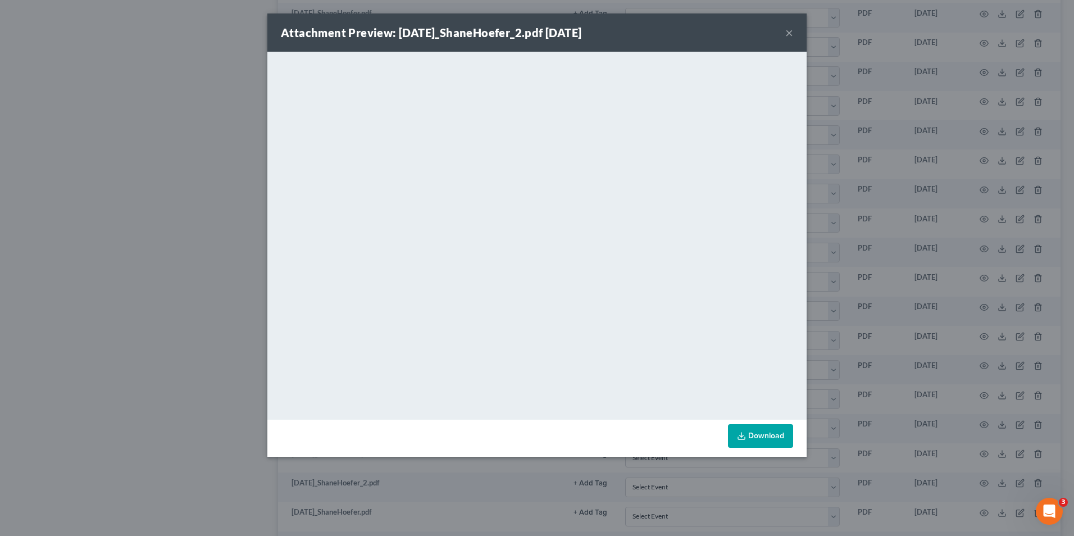
click at [812, 399] on div "Attachment Preview: [DATE]_ShaneHoefer_2.pdf [DATE] × <object ng-attr-data='[UR…" at bounding box center [537, 268] width 1074 height 536
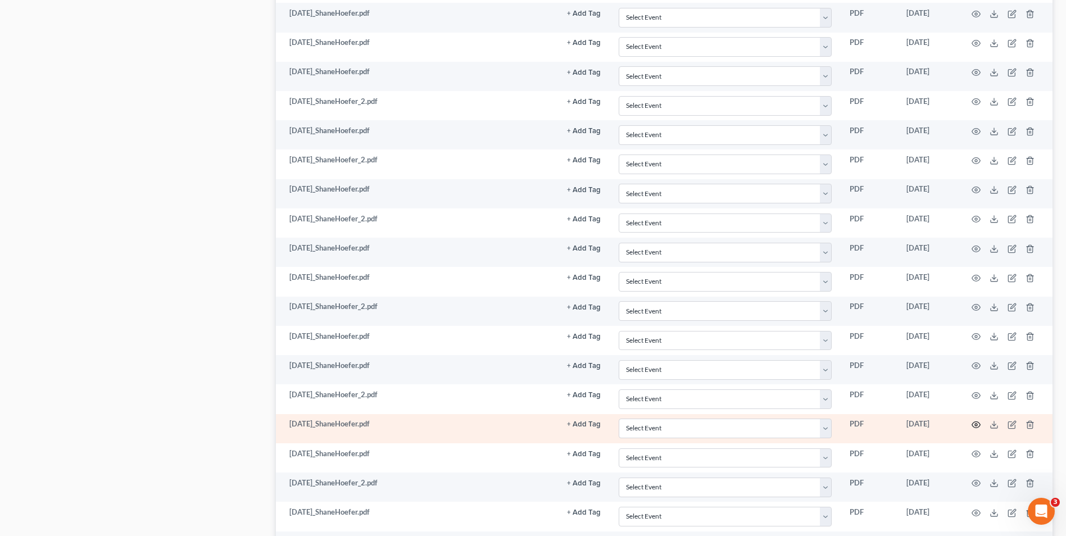
click at [977, 427] on icon "button" at bounding box center [976, 424] width 9 height 9
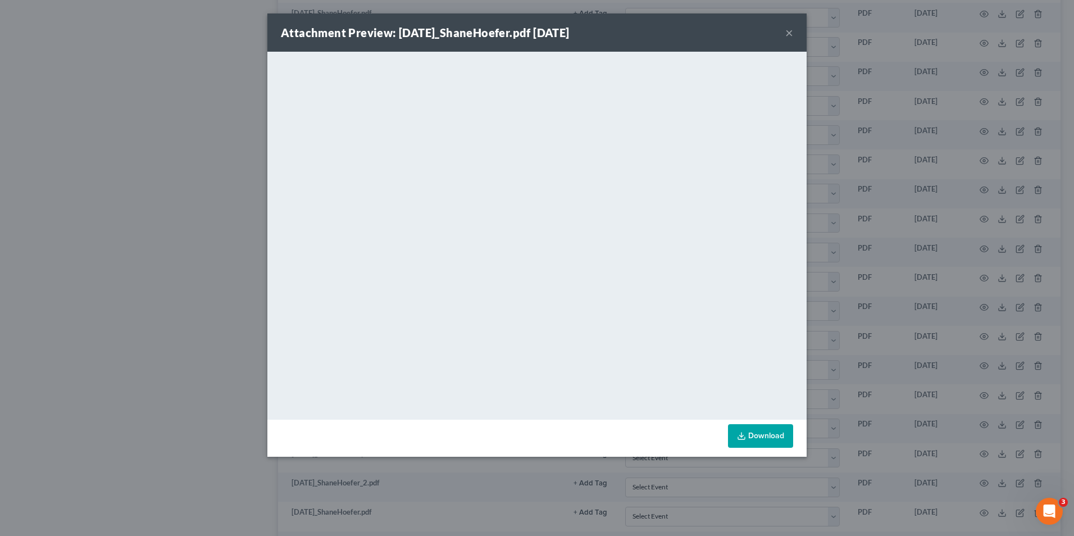
click at [942, 344] on div "Attachment Preview: [DATE]_ShaneHoefer.pdf [DATE] × <object ng-attr-data='[URL]…" at bounding box center [537, 268] width 1074 height 536
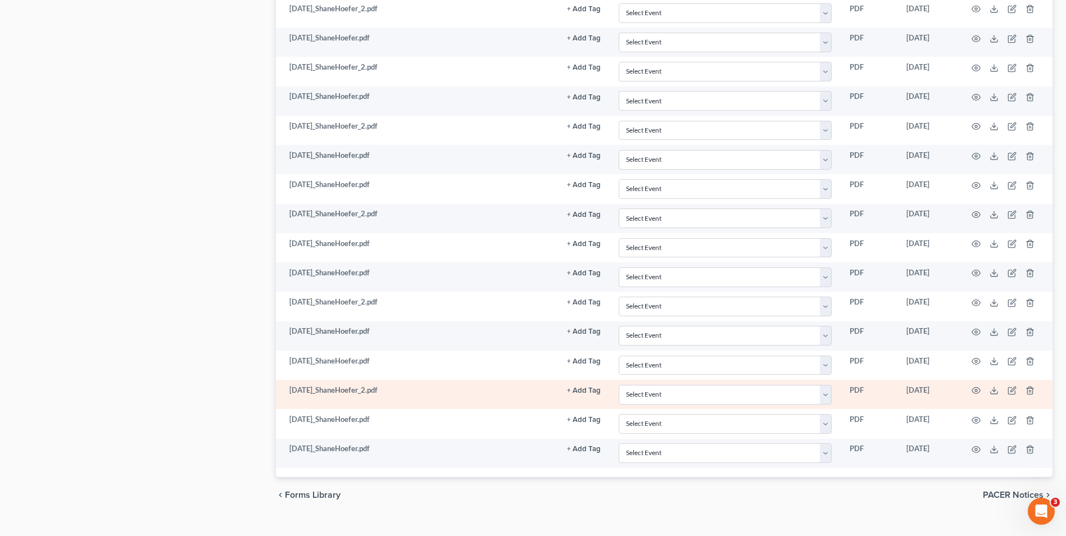
scroll to position [937, 0]
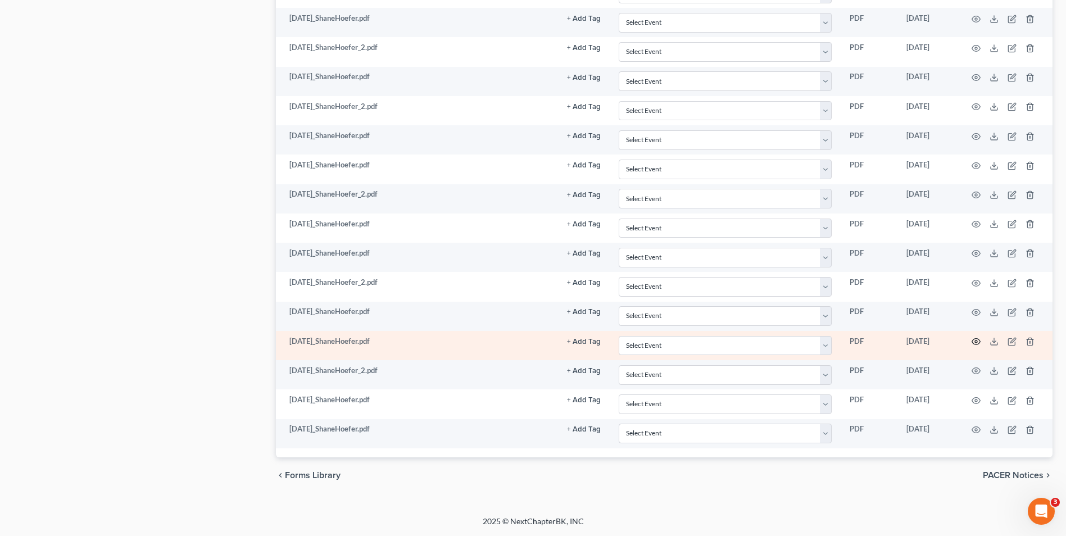
click at [973, 343] on icon "button" at bounding box center [976, 342] width 8 height 6
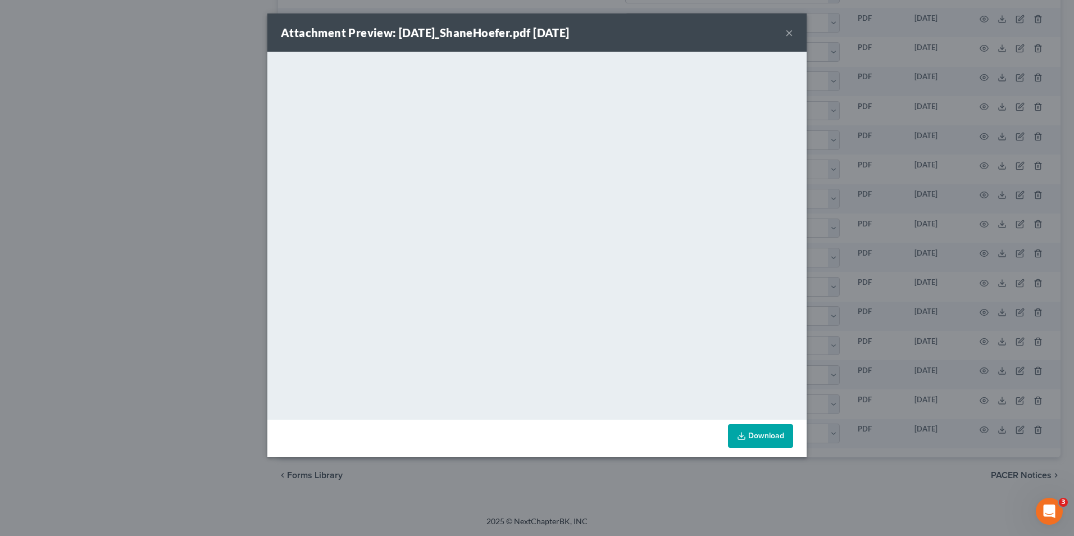
click at [948, 359] on div "Attachment Preview: [DATE]_ShaneHoefer.pdf [DATE] × <object ng-attr-data='[URL]…" at bounding box center [537, 268] width 1074 height 536
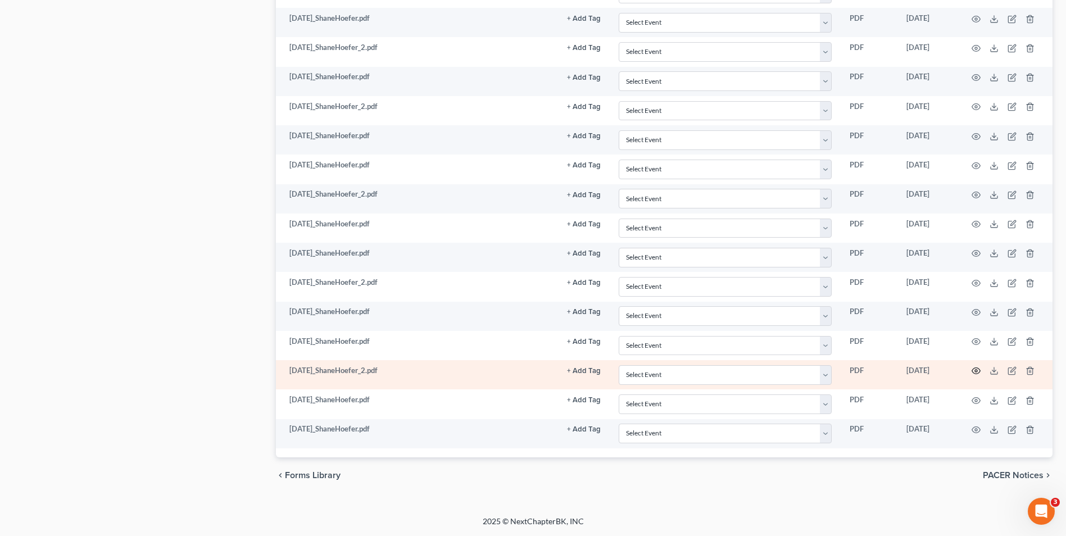
click at [975, 370] on circle "button" at bounding box center [976, 371] width 2 height 2
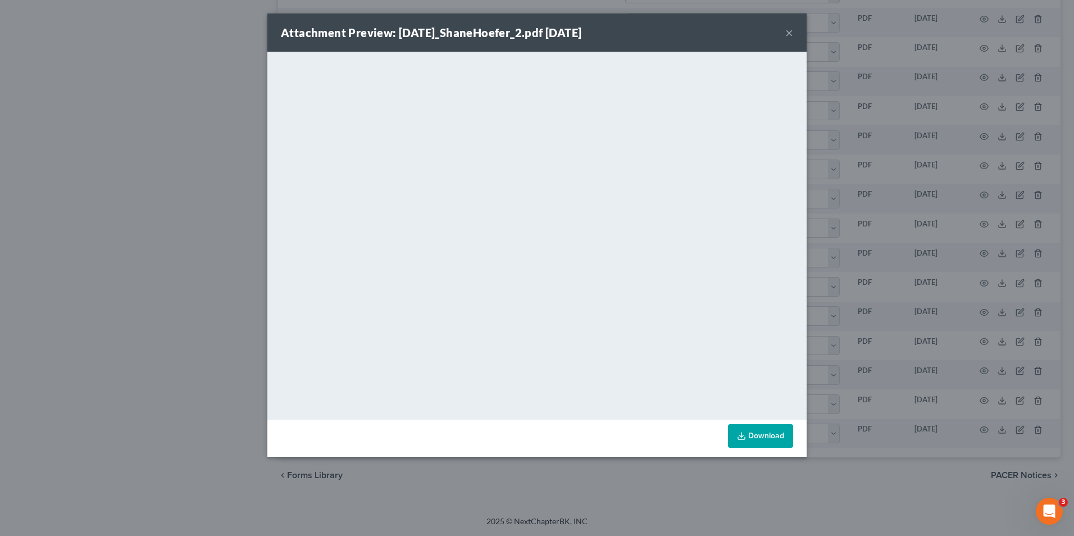
click at [918, 410] on div "Attachment Preview: [DATE]_ShaneHoefer_2.pdf [DATE] × <object ng-attr-data='[UR…" at bounding box center [537, 268] width 1074 height 536
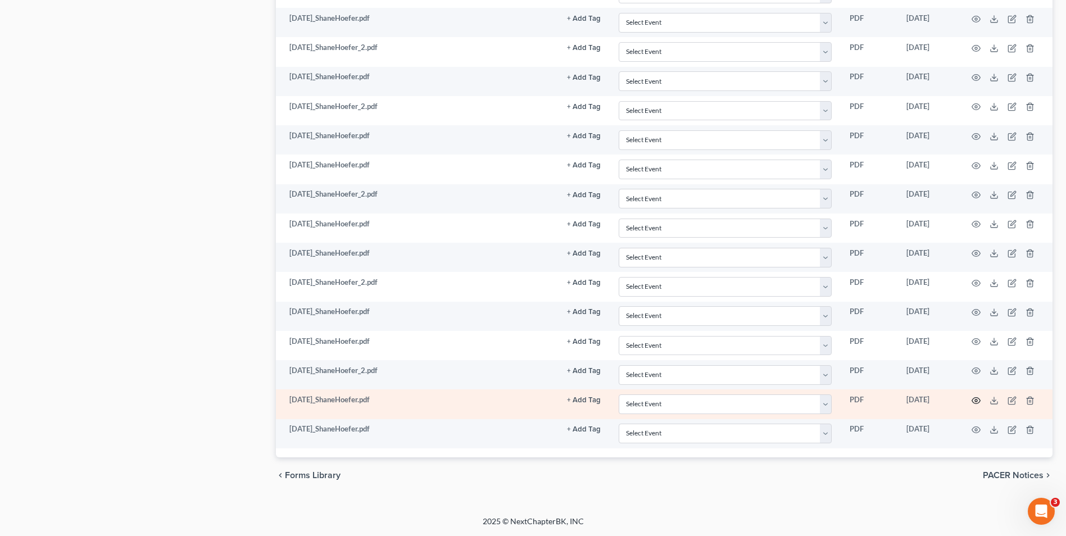
click at [978, 401] on icon "button" at bounding box center [976, 400] width 9 height 9
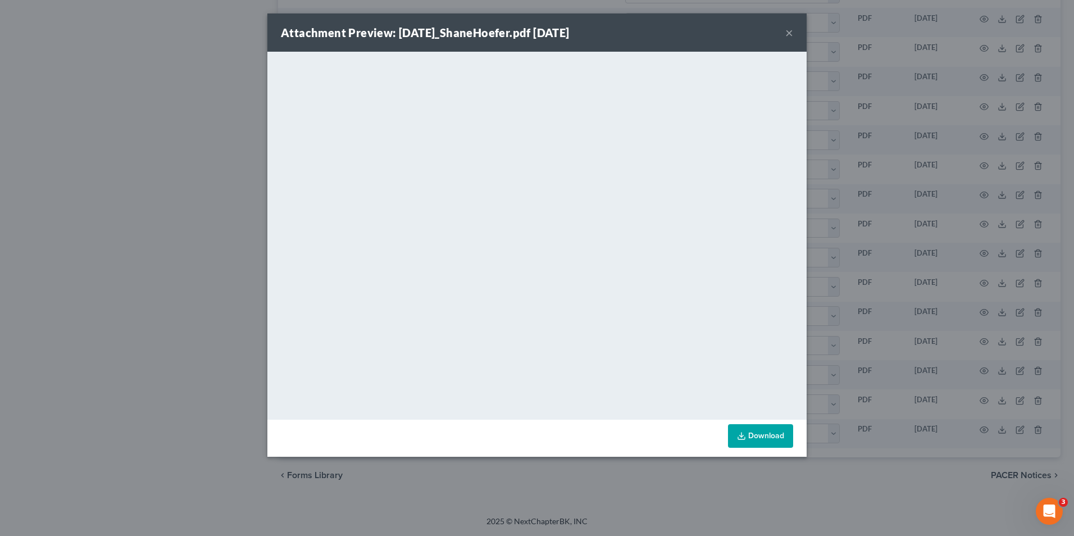
click at [941, 449] on div "Attachment Preview: [DATE]_ShaneHoefer.pdf [DATE] × <object ng-attr-data='[URL]…" at bounding box center [537, 268] width 1074 height 536
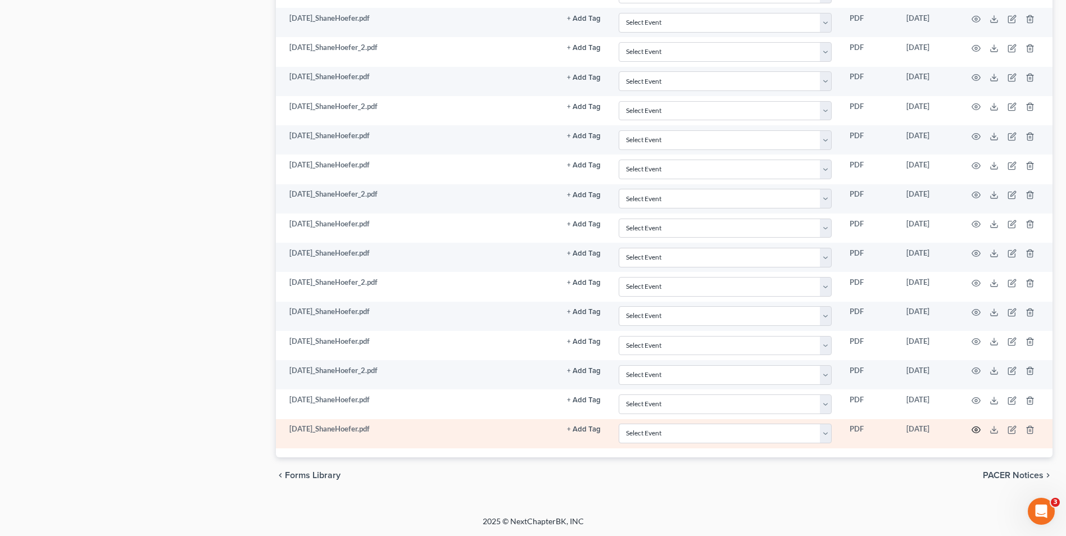
click at [978, 428] on icon "button" at bounding box center [976, 429] width 9 height 9
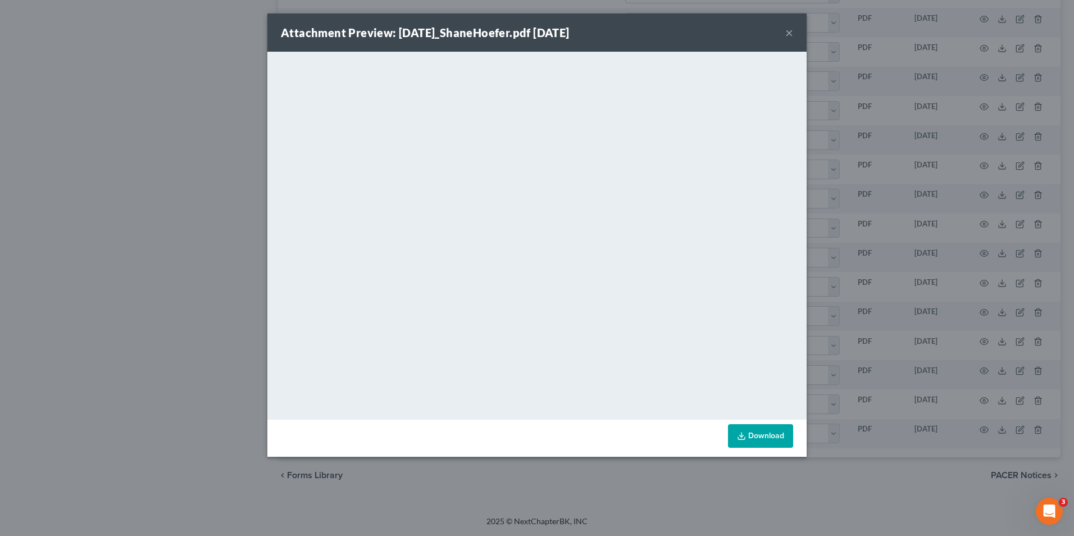
click at [968, 301] on div "Attachment Preview: [DATE]_ShaneHoefer.pdf [DATE] × <object ng-attr-data='[URL]…" at bounding box center [537, 268] width 1074 height 536
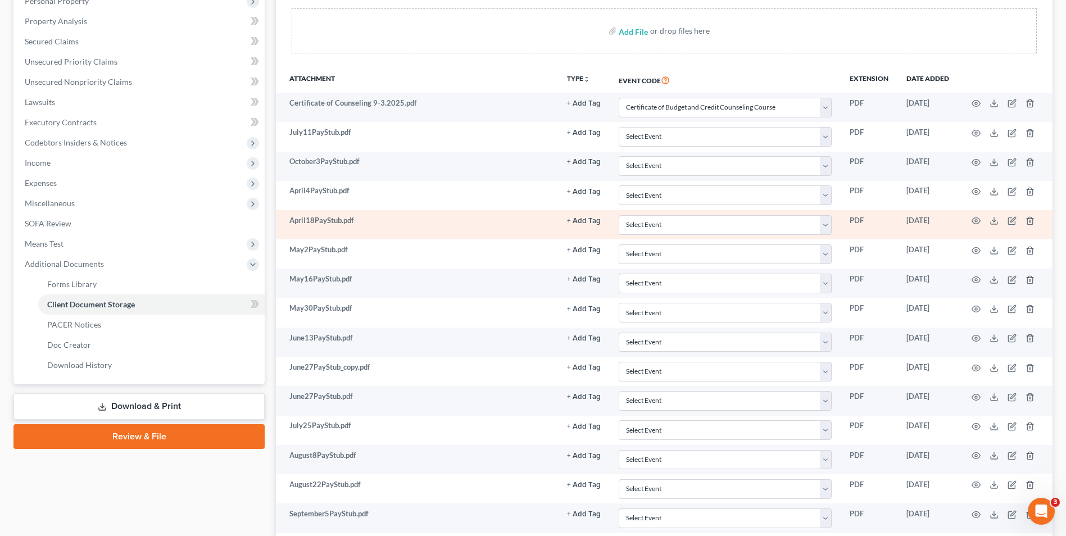
scroll to position [0, 0]
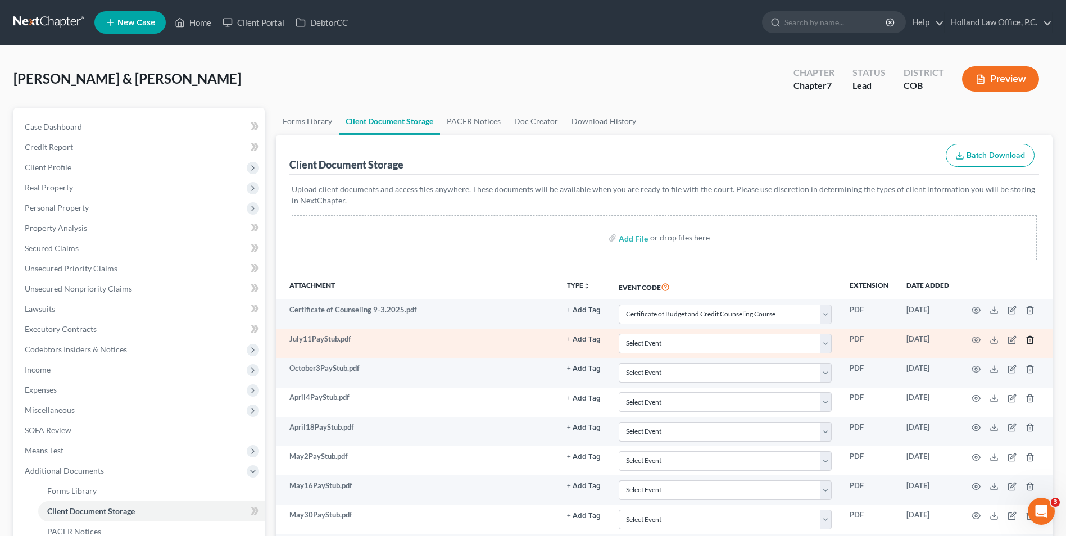
click at [1028, 339] on icon "button" at bounding box center [1030, 339] width 9 height 9
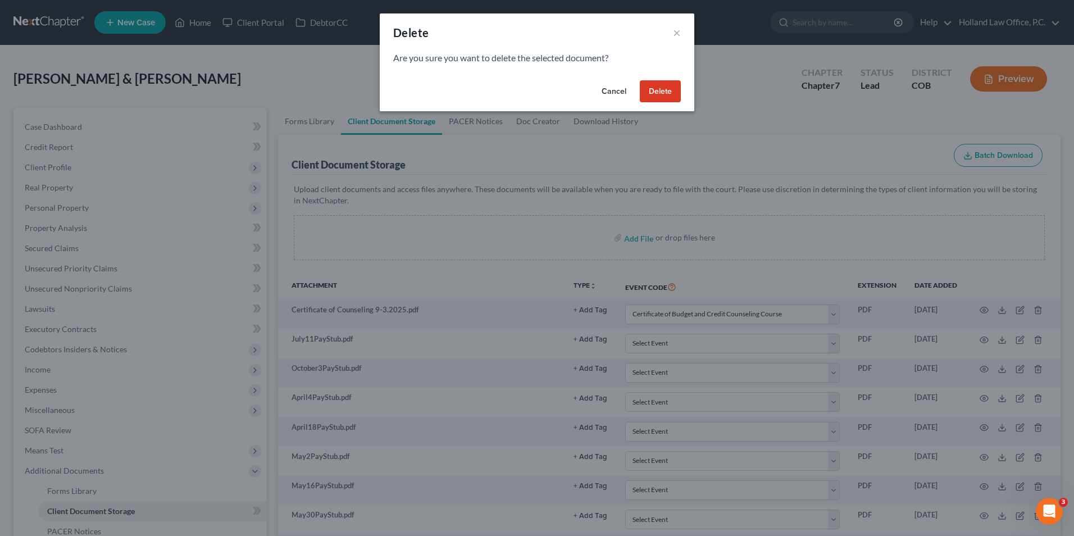
click at [656, 94] on button "Delete" at bounding box center [660, 91] width 41 height 22
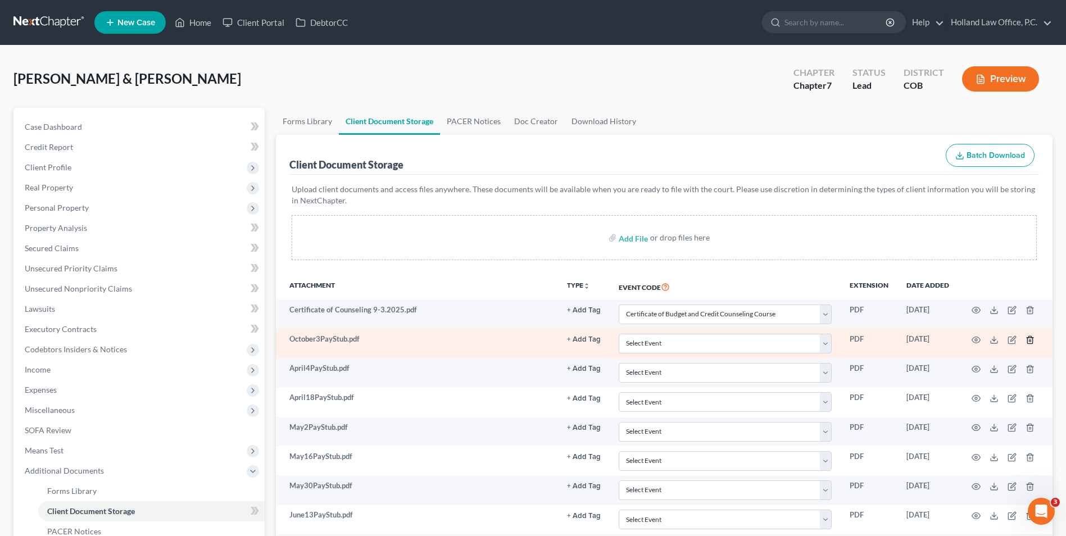
click at [1029, 339] on icon "button" at bounding box center [1030, 339] width 9 height 9
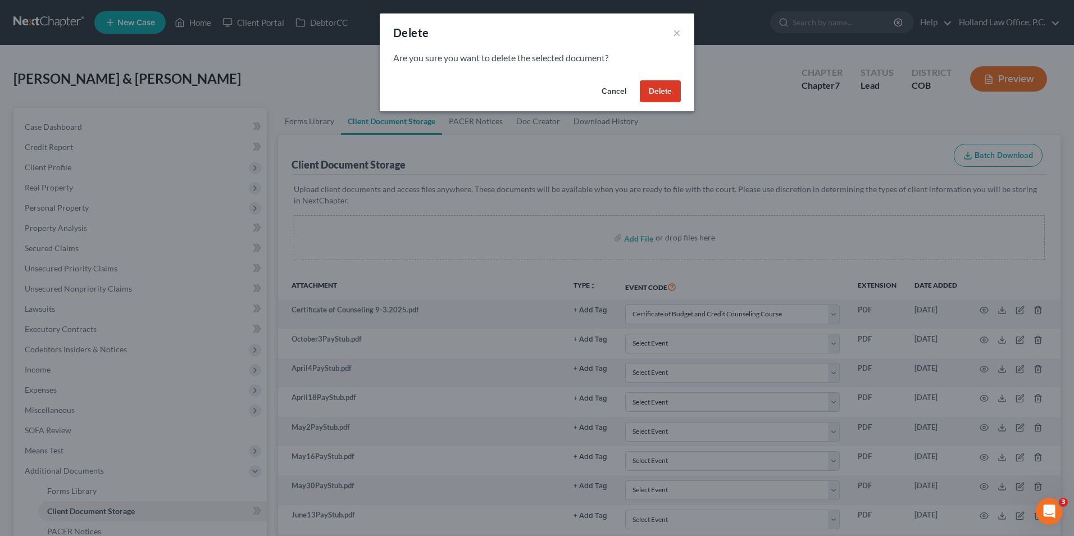
click at [665, 95] on button "Delete" at bounding box center [660, 91] width 41 height 22
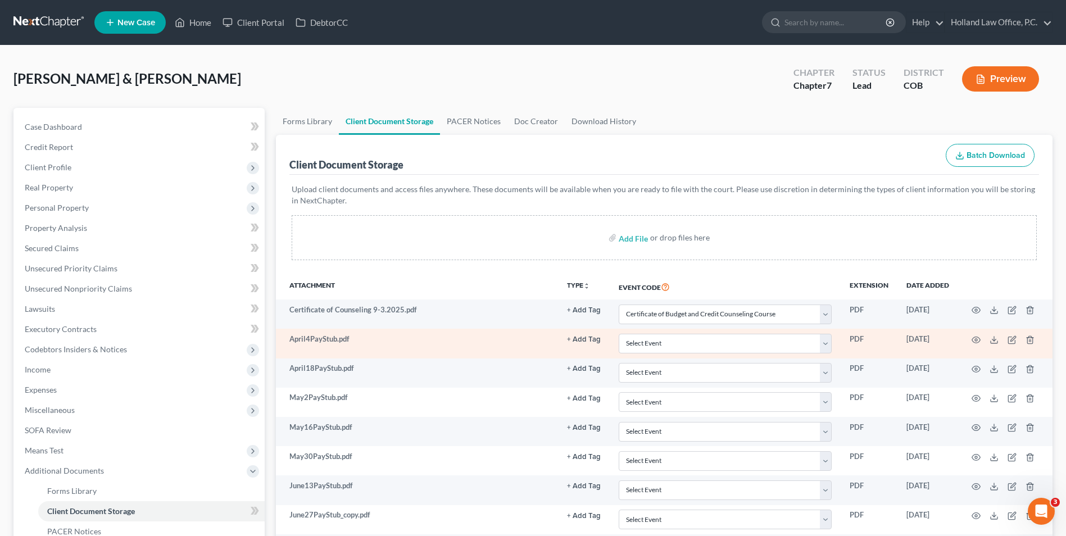
click at [1024, 340] on td at bounding box center [1005, 343] width 94 height 29
click at [1029, 339] on line "button" at bounding box center [1029, 340] width 0 height 2
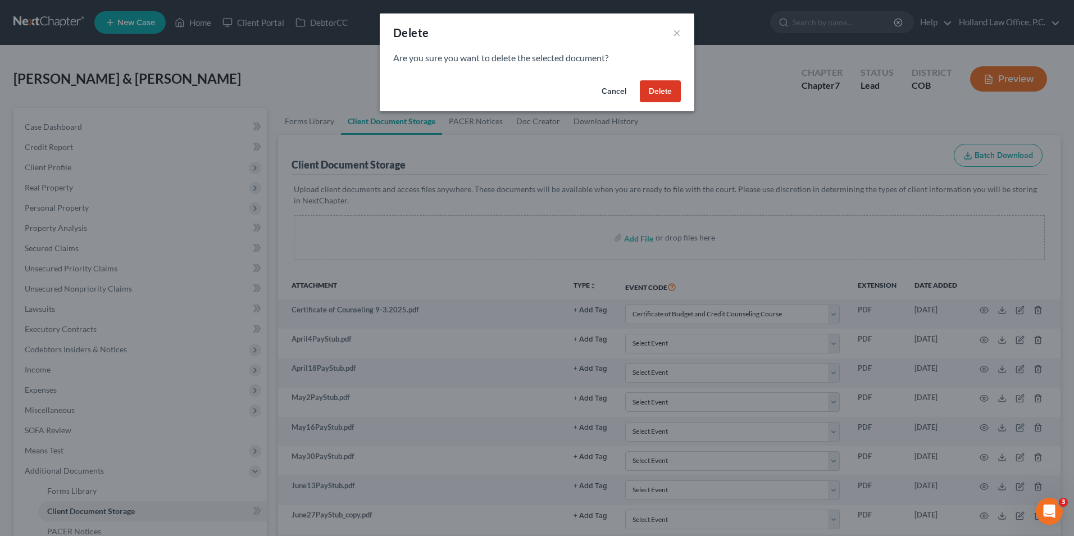
click at [650, 102] on button "Delete" at bounding box center [660, 91] width 41 height 22
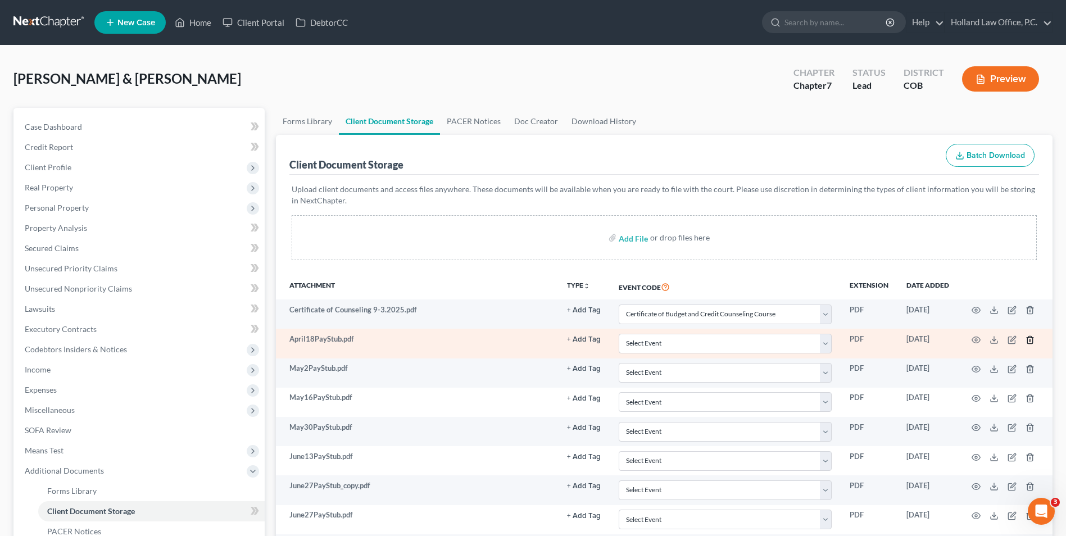
click at [1033, 337] on icon "button" at bounding box center [1030, 339] width 9 height 9
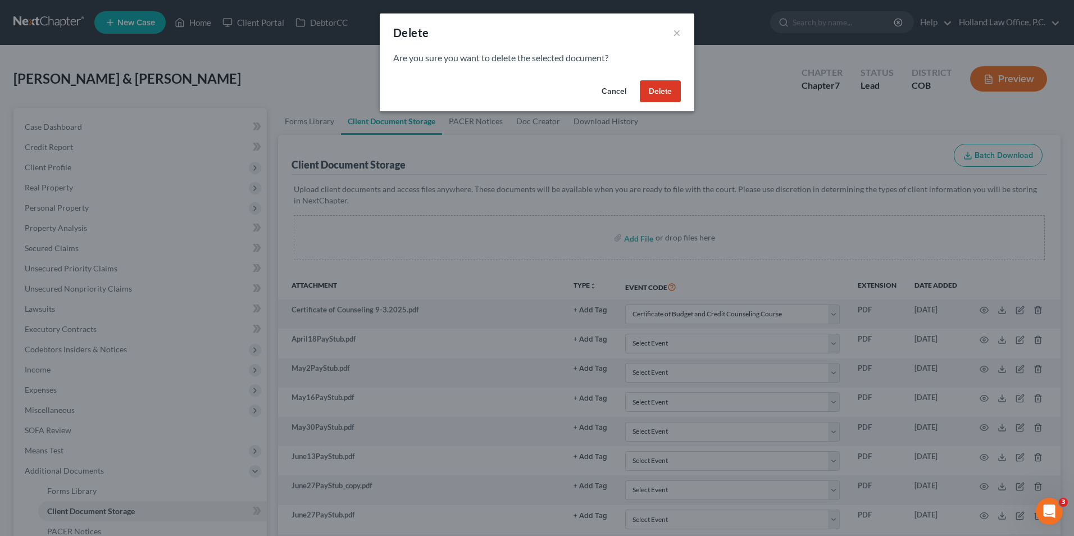
click at [661, 98] on button "Delete" at bounding box center [660, 91] width 41 height 22
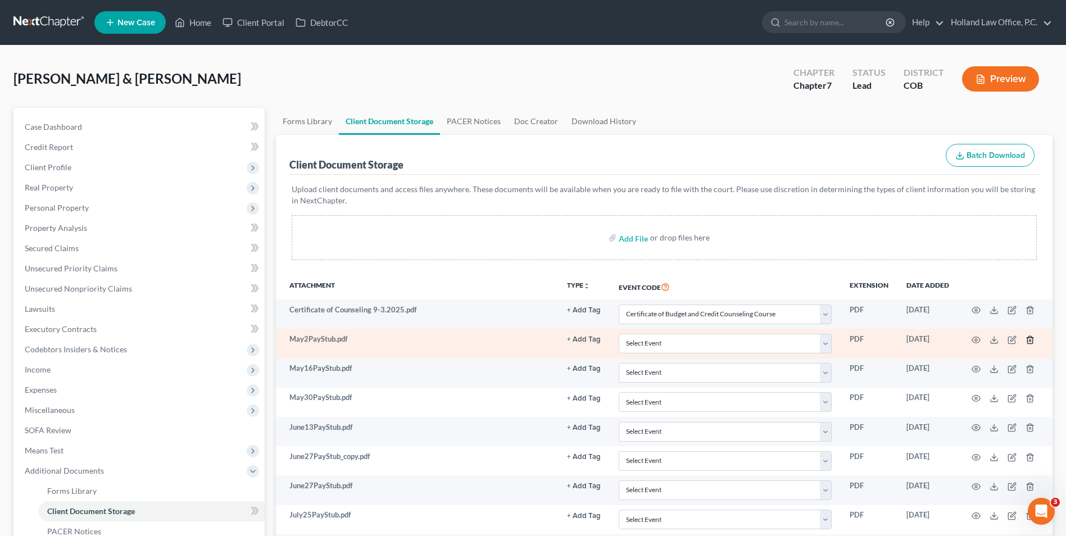
click at [1027, 340] on icon "button" at bounding box center [1029, 339] width 5 height 7
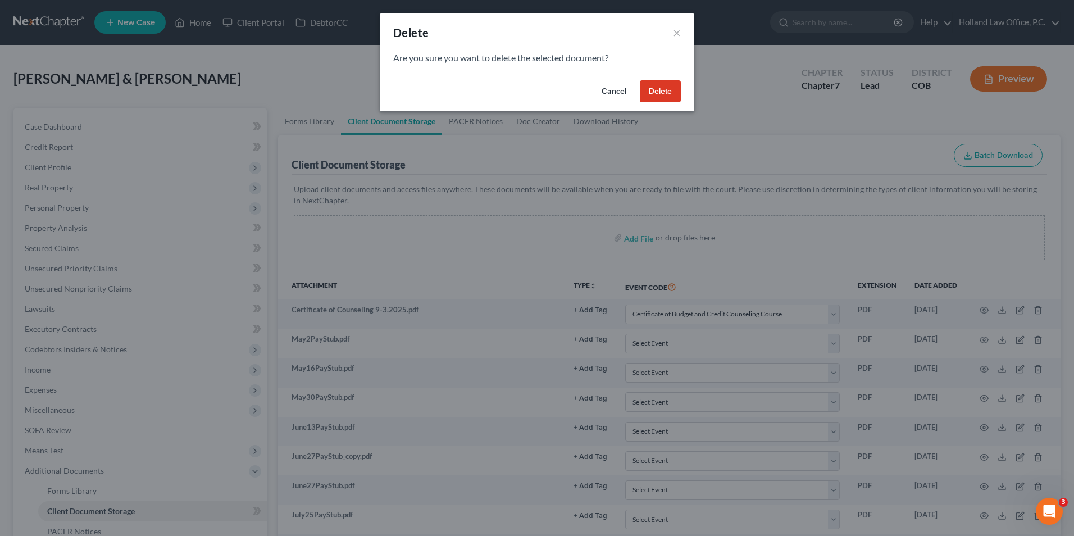
click at [663, 93] on button "Delete" at bounding box center [660, 91] width 41 height 22
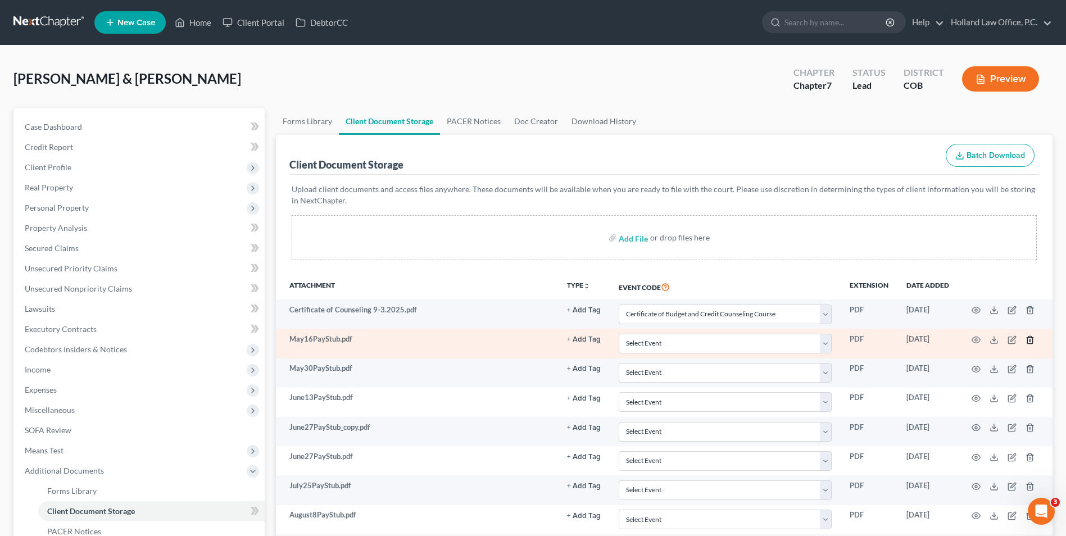
click at [1028, 337] on icon "button" at bounding box center [1029, 339] width 5 height 7
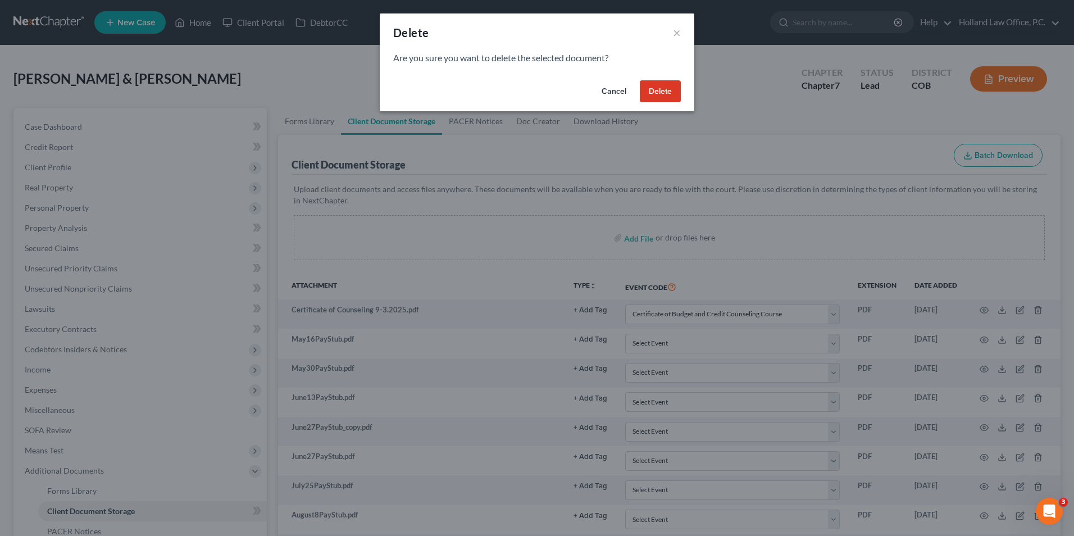
click at [668, 95] on button "Delete" at bounding box center [660, 91] width 41 height 22
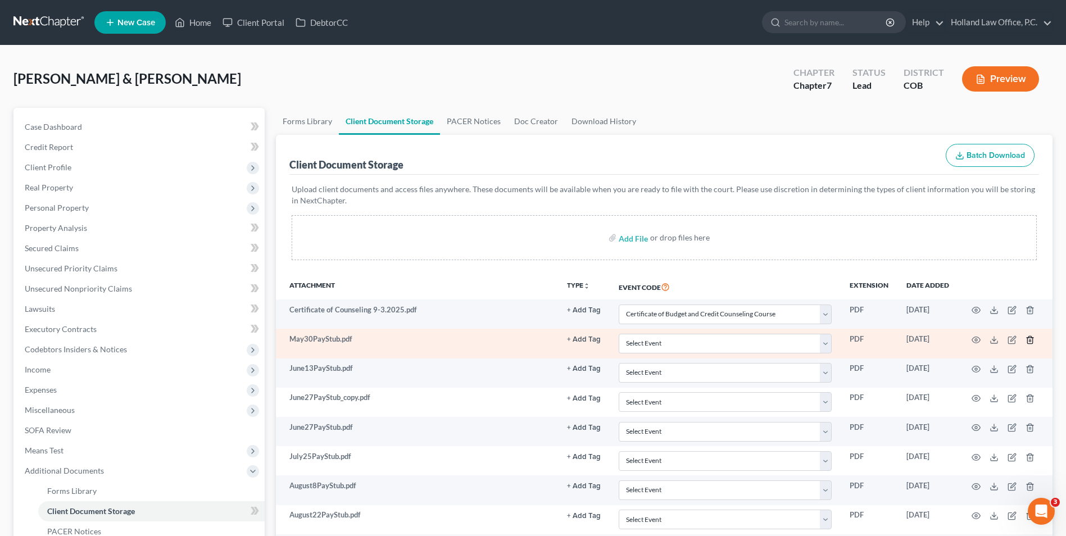
click at [1029, 340] on line "button" at bounding box center [1029, 340] width 0 height 2
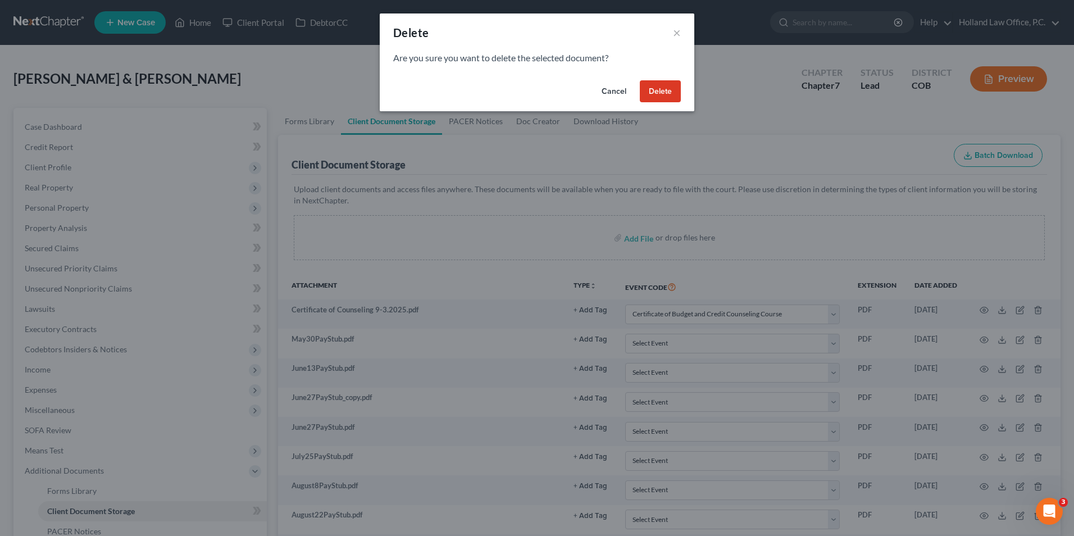
click at [671, 101] on button "Delete" at bounding box center [660, 91] width 41 height 22
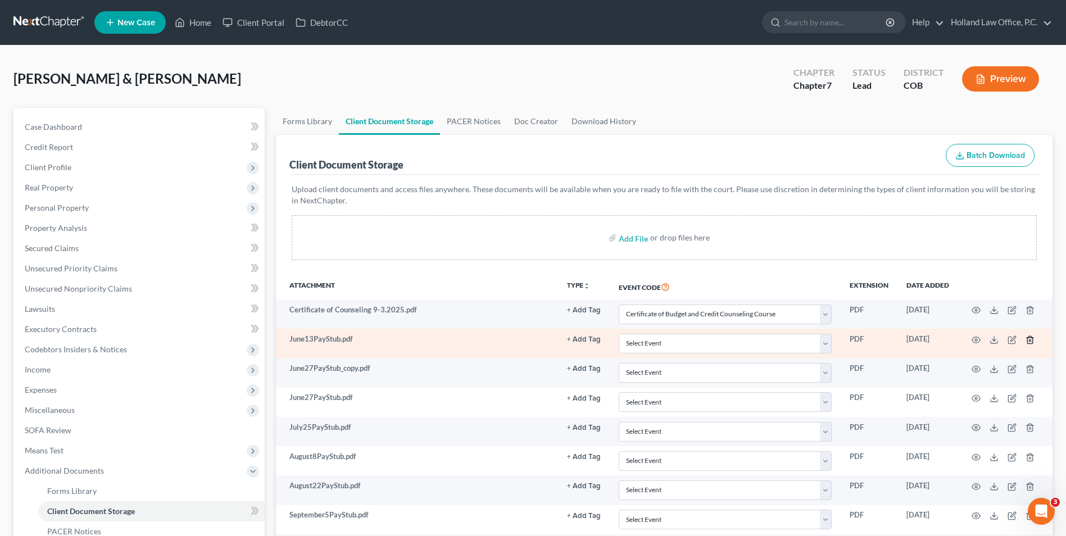
click at [1028, 341] on icon "button" at bounding box center [1030, 339] width 9 height 9
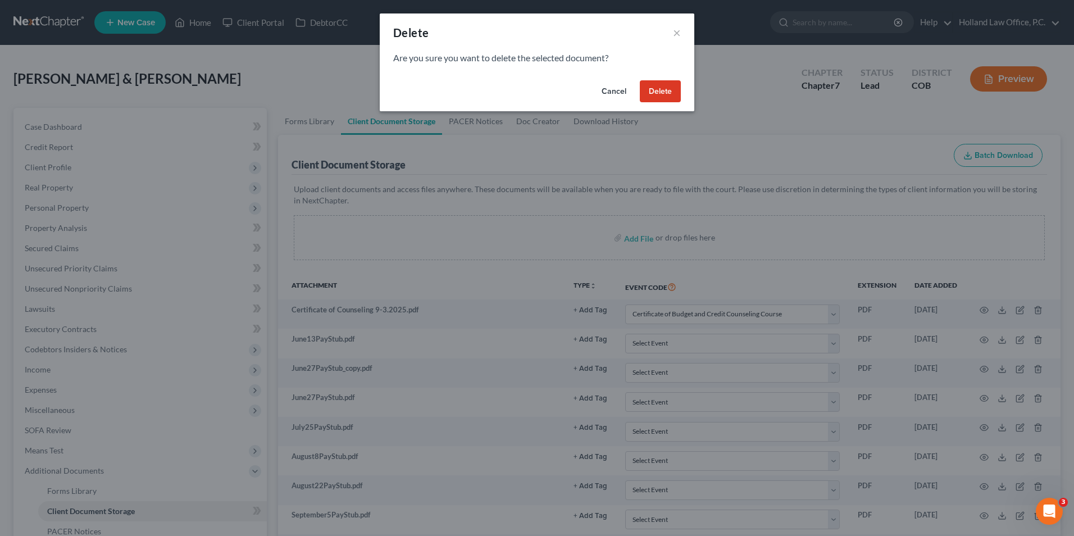
click at [671, 88] on button "Delete" at bounding box center [660, 91] width 41 height 22
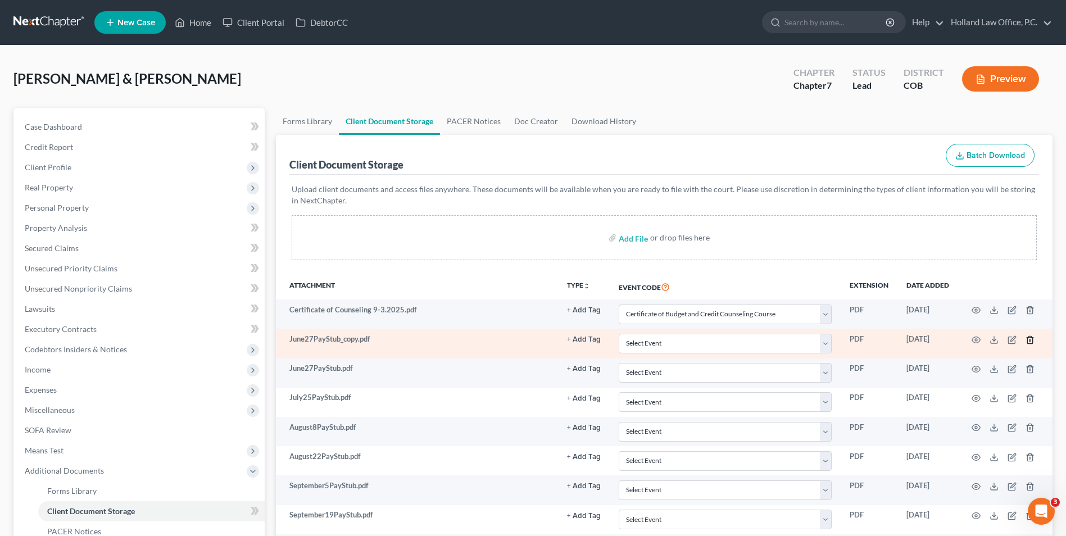
click at [1032, 340] on icon "button" at bounding box center [1029, 339] width 5 height 7
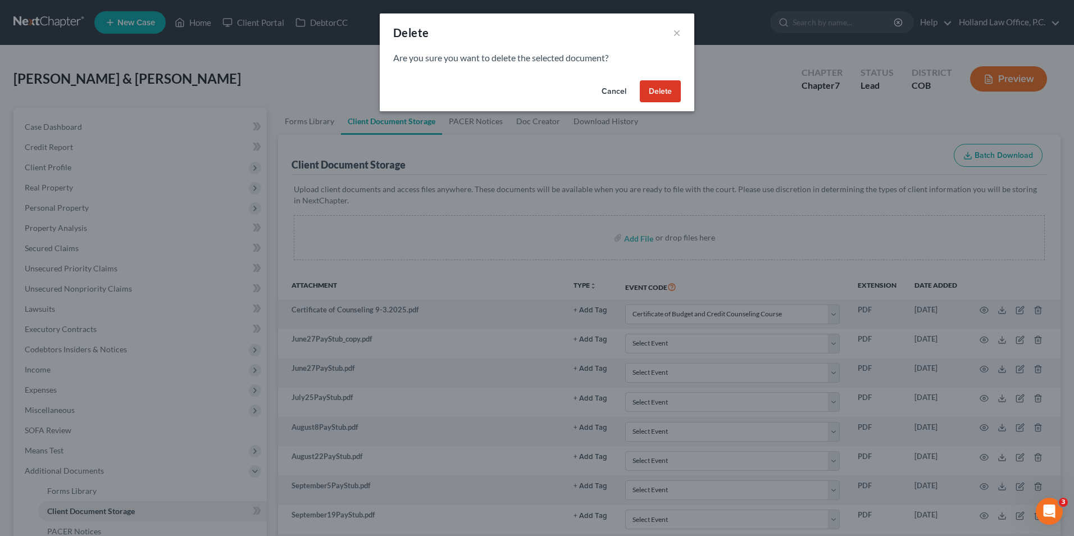
click at [644, 89] on button "Delete" at bounding box center [660, 91] width 41 height 22
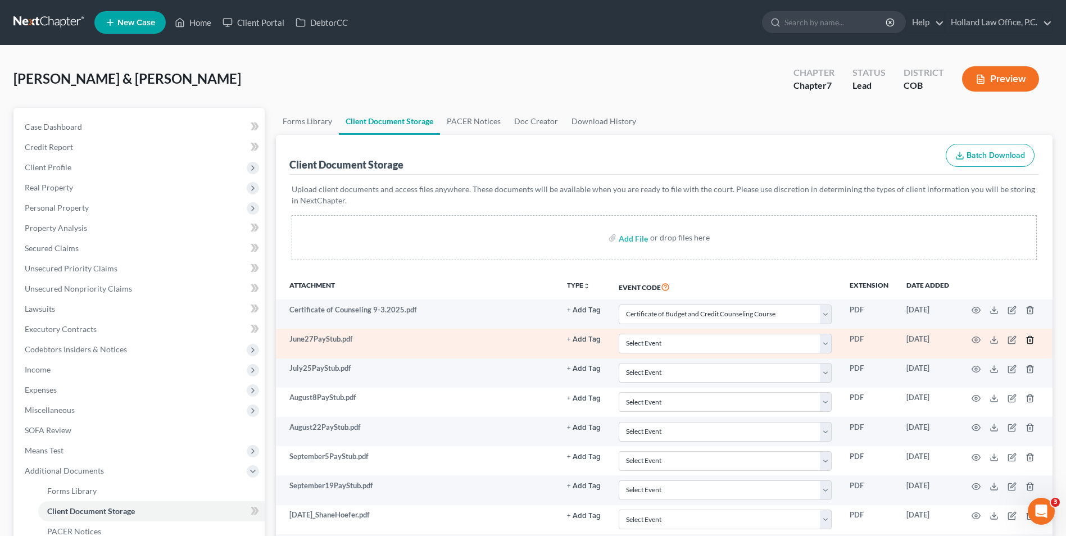
click at [1032, 341] on icon "button" at bounding box center [1030, 339] width 9 height 9
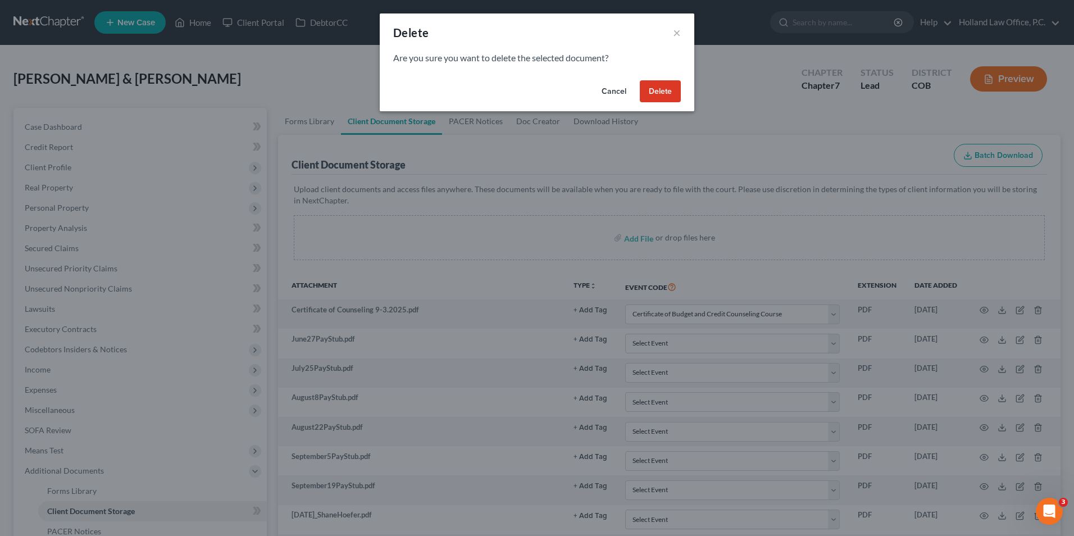
click at [650, 90] on button "Delete" at bounding box center [660, 91] width 41 height 22
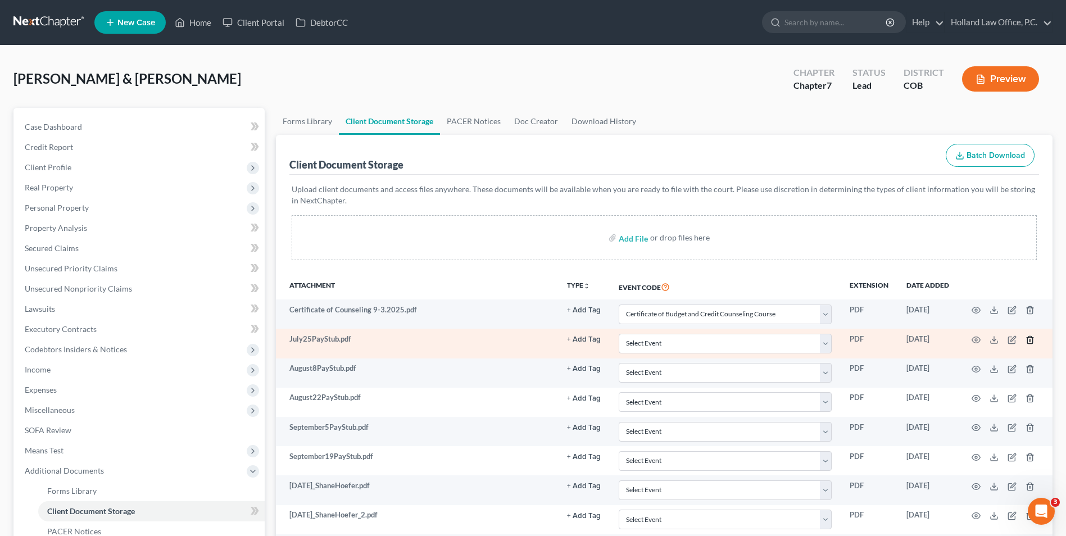
click at [1029, 337] on icon "button" at bounding box center [1030, 339] width 9 height 9
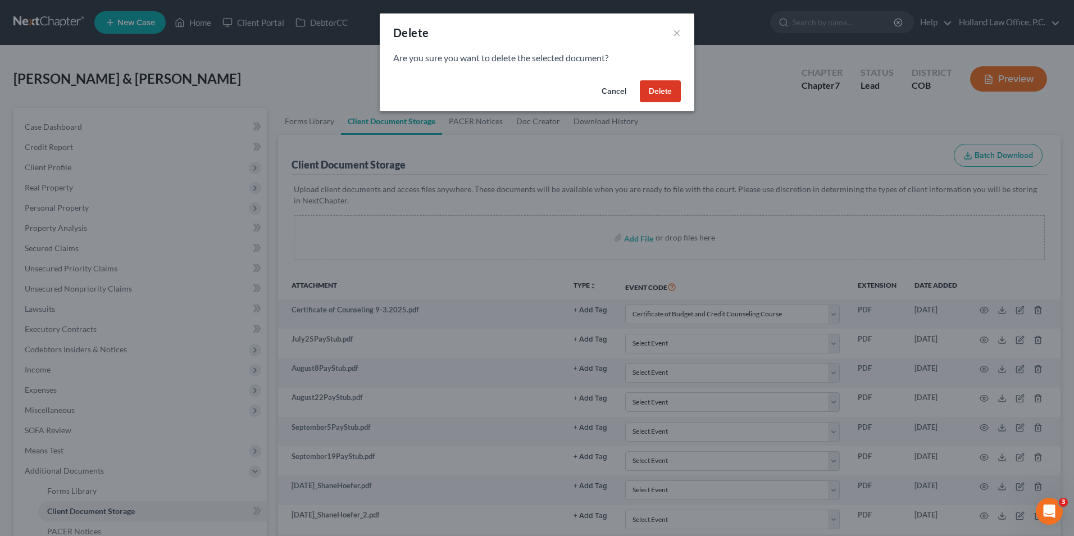
click at [661, 86] on button "Delete" at bounding box center [660, 91] width 41 height 22
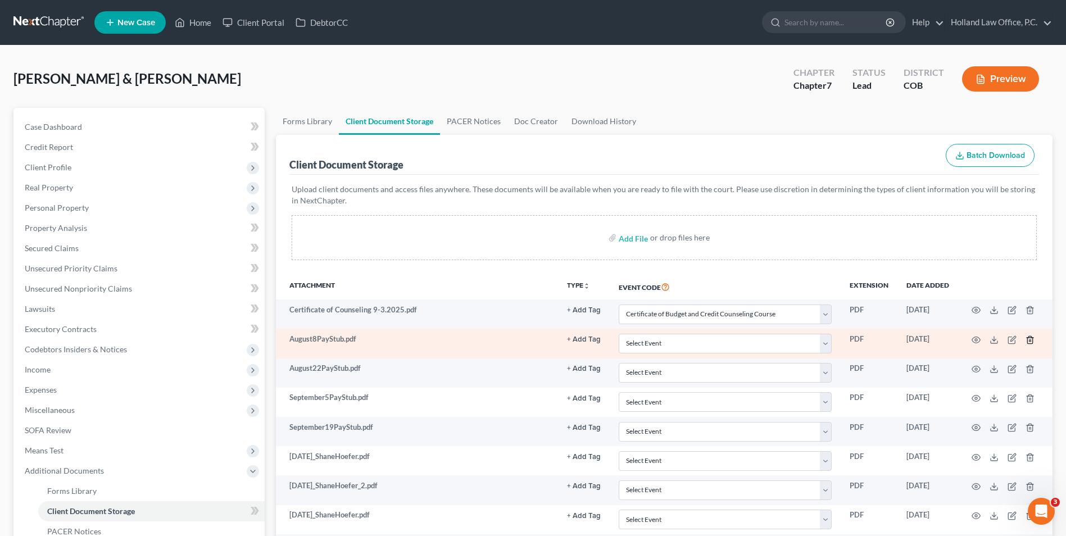
click at [1027, 339] on icon "button" at bounding box center [1030, 339] width 9 height 9
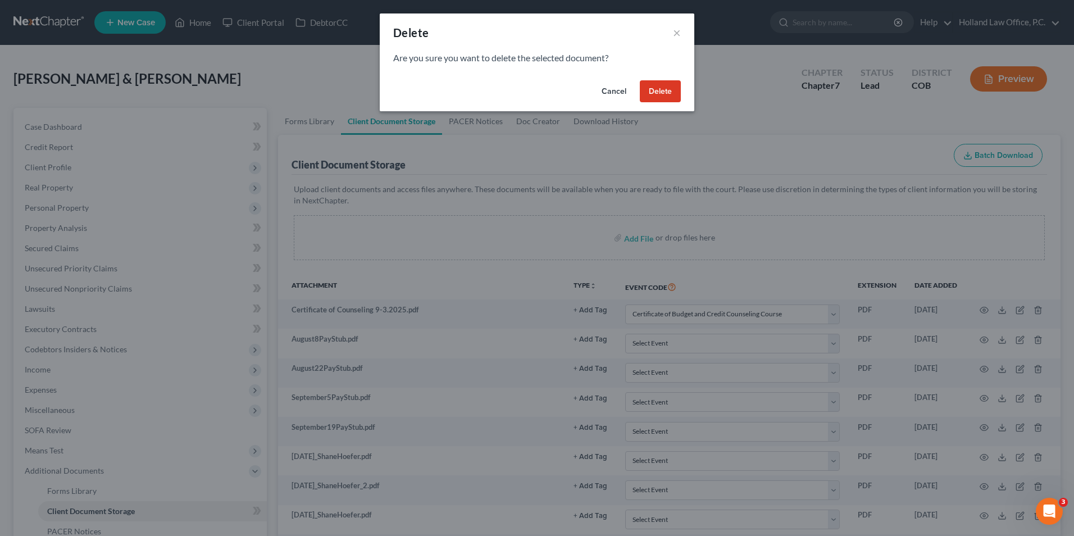
click at [667, 94] on button "Delete" at bounding box center [660, 91] width 41 height 22
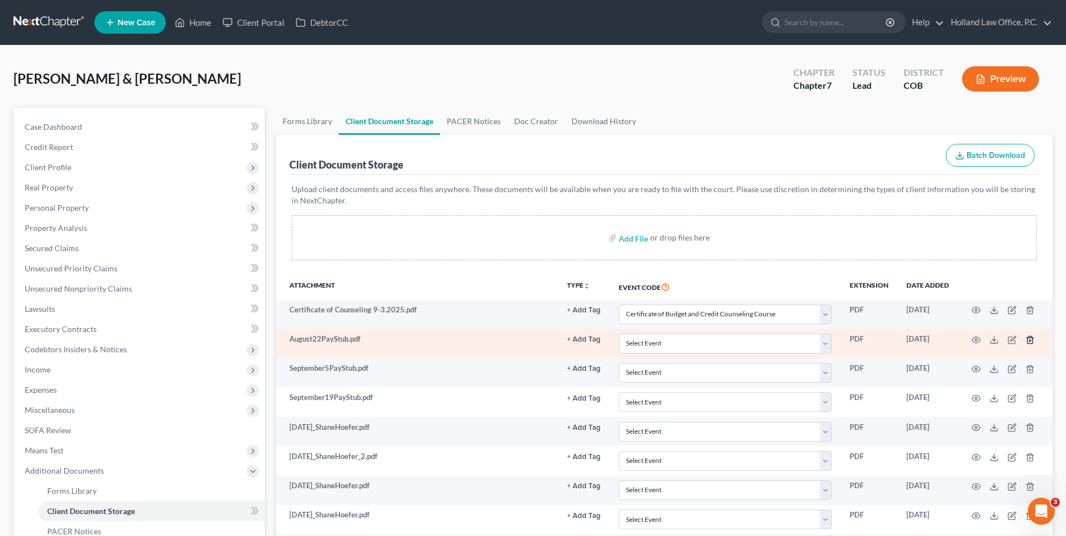
click at [1029, 341] on line "button" at bounding box center [1029, 340] width 0 height 2
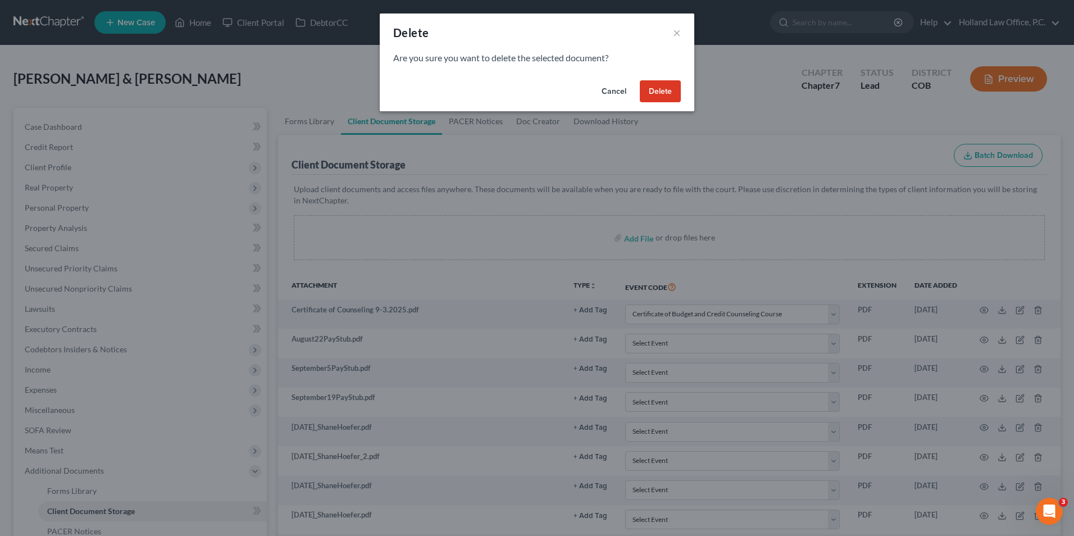
click at [651, 99] on button "Delete" at bounding box center [660, 91] width 41 height 22
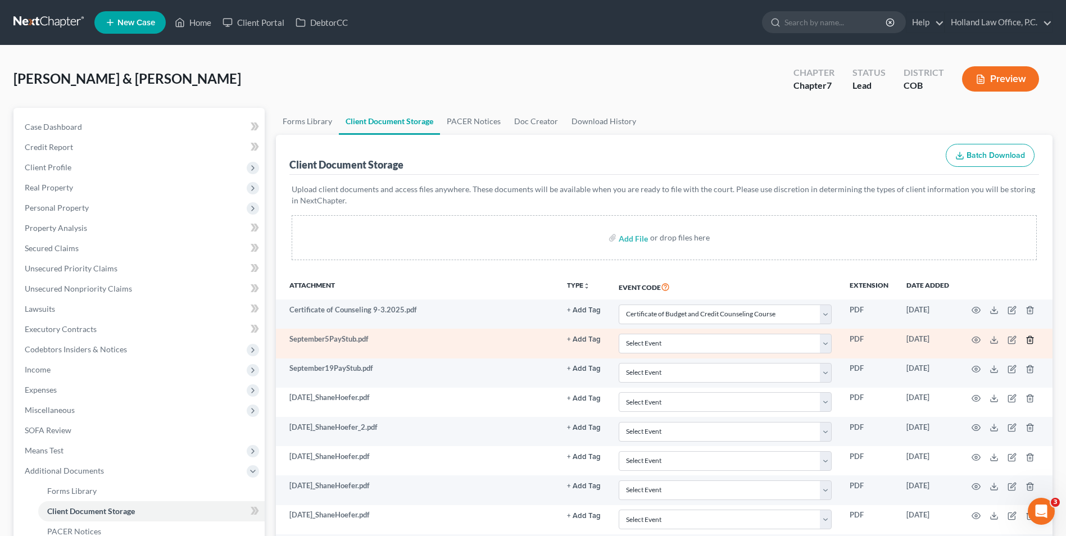
click at [1029, 337] on icon "button" at bounding box center [1030, 339] width 9 height 9
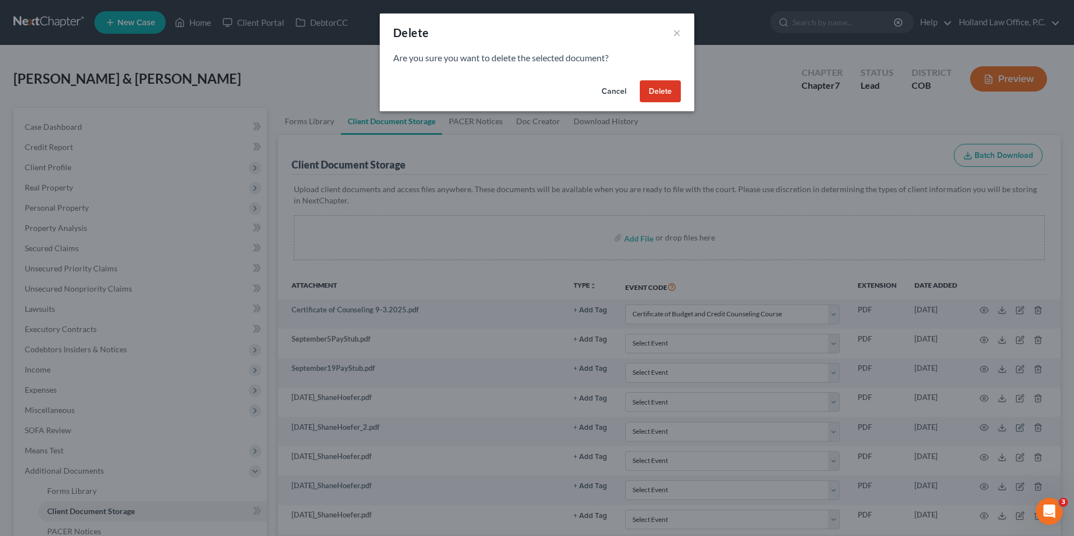
click at [659, 91] on button "Delete" at bounding box center [660, 91] width 41 height 22
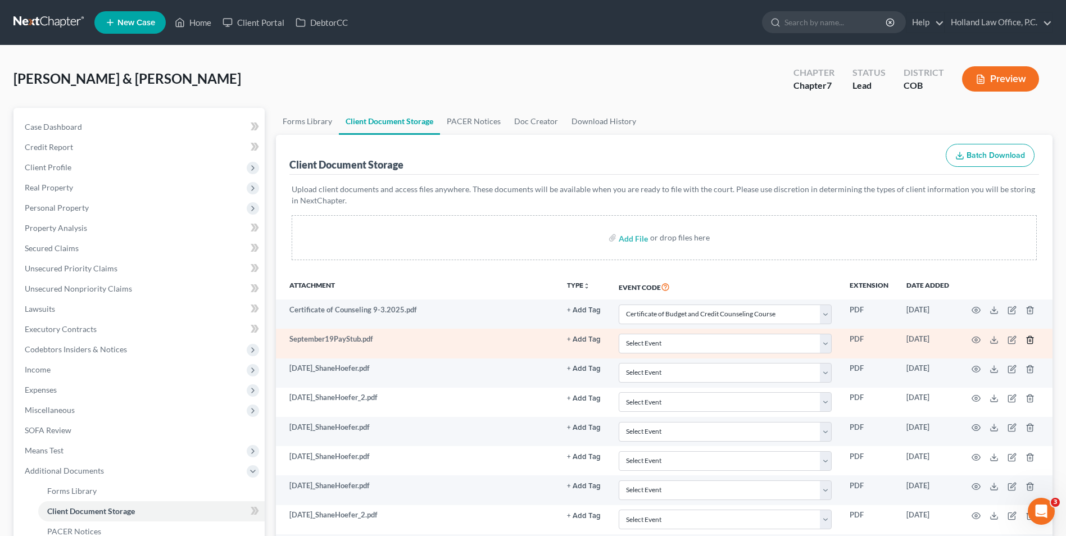
click at [1032, 340] on icon "button" at bounding box center [1030, 339] width 9 height 9
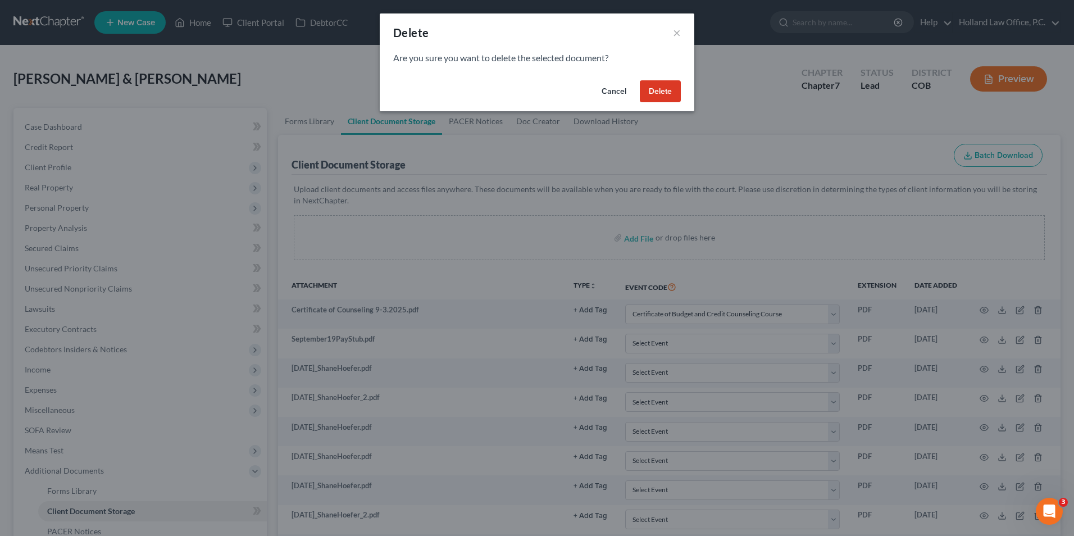
click at [665, 96] on button "Delete" at bounding box center [660, 91] width 41 height 22
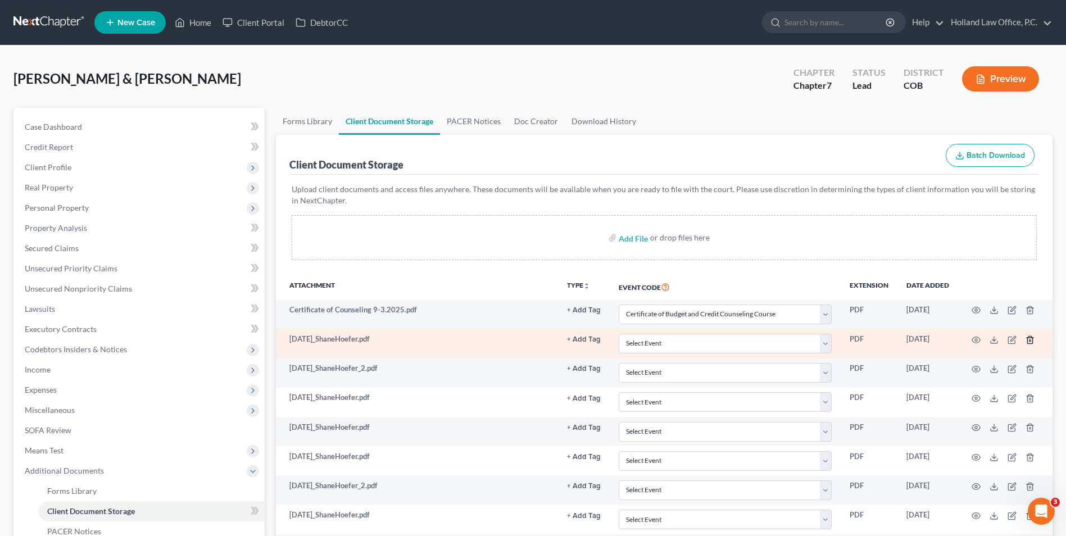
click at [1027, 338] on polyline "button" at bounding box center [1030, 338] width 7 height 0
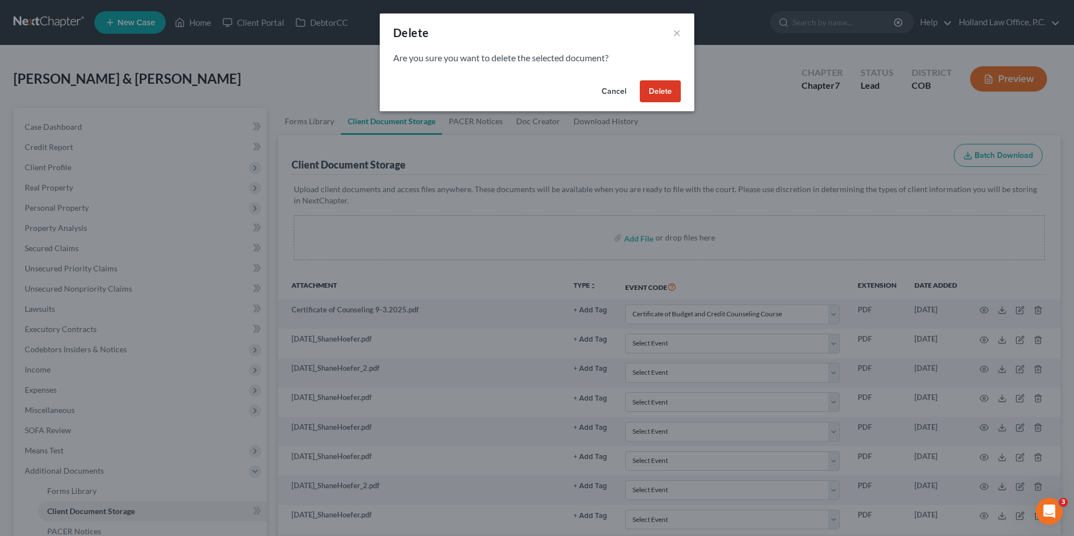
click at [663, 98] on button "Delete" at bounding box center [660, 91] width 41 height 22
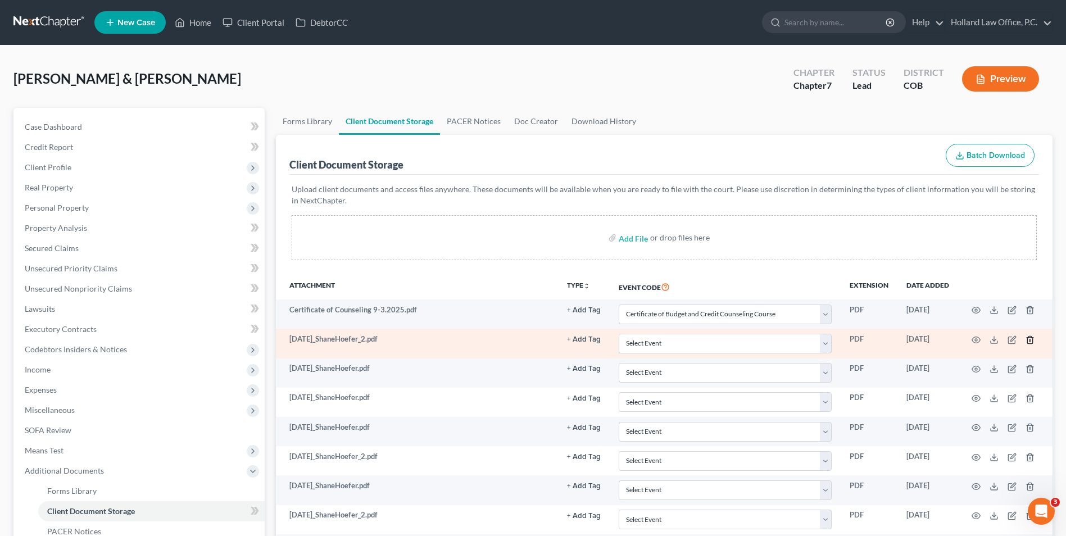
click at [1029, 341] on line "button" at bounding box center [1029, 340] width 0 height 2
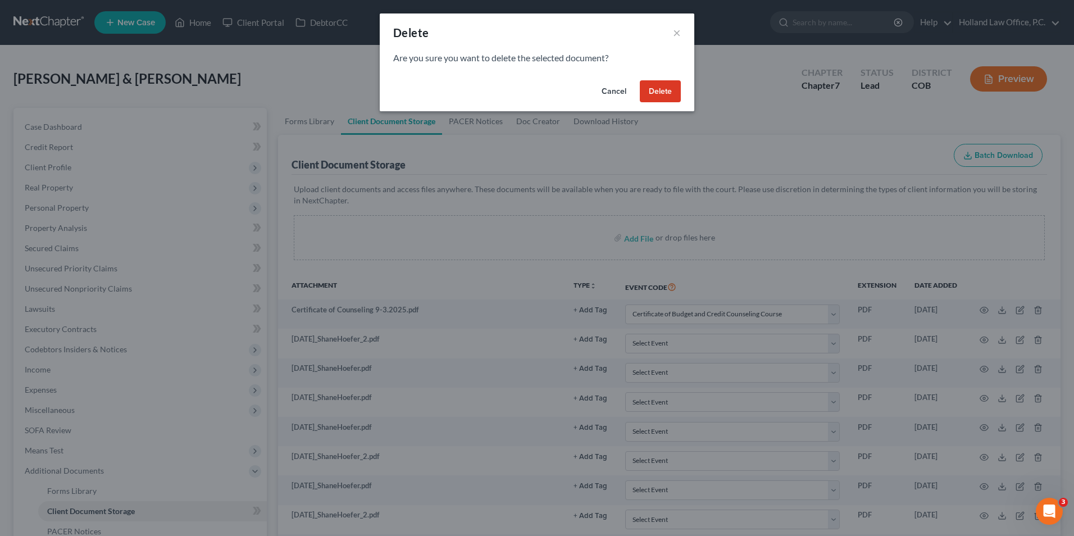
click at [658, 102] on button "Delete" at bounding box center [660, 91] width 41 height 22
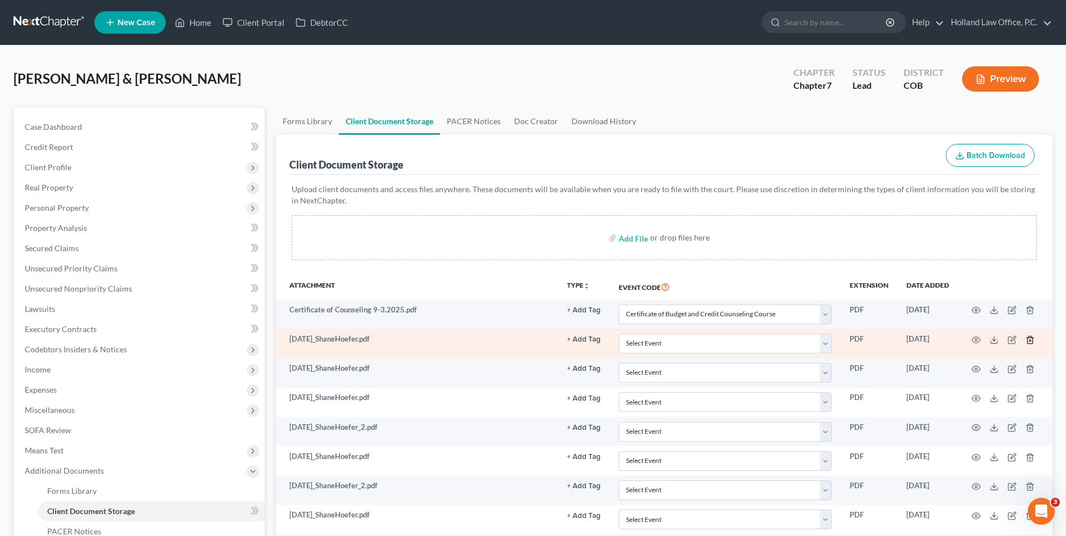
click at [1032, 341] on icon "button" at bounding box center [1029, 339] width 5 height 7
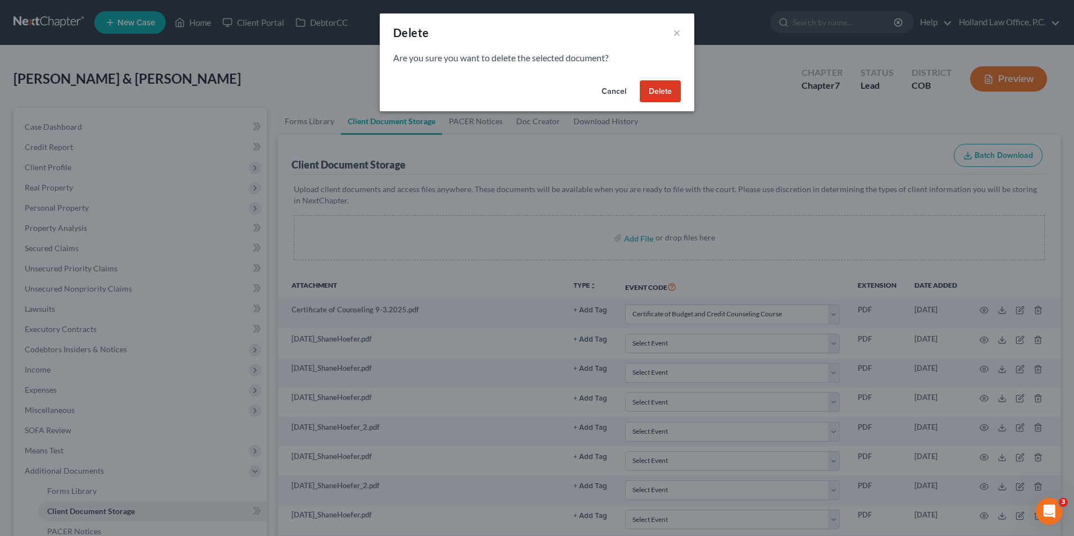
click at [653, 90] on button "Delete" at bounding box center [660, 91] width 41 height 22
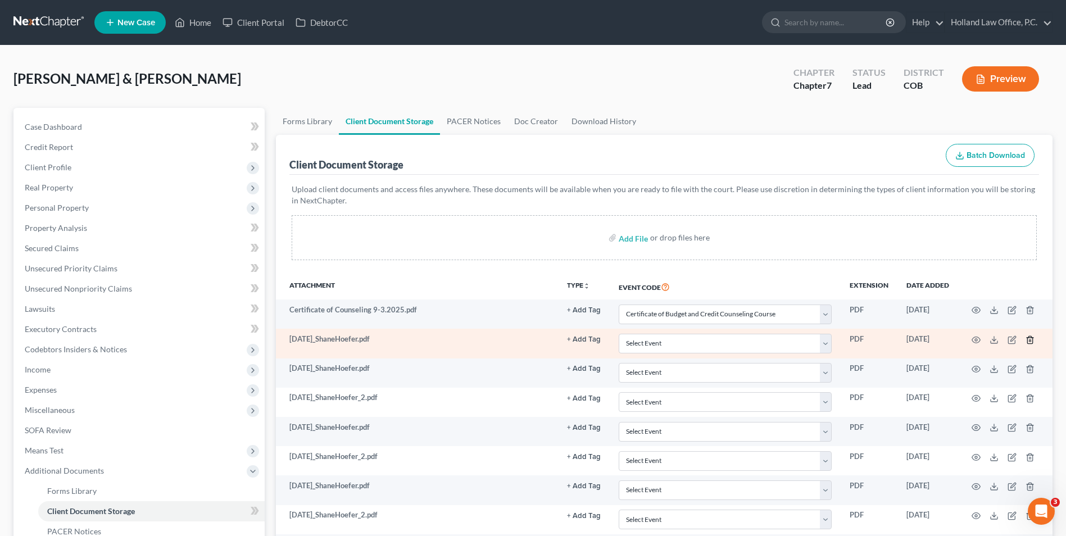
click at [1029, 340] on line "button" at bounding box center [1029, 340] width 0 height 2
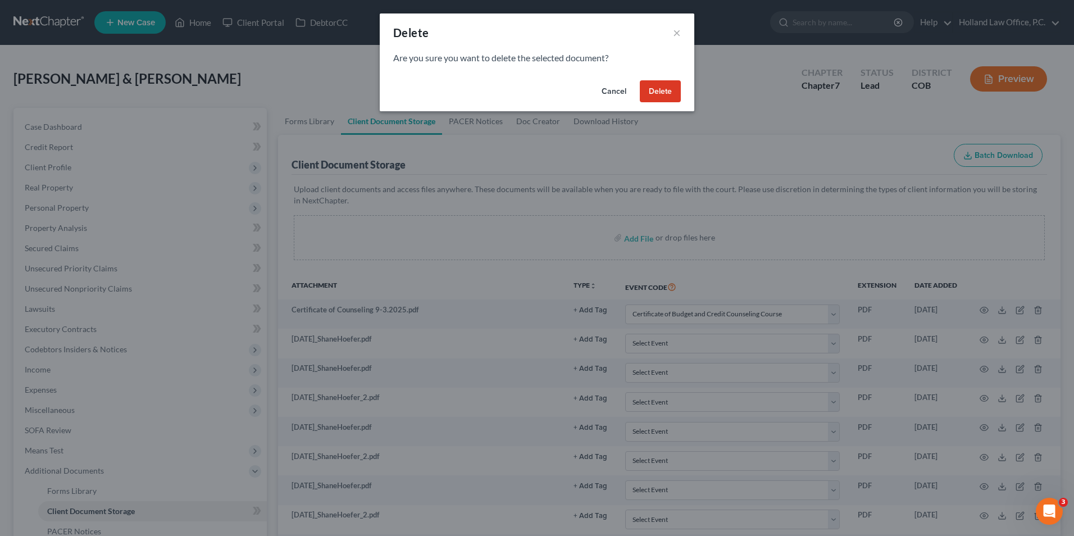
click at [641, 89] on button "Delete" at bounding box center [660, 91] width 41 height 22
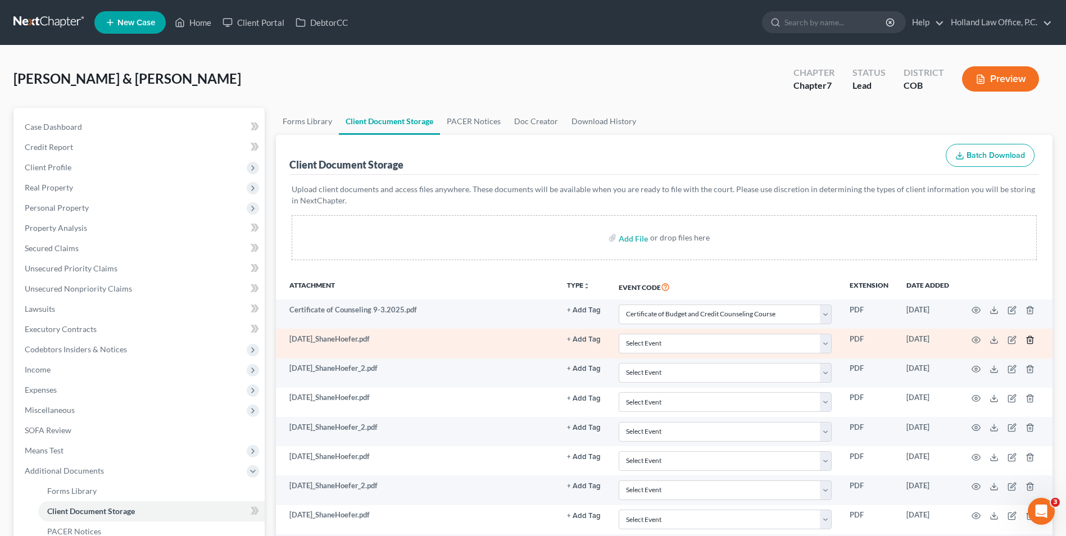
click at [1035, 340] on td at bounding box center [1005, 343] width 94 height 29
click at [1034, 339] on icon "button" at bounding box center [1030, 339] width 9 height 9
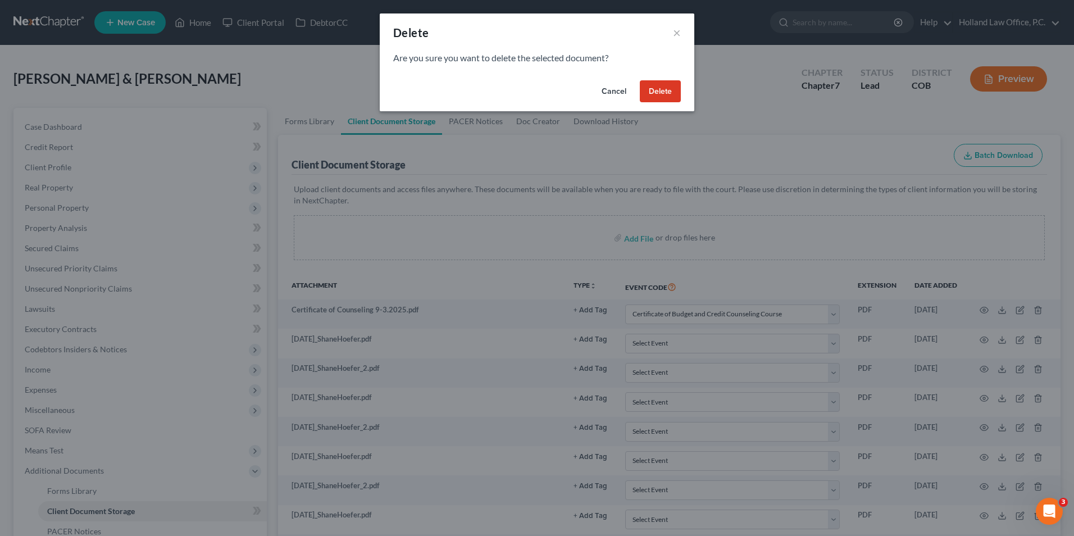
click at [664, 97] on button "Delete" at bounding box center [660, 91] width 41 height 22
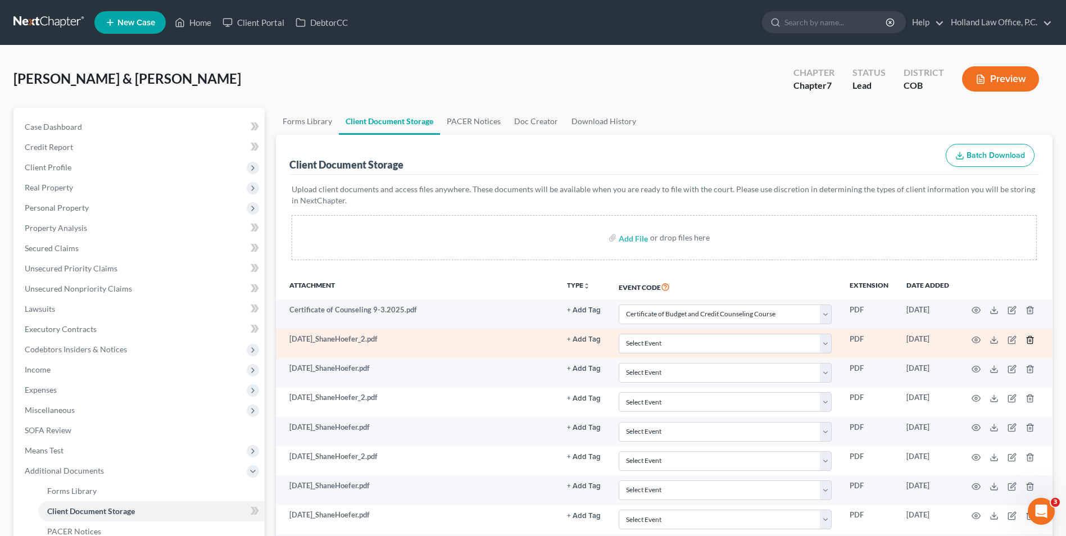
click at [1029, 337] on icon "button" at bounding box center [1029, 339] width 5 height 7
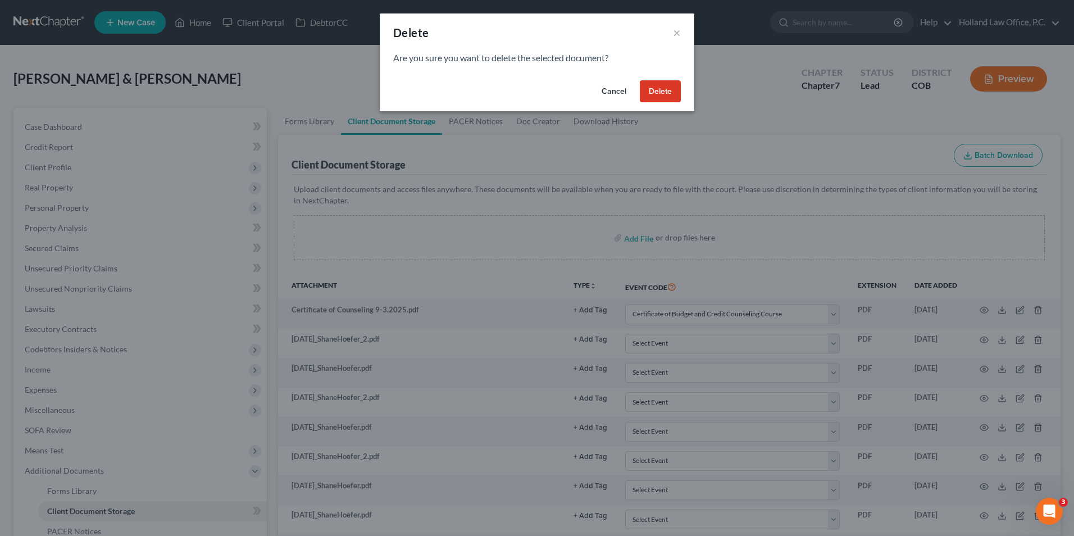
click at [668, 96] on button "Delete" at bounding box center [660, 91] width 41 height 22
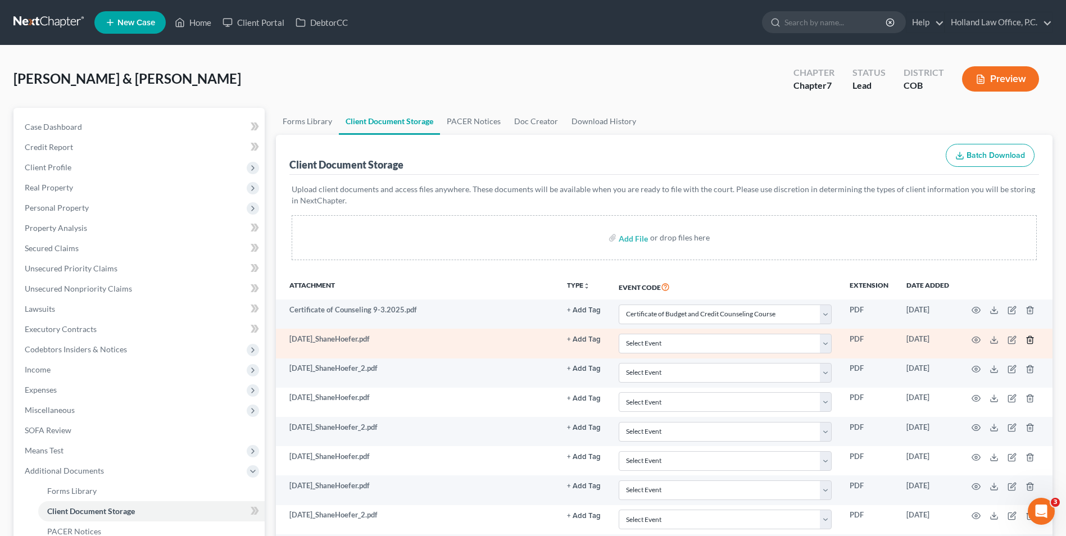
click at [1034, 341] on icon "button" at bounding box center [1030, 339] width 9 height 9
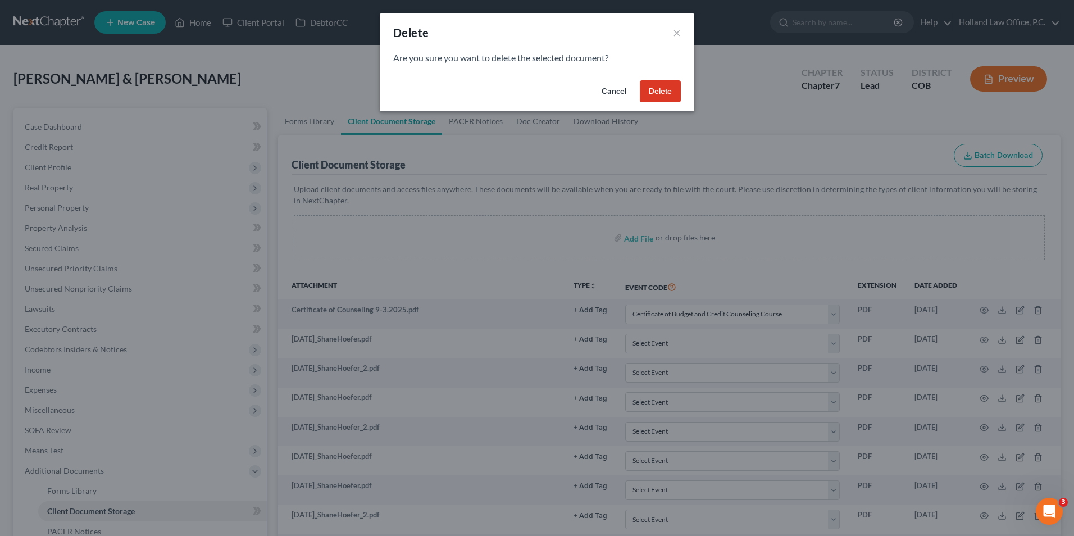
click at [649, 81] on button "Delete" at bounding box center [660, 91] width 41 height 22
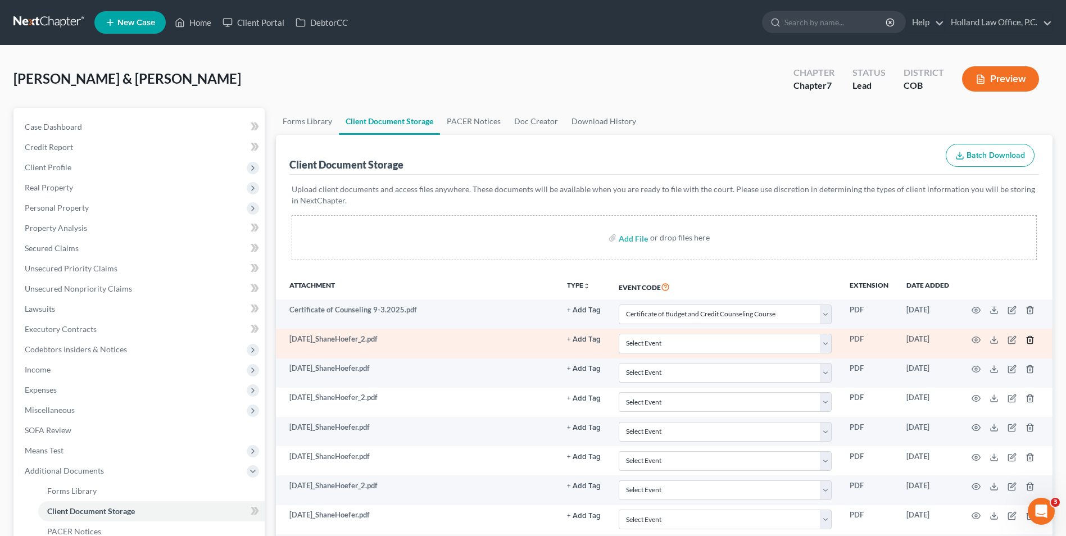
click at [1032, 340] on icon "button" at bounding box center [1030, 339] width 9 height 9
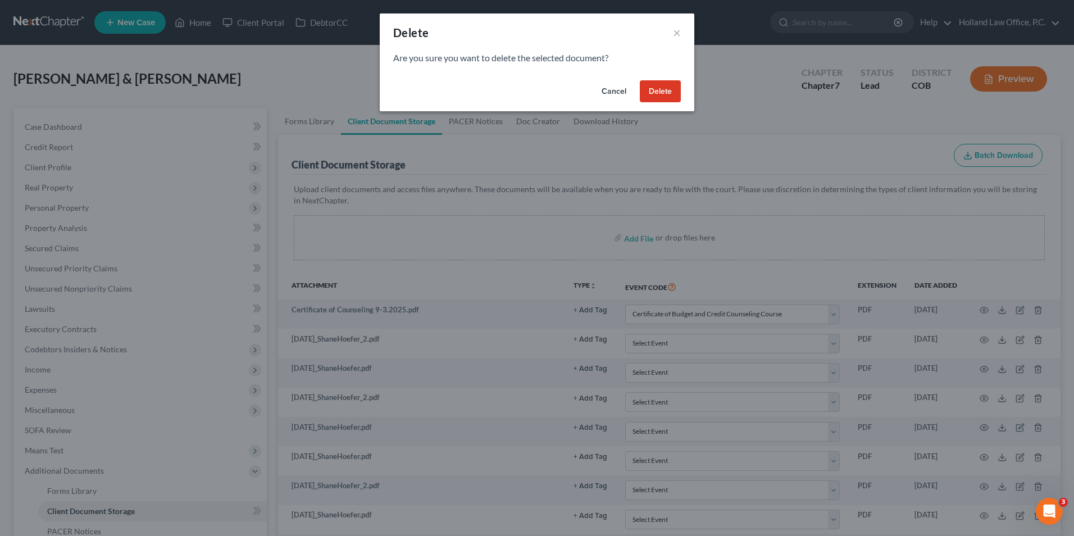
click at [662, 93] on button "Delete" at bounding box center [660, 91] width 41 height 22
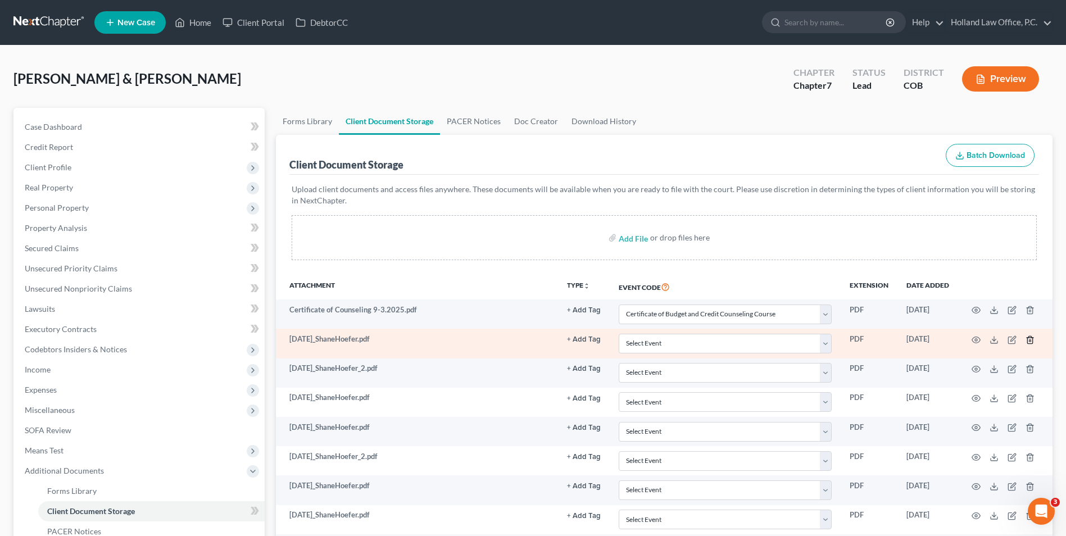
click at [1032, 342] on icon "button" at bounding box center [1030, 339] width 9 height 9
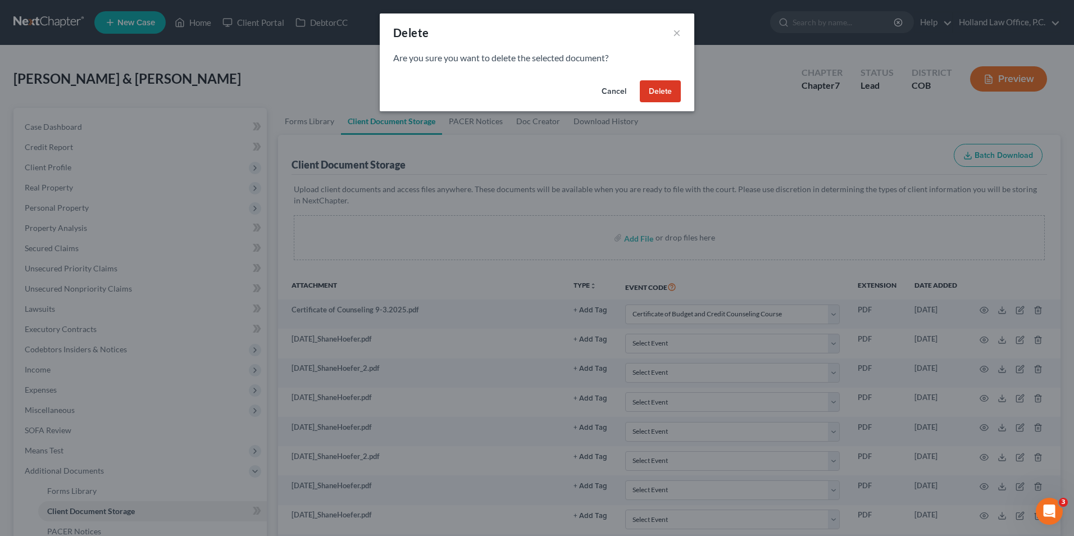
click at [654, 96] on button "Delete" at bounding box center [660, 91] width 41 height 22
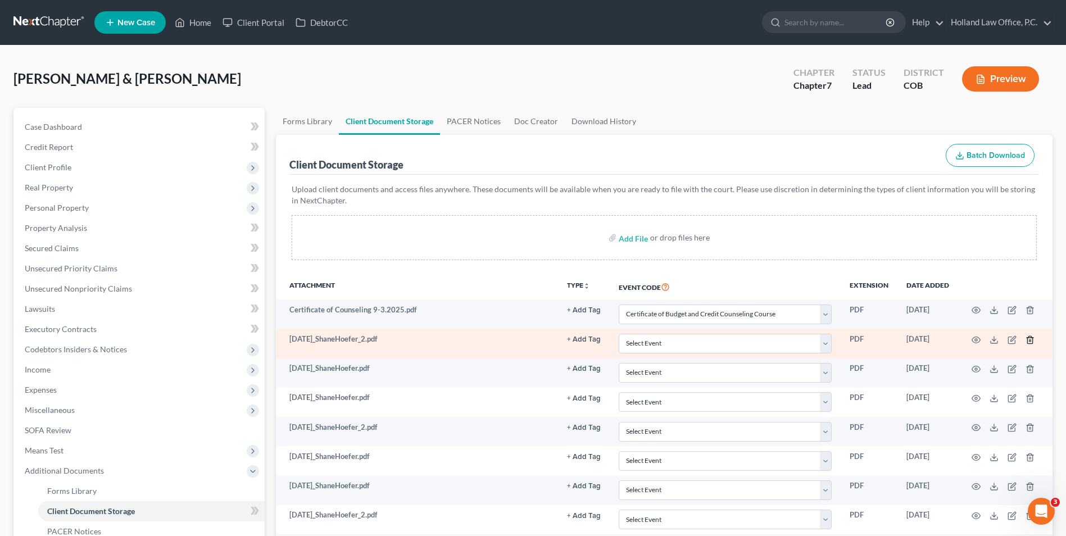
click at [1028, 338] on icon "button" at bounding box center [1029, 339] width 5 height 7
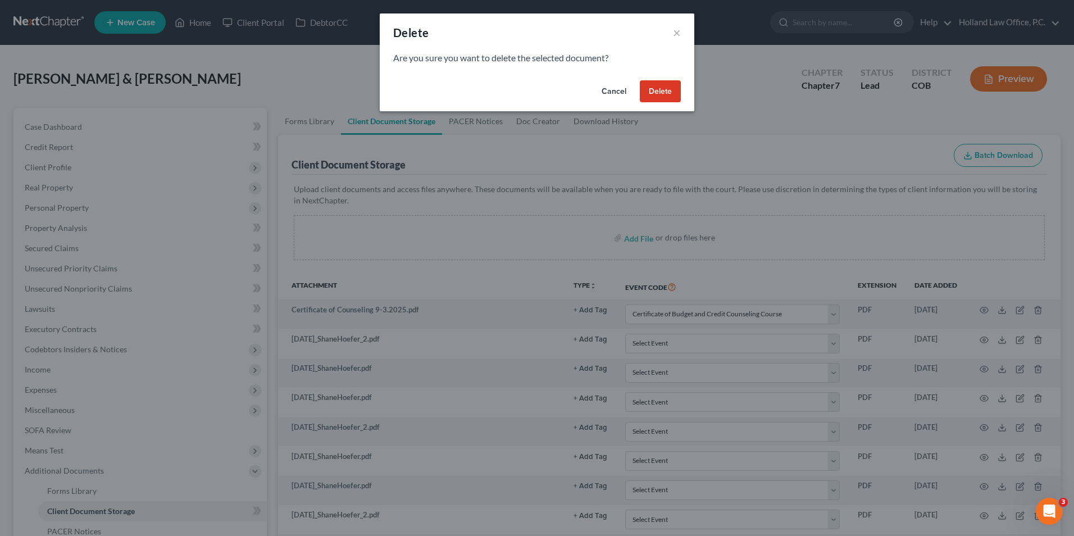
click at [646, 87] on button "Delete" at bounding box center [660, 91] width 41 height 22
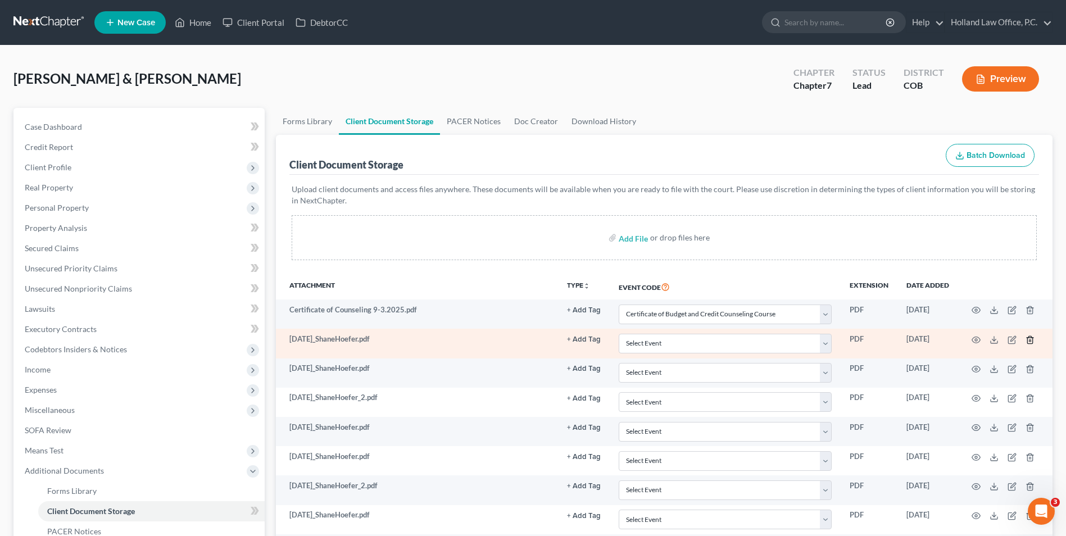
click at [1031, 339] on line "button" at bounding box center [1031, 340] width 0 height 2
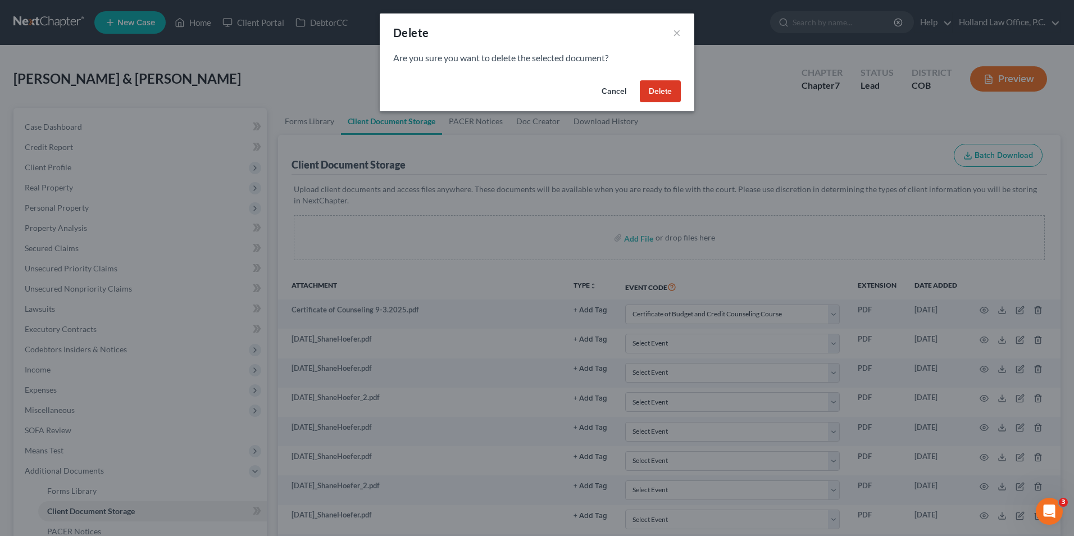
click at [665, 94] on button "Delete" at bounding box center [660, 91] width 41 height 22
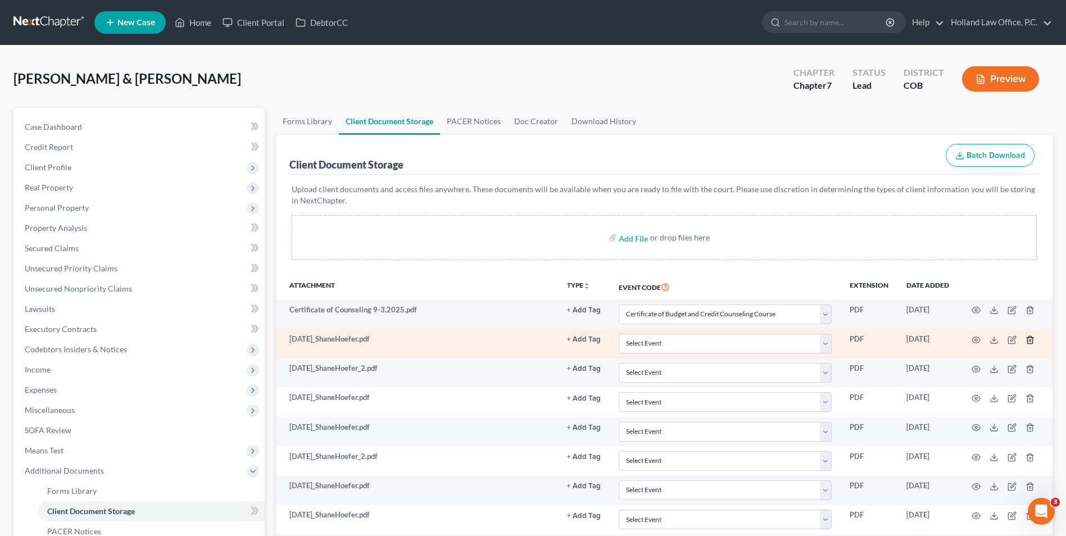
click at [1031, 342] on icon "button" at bounding box center [1030, 339] width 9 height 9
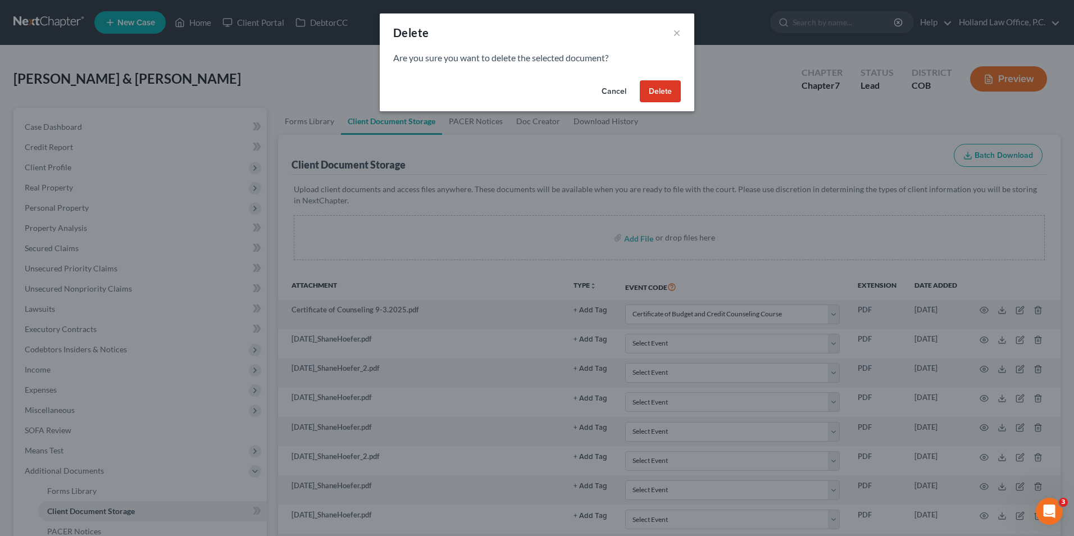
click at [652, 99] on button "Delete" at bounding box center [660, 91] width 41 height 22
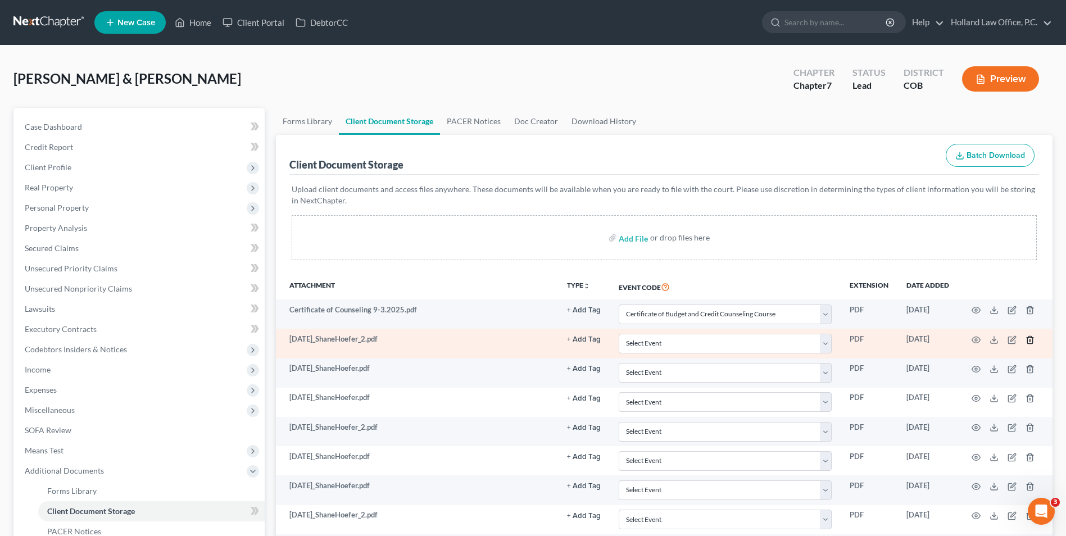
click at [1029, 342] on line "button" at bounding box center [1029, 340] width 0 height 2
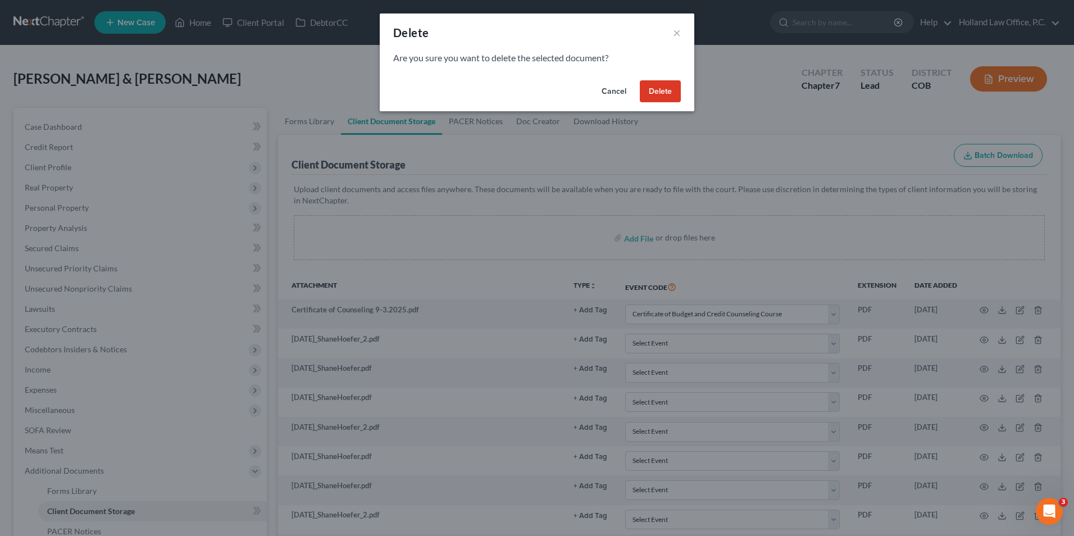
click at [672, 90] on button "Delete" at bounding box center [660, 91] width 41 height 22
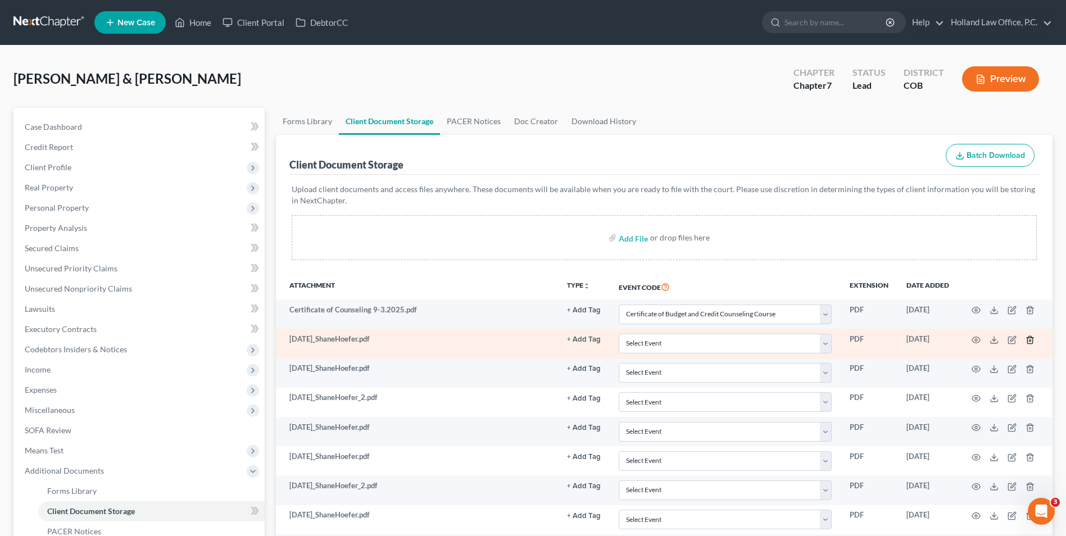
click at [1031, 341] on line "button" at bounding box center [1031, 340] width 0 height 2
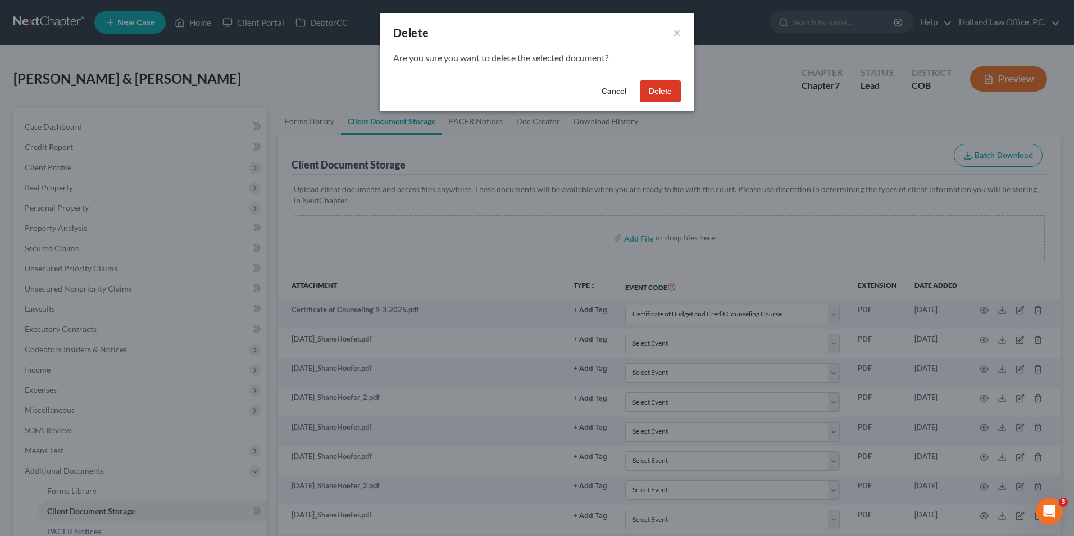
click at [655, 101] on button "Delete" at bounding box center [660, 91] width 41 height 22
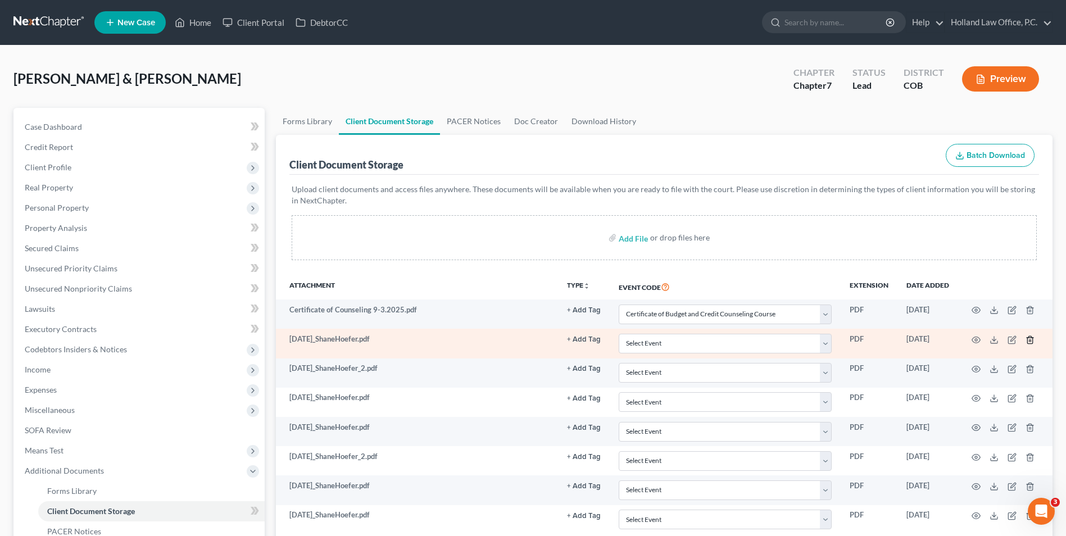
click at [1028, 335] on icon "button" at bounding box center [1030, 339] width 9 height 9
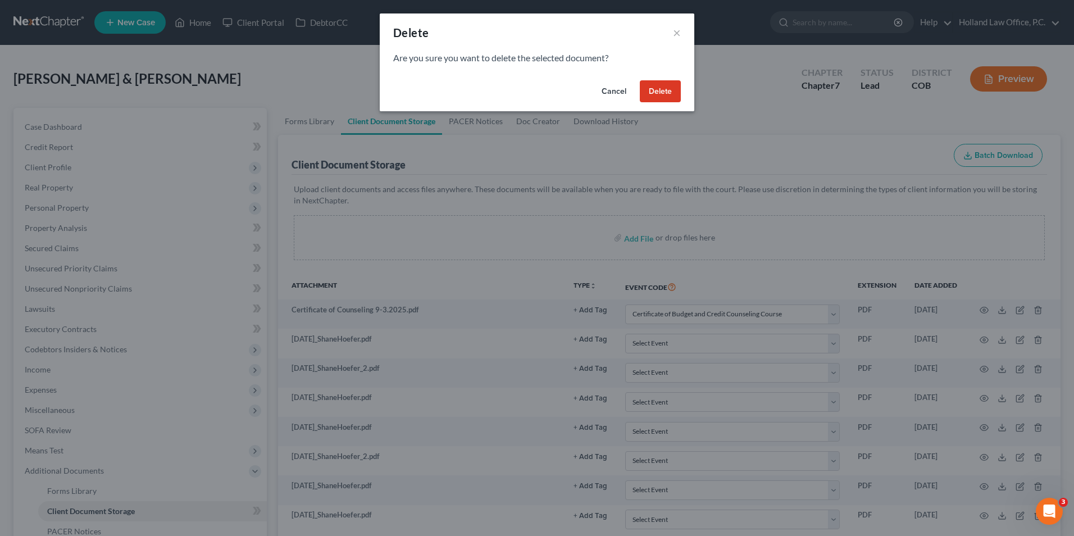
click at [664, 87] on button "Delete" at bounding box center [660, 91] width 41 height 22
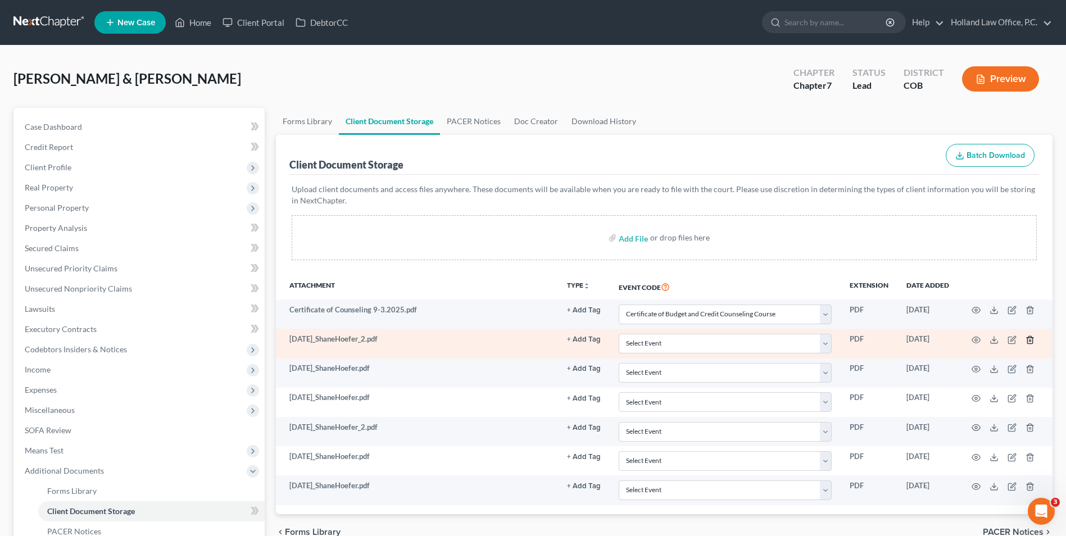
click at [1028, 336] on icon "button" at bounding box center [1030, 339] width 9 height 9
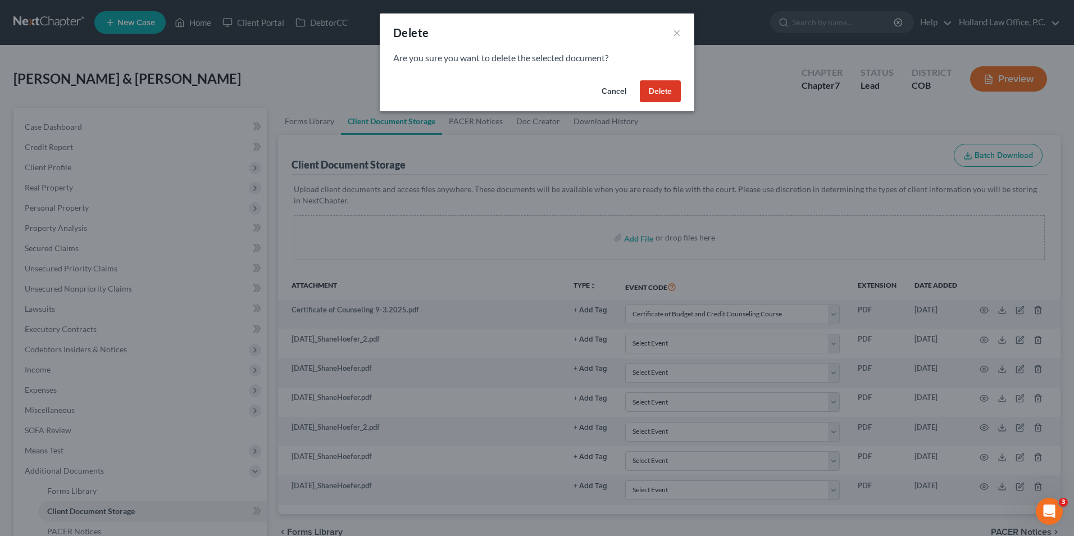
click at [667, 81] on button "Delete" at bounding box center [660, 91] width 41 height 22
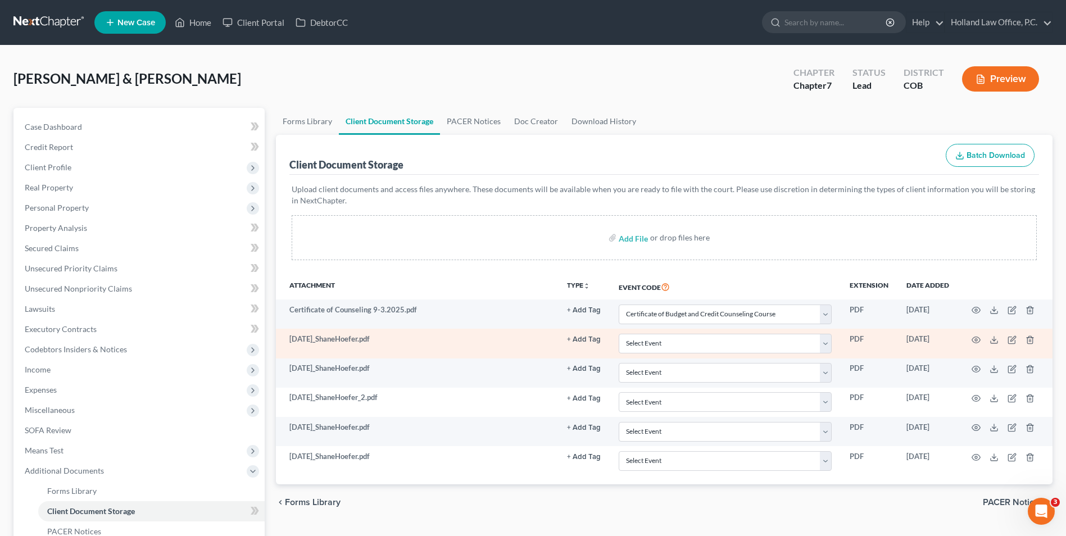
click at [1029, 346] on td at bounding box center [1005, 343] width 94 height 29
click at [1029, 338] on polyline "button" at bounding box center [1030, 338] width 7 height 0
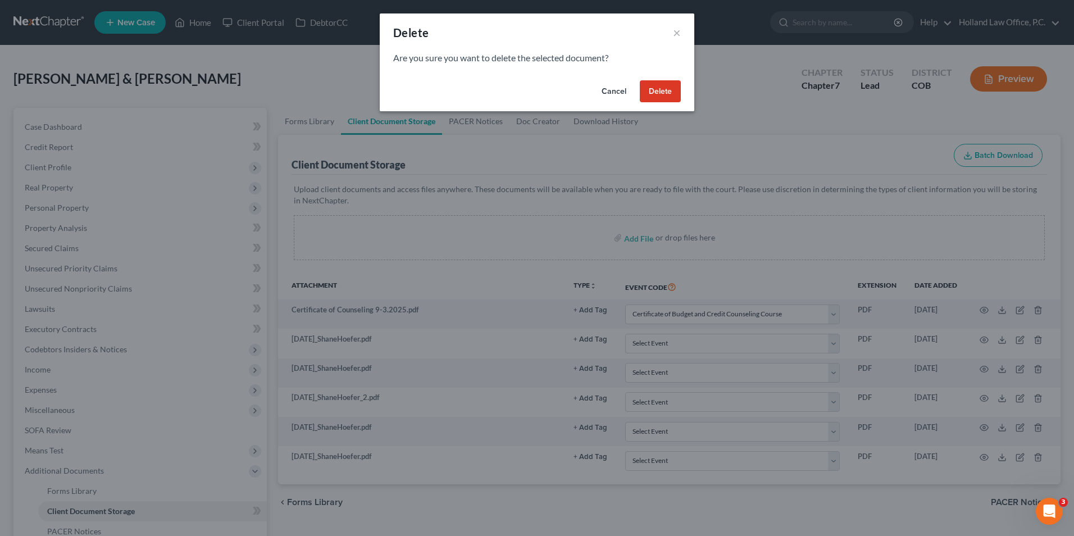
click at [667, 89] on button "Delete" at bounding box center [660, 91] width 41 height 22
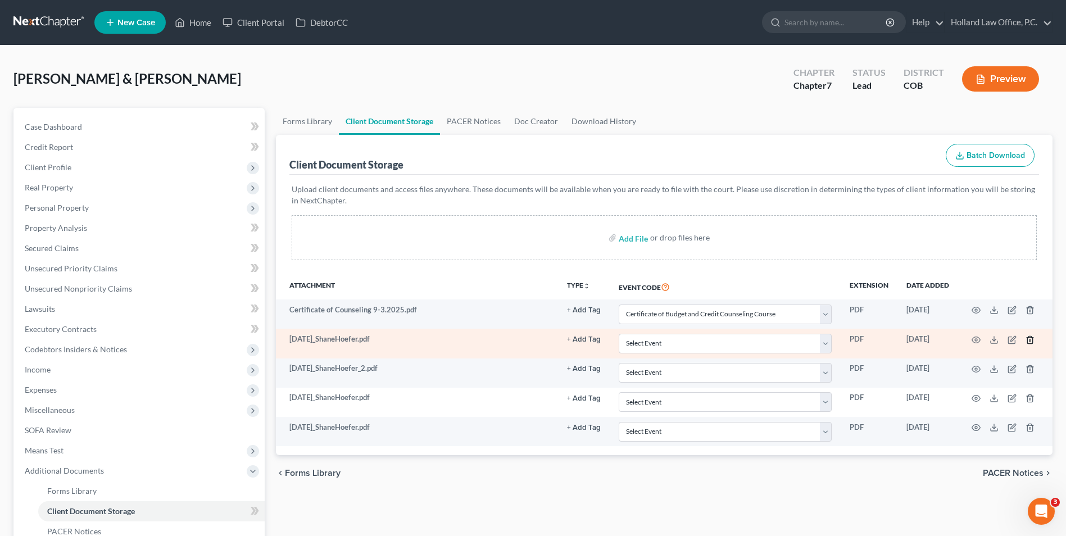
click at [1029, 339] on icon "button" at bounding box center [1030, 339] width 9 height 9
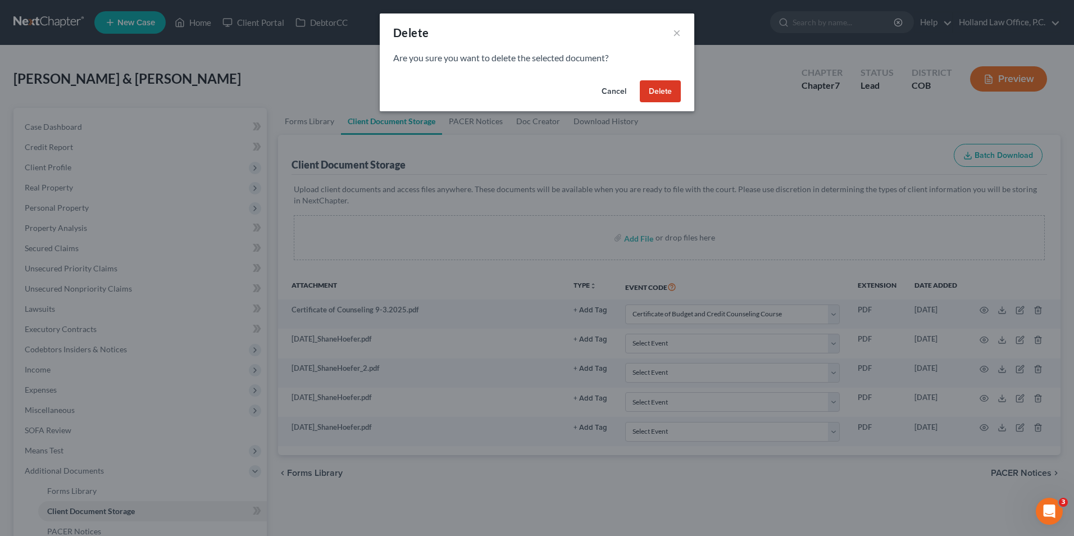
click at [666, 98] on button "Delete" at bounding box center [660, 91] width 41 height 22
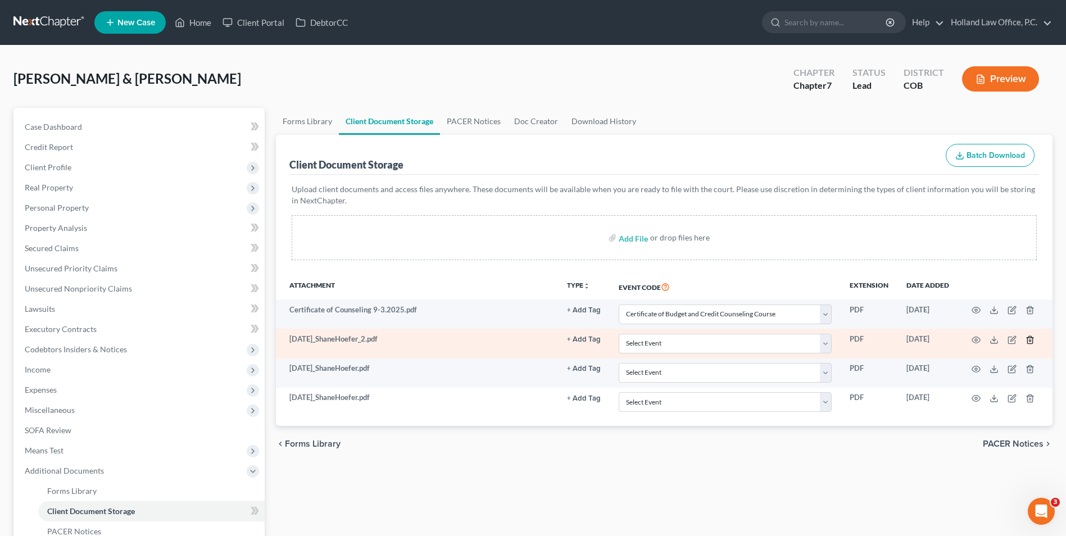
click at [1029, 339] on line "button" at bounding box center [1029, 340] width 0 height 2
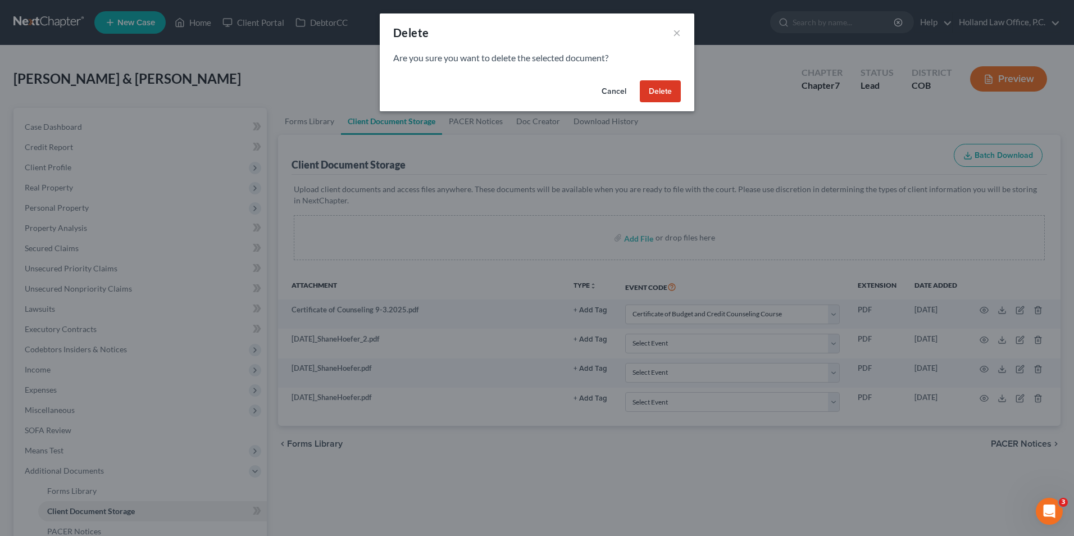
click at [672, 92] on button "Delete" at bounding box center [660, 91] width 41 height 22
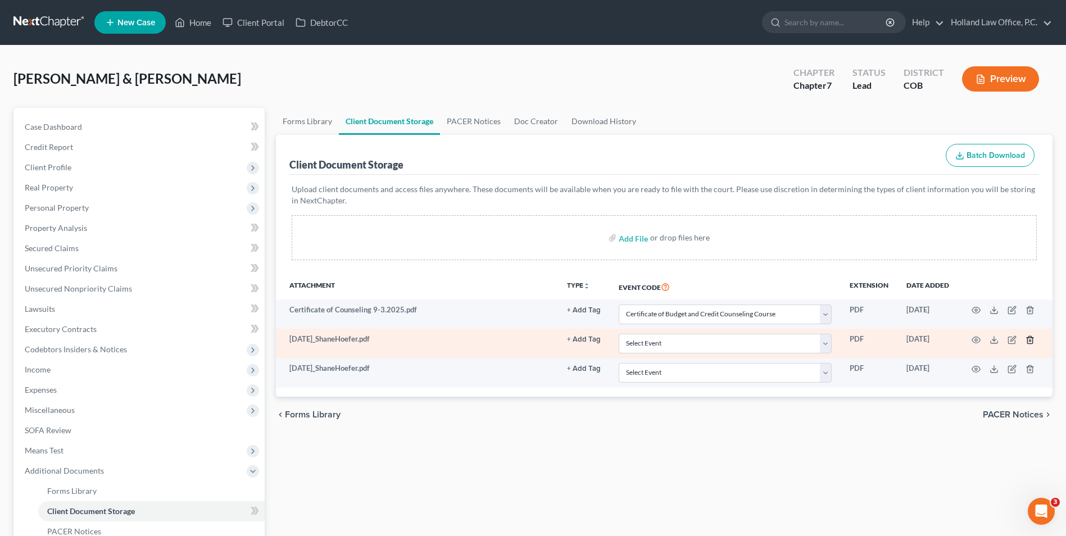
click at [1028, 339] on icon "button" at bounding box center [1029, 339] width 5 height 7
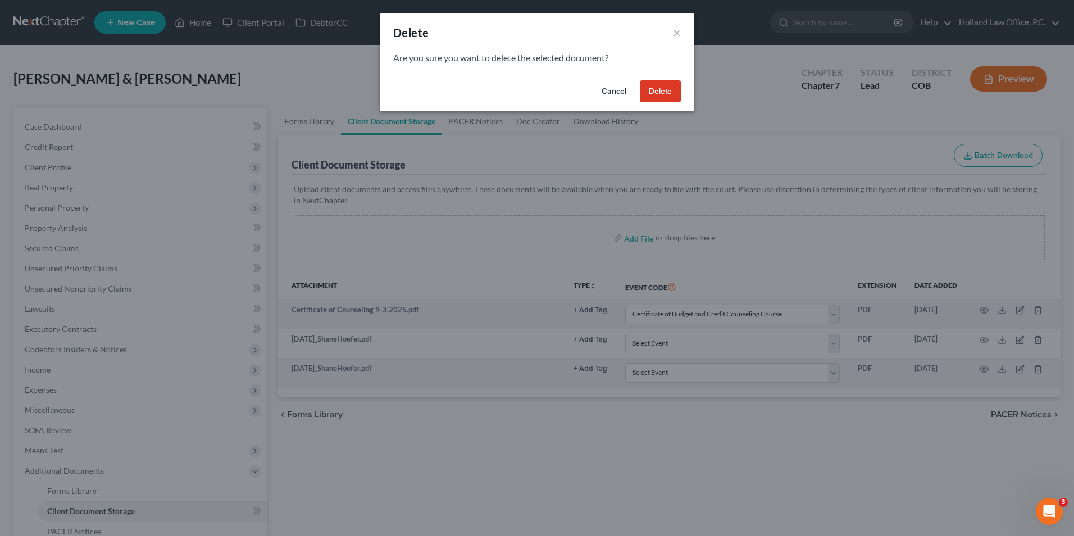
drag, startPoint x: 670, startPoint y: 93, endPoint x: 676, endPoint y: 103, distance: 12.3
click at [669, 93] on button "Delete" at bounding box center [660, 91] width 41 height 22
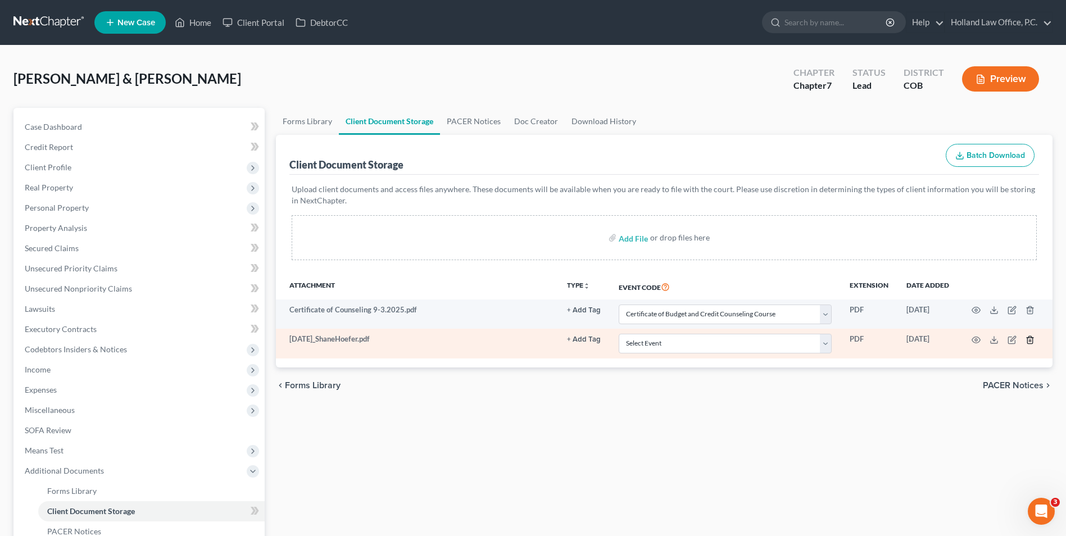
click at [1027, 340] on icon "button" at bounding box center [1029, 339] width 5 height 7
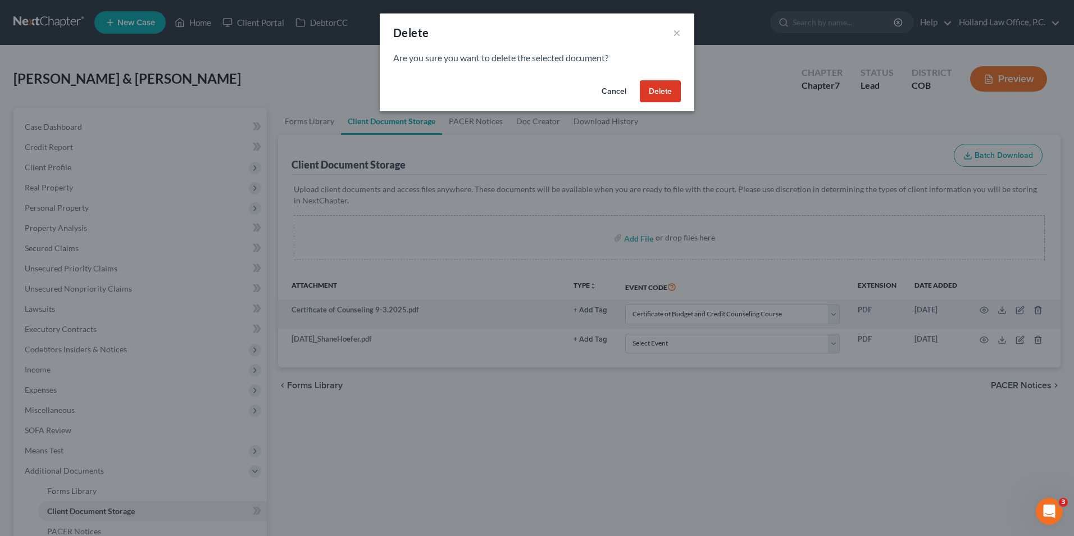
click at [659, 87] on button "Delete" at bounding box center [660, 91] width 41 height 22
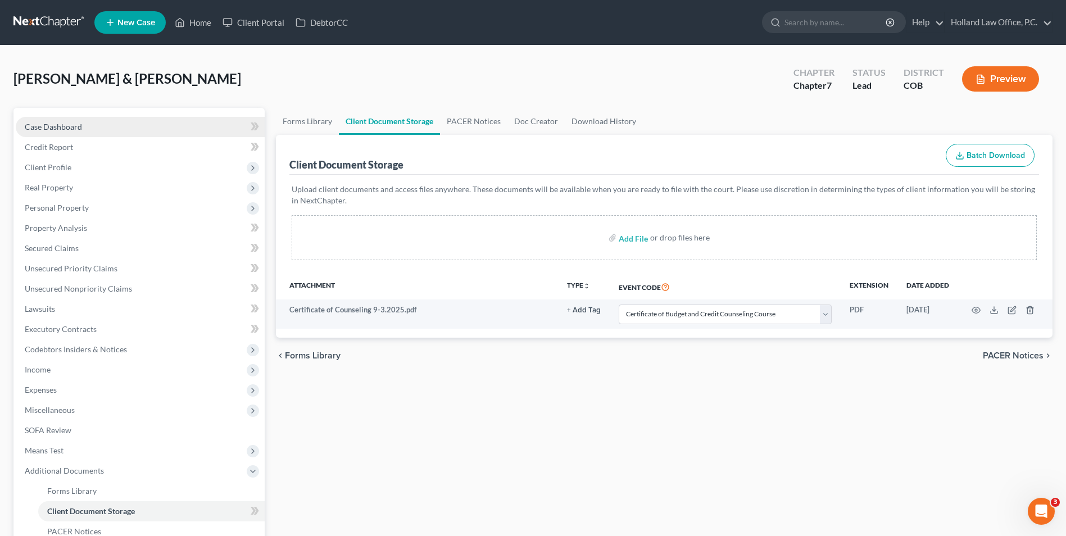
click at [95, 124] on link "Case Dashboard" at bounding box center [140, 127] width 249 height 20
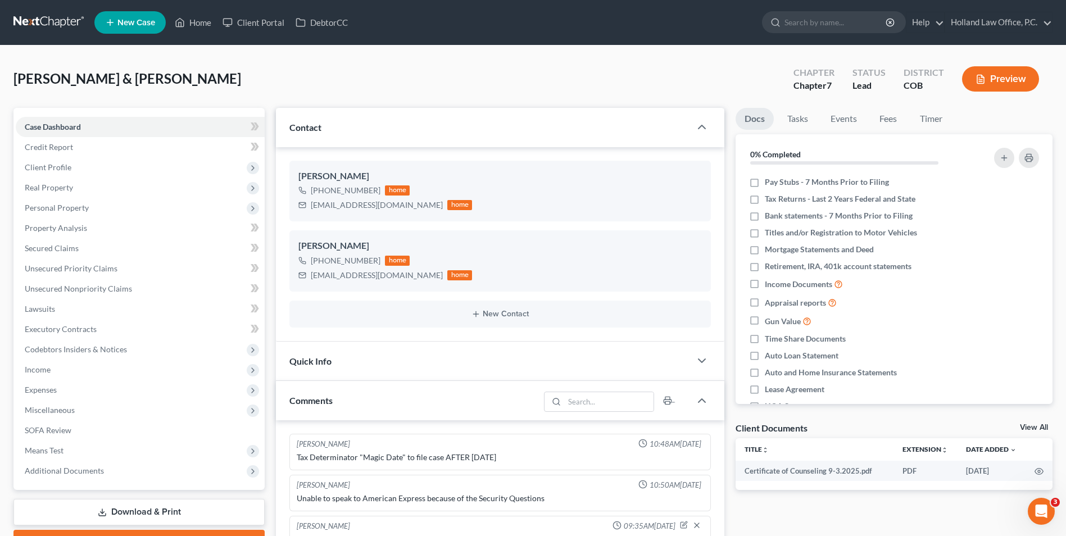
scroll to position [3, 0]
drag, startPoint x: 391, startPoint y: 206, endPoint x: 284, endPoint y: 213, distance: 107.5
click at [284, 213] on div "[PERSON_NAME] [PHONE_NUMBER] home [EMAIL_ADDRESS][DOMAIN_NAME] home [PERSON_NAM…" at bounding box center [500, 244] width 448 height 194
drag, startPoint x: 329, startPoint y: 210, endPoint x: 359, endPoint y: 204, distance: 30.4
click at [350, 205] on div "[EMAIL_ADDRESS][DOMAIN_NAME]" at bounding box center [377, 204] width 132 height 11
